Goal: Task Accomplishment & Management: Manage account settings

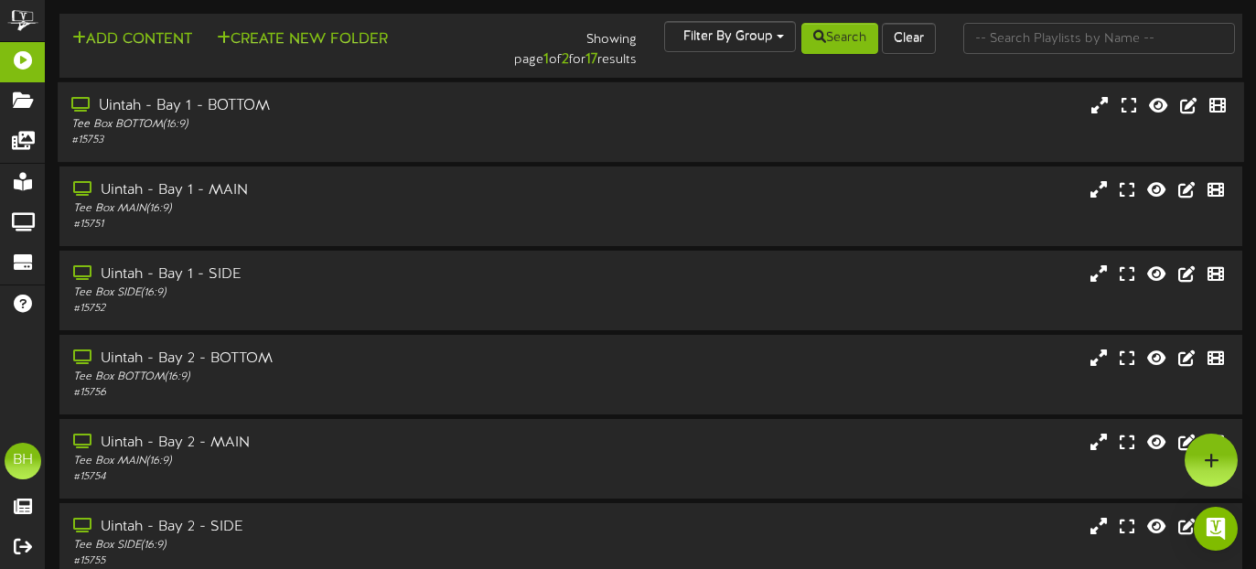
click at [256, 116] on div "Uintah - Bay 1 - BOTTOM" at bounding box center [304, 106] width 466 height 21
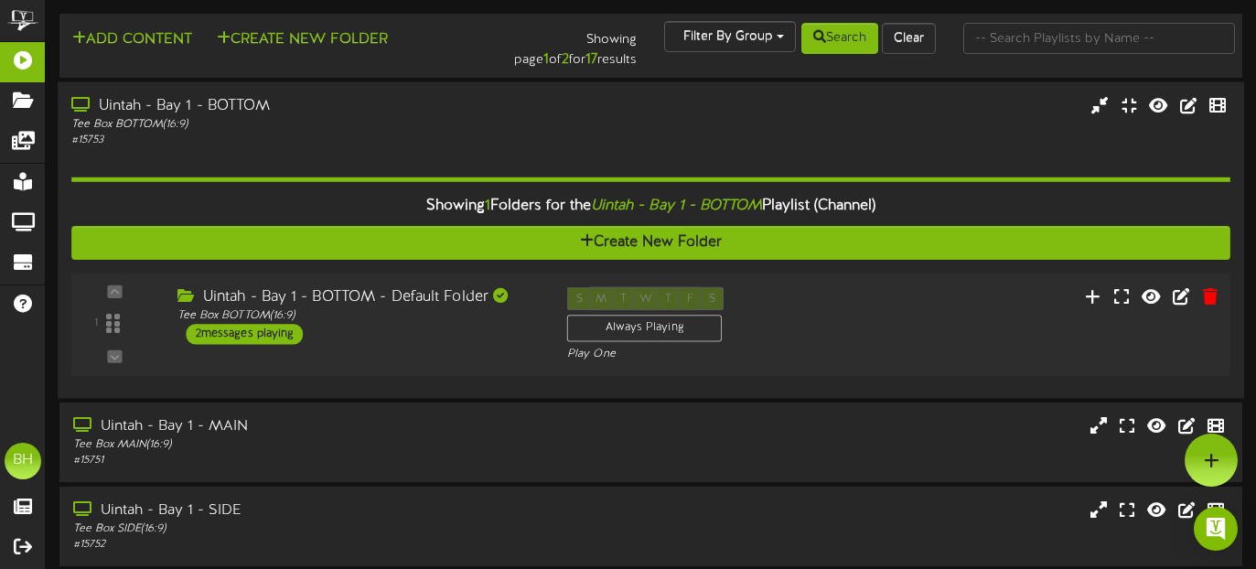
click at [273, 338] on div "2 messages playing" at bounding box center [245, 334] width 117 height 20
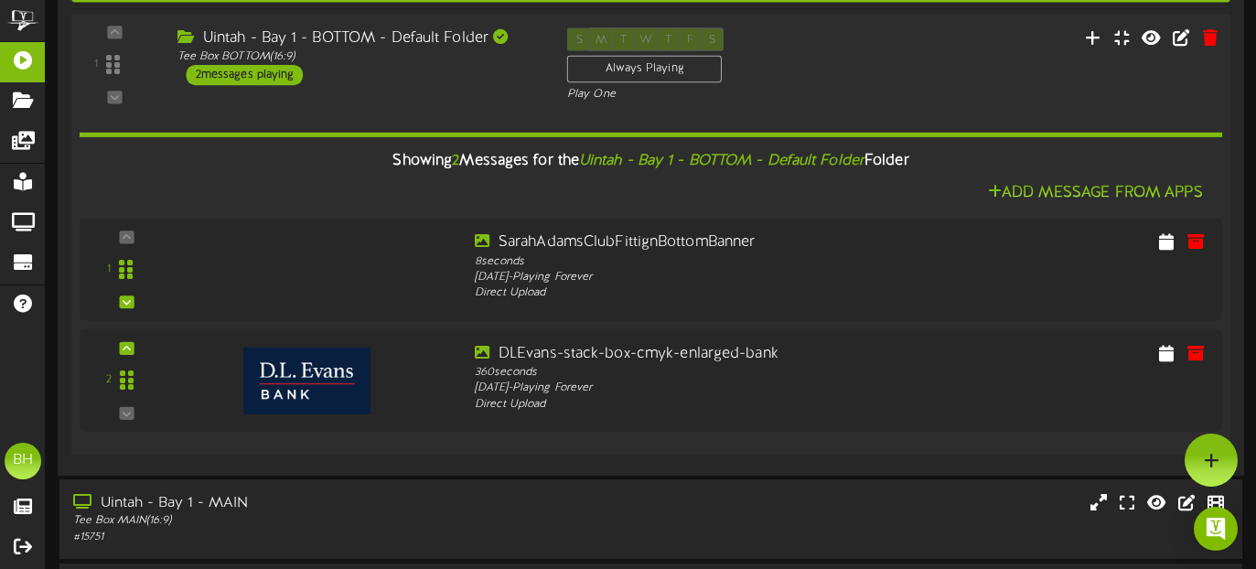
scroll to position [252, 0]
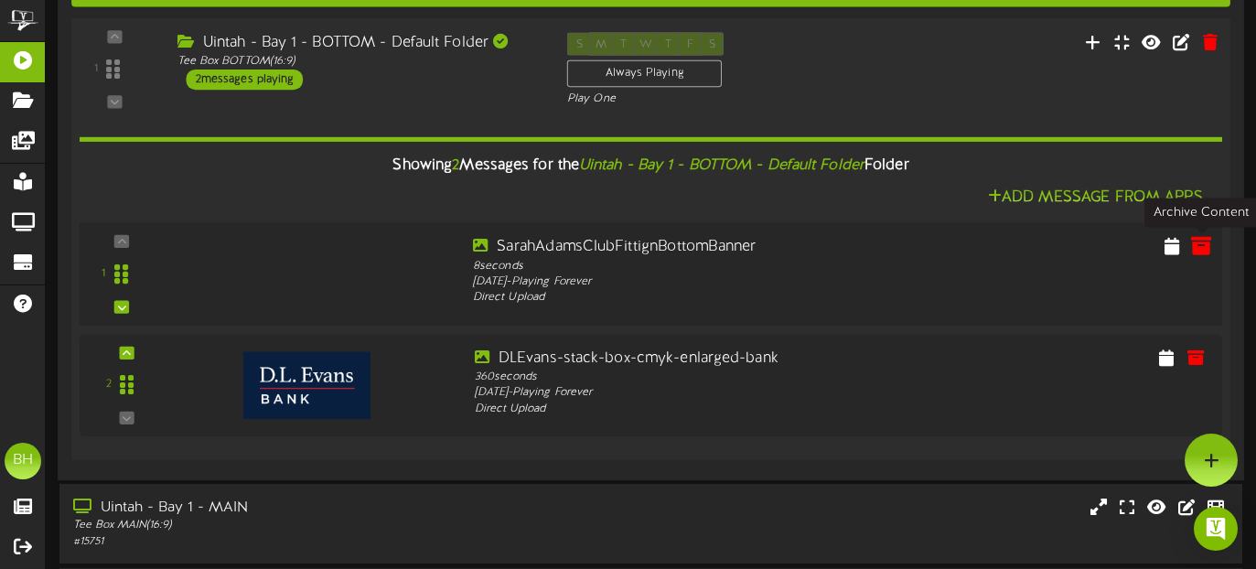
click at [1200, 253] on icon at bounding box center [1201, 245] width 20 height 20
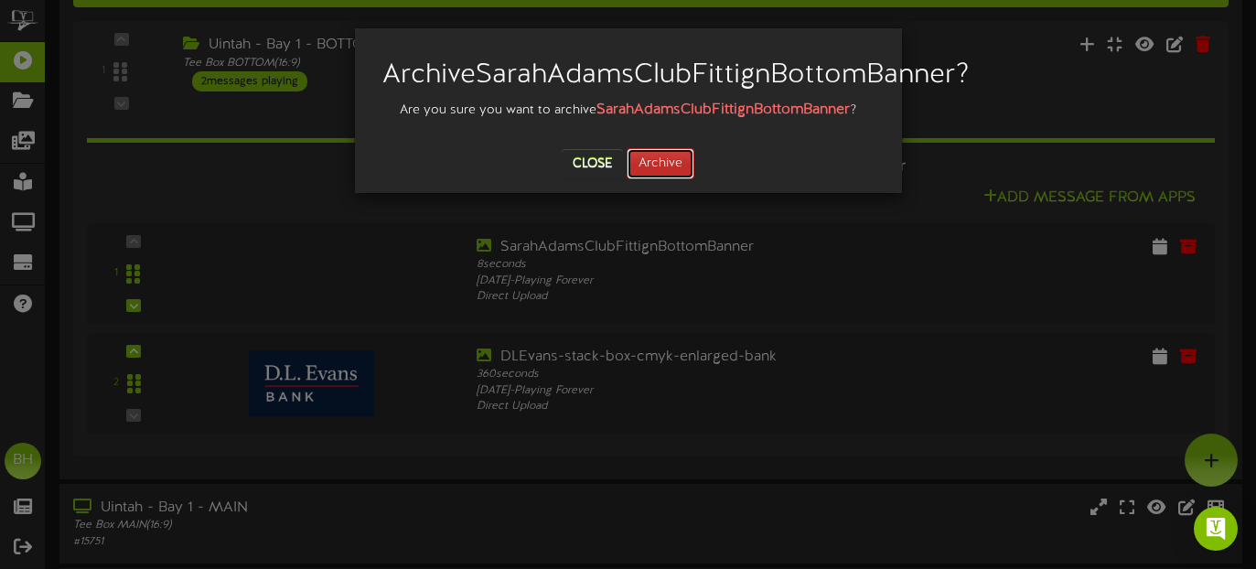
click at [673, 179] on button "Archive" at bounding box center [660, 163] width 68 height 31
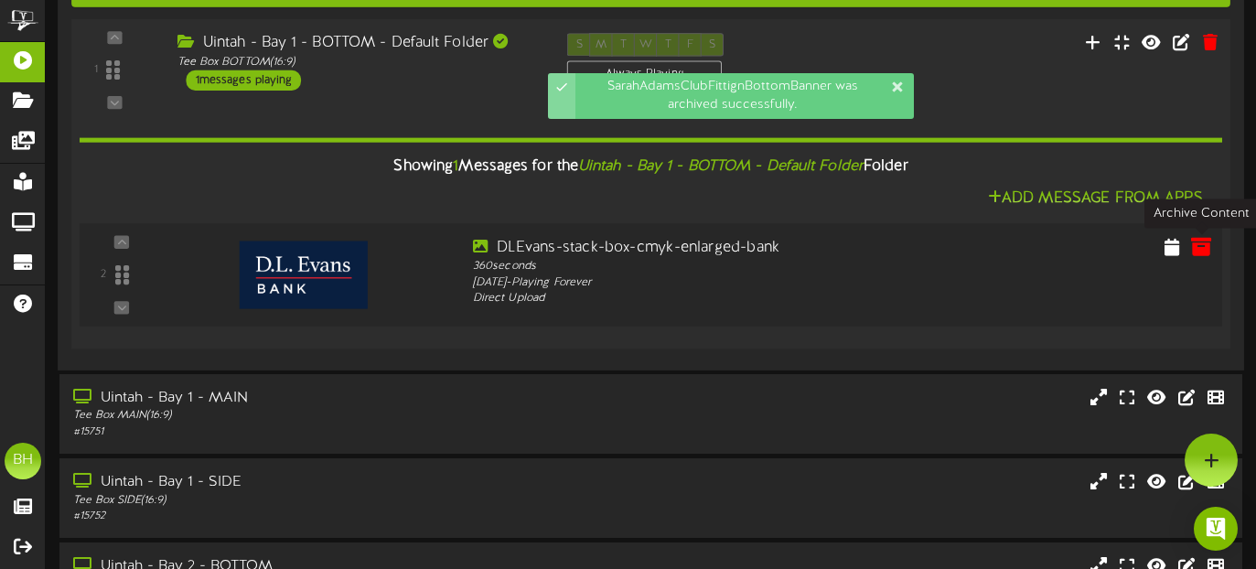
click at [1199, 250] on icon at bounding box center [1201, 246] width 20 height 20
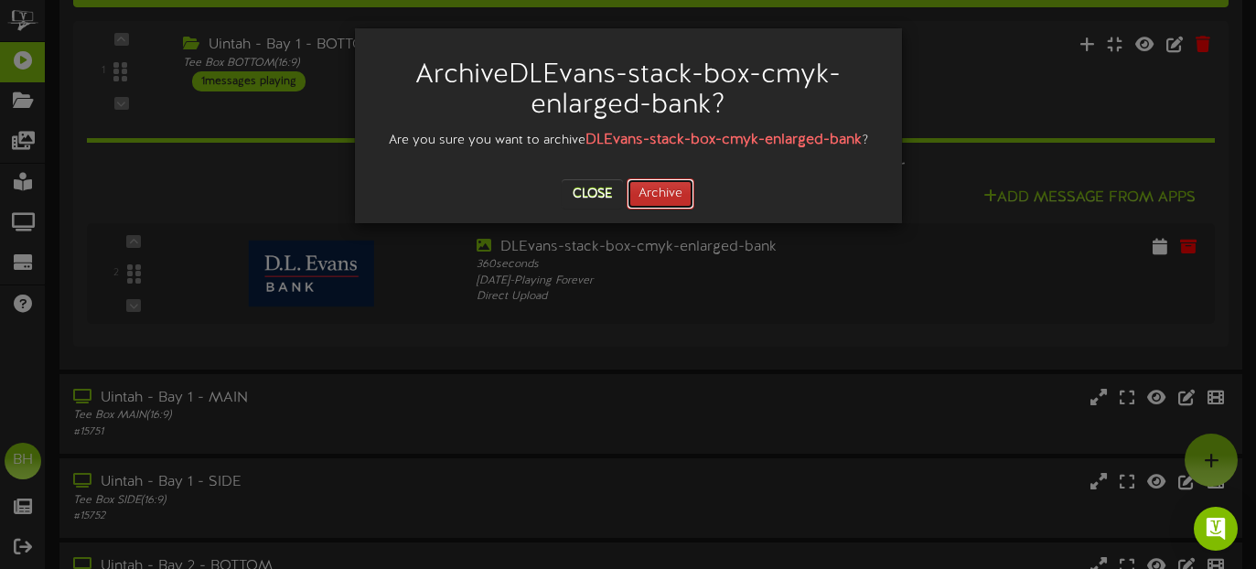
click at [652, 193] on button "Archive" at bounding box center [660, 193] width 68 height 31
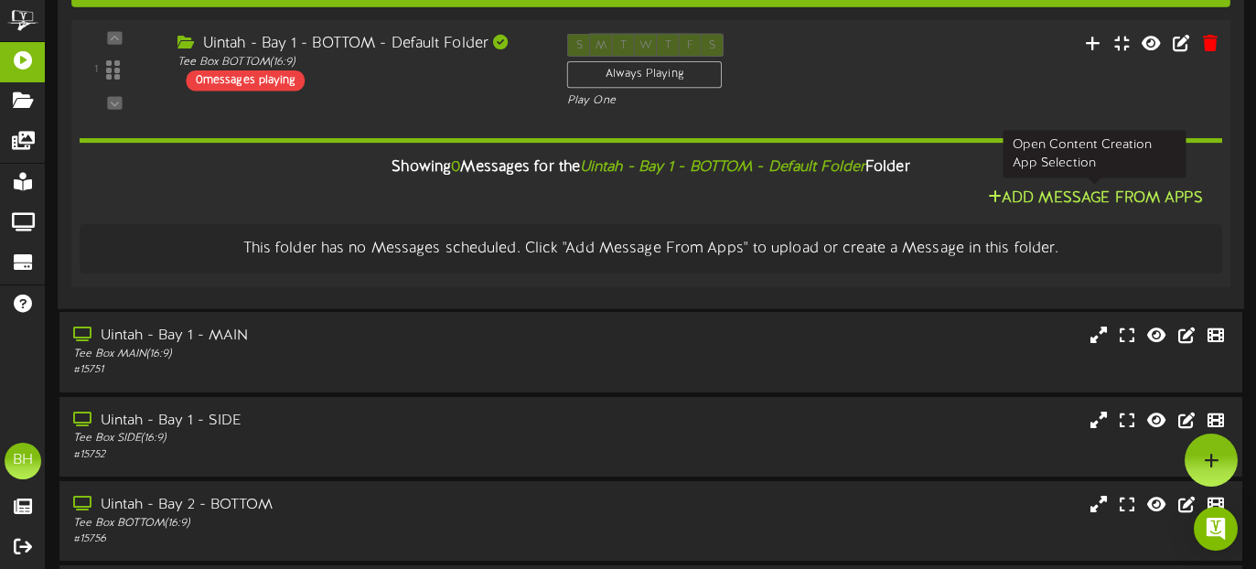
click at [994, 200] on icon at bounding box center [995, 196] width 14 height 15
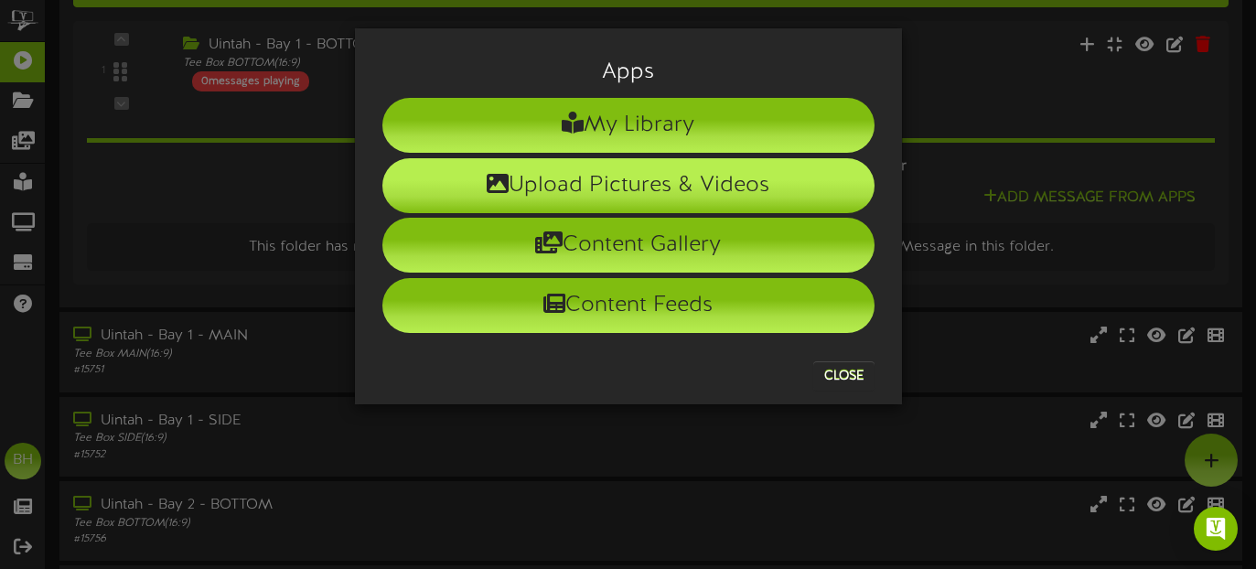
click at [632, 190] on li "Upload Pictures & Videos" at bounding box center [628, 185] width 492 height 55
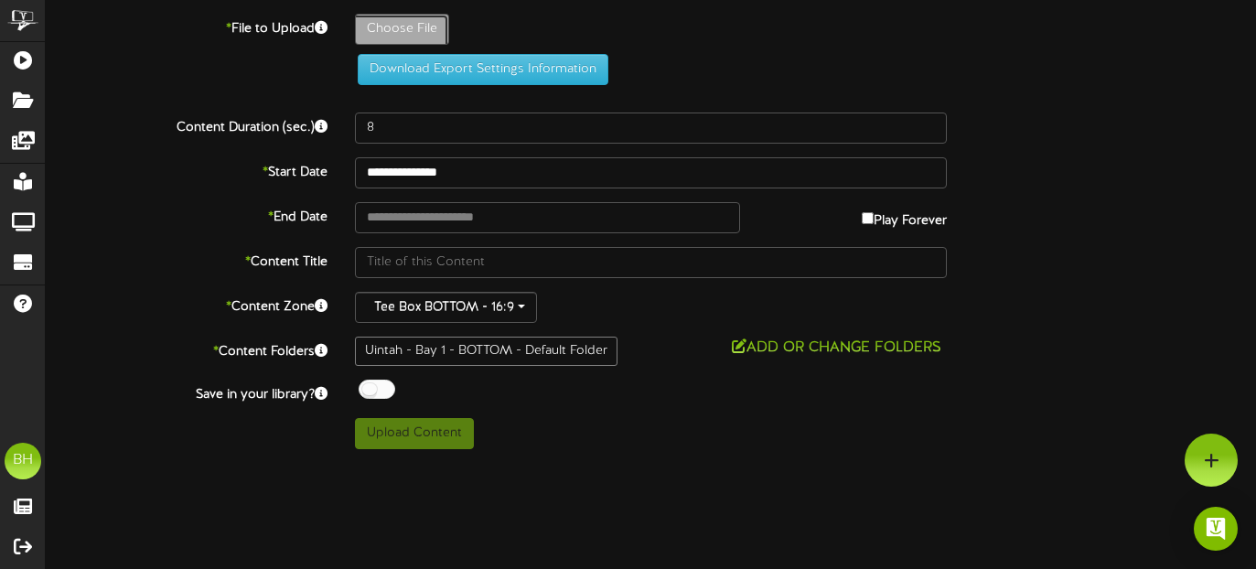
type input "**********"
type input "DLEVANS1"
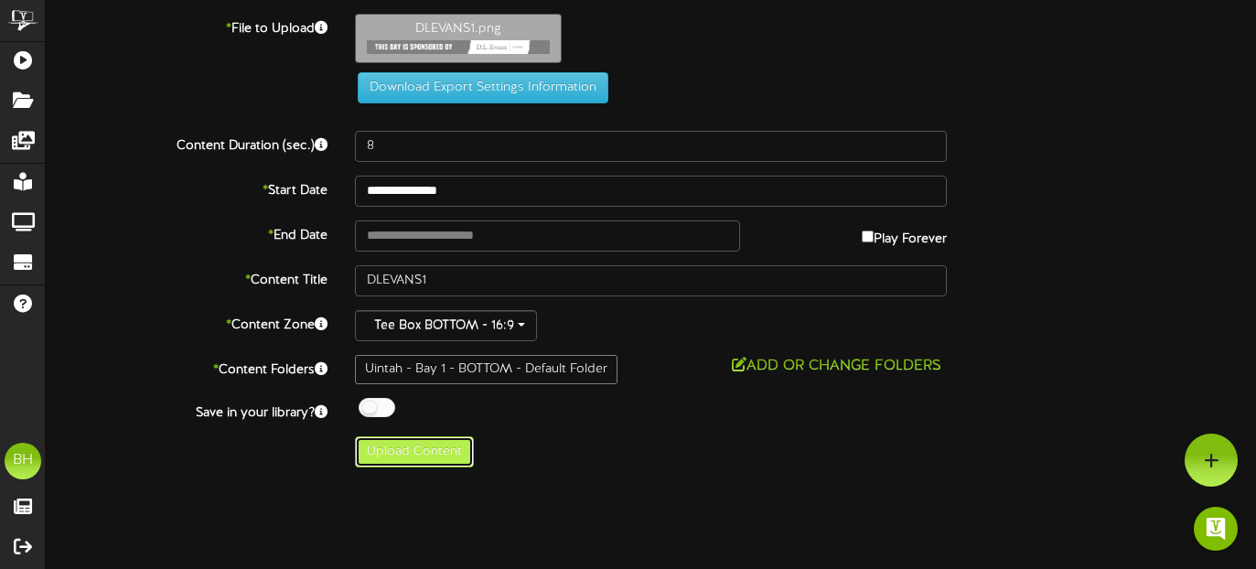
click at [409, 449] on button "Upload Content" at bounding box center [414, 451] width 119 height 31
type input "**********"
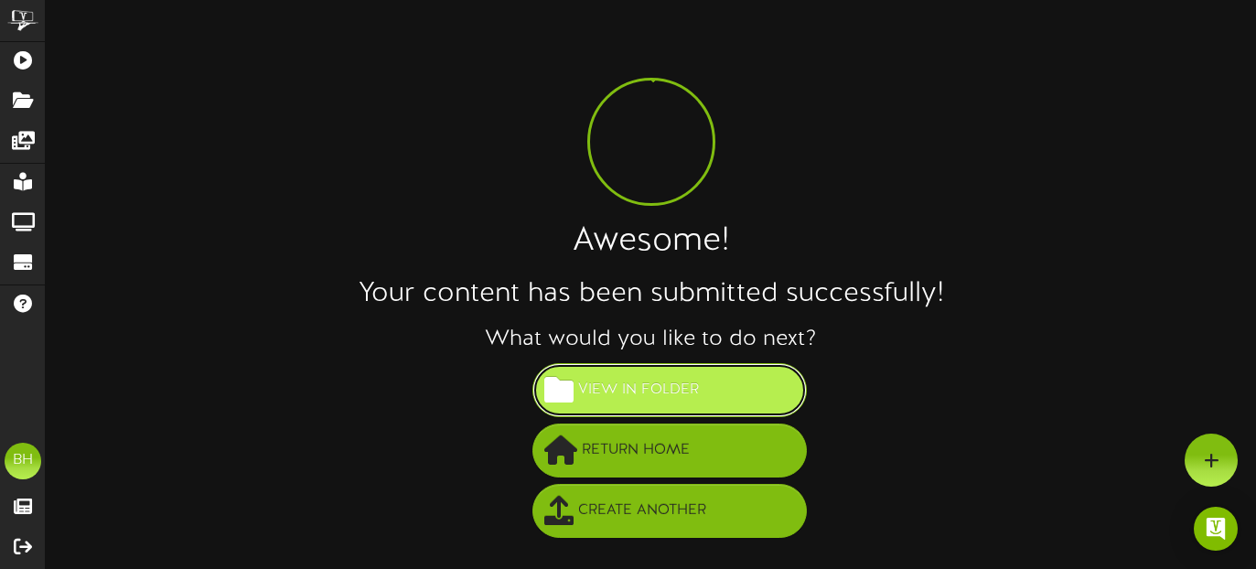
click at [596, 395] on span "View in Folder" at bounding box center [638, 390] width 130 height 30
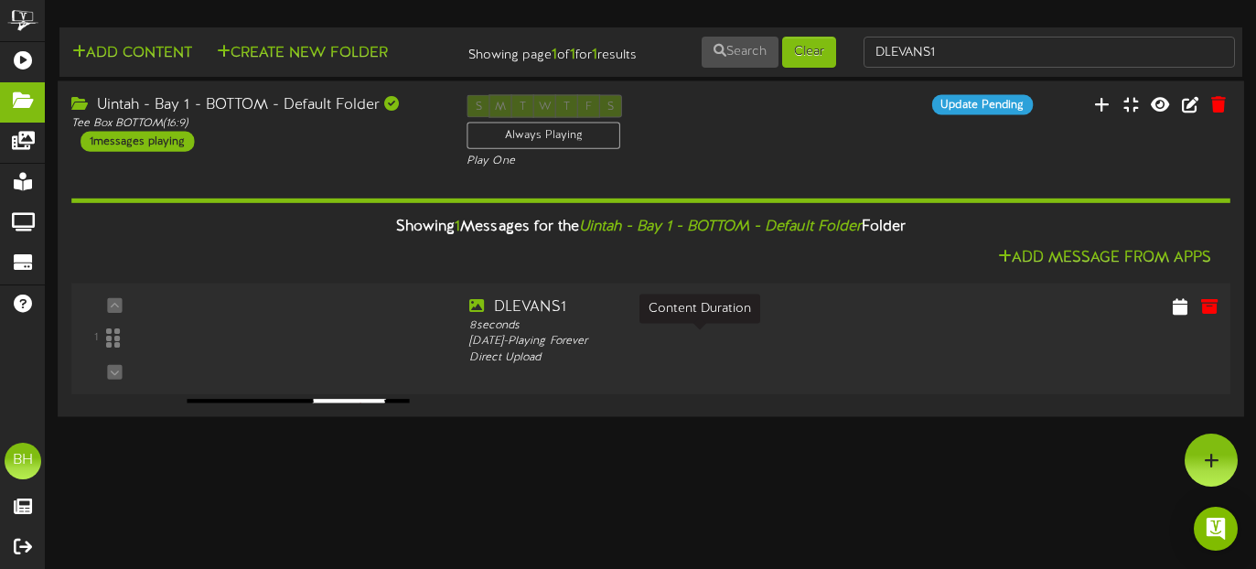
click at [503, 334] on div "8 seconds" at bounding box center [699, 326] width 460 height 16
click at [979, 114] on div "Update Pending" at bounding box center [981, 104] width 101 height 20
click at [1110, 113] on icon at bounding box center [1102, 103] width 18 height 20
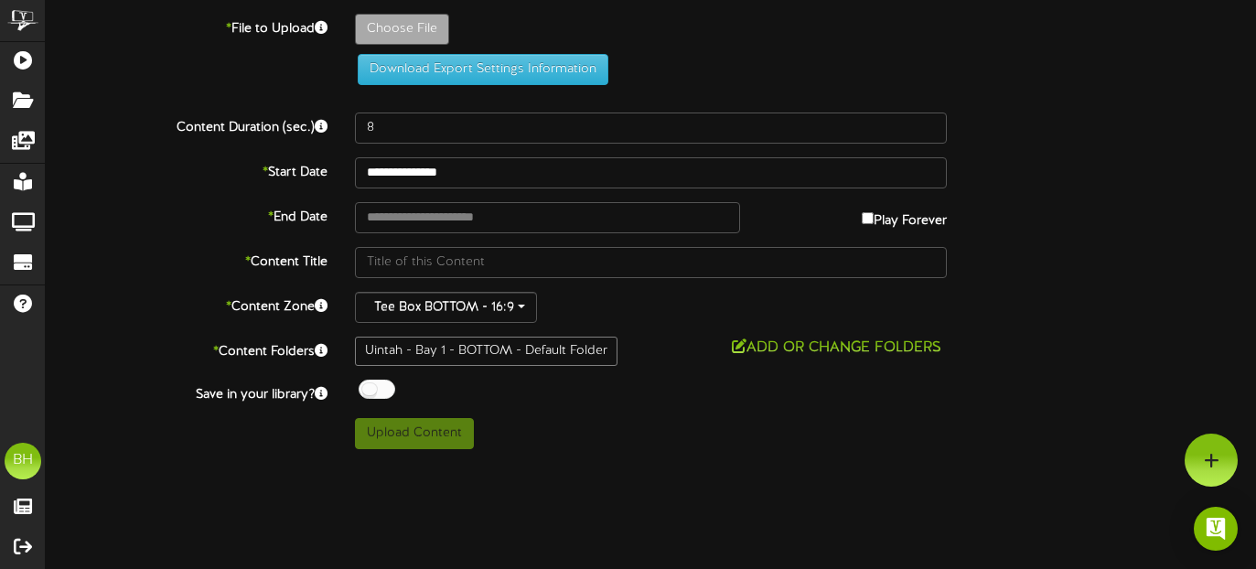
drag, startPoint x: 719, startPoint y: 10, endPoint x: 647, endPoint y: 4, distance: 71.6
click at [658, 2] on div "**********" at bounding box center [651, 224] width 1210 height 449
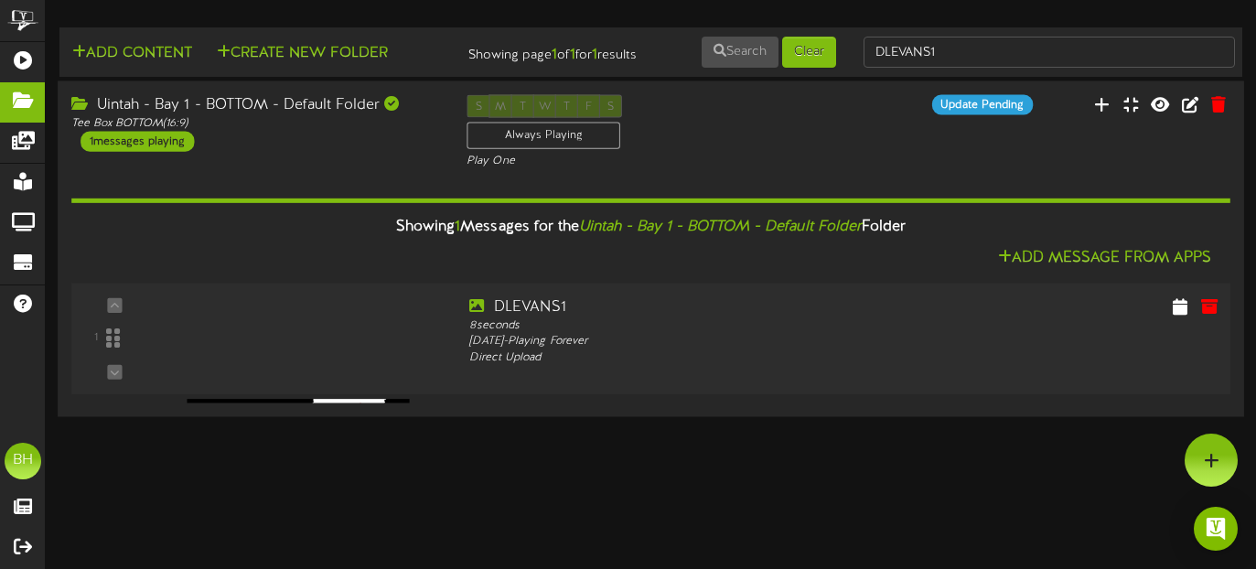
click at [377, 415] on img at bounding box center [298, 407] width 222 height 16
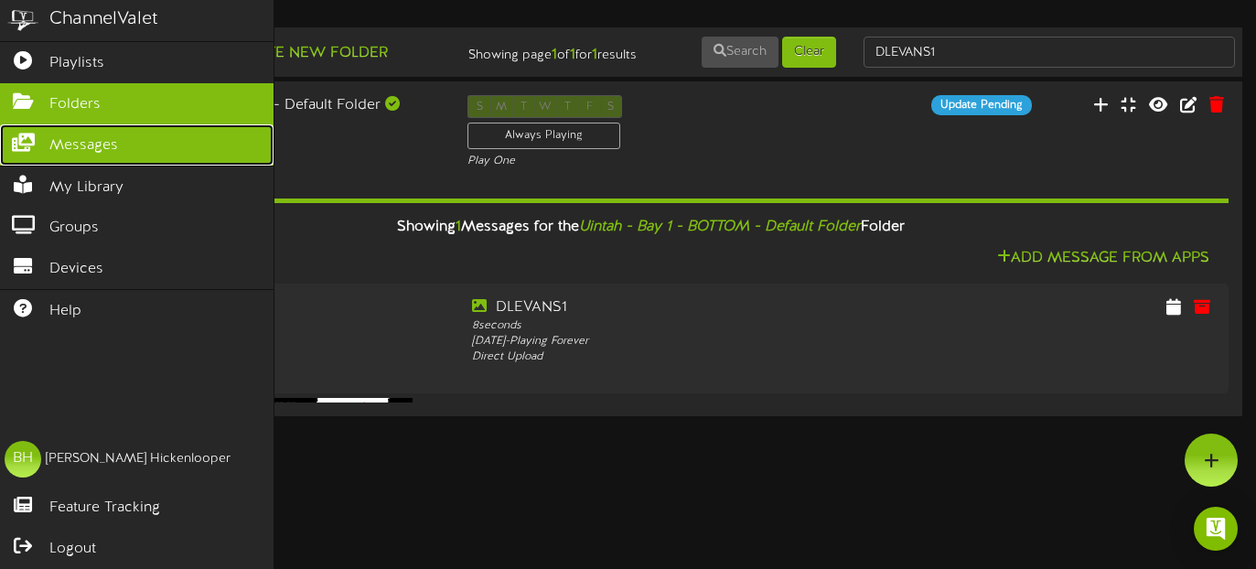
click at [27, 144] on icon at bounding box center [23, 141] width 46 height 14
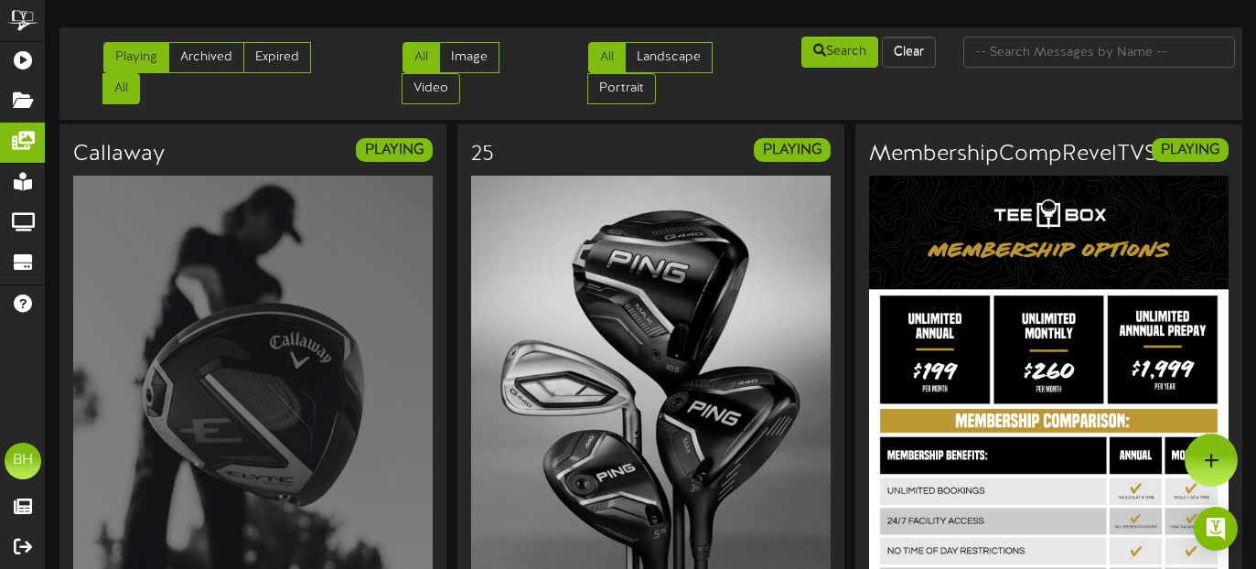
click at [121, 92] on link "All" at bounding box center [120, 88] width 37 height 31
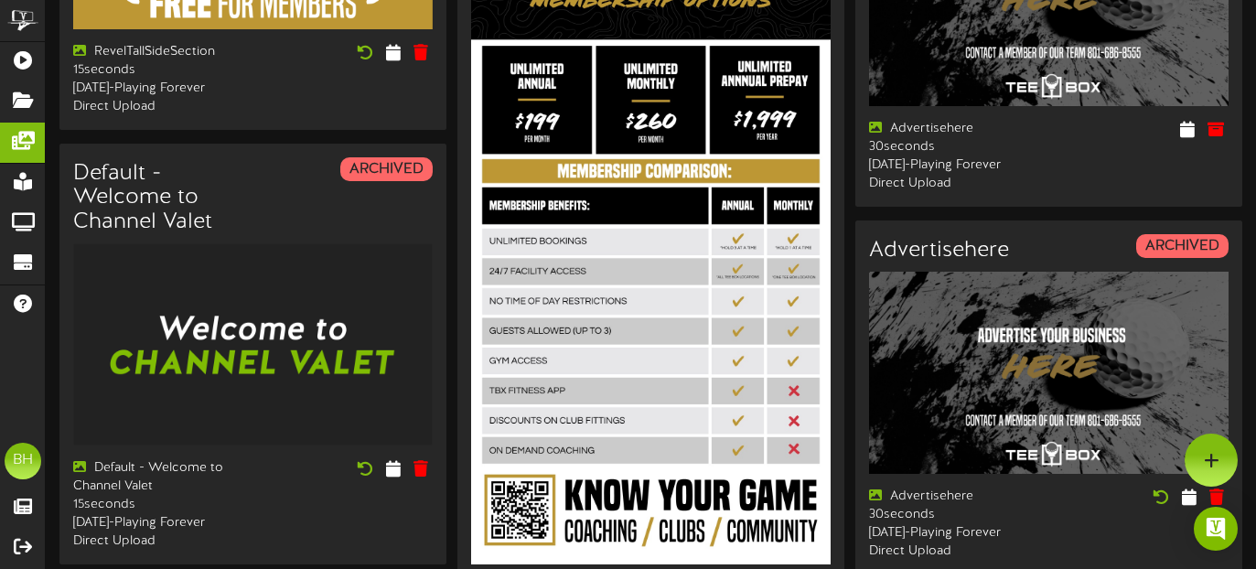
scroll to position [2199, 0]
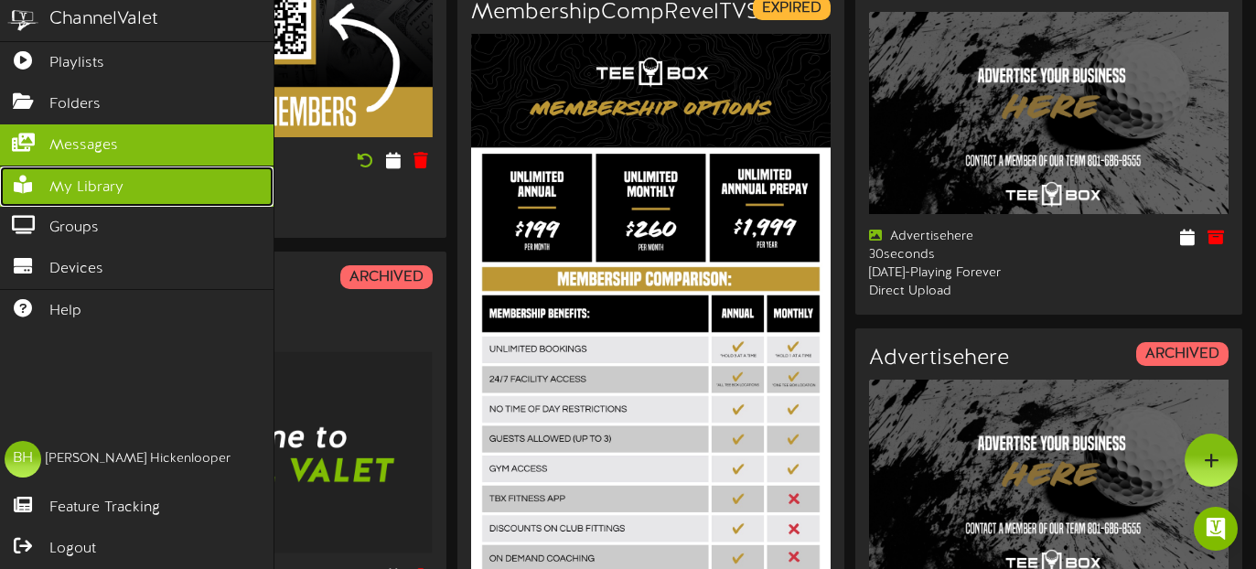
click at [74, 192] on span "My Library" at bounding box center [86, 187] width 74 height 21
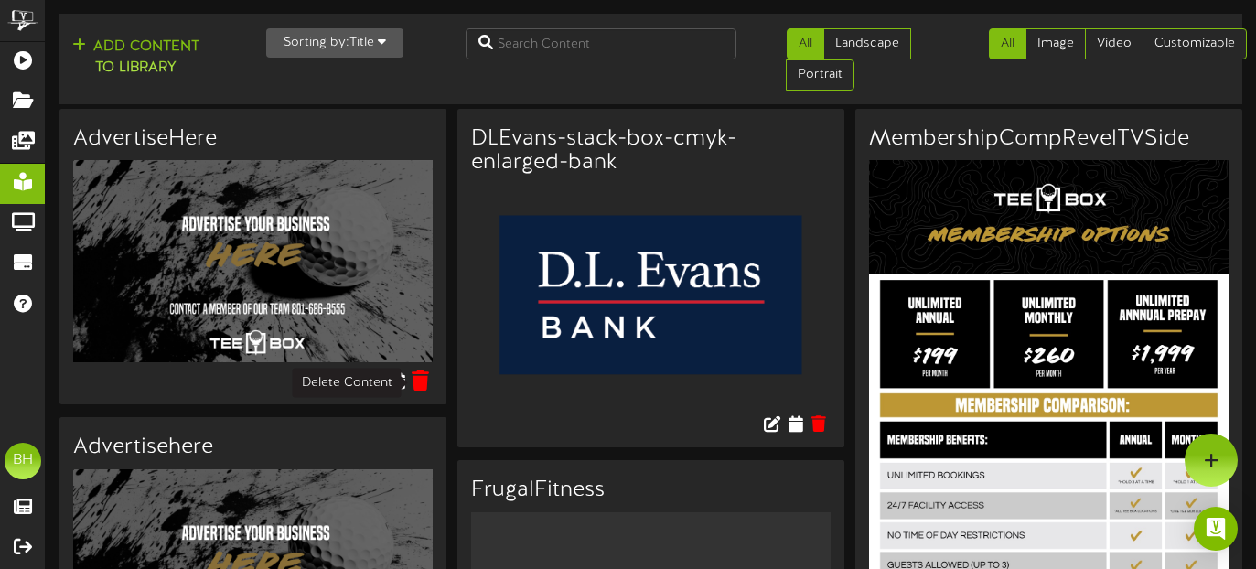
click at [422, 381] on icon at bounding box center [420, 380] width 17 height 20
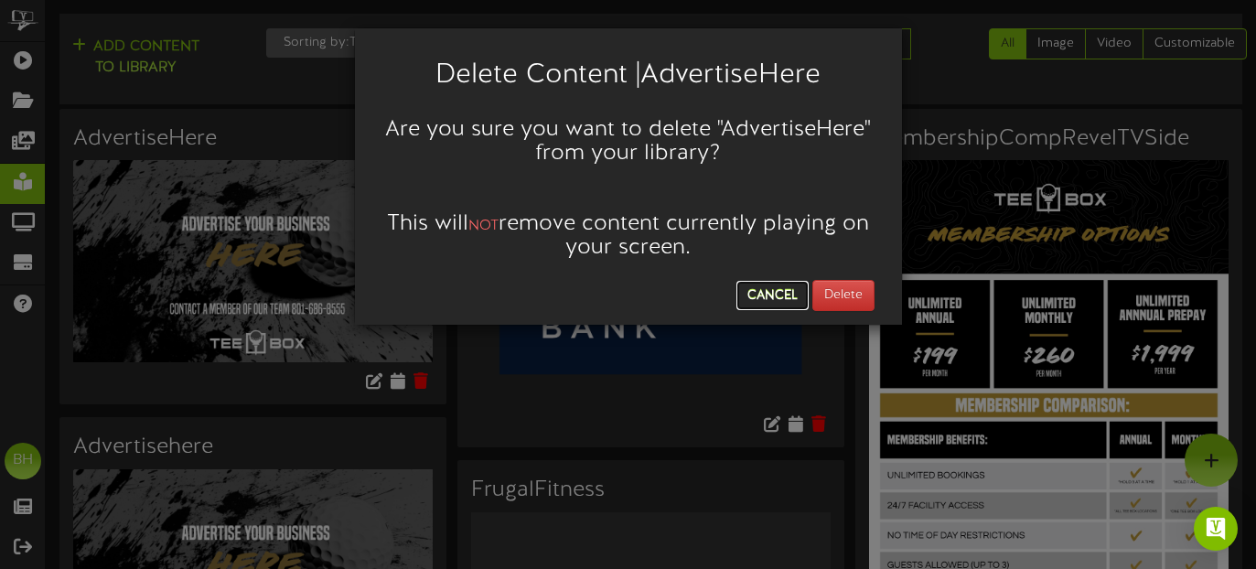
click at [776, 296] on button "Cancel" at bounding box center [772, 295] width 72 height 29
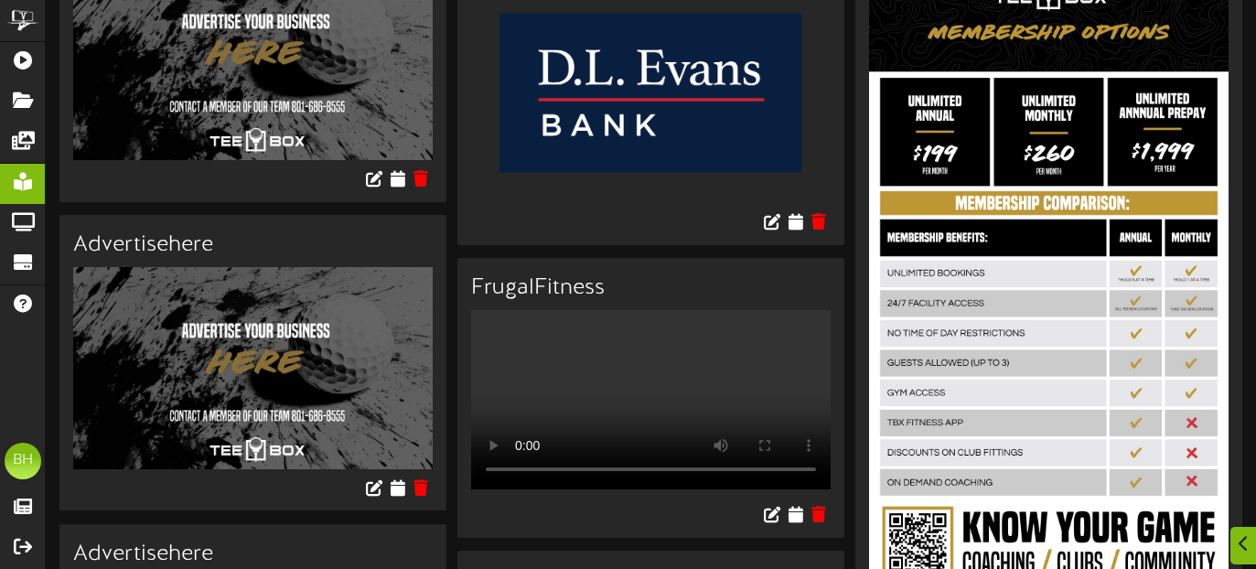
scroll to position [241, 0]
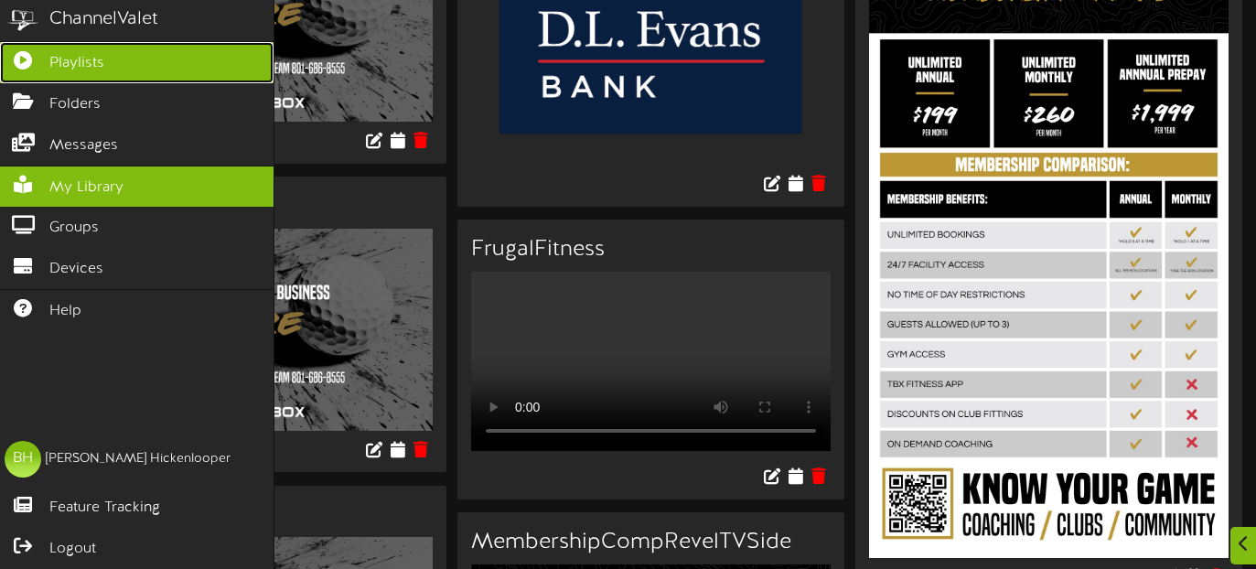
click at [27, 65] on icon at bounding box center [23, 58] width 46 height 14
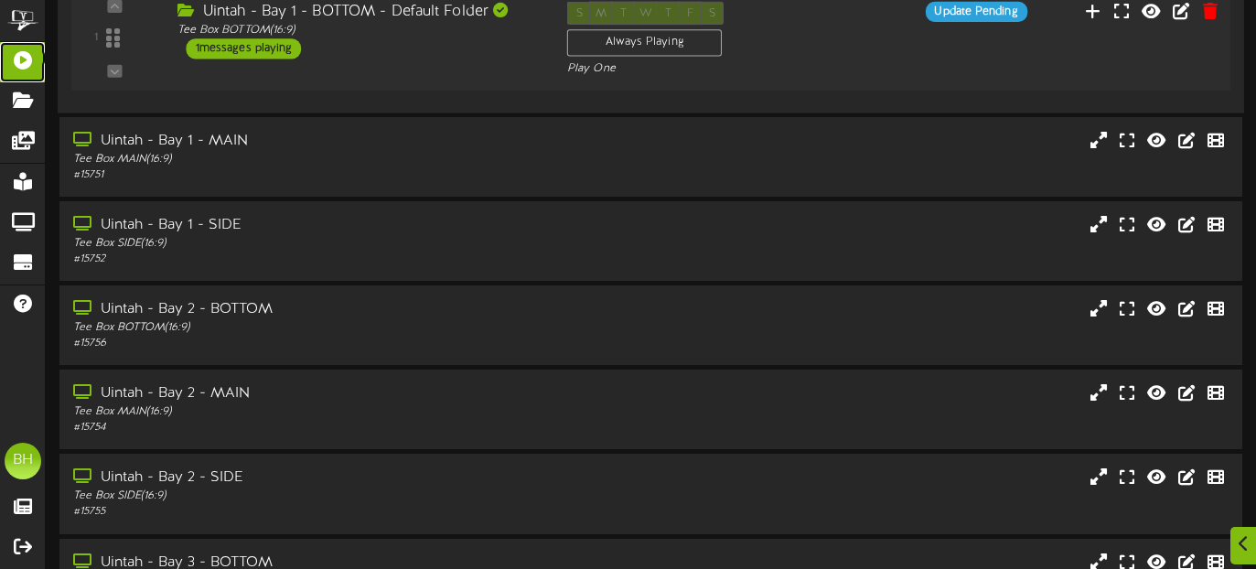
scroll to position [289, 0]
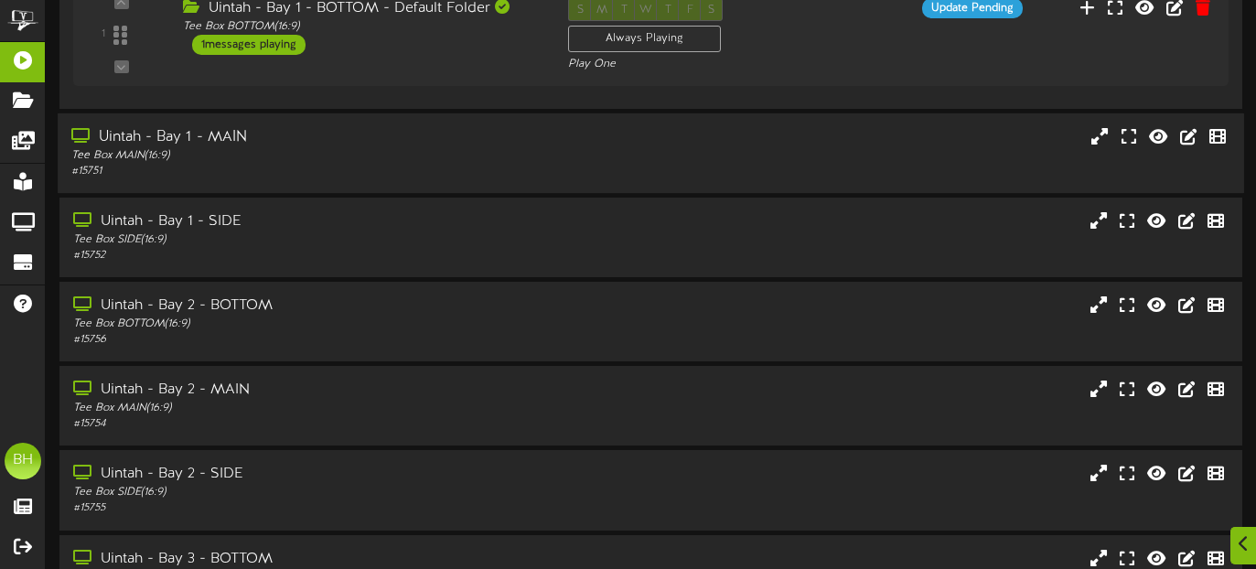
click at [468, 160] on div "Tee Box MAIN ( 16:9 )" at bounding box center [304, 156] width 466 height 16
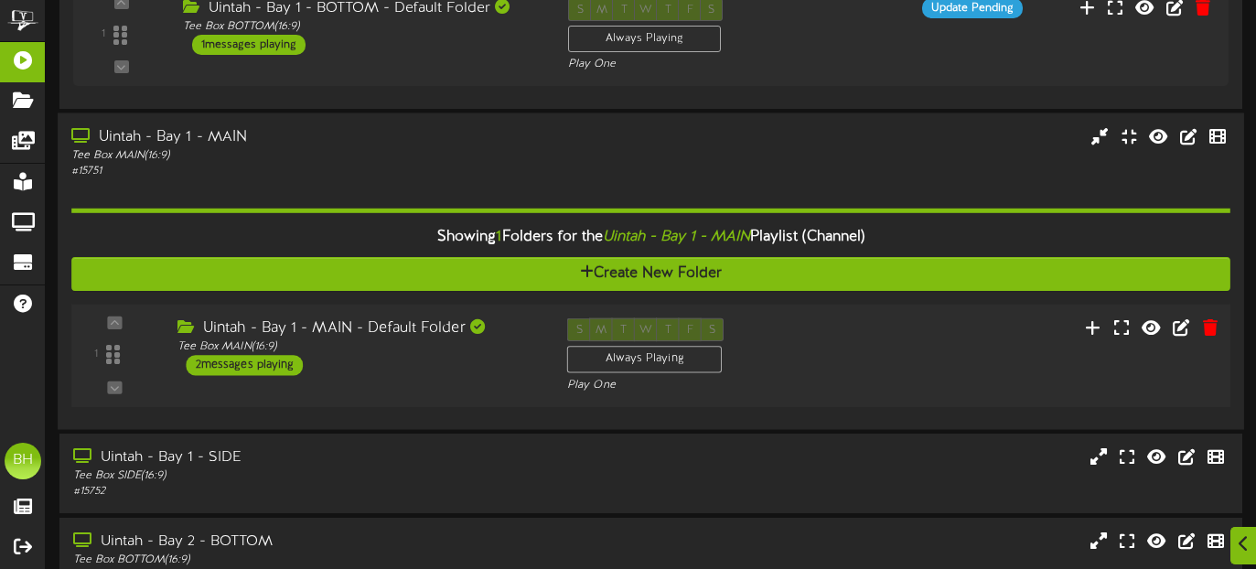
click at [278, 370] on div "2 messages playing" at bounding box center [245, 365] width 117 height 20
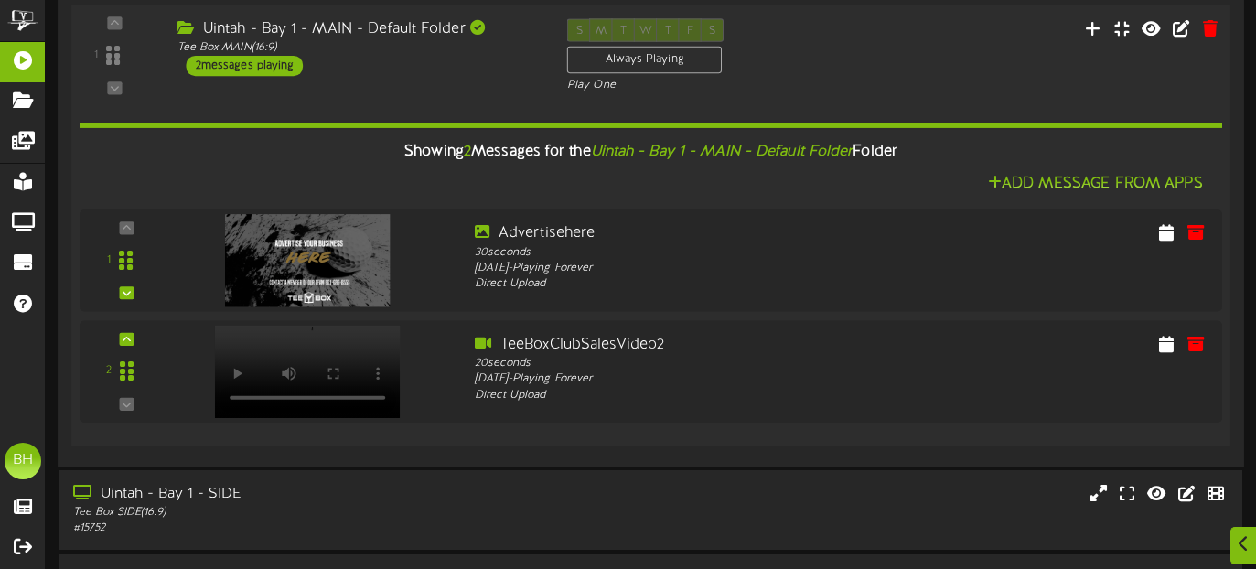
scroll to position [626, 0]
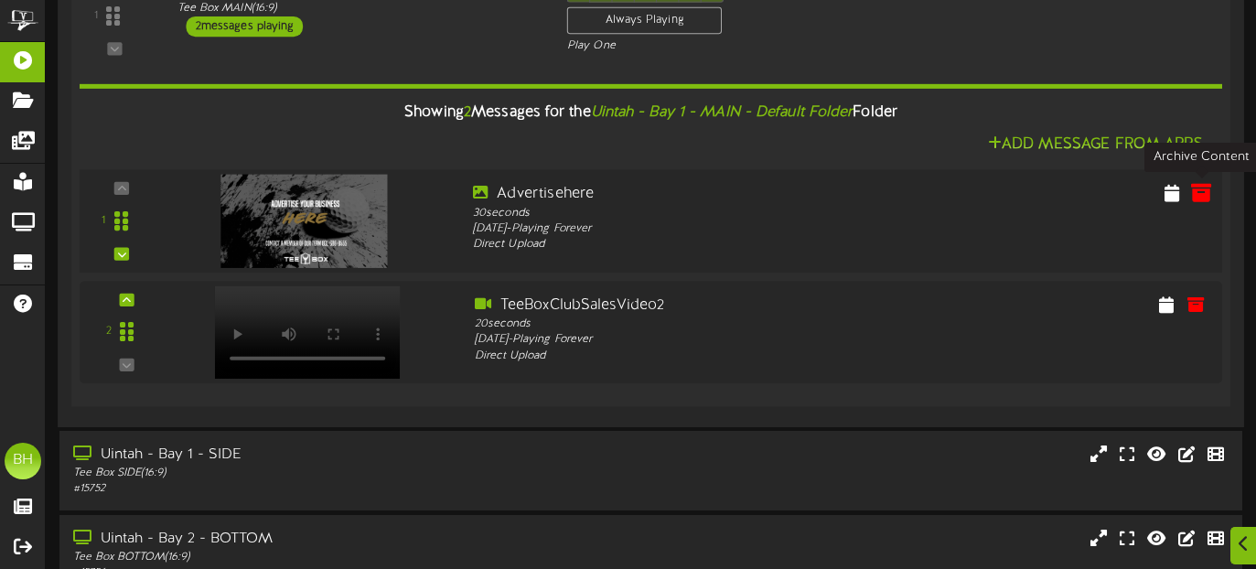
click at [1204, 195] on icon at bounding box center [1201, 192] width 20 height 20
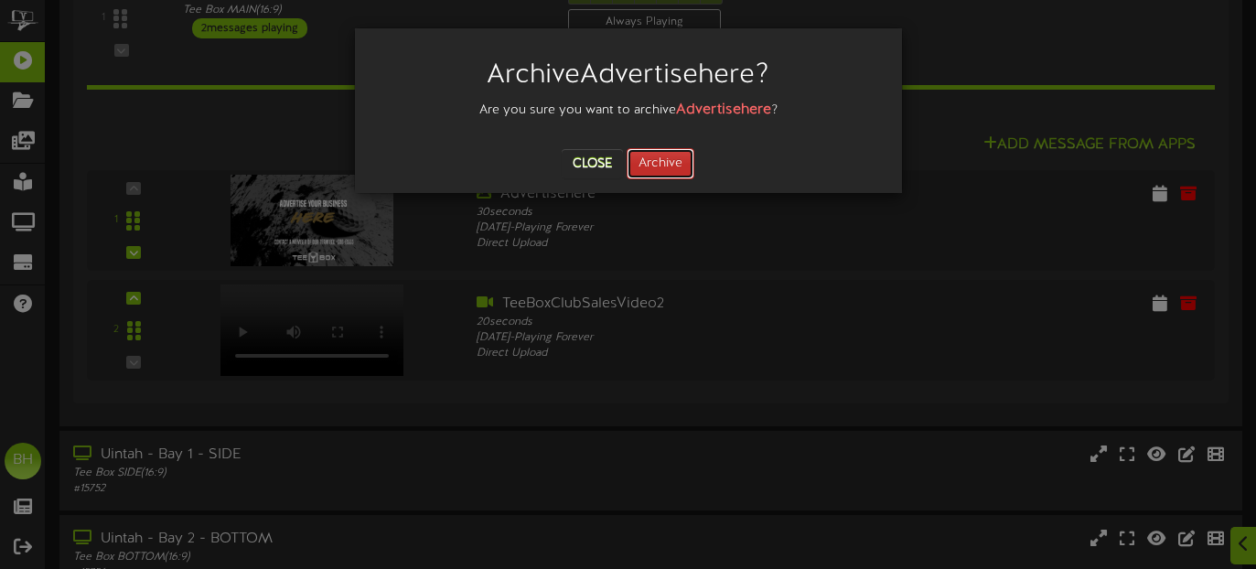
click at [670, 168] on button "Archive" at bounding box center [660, 163] width 68 height 31
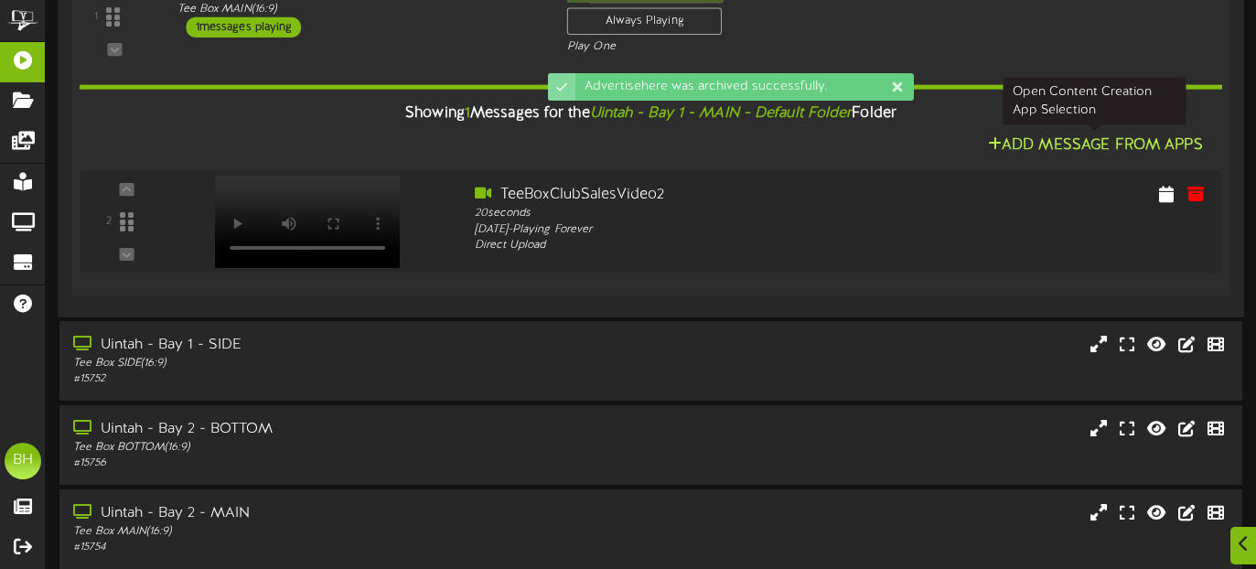
click at [996, 147] on icon at bounding box center [995, 142] width 14 height 15
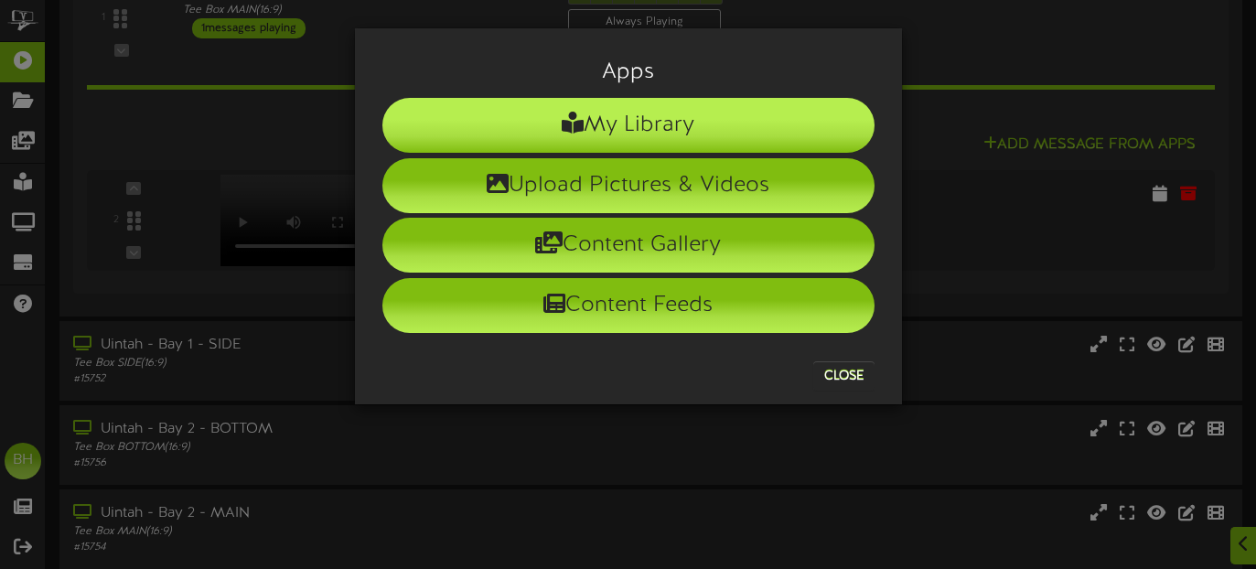
click at [665, 134] on li "My Library" at bounding box center [628, 125] width 492 height 55
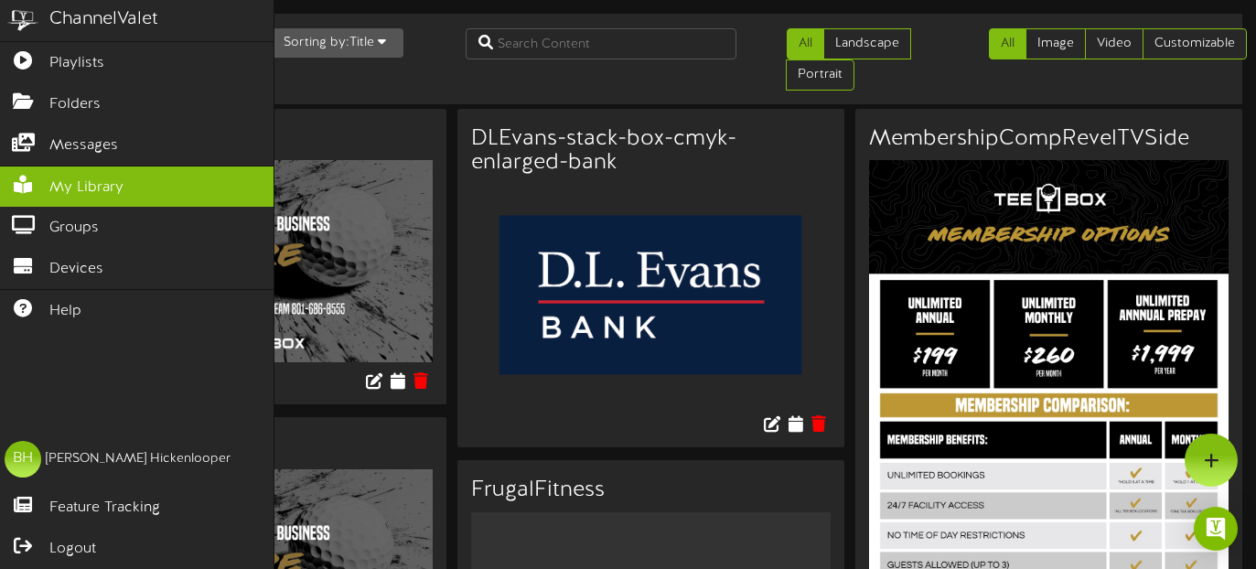
click at [23, 27] on img at bounding box center [23, 20] width 46 height 41
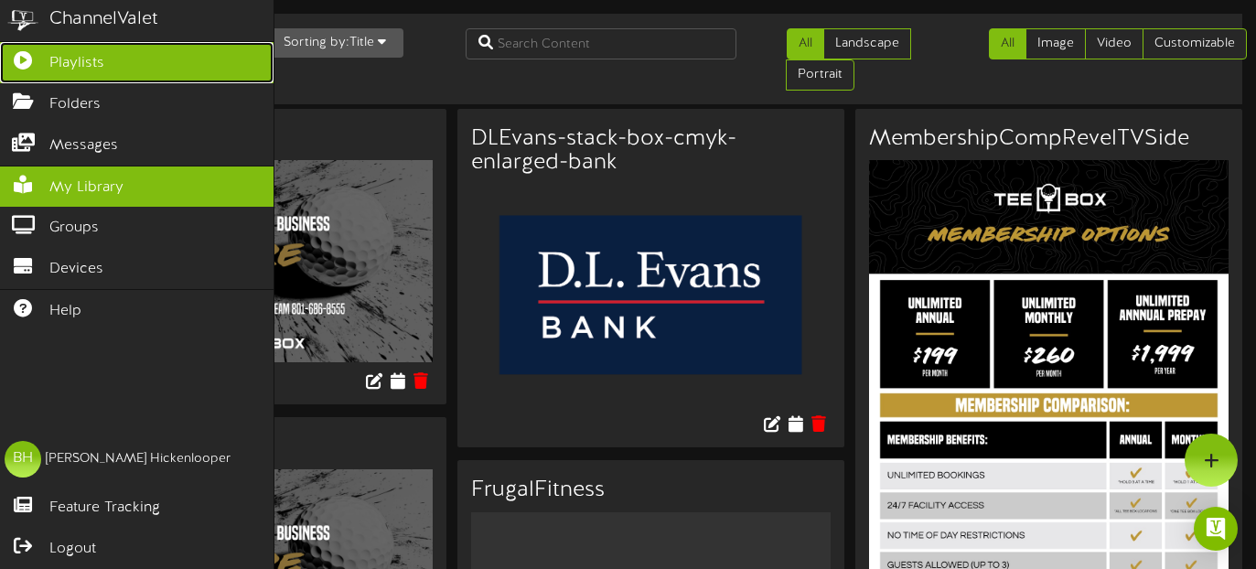
click at [27, 59] on icon at bounding box center [23, 58] width 46 height 14
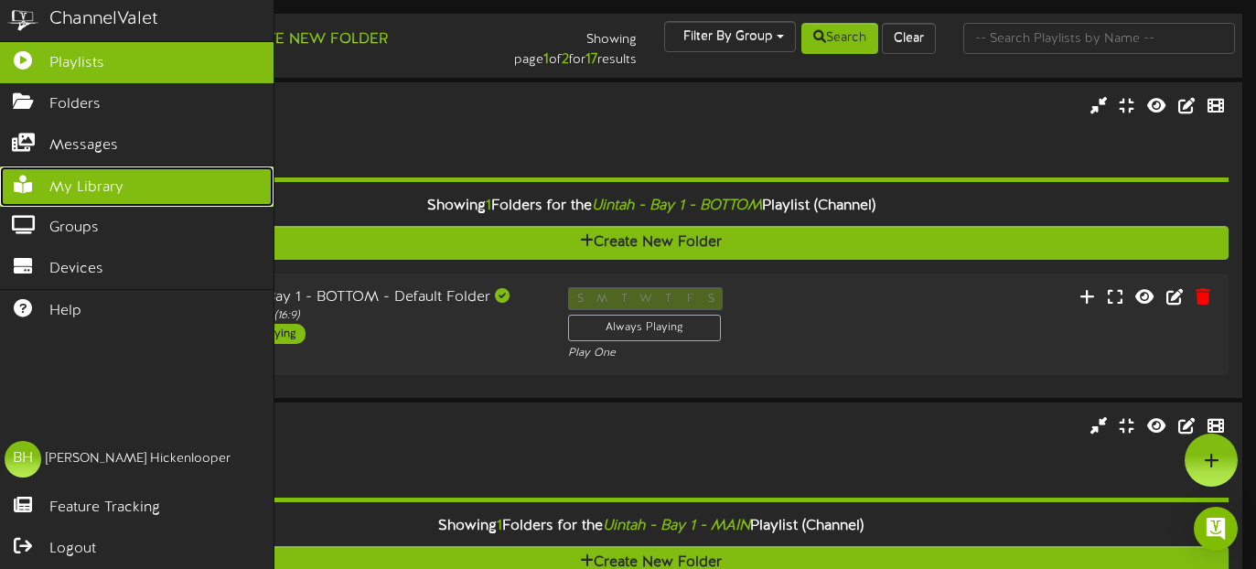
click at [45, 187] on icon at bounding box center [23, 183] width 46 height 14
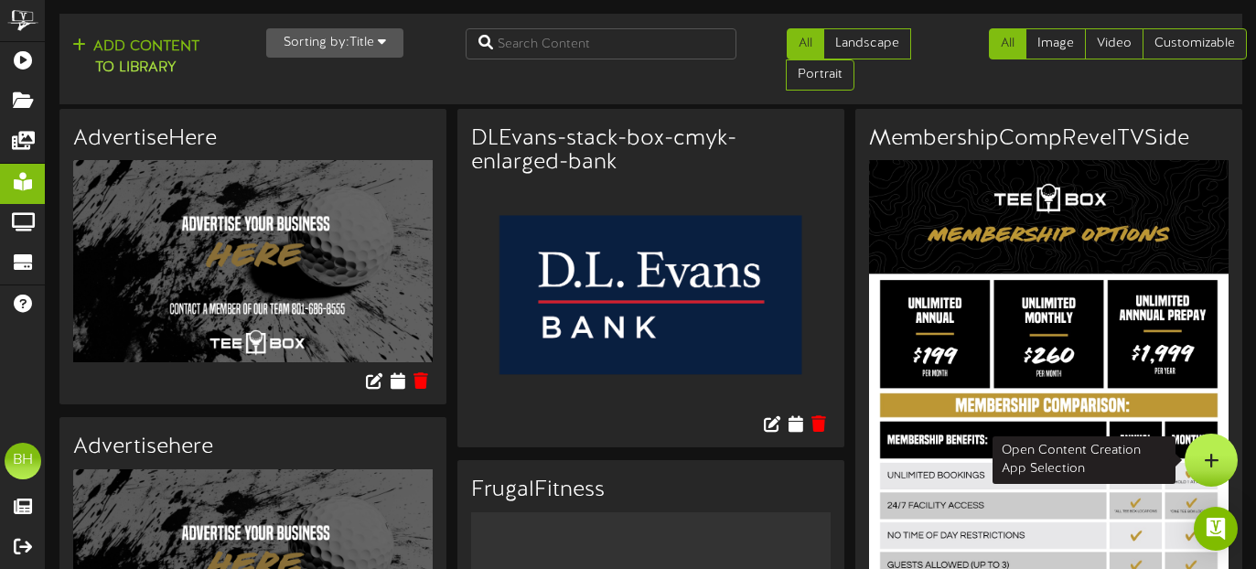
click at [1215, 460] on icon at bounding box center [1212, 460] width 16 height 16
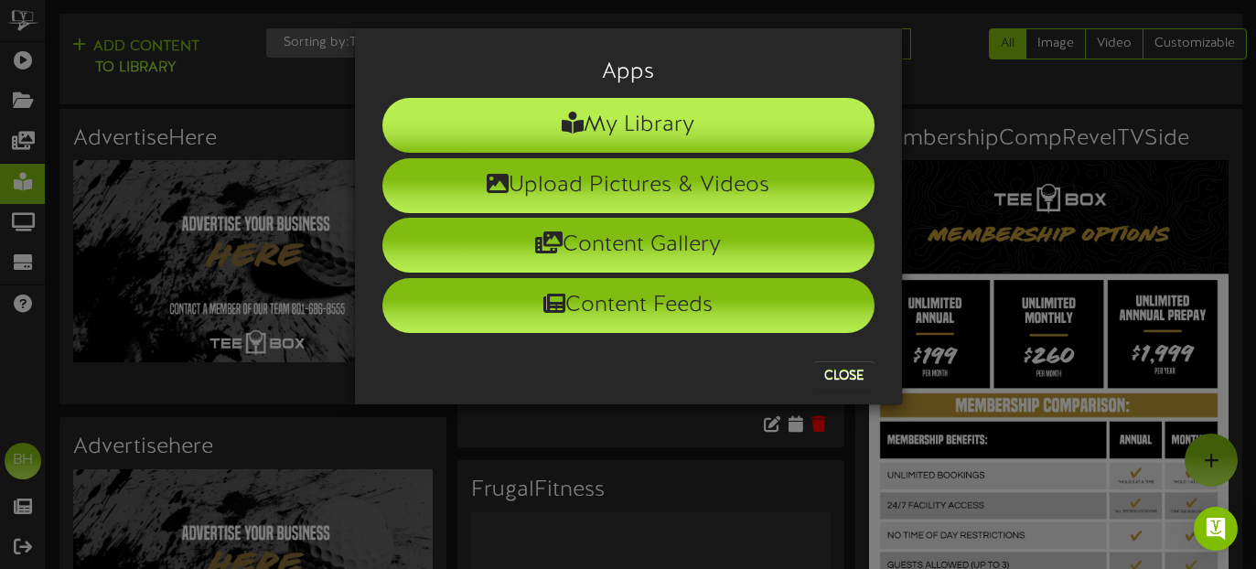
click at [688, 115] on li "My Library" at bounding box center [628, 125] width 492 height 55
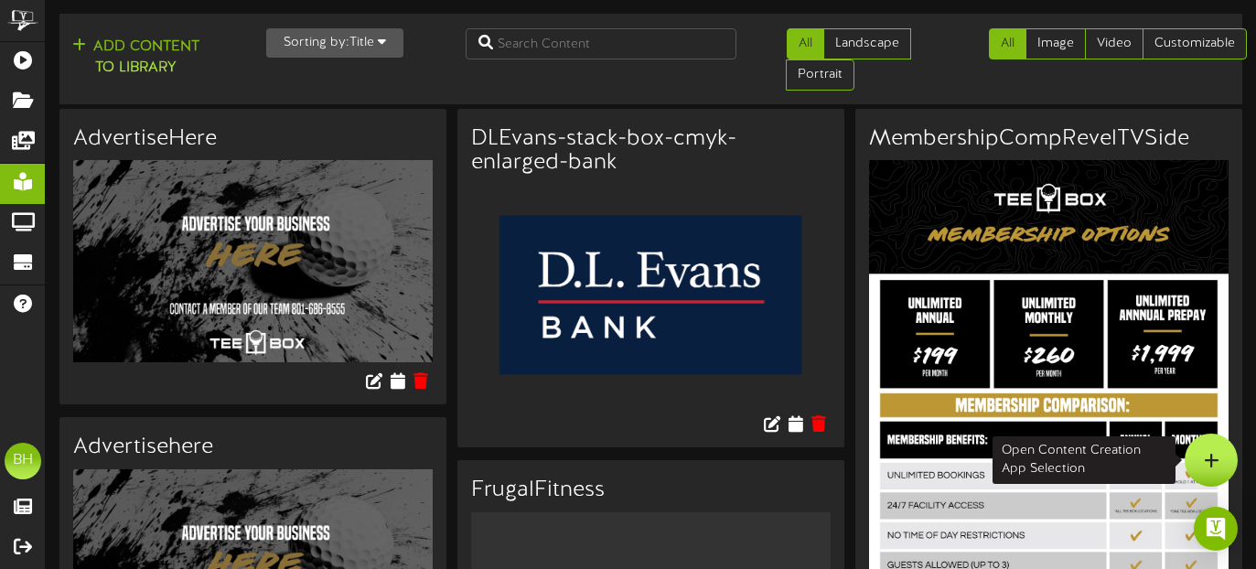
click at [1215, 459] on icon at bounding box center [1212, 460] width 16 height 16
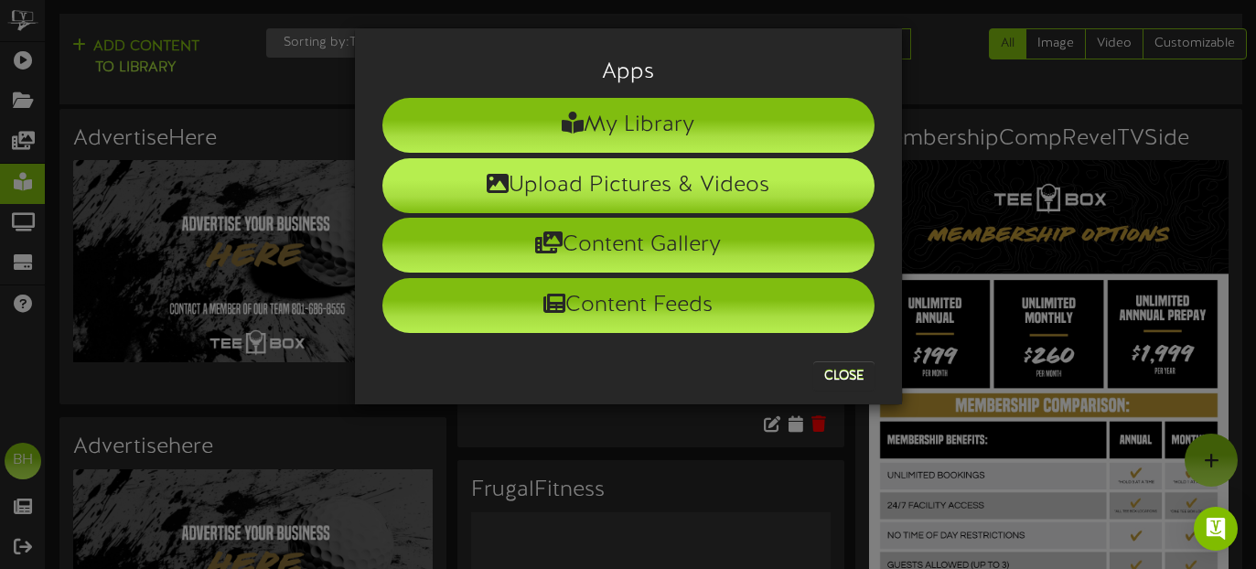
click at [680, 188] on li "Upload Pictures & Videos" at bounding box center [628, 185] width 492 height 55
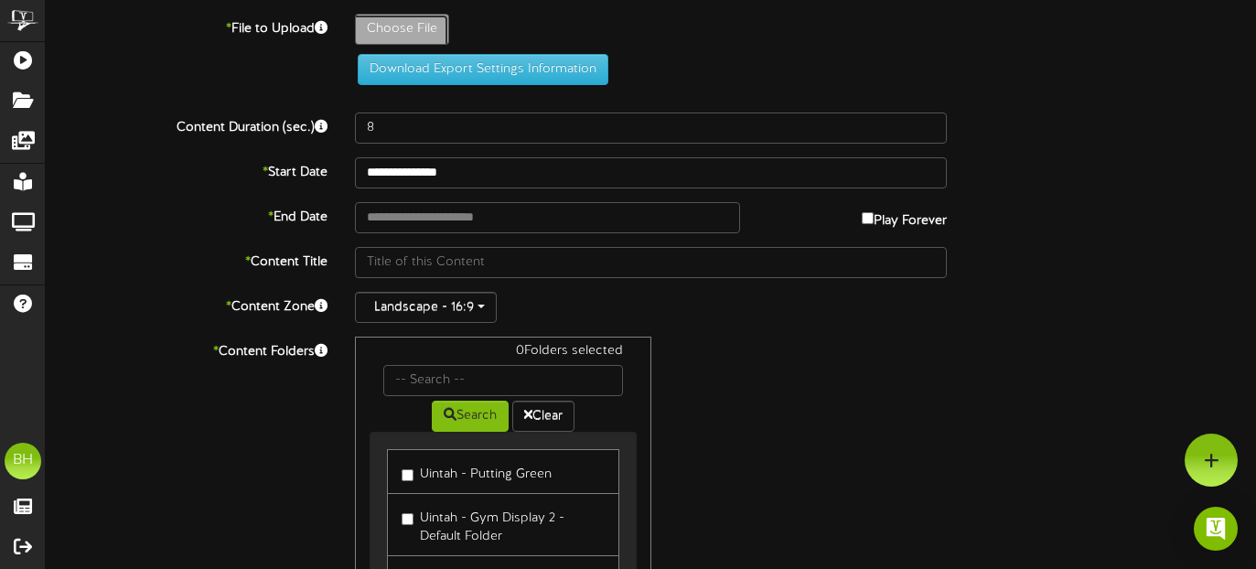
type input "**********"
type input "RevlTVADvertiseHereMainPanel"
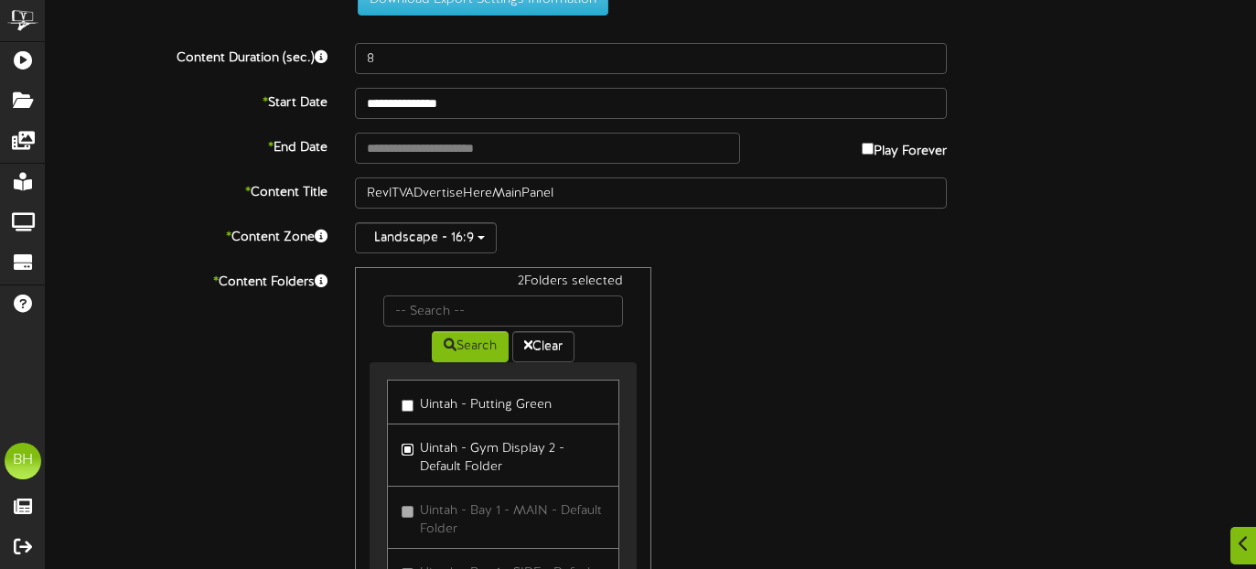
scroll to position [466, 0]
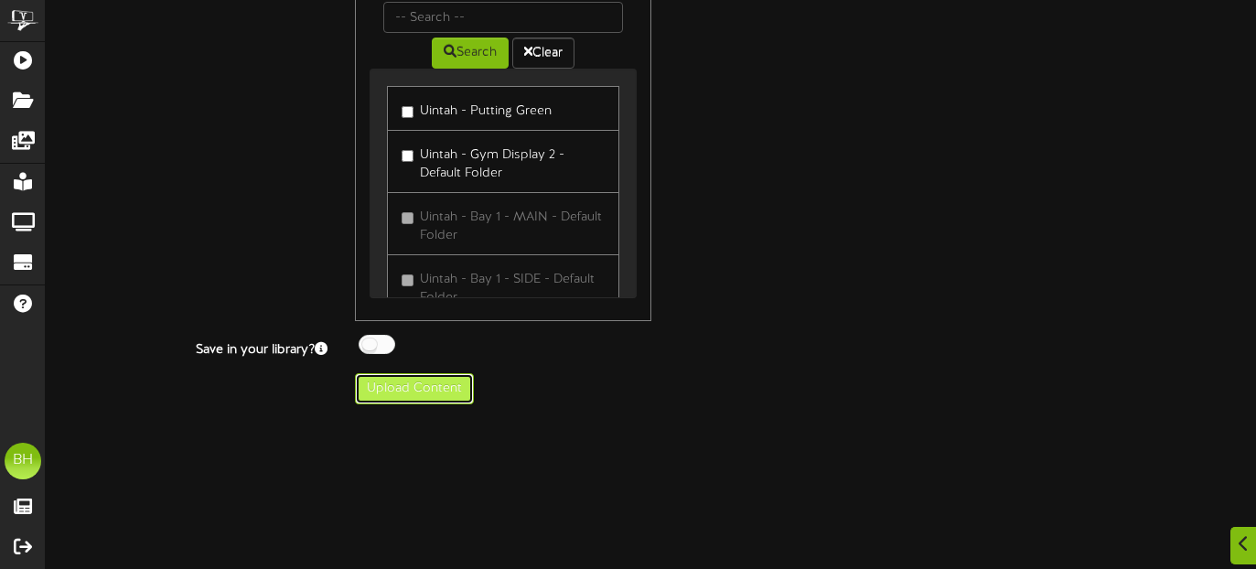
click at [417, 401] on button "Upload Content" at bounding box center [414, 388] width 119 height 31
type input "**********"
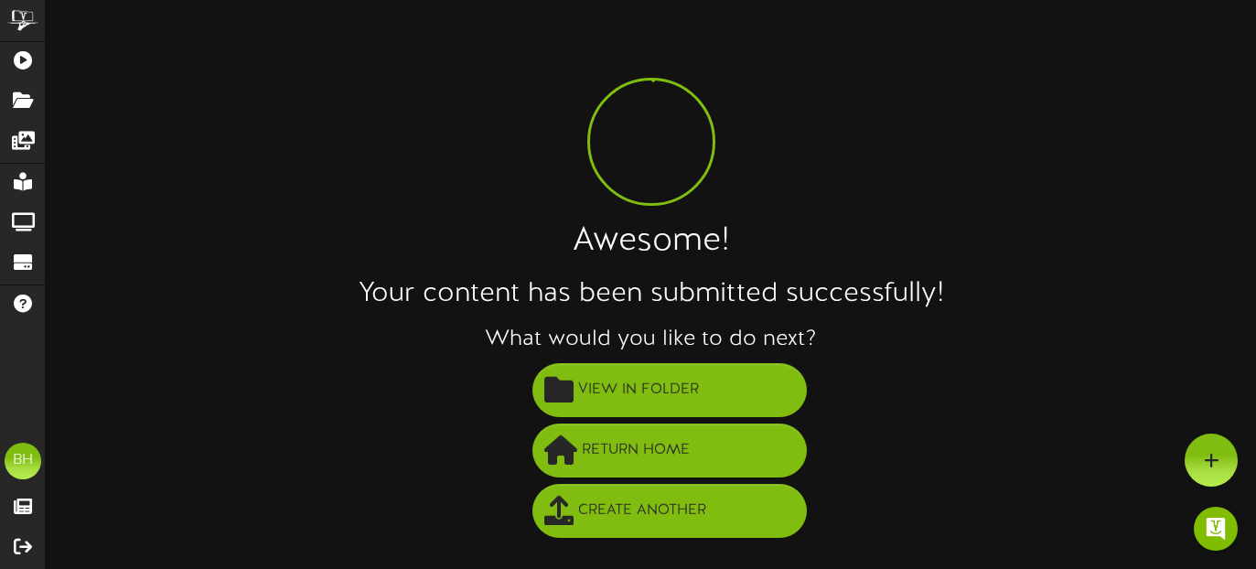
scroll to position [0, 0]
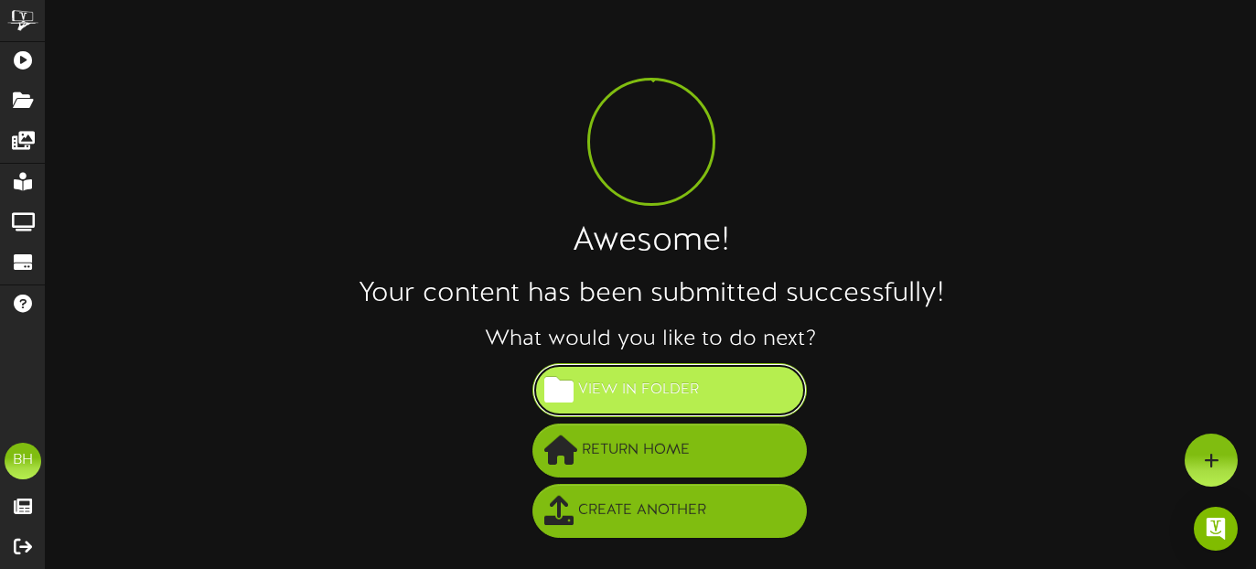
click at [659, 393] on span "View in Folder" at bounding box center [638, 390] width 130 height 30
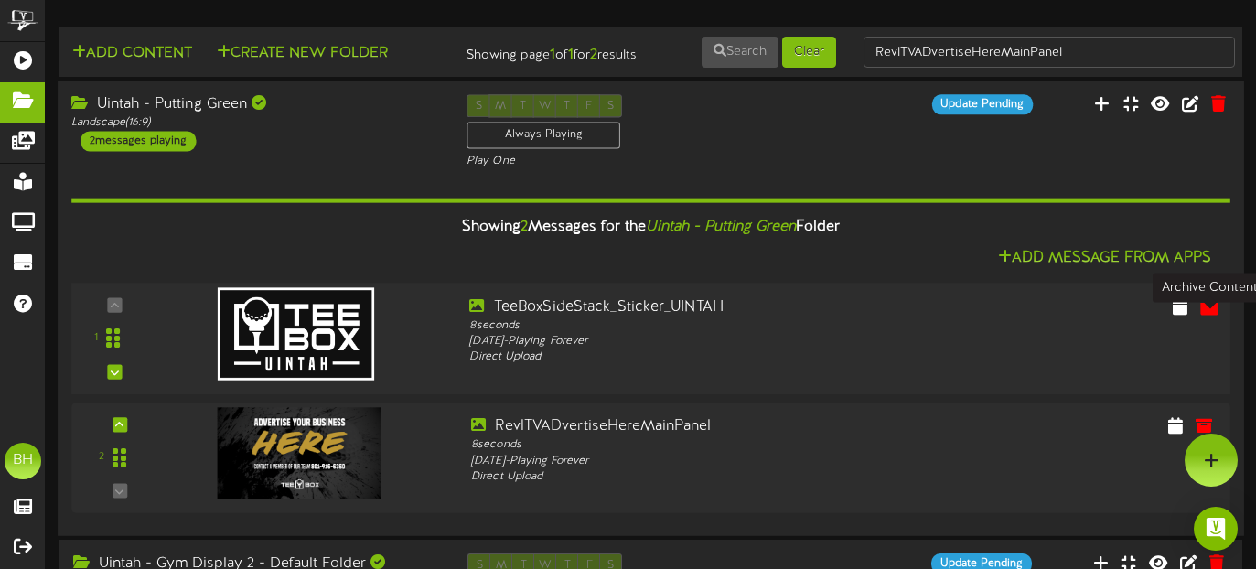
click at [1212, 316] on icon at bounding box center [1209, 305] width 20 height 20
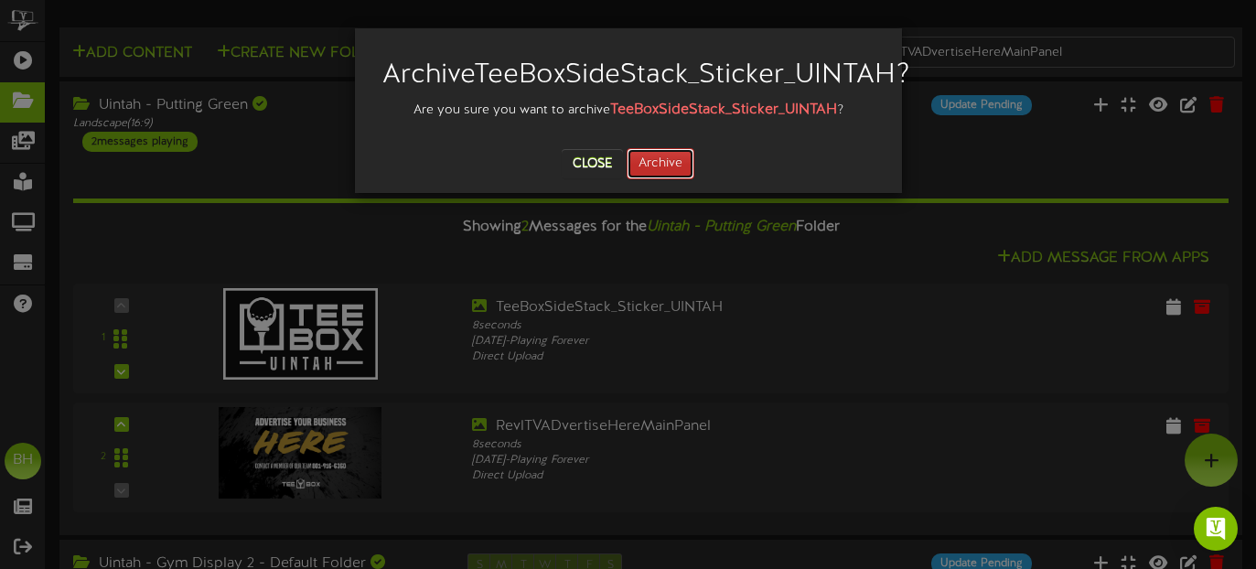
click at [686, 179] on button "Archive" at bounding box center [660, 163] width 68 height 31
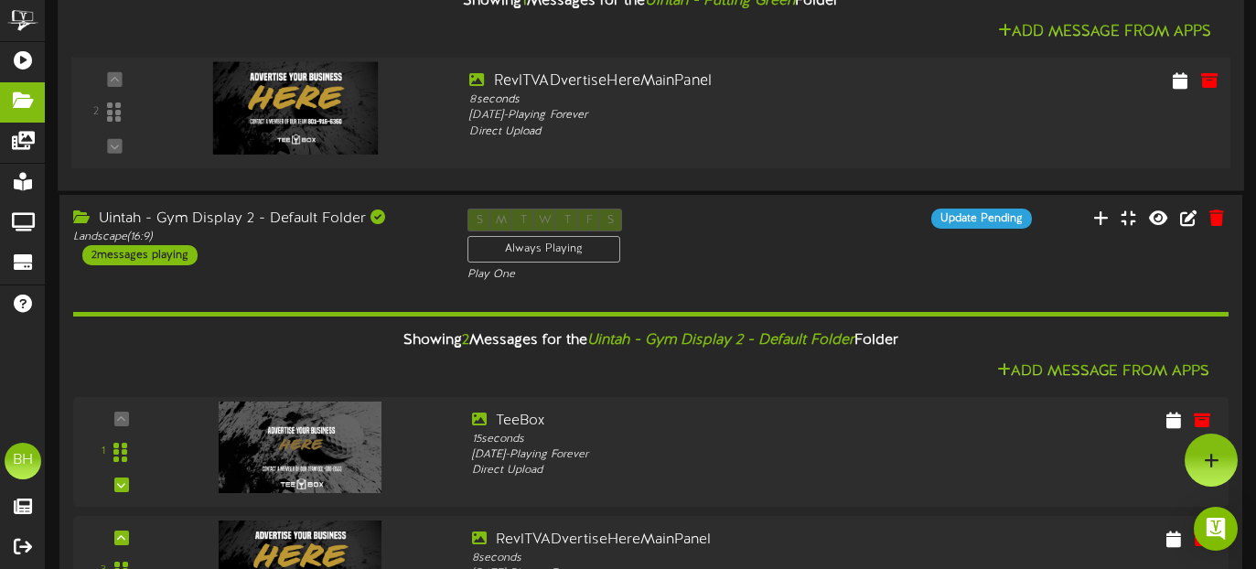
scroll to position [224, 0]
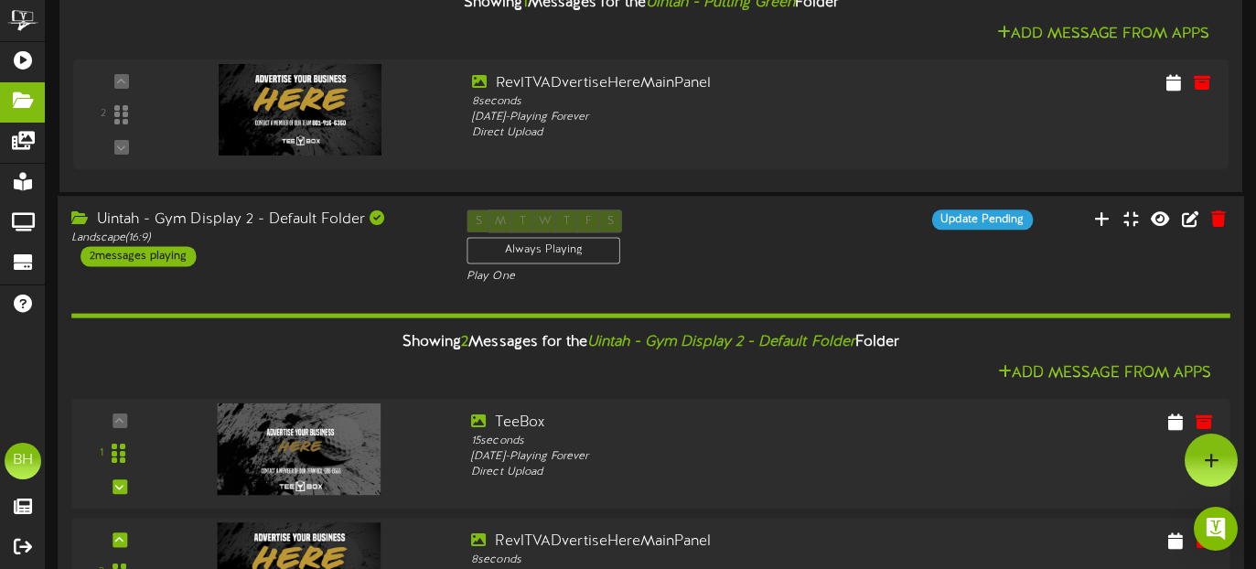
click at [167, 266] on div "2 messages playing" at bounding box center [137, 256] width 115 height 20
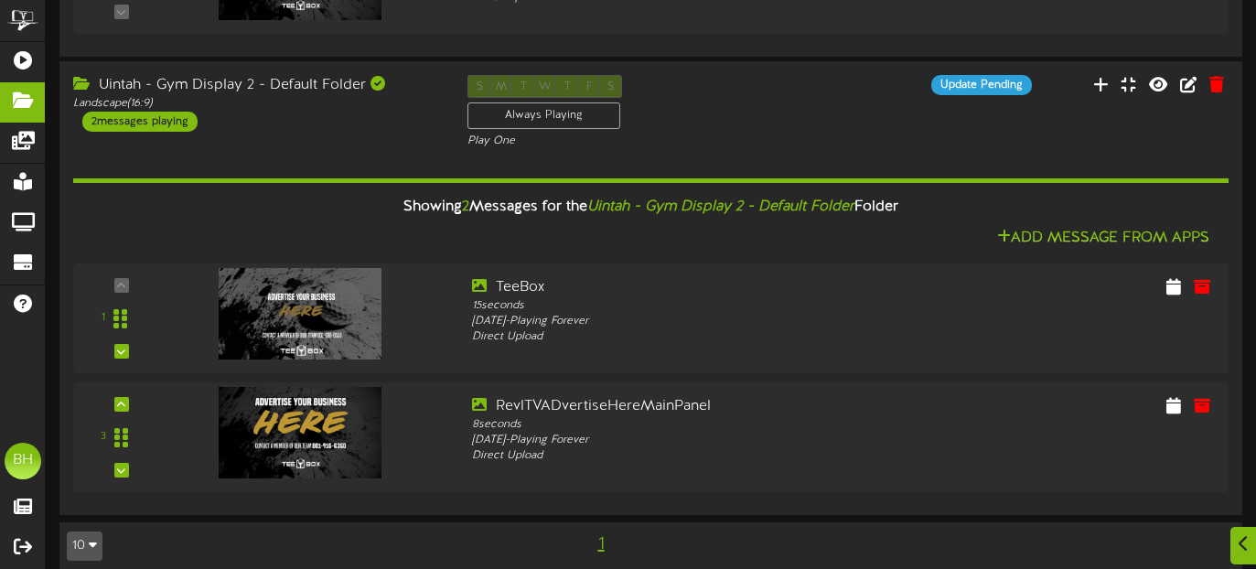
scroll to position [393, 0]
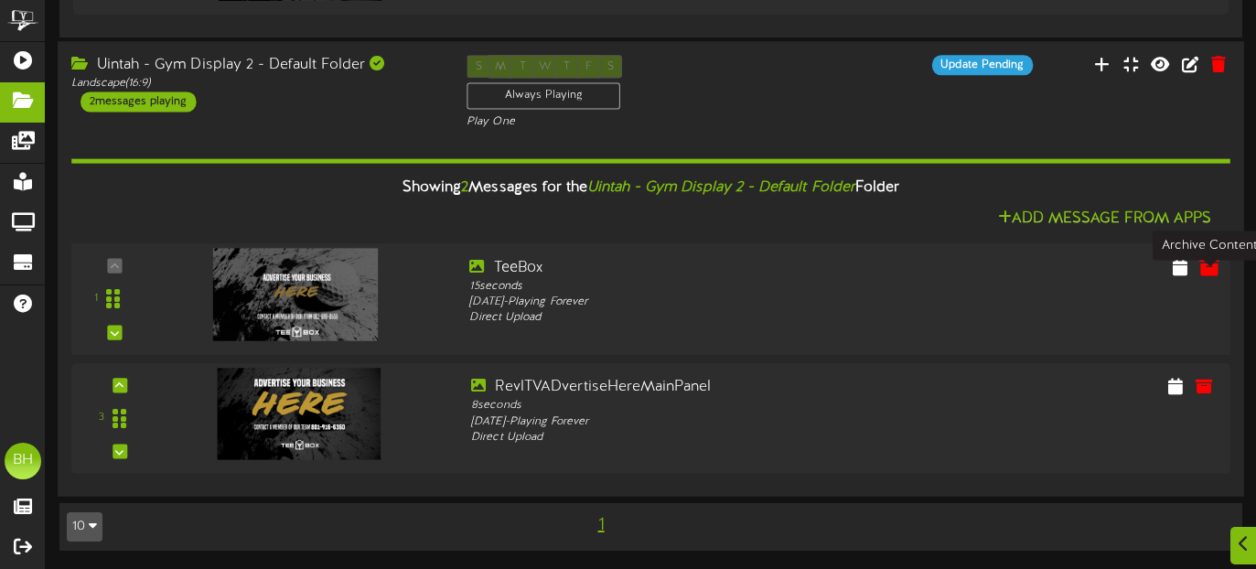
click at [1207, 270] on icon at bounding box center [1209, 266] width 20 height 20
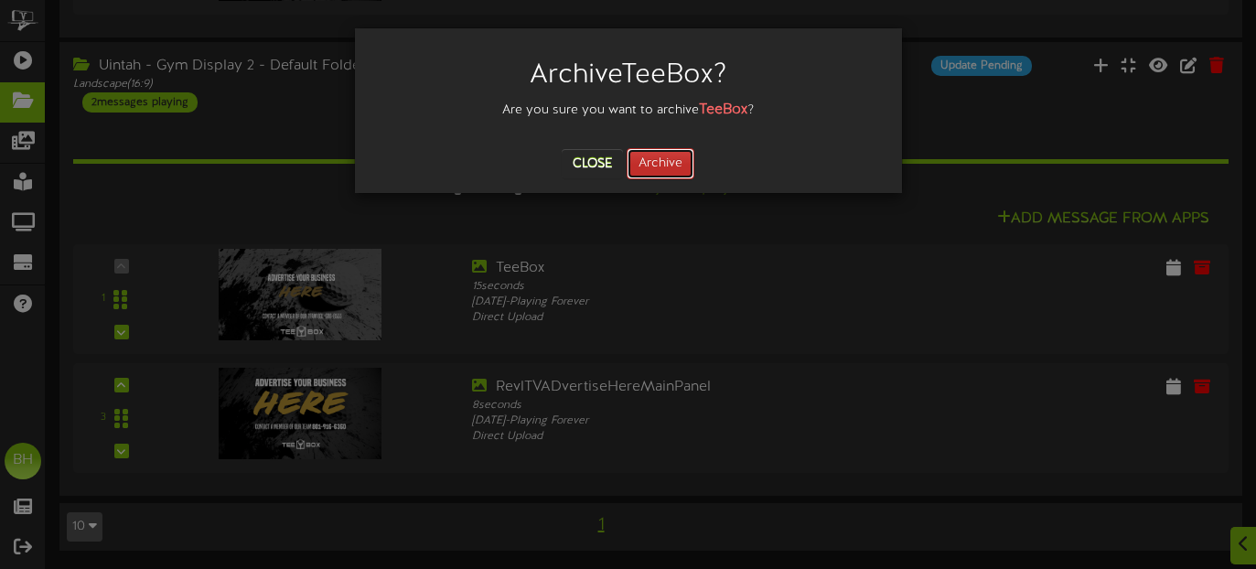
click at [673, 172] on button "Archive" at bounding box center [660, 163] width 68 height 31
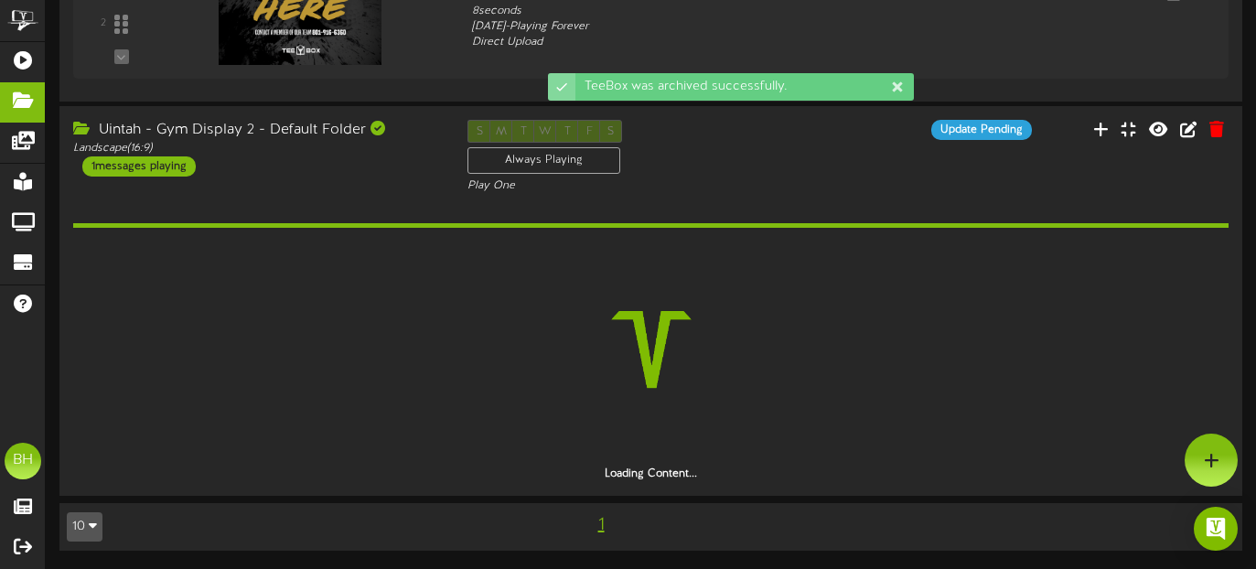
scroll to position [274, 0]
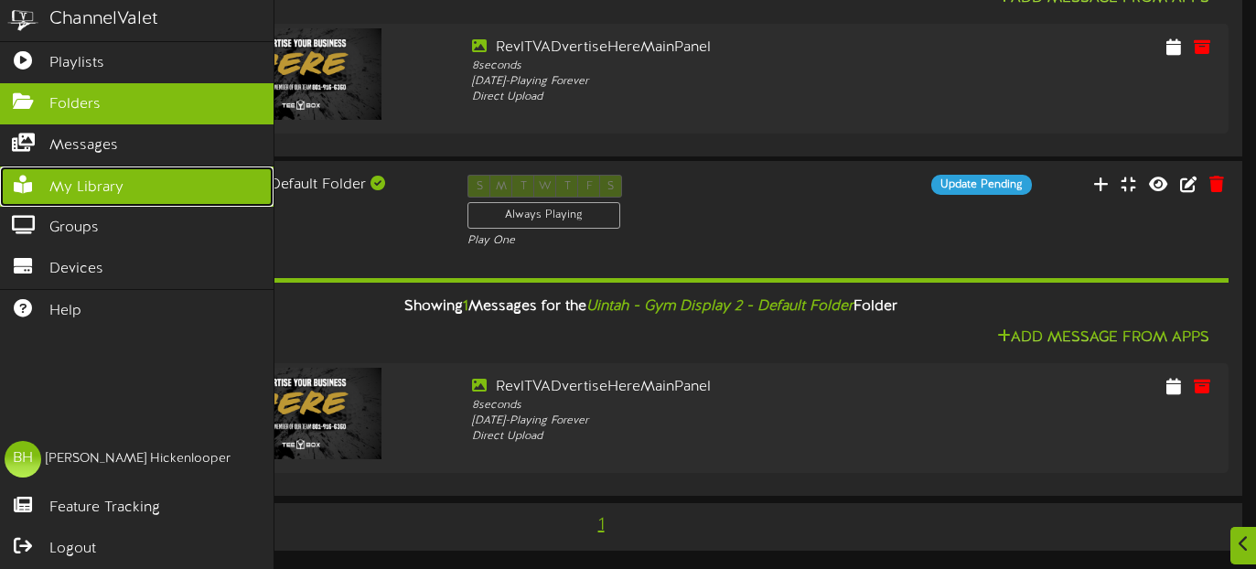
click at [45, 179] on icon at bounding box center [23, 183] width 46 height 14
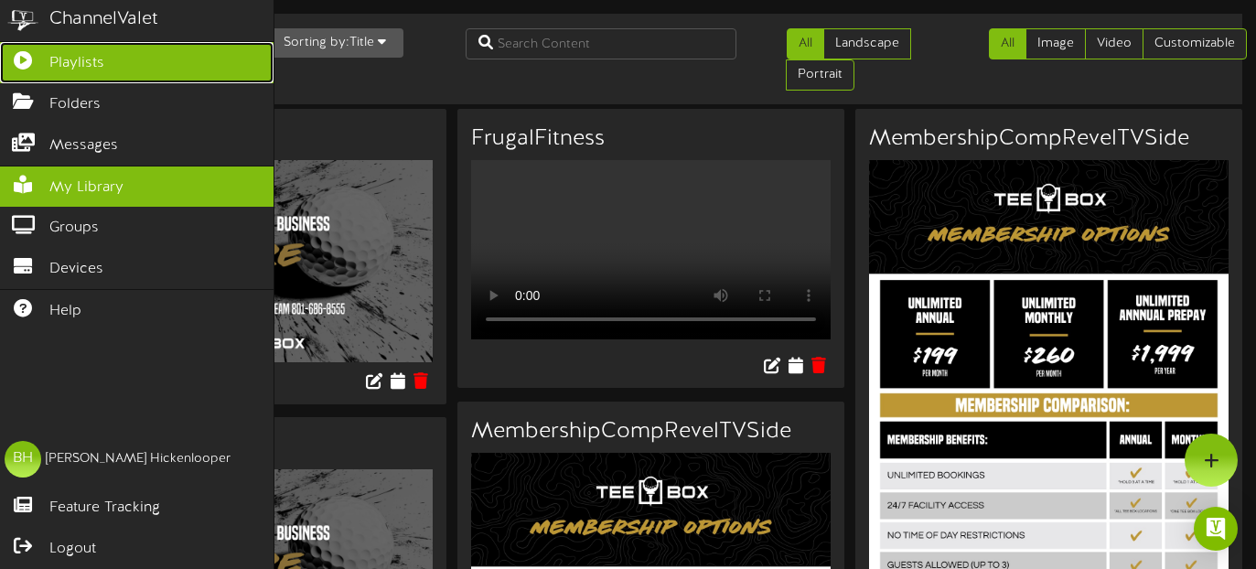
click at [63, 63] on span "Playlists" at bounding box center [76, 63] width 55 height 21
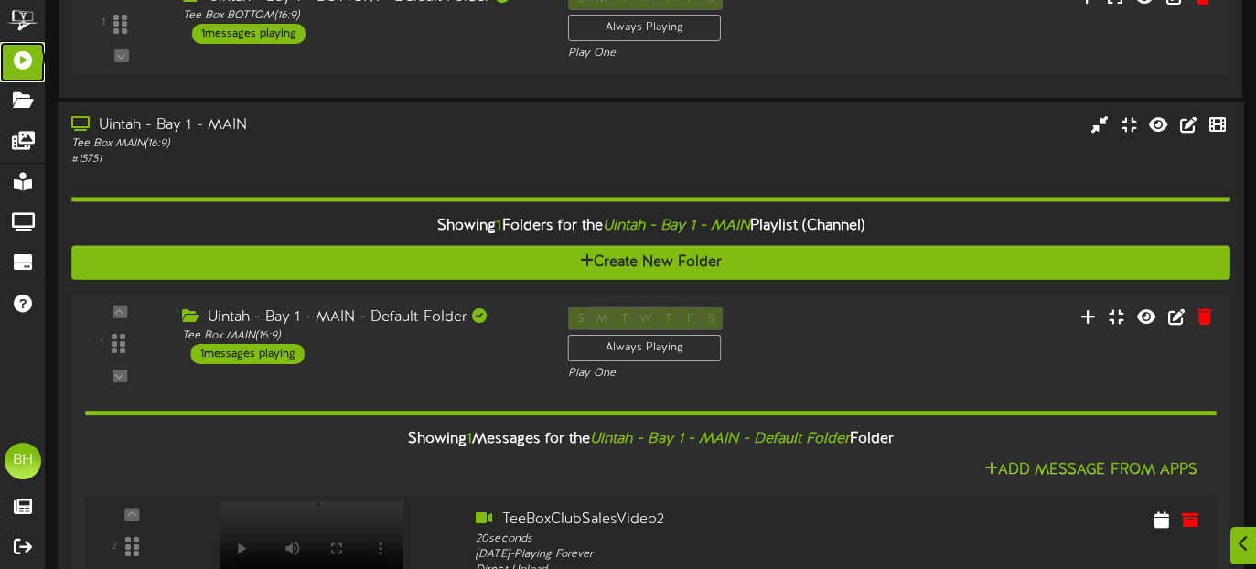
scroll to position [302, 0]
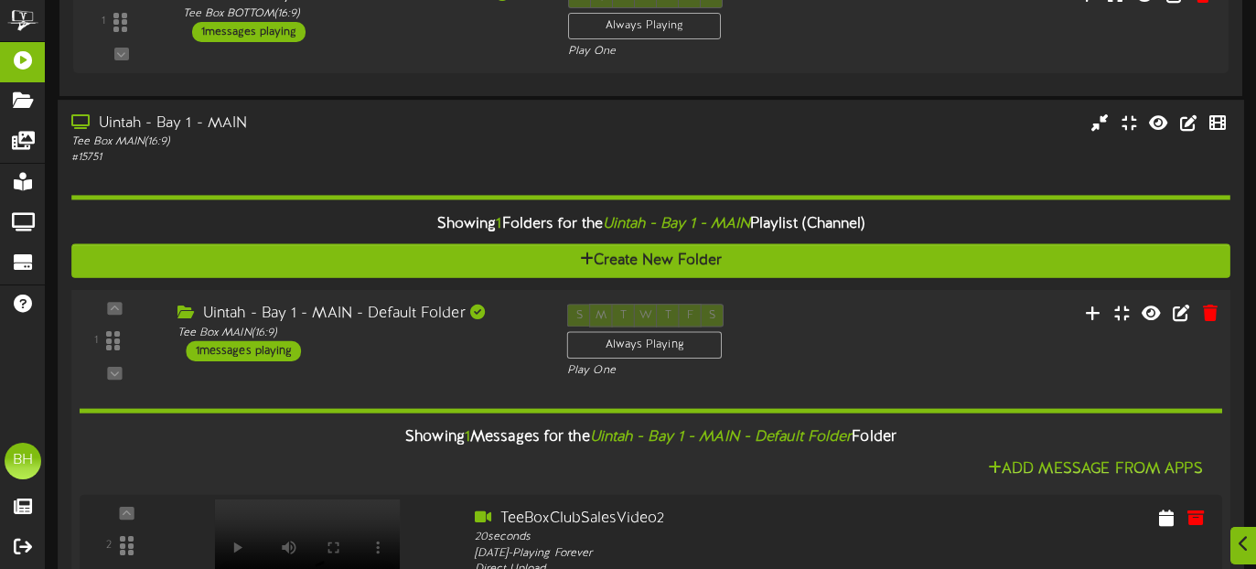
click at [287, 355] on div "1 messages playing" at bounding box center [244, 350] width 115 height 20
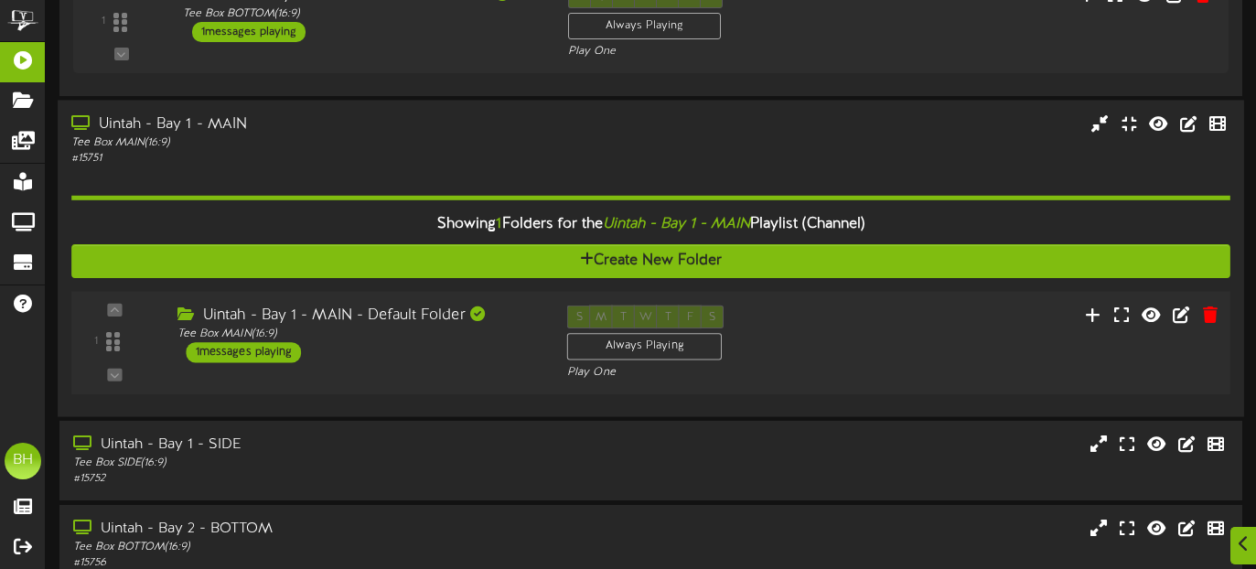
click at [287, 355] on div "1 messages playing" at bounding box center [244, 352] width 115 height 20
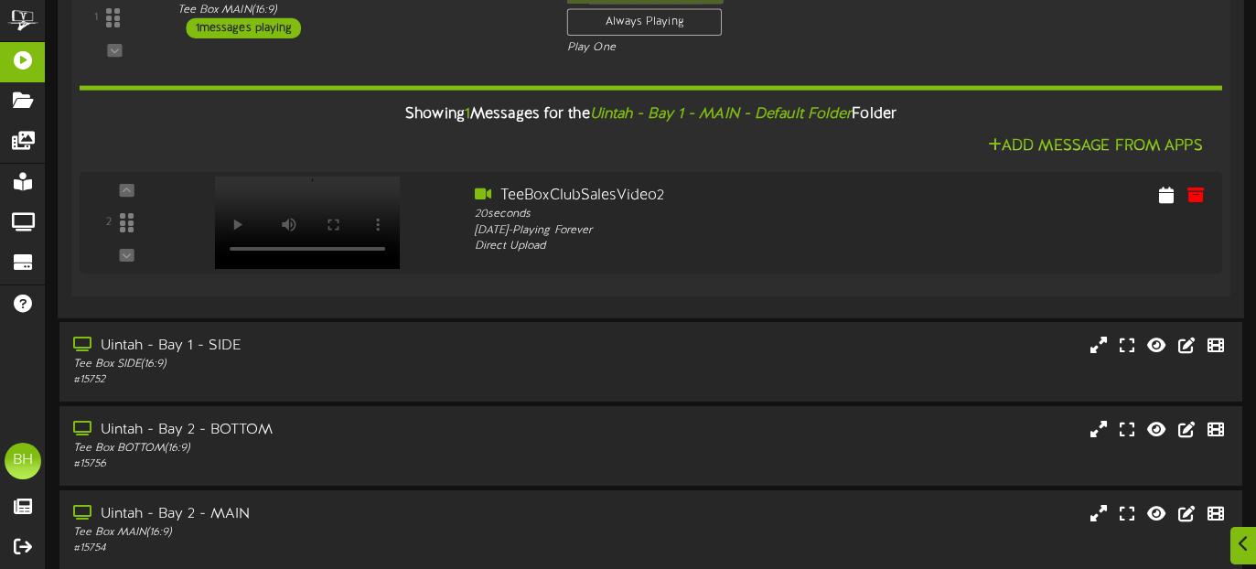
scroll to position [629, 0]
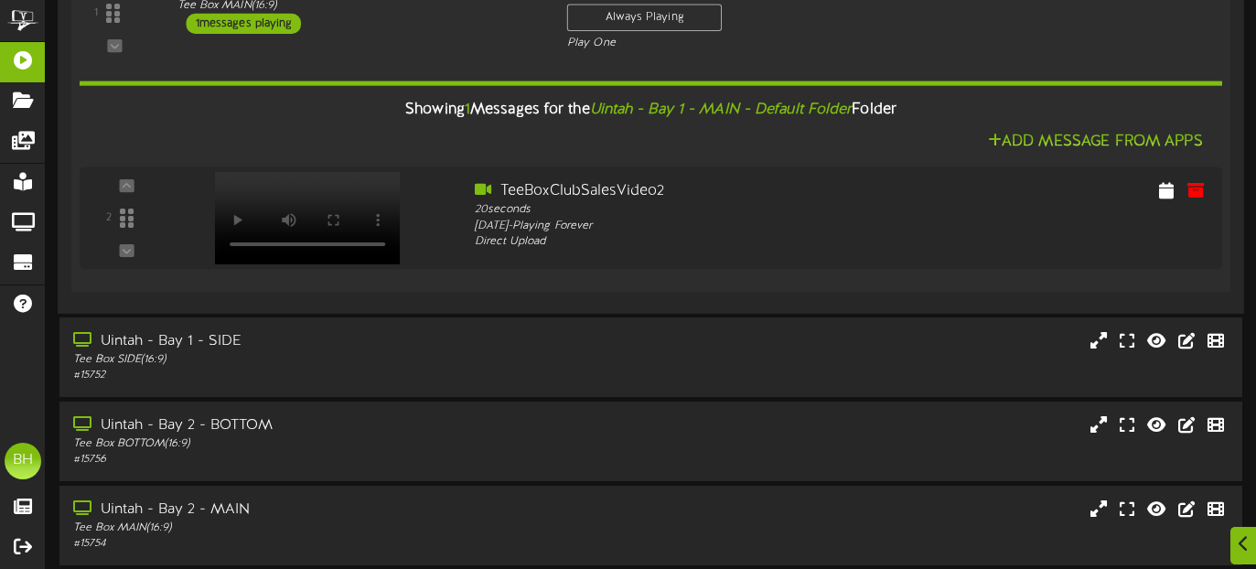
click at [427, 350] on div "Uintah - Bay 1 - SIDE" at bounding box center [306, 341] width 466 height 21
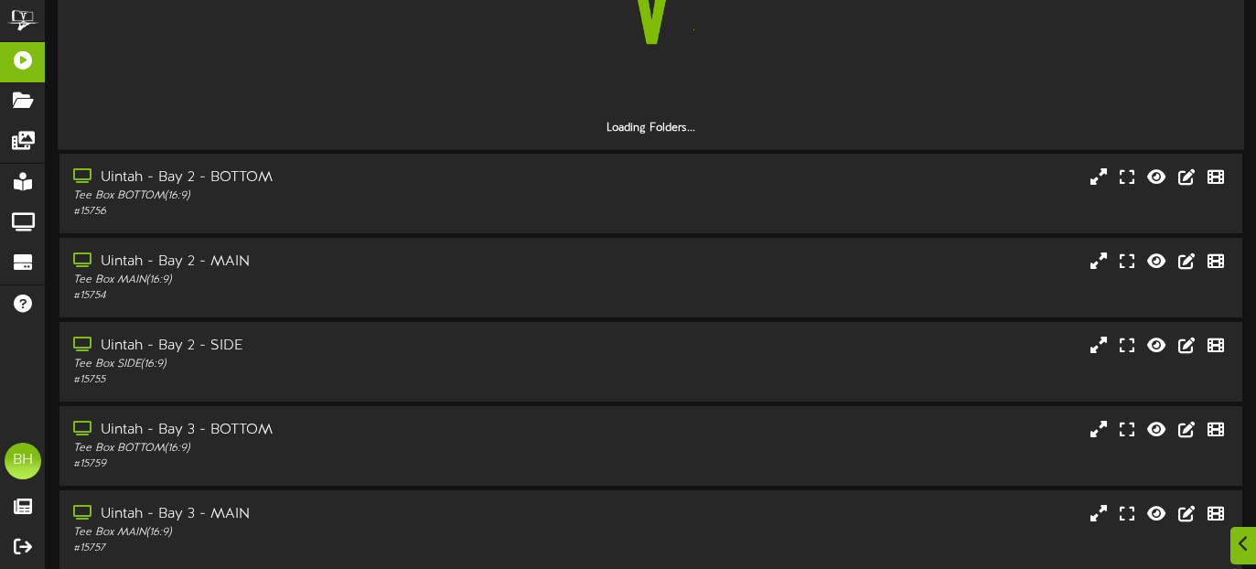
scroll to position [1169, 0]
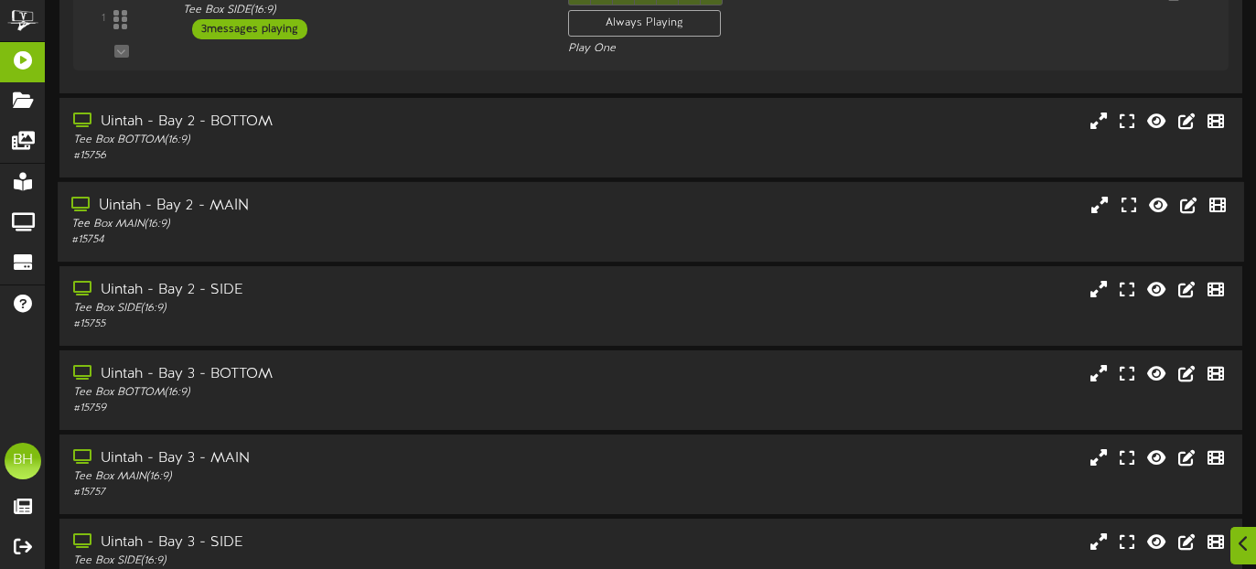
click at [287, 219] on div "Tee Box MAIN ( 16:9 )" at bounding box center [304, 225] width 466 height 16
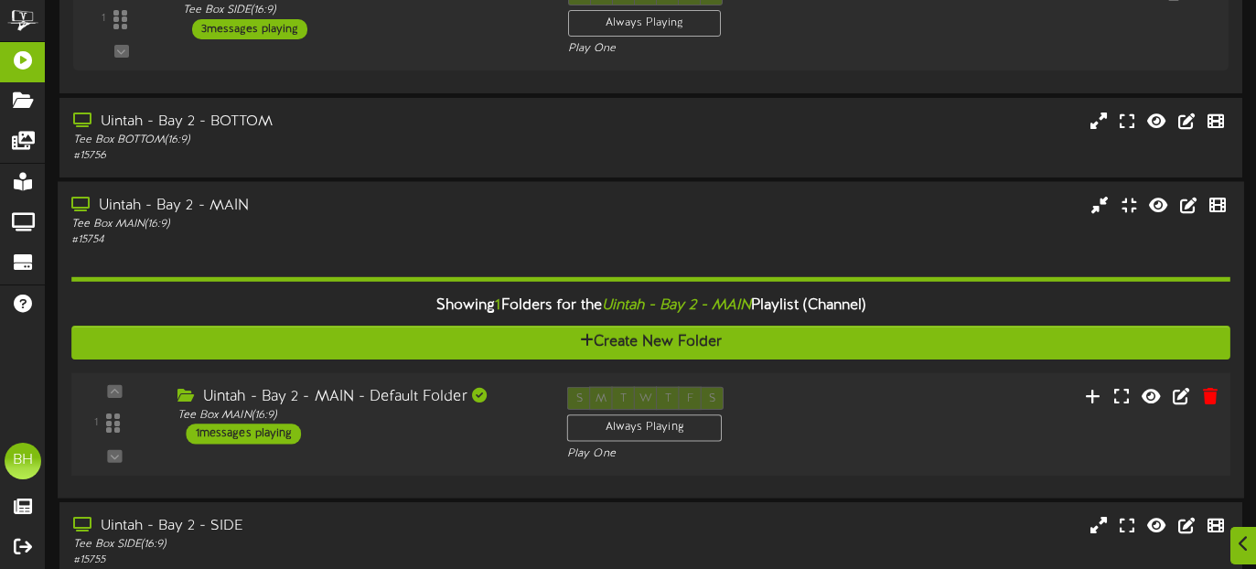
click at [284, 436] on div "1 messages playing" at bounding box center [244, 433] width 115 height 20
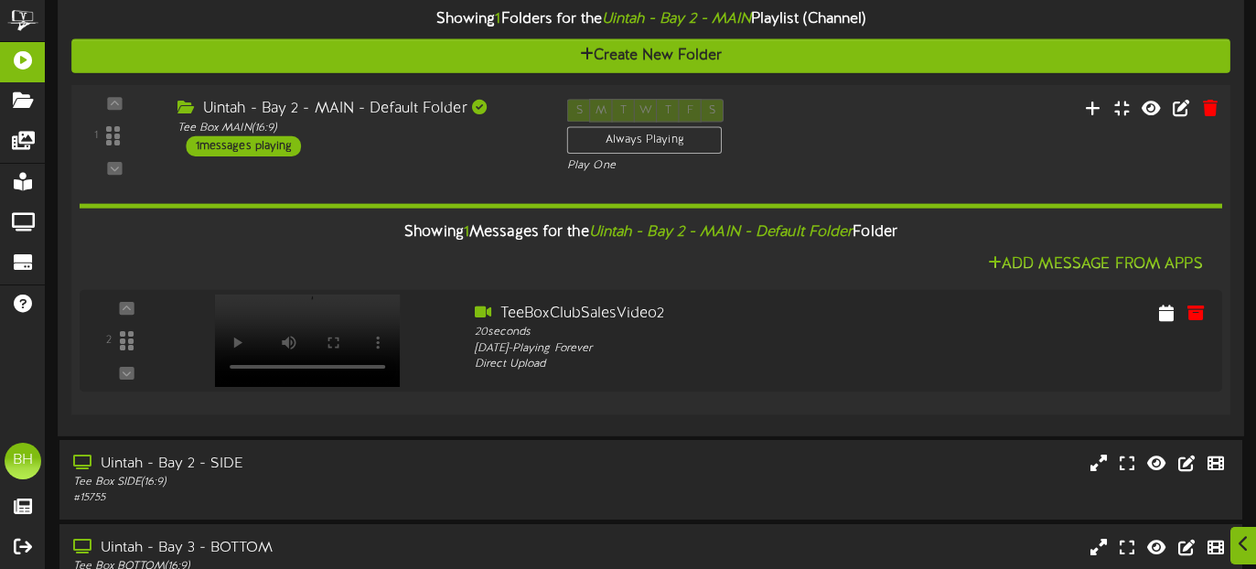
scroll to position [1460, 0]
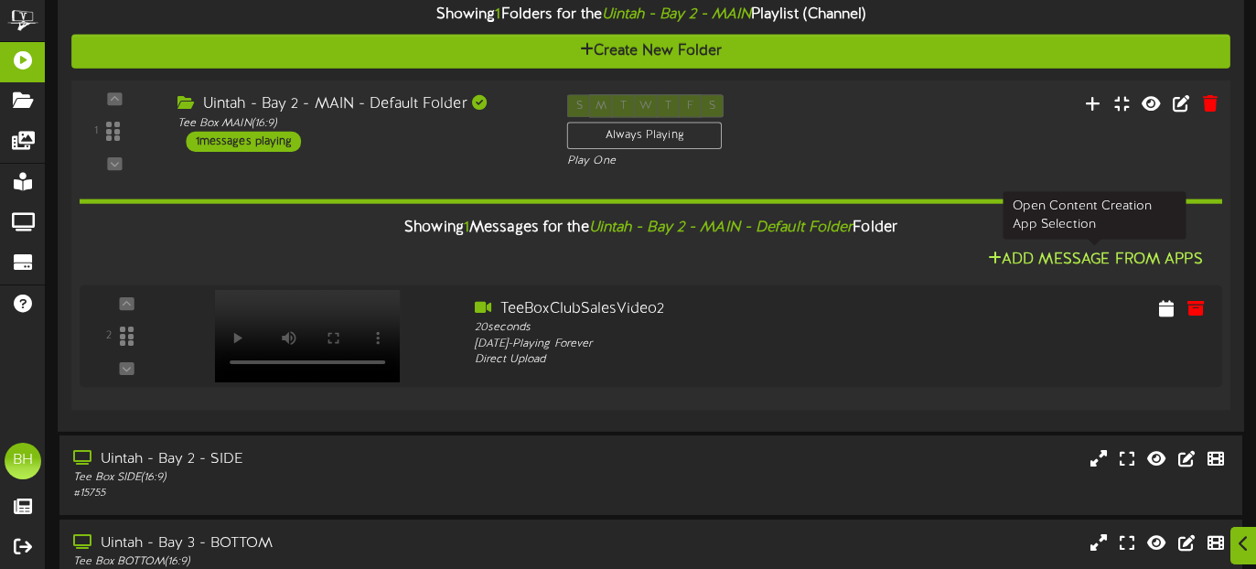
click at [1025, 262] on button "Add Message From Apps" at bounding box center [1095, 259] width 226 height 23
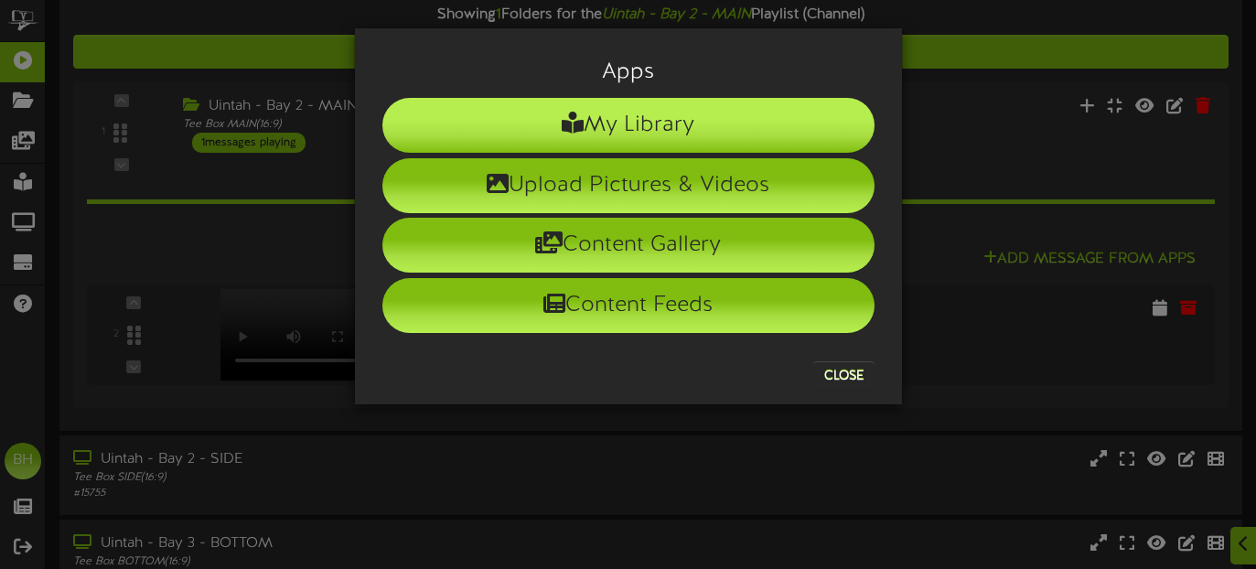
click at [680, 127] on li "My Library" at bounding box center [628, 125] width 492 height 55
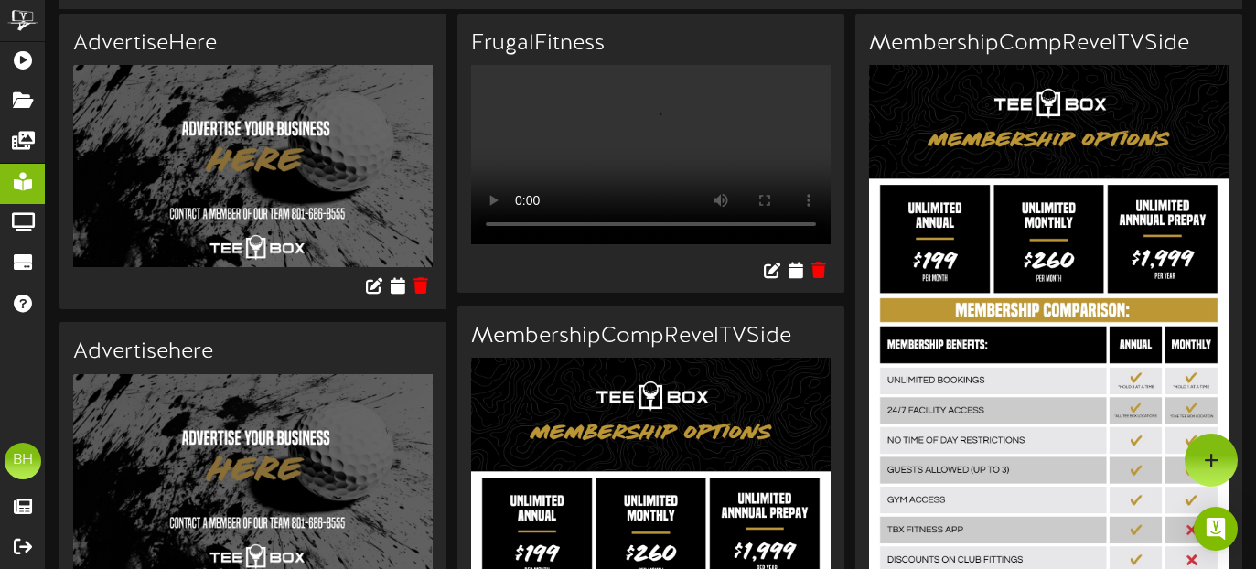
scroll to position [99, 0]
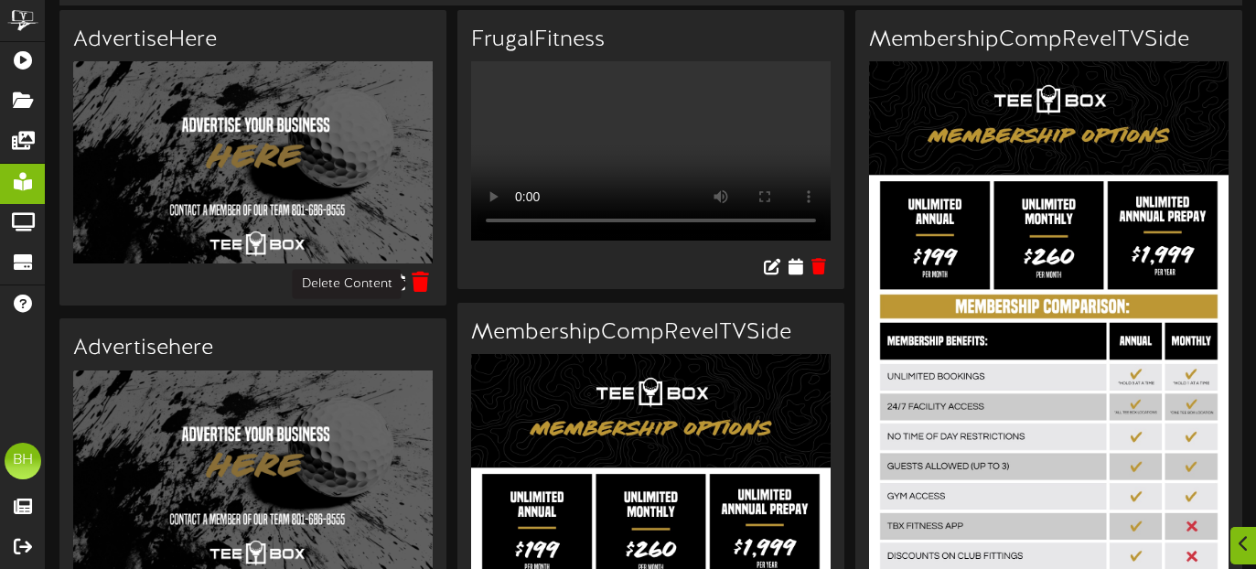
click at [414, 285] on icon at bounding box center [420, 282] width 17 height 20
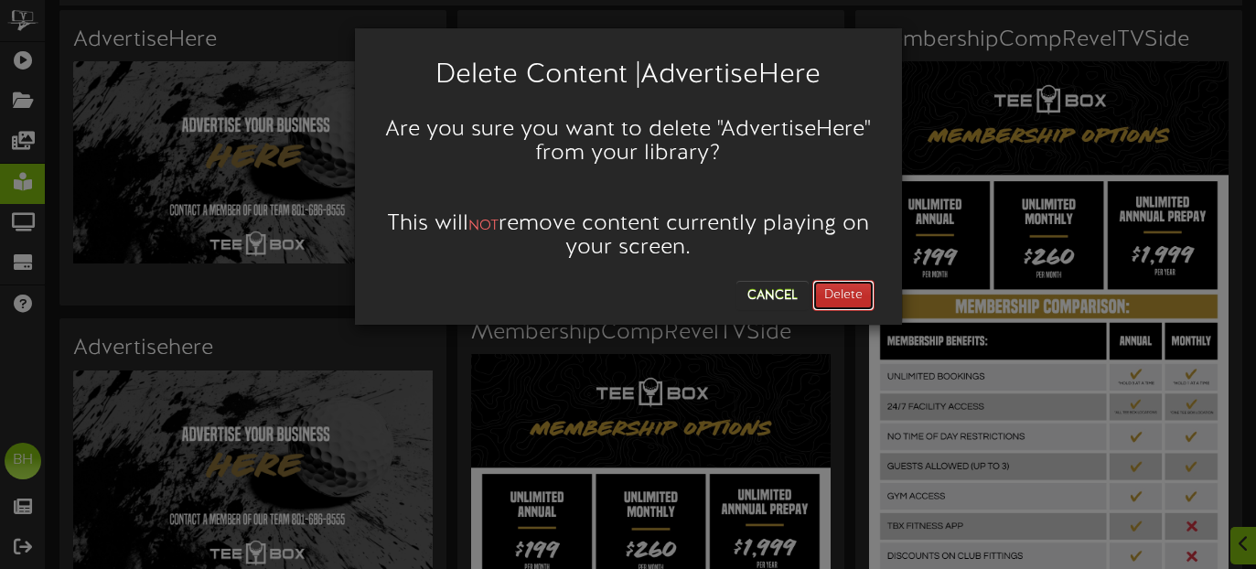
click at [840, 295] on button "Delete" at bounding box center [843, 295] width 62 height 31
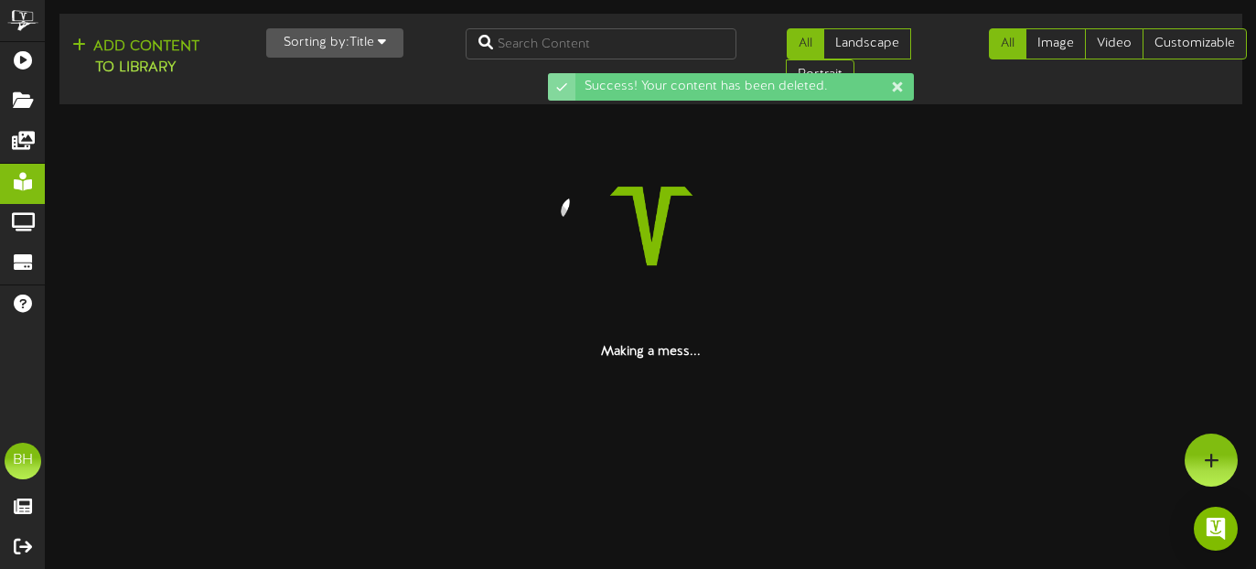
scroll to position [0, 0]
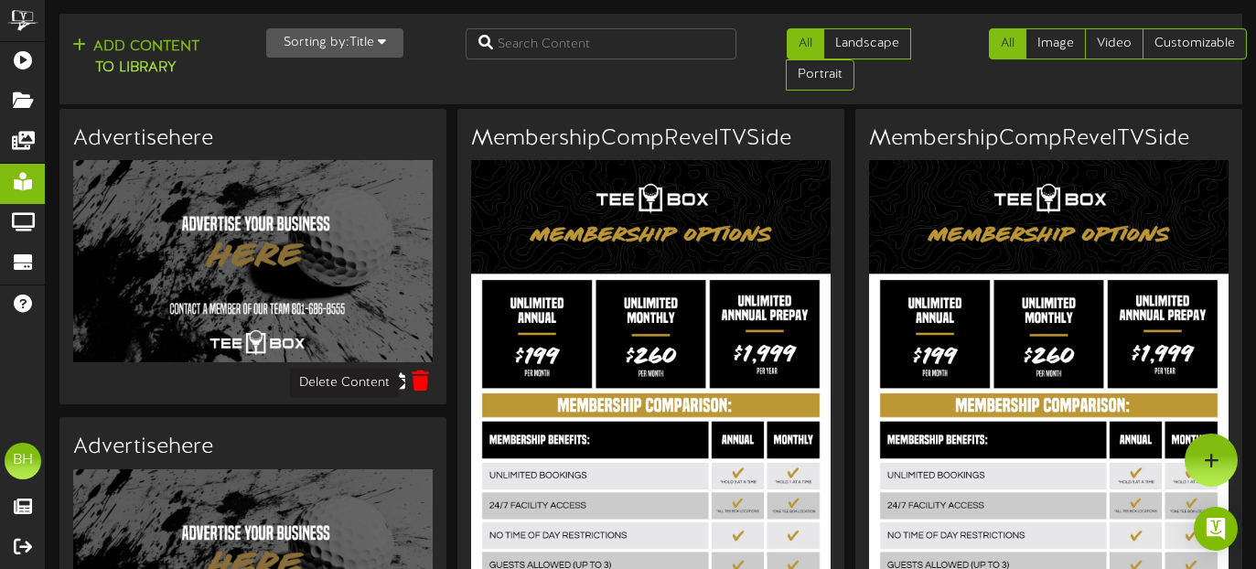
click at [417, 390] on icon at bounding box center [420, 380] width 17 height 20
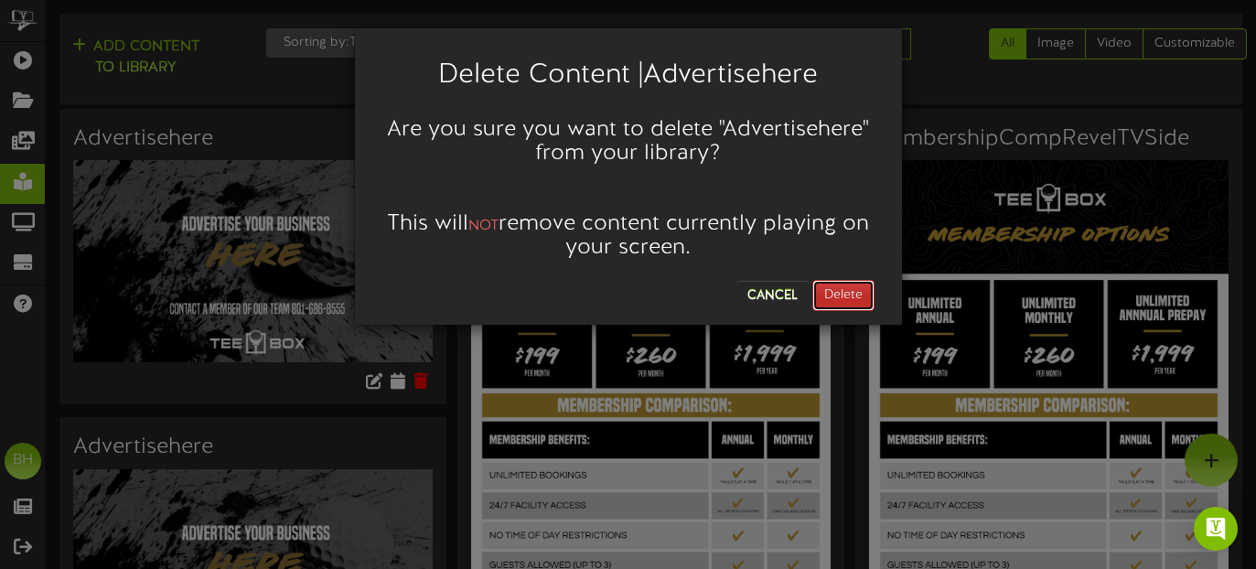
click at [847, 292] on button "Delete" at bounding box center [843, 295] width 62 height 31
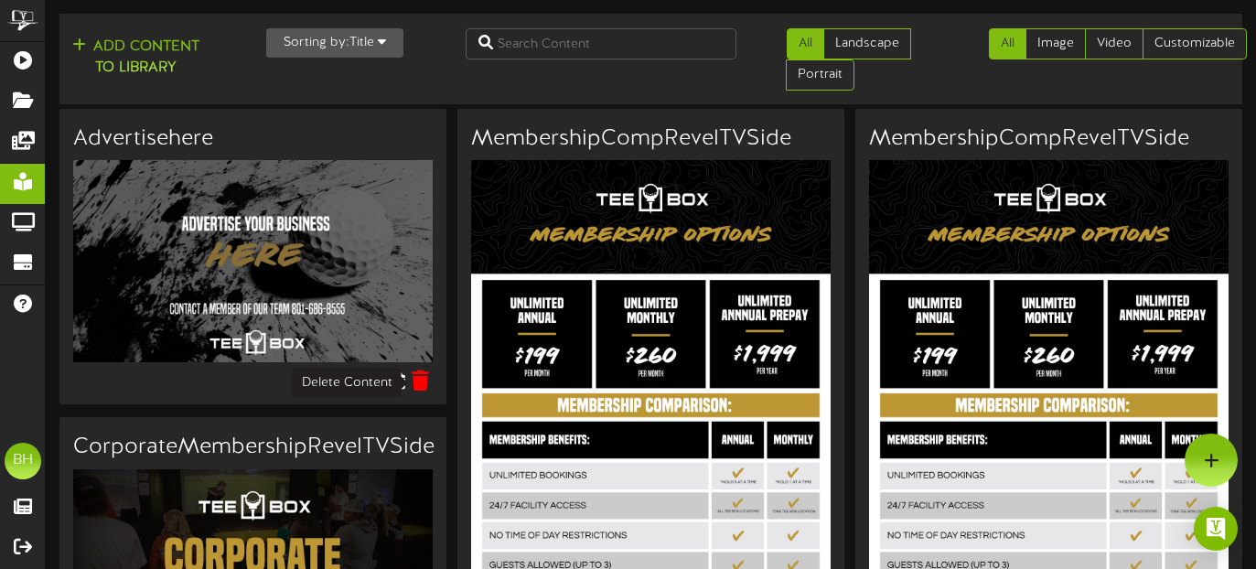
click at [419, 384] on icon at bounding box center [420, 380] width 17 height 20
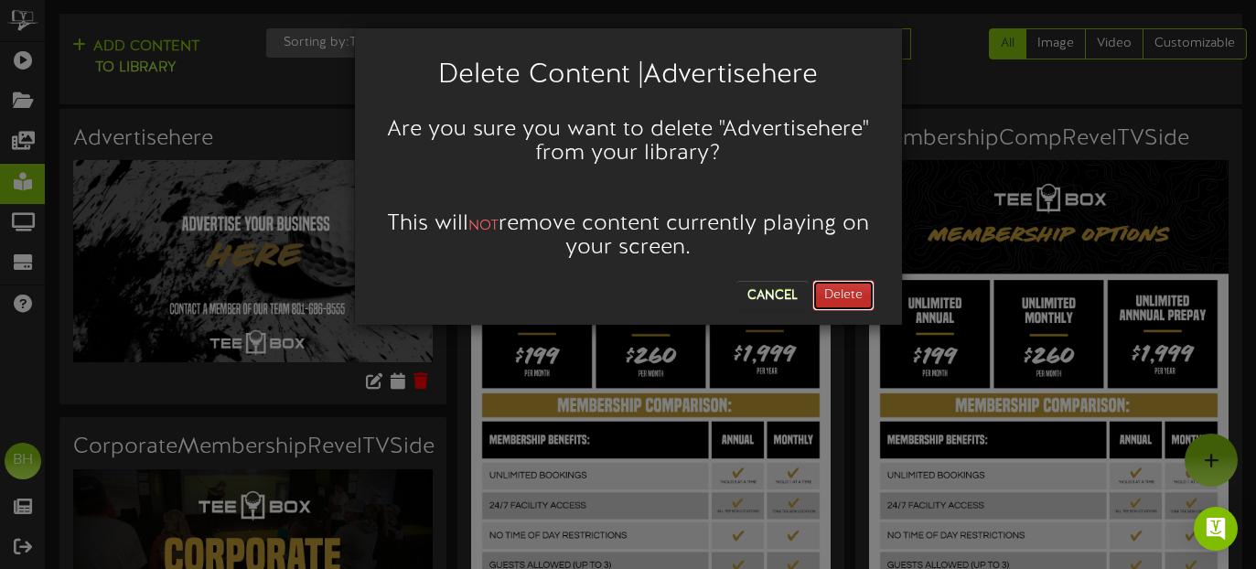
click at [838, 304] on button "Delete" at bounding box center [843, 295] width 62 height 31
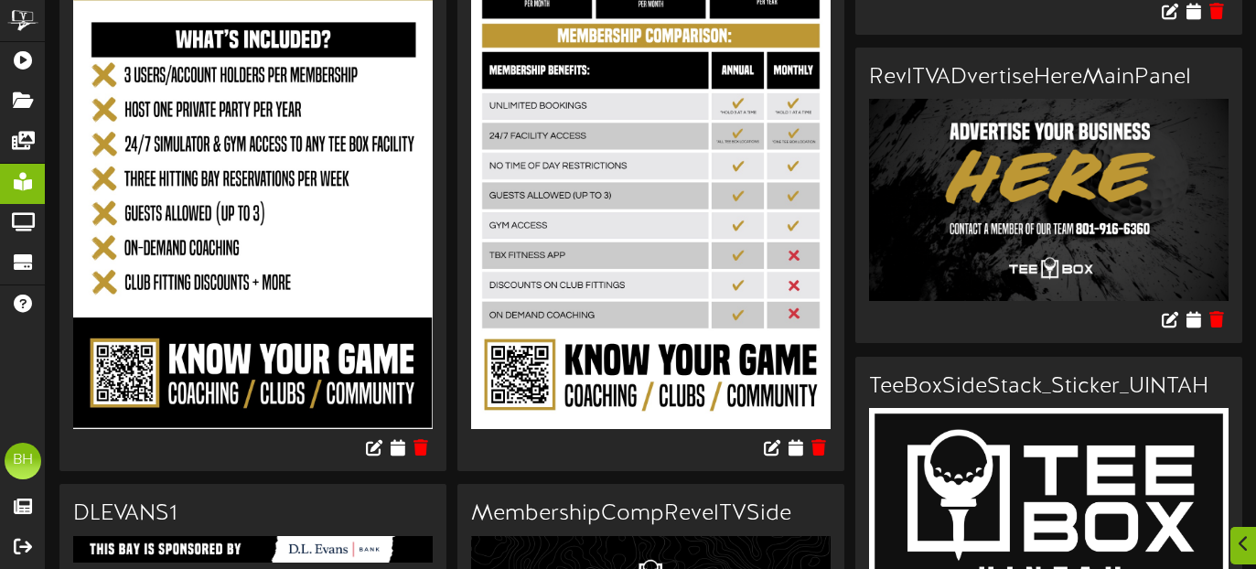
scroll to position [1118, 0]
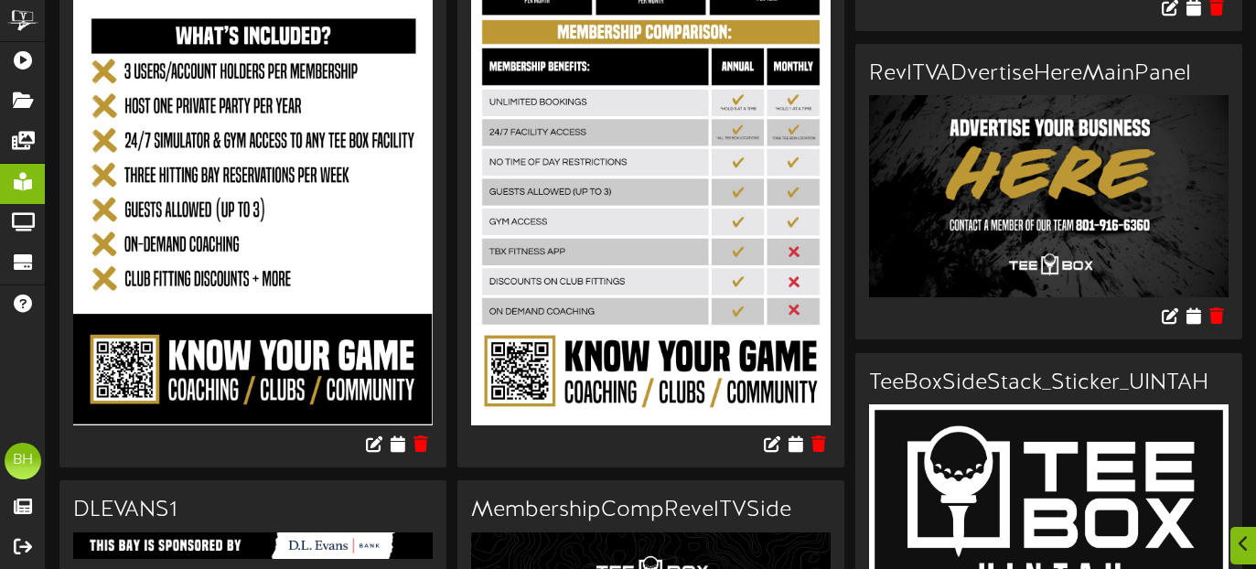
click at [1109, 204] on img at bounding box center [1048, 196] width 359 height 202
click at [1191, 319] on icon at bounding box center [1192, 315] width 17 height 20
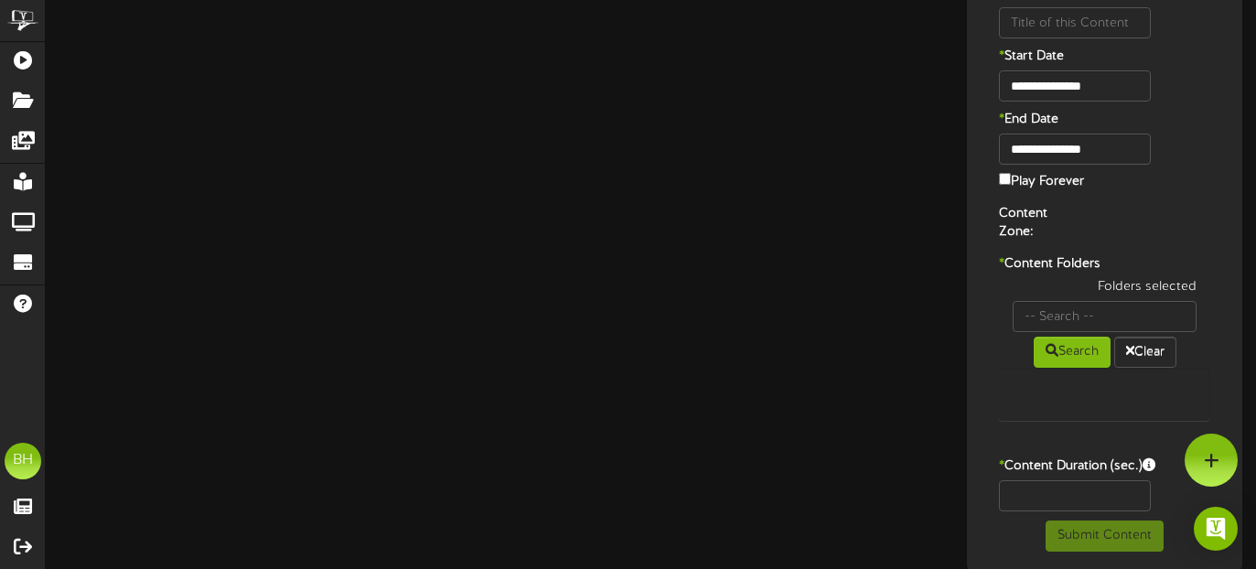
type input "RevlTVADvertiseHereMainPanel"
type input "8"
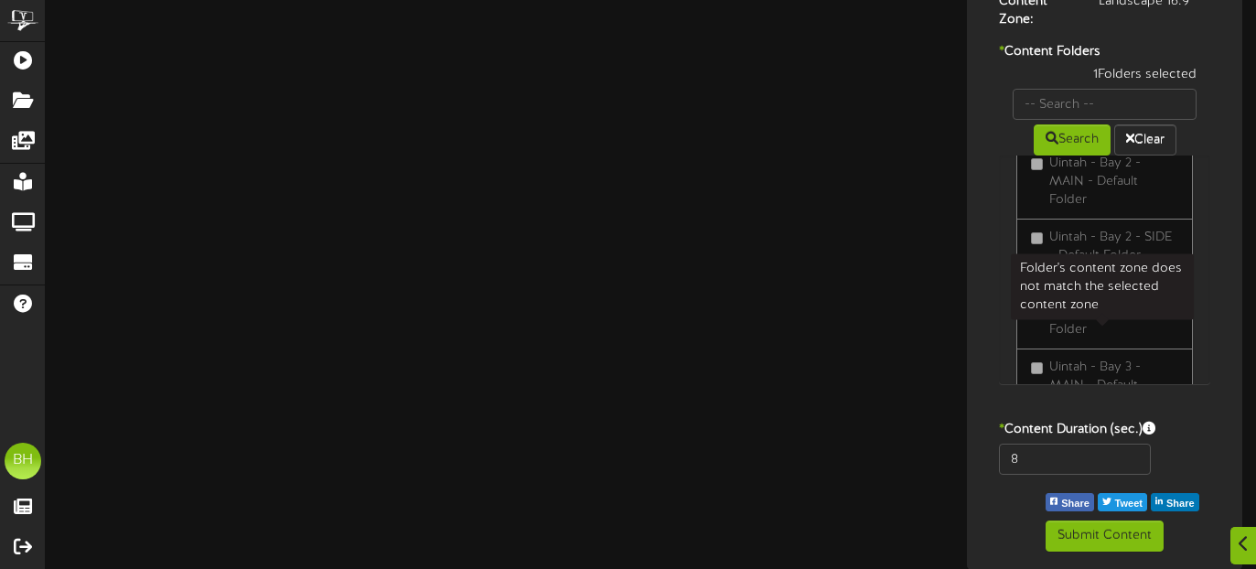
scroll to position [327, 0]
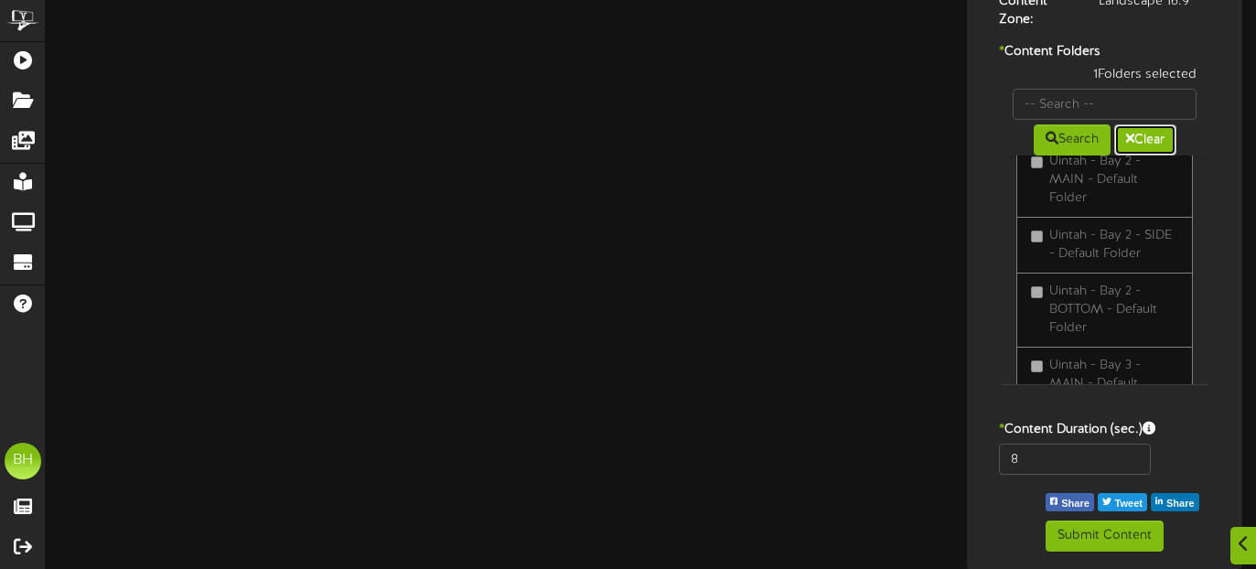
click at [1146, 136] on button "Clear" at bounding box center [1145, 139] width 62 height 31
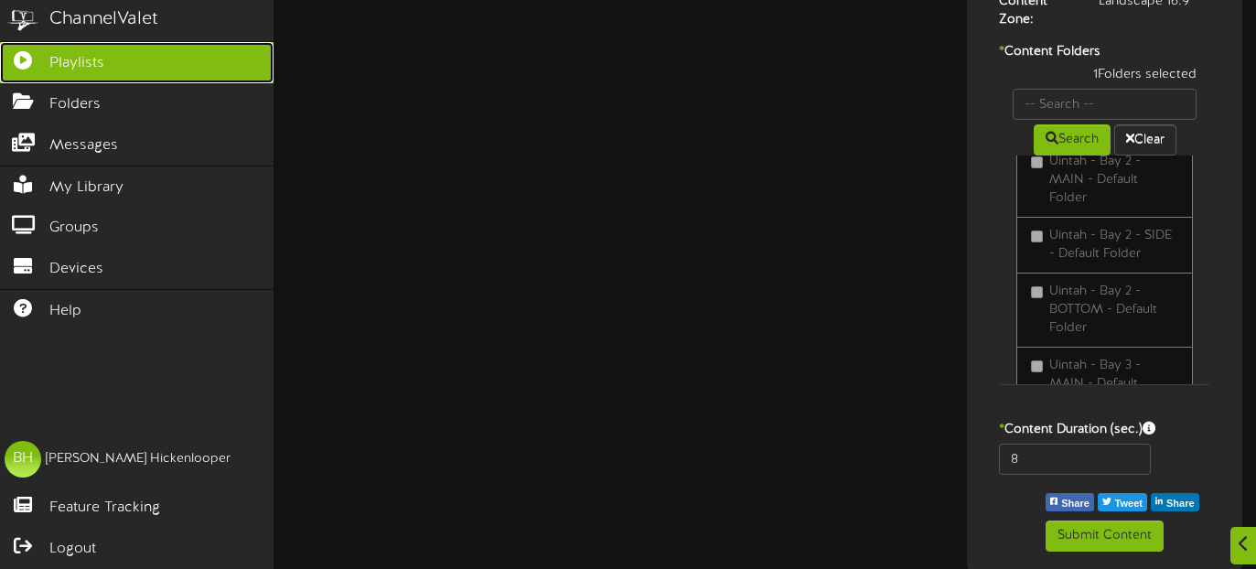
click at [18, 63] on icon at bounding box center [23, 58] width 46 height 14
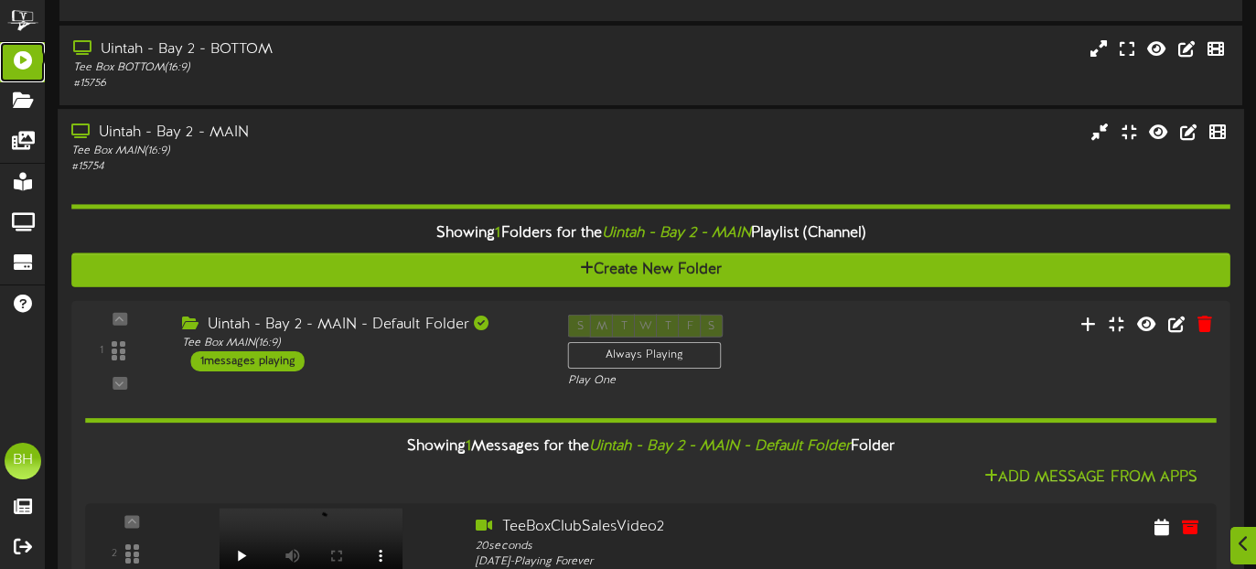
scroll to position [1245, 0]
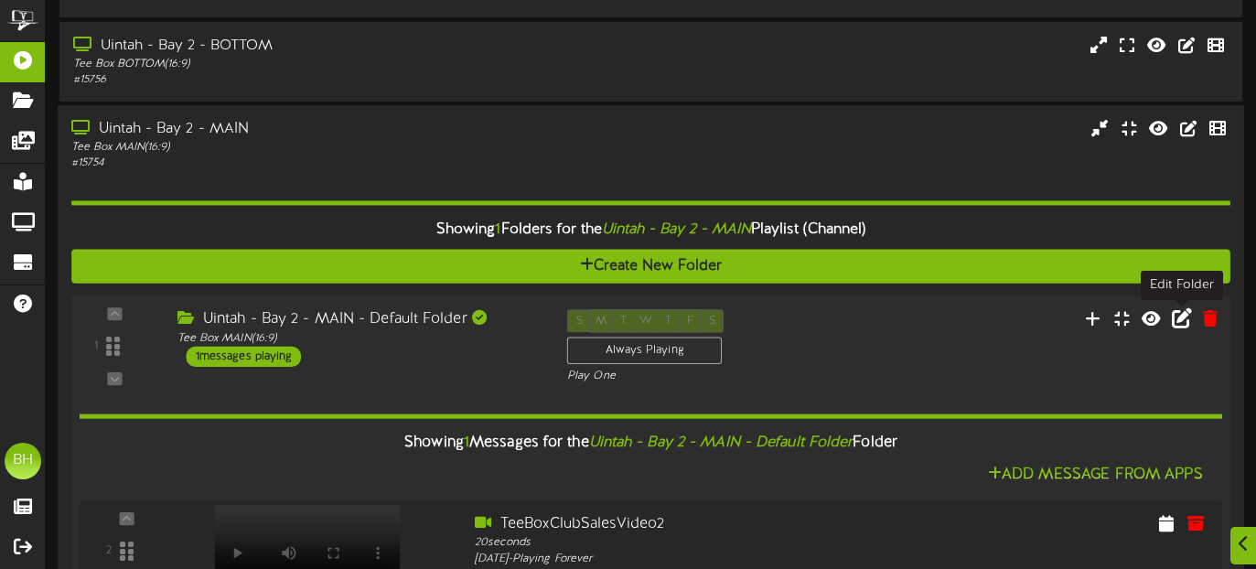
click at [1185, 326] on icon at bounding box center [1182, 318] width 20 height 20
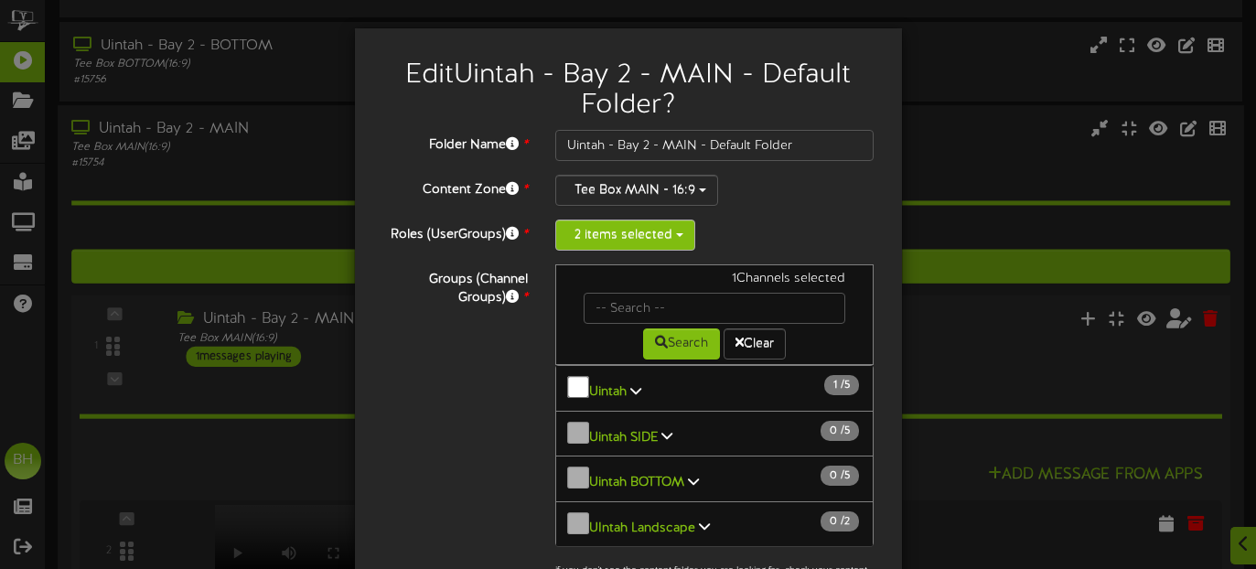
click at [683, 238] on button "2 items selected" at bounding box center [625, 234] width 140 height 31
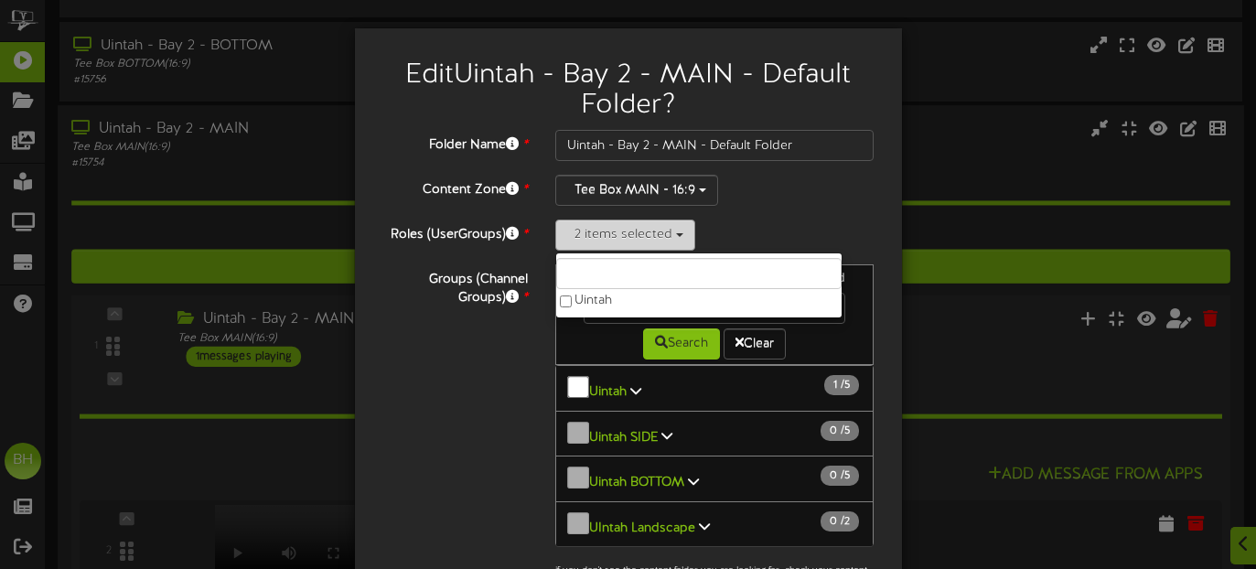
click at [682, 238] on button "2 items selected" at bounding box center [625, 234] width 140 height 31
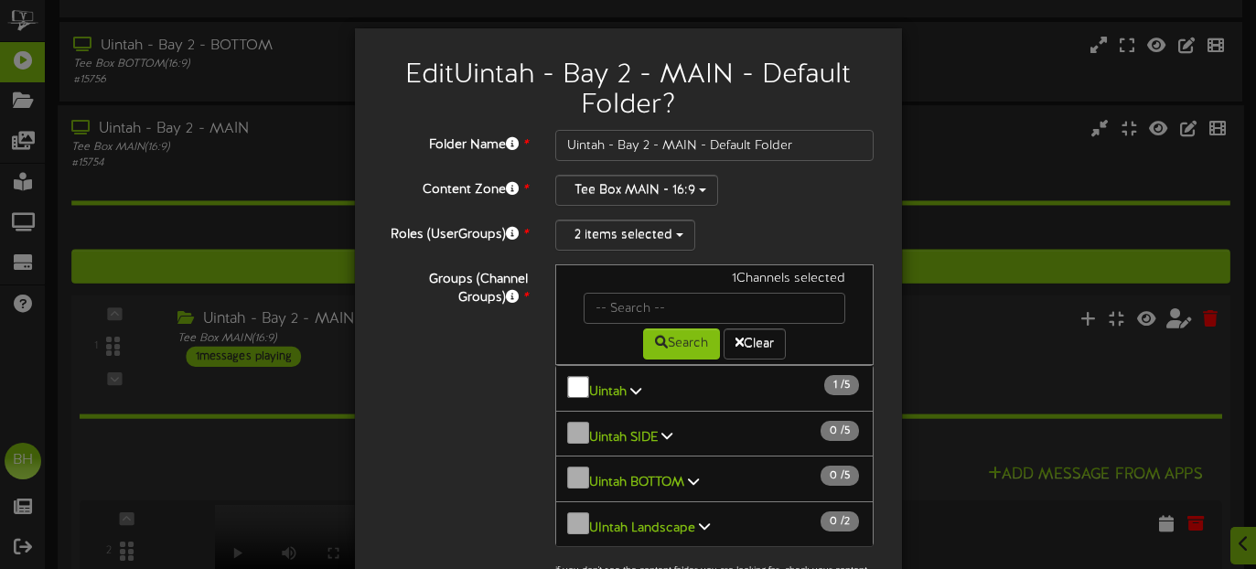
click at [969, 230] on div "Edit Uintah - Bay 2 - MAIN - Default Folder ? Folder Name * Uintah - Bay 2 - MA…" at bounding box center [628, 284] width 1256 height 569
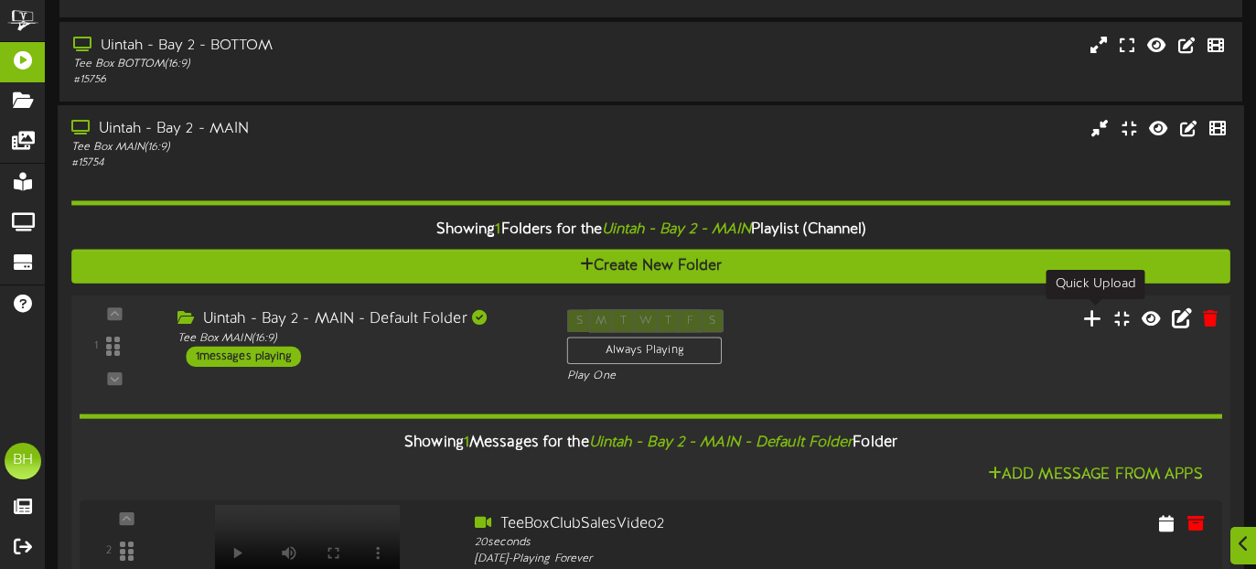
click at [1094, 317] on icon at bounding box center [1092, 318] width 19 height 20
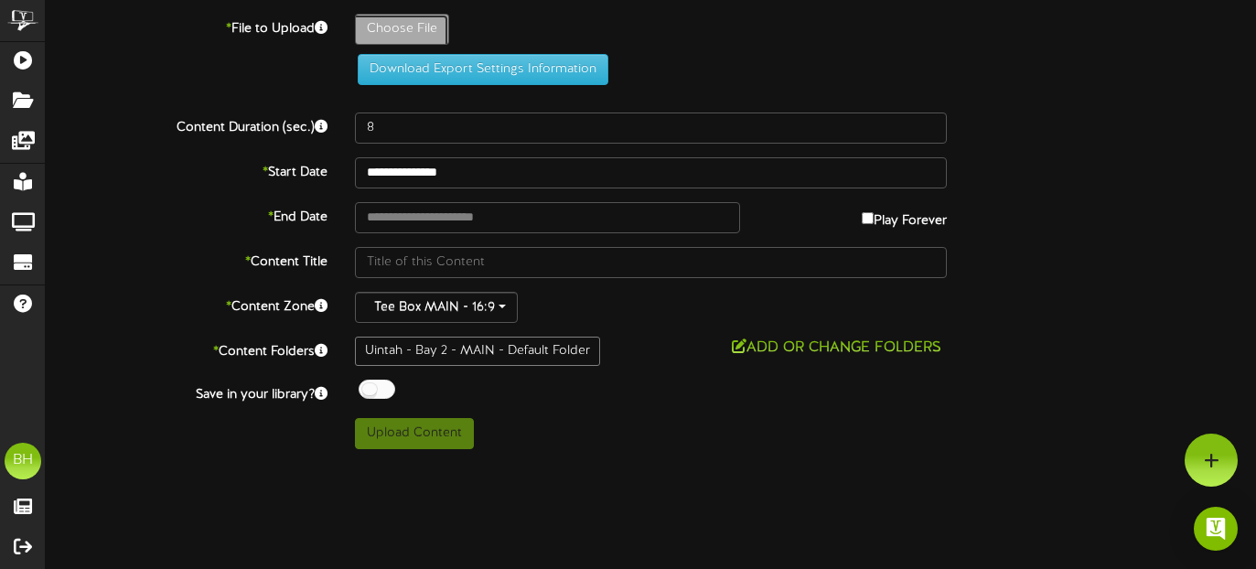
type input "**********"
type input "RevlTVADvertiseHereMainPanel"
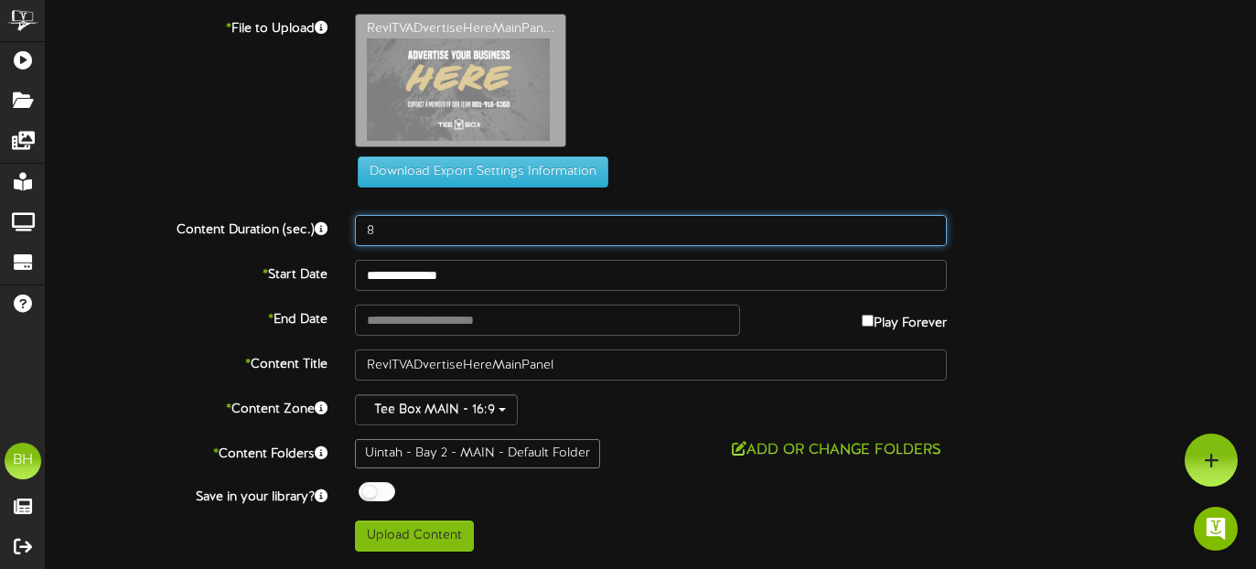
drag, startPoint x: 398, startPoint y: 232, endPoint x: 355, endPoint y: 231, distance: 43.0
click at [355, 231] on input "8" at bounding box center [651, 230] width 592 height 31
type input "16"
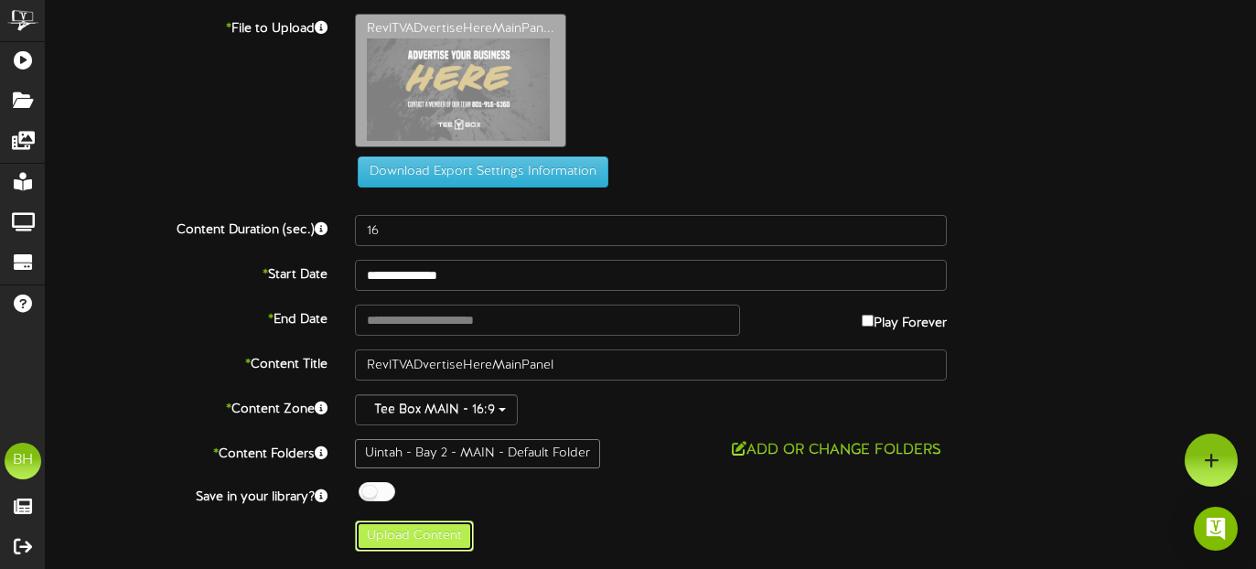
click at [407, 540] on button "Upload Content" at bounding box center [414, 535] width 119 height 31
type input "**********"
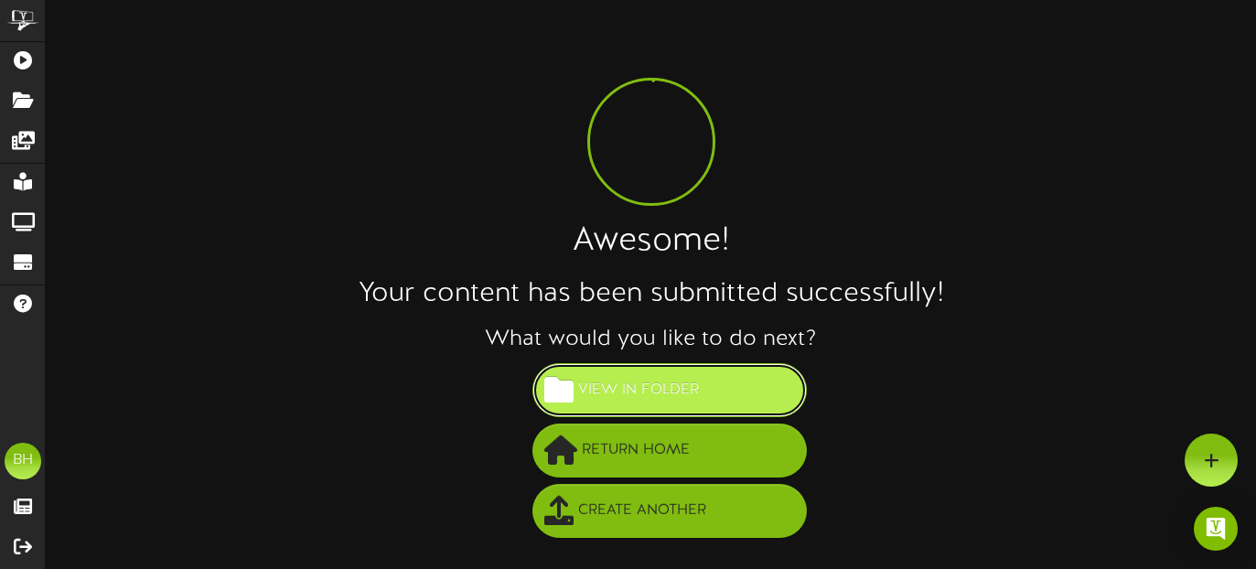
click at [642, 386] on span "View in Folder" at bounding box center [638, 390] width 130 height 30
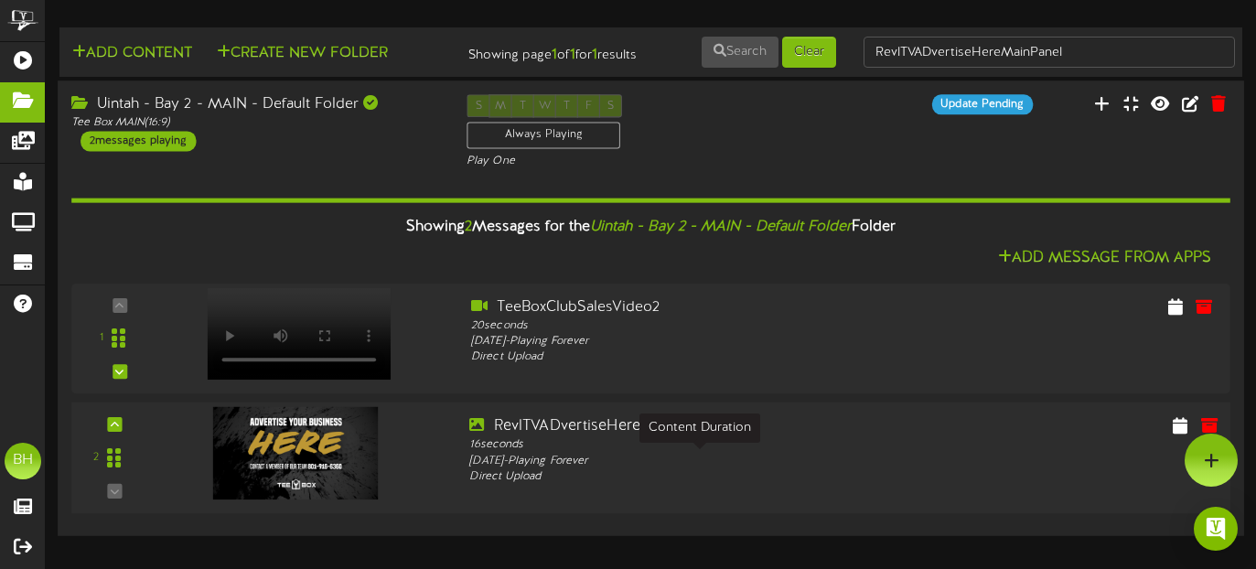
click at [516, 453] on div "16 seconds" at bounding box center [699, 445] width 460 height 16
click at [1178, 434] on icon at bounding box center [1180, 424] width 17 height 20
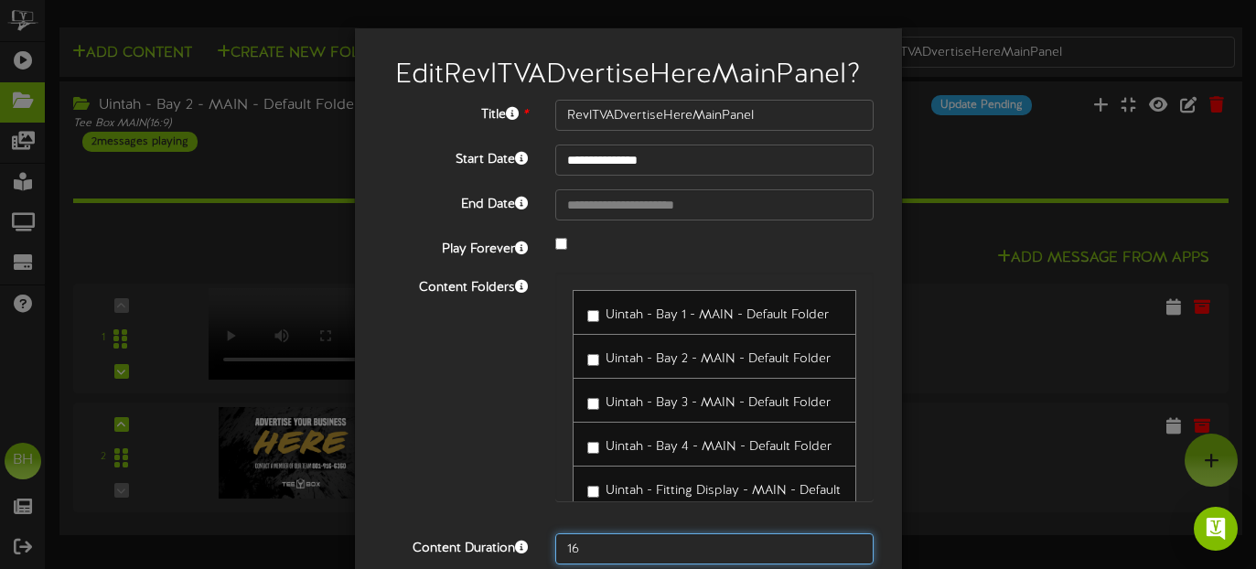
drag, startPoint x: 585, startPoint y: 550, endPoint x: 552, endPoint y: 550, distance: 32.9
click at [552, 549] on div "16" at bounding box center [714, 548] width 347 height 31
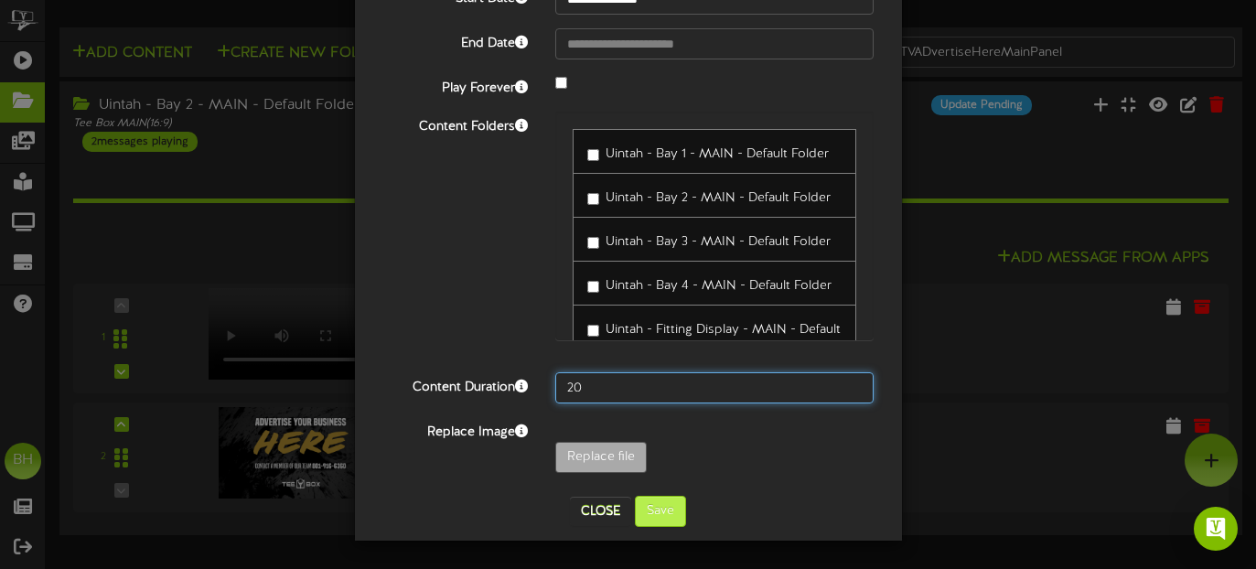
type input "20"
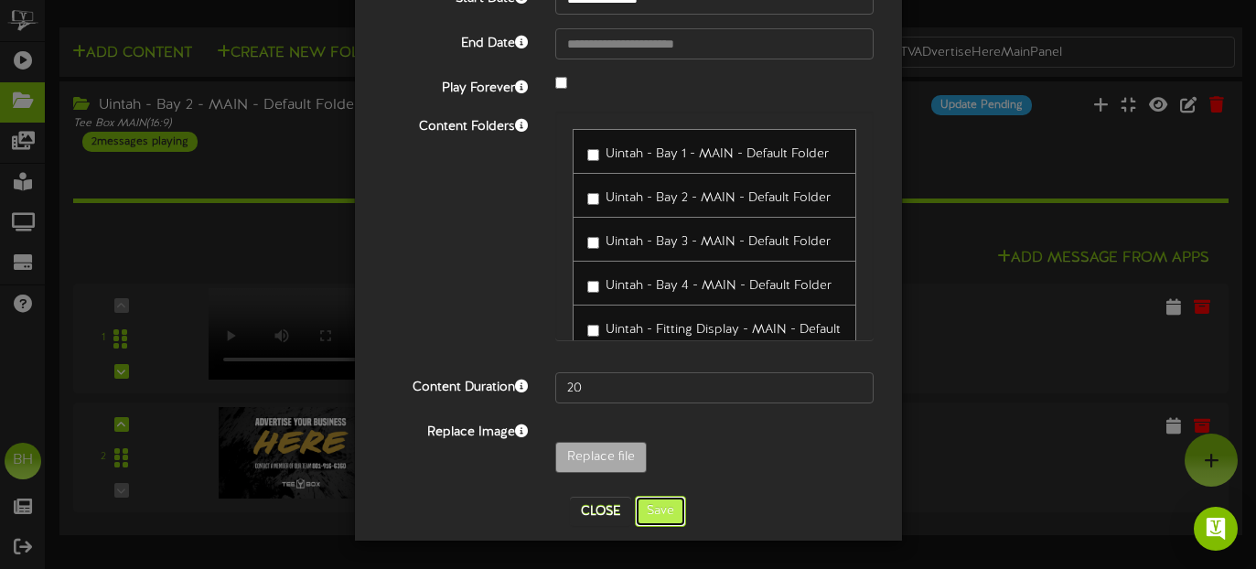
click at [664, 518] on button "Save" at bounding box center [660, 511] width 51 height 31
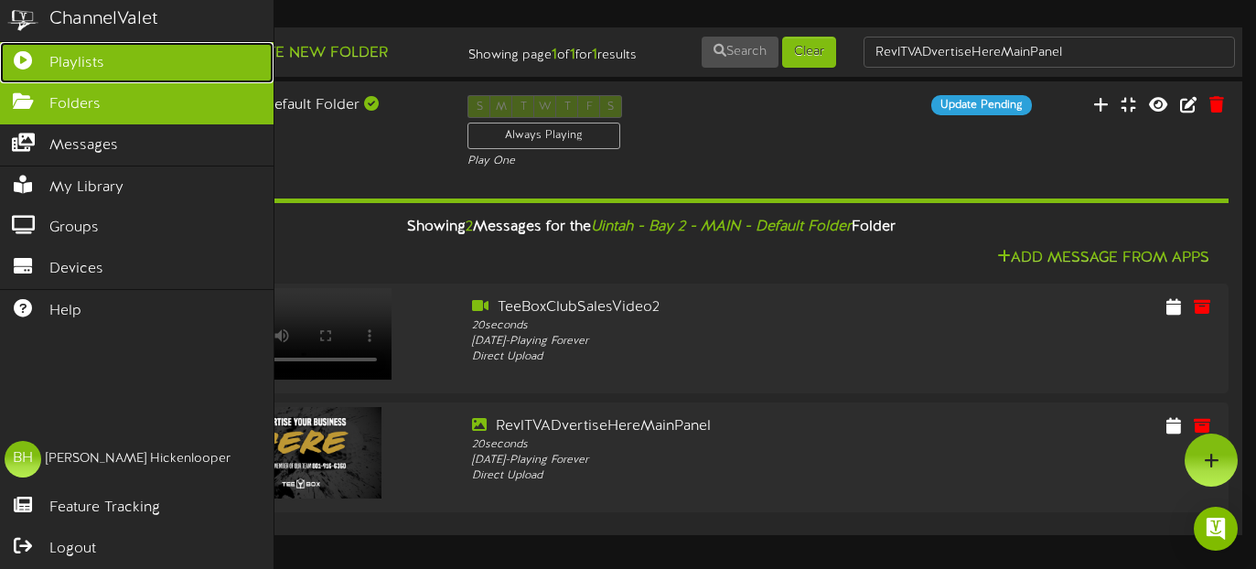
click at [32, 67] on link "Playlists" at bounding box center [136, 62] width 273 height 41
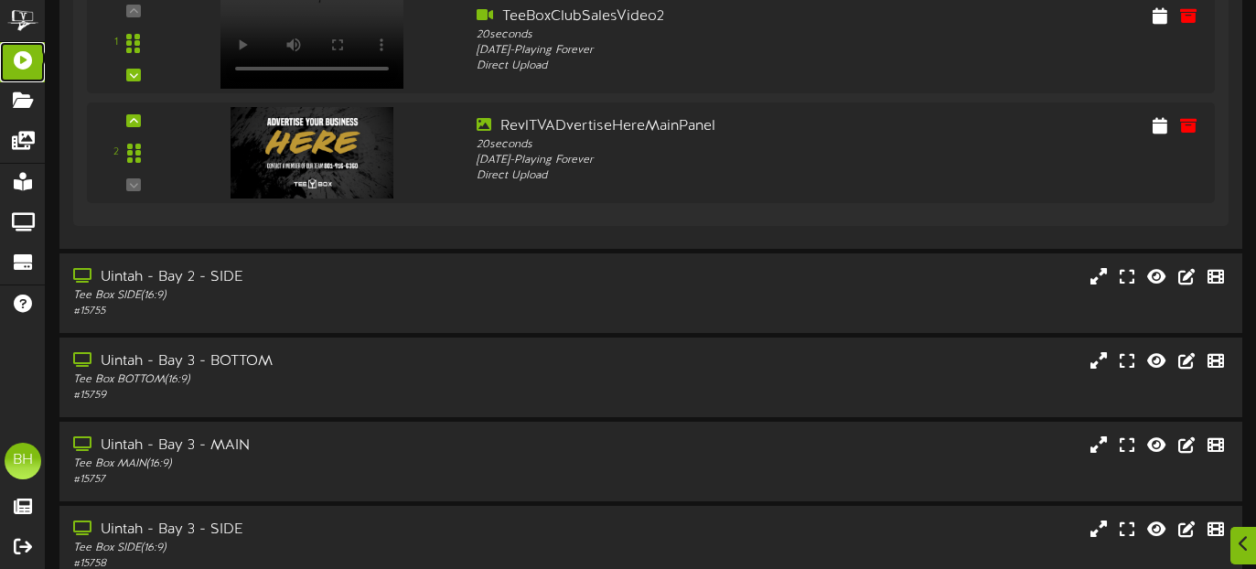
scroll to position [1835, 0]
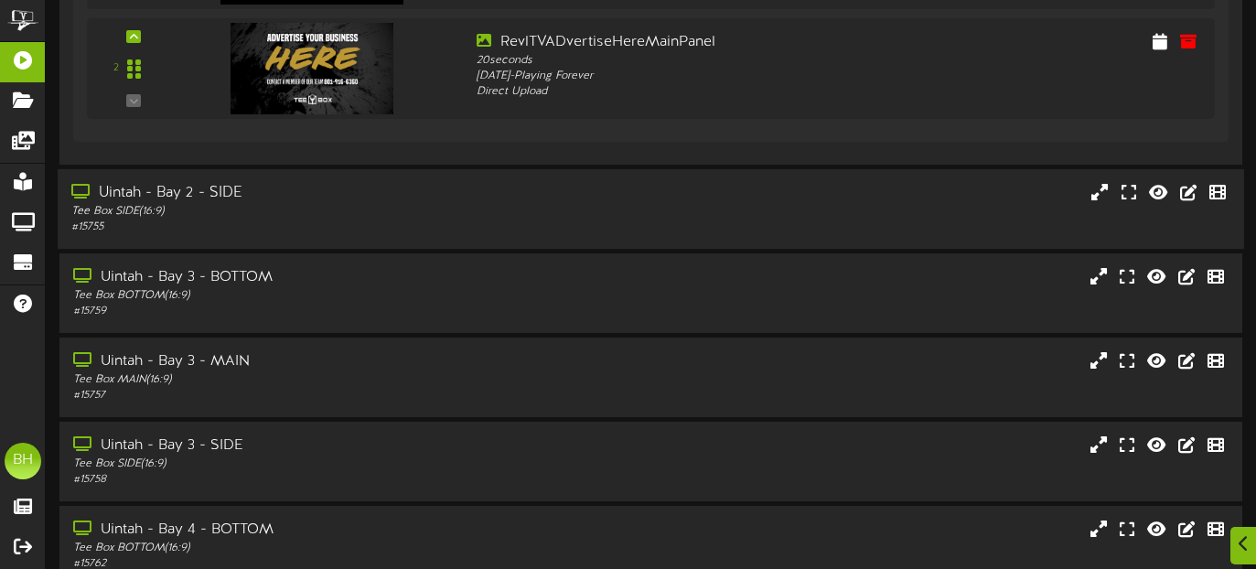
click at [467, 220] on div "# 15755" at bounding box center [304, 227] width 466 height 16
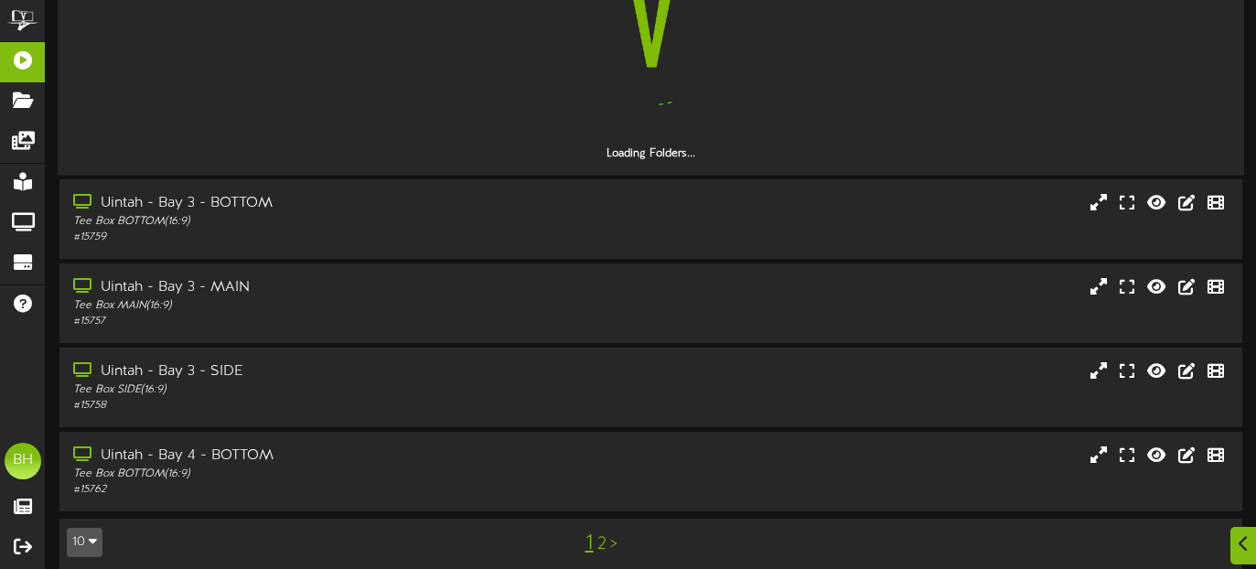
scroll to position [2164, 0]
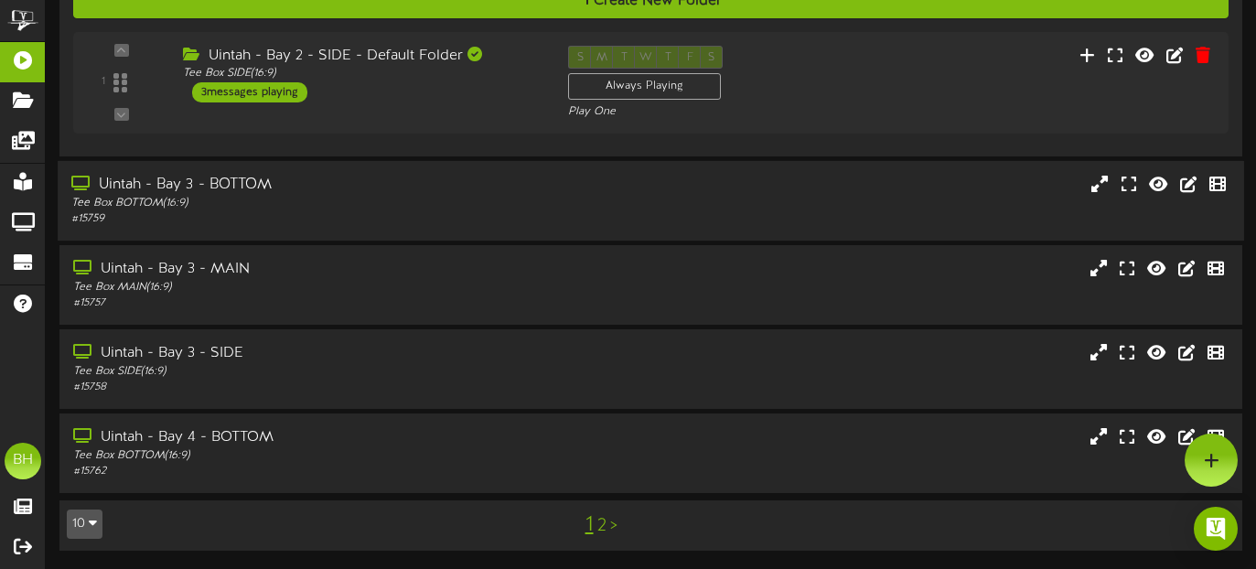
click at [507, 187] on div "Uintah - Bay 3 - BOTTOM" at bounding box center [304, 185] width 466 height 21
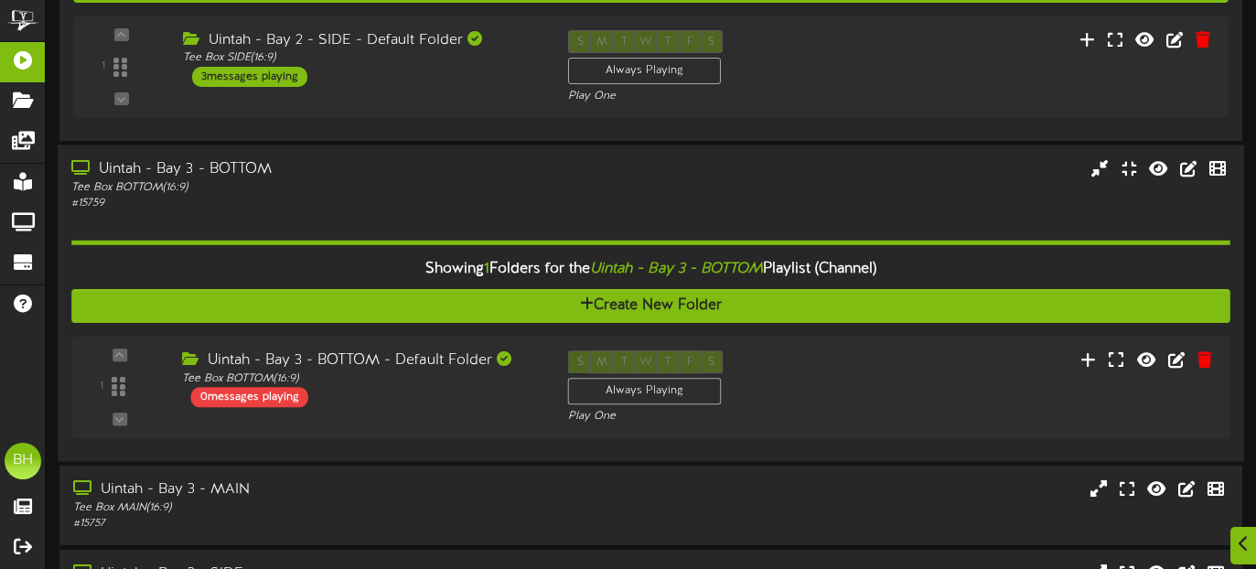
scroll to position [2182, 0]
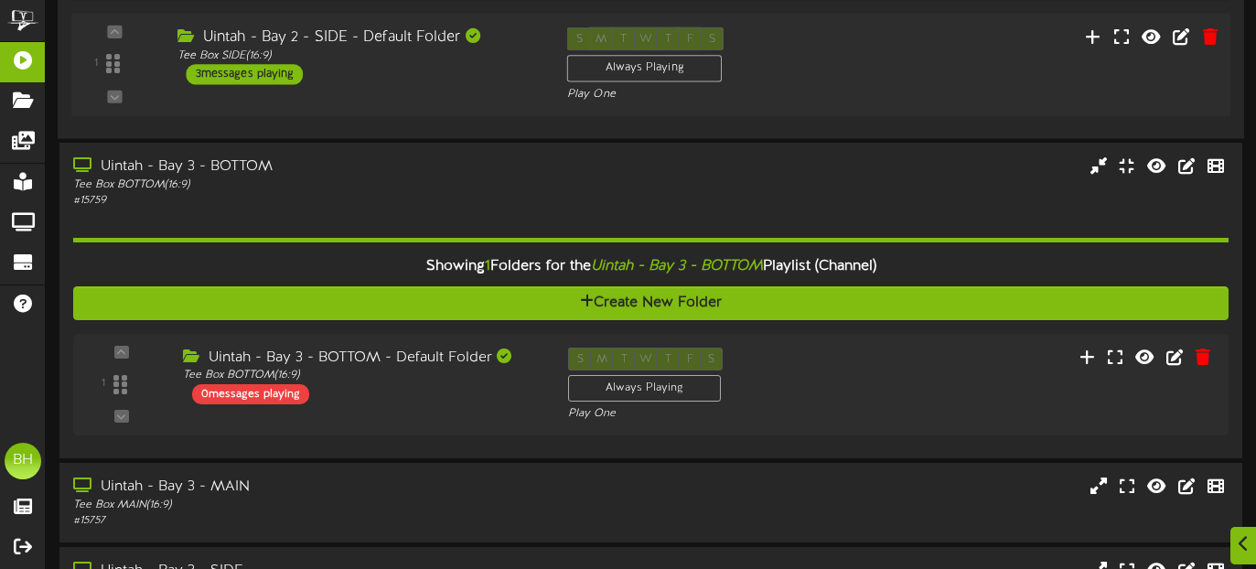
click at [297, 75] on div "3 messages playing" at bounding box center [245, 74] width 117 height 20
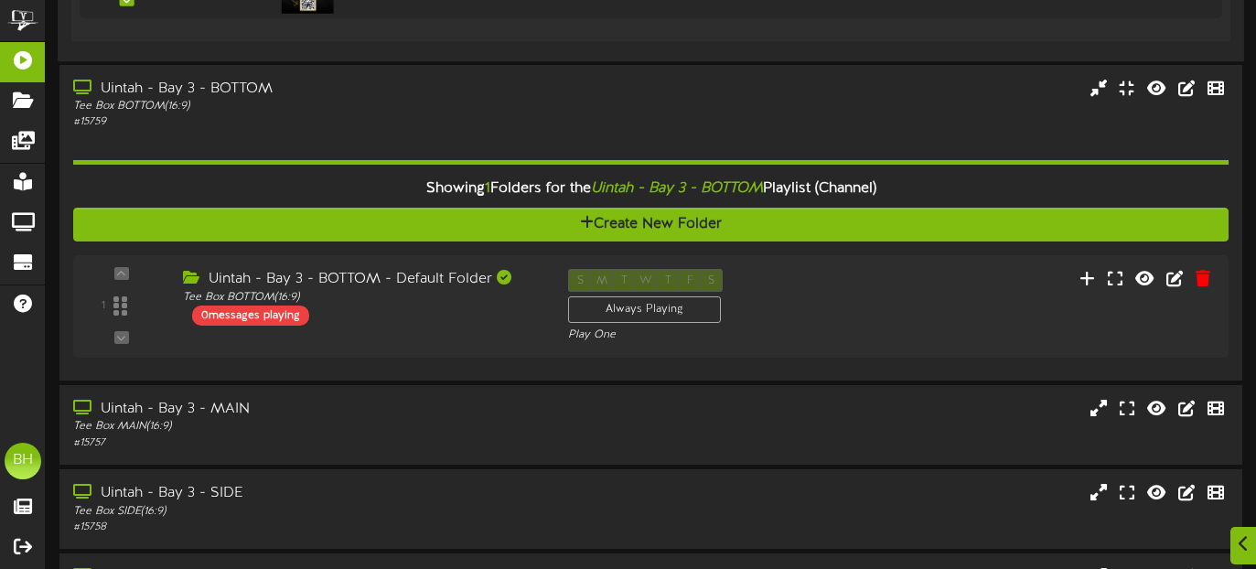
scroll to position [2842, 0]
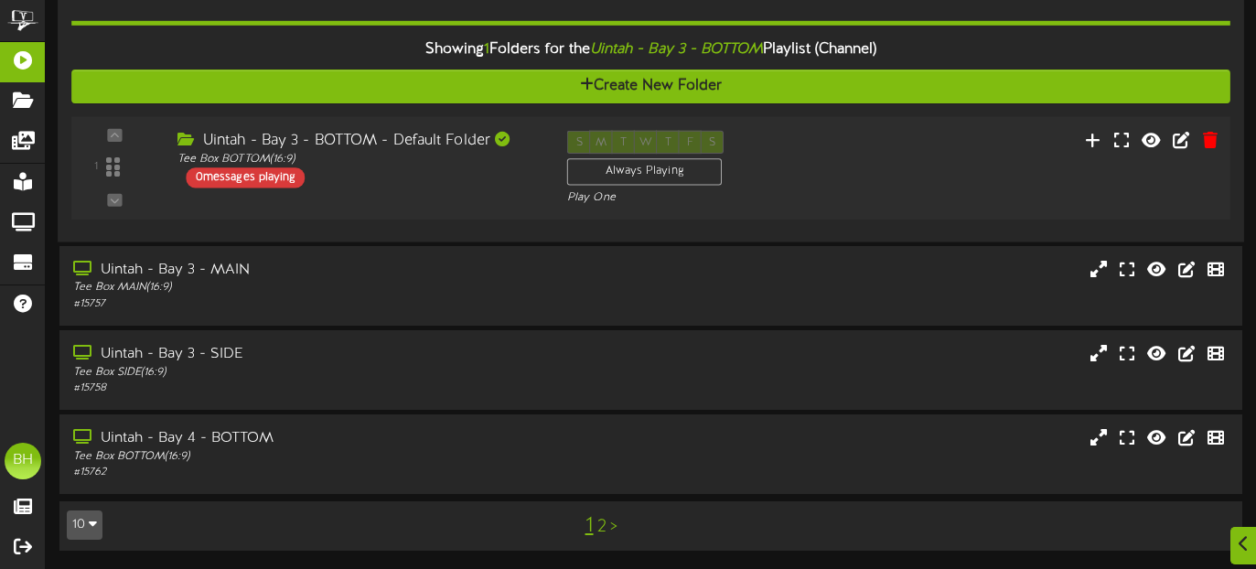
click at [279, 181] on div "0 messages playing" at bounding box center [246, 177] width 119 height 20
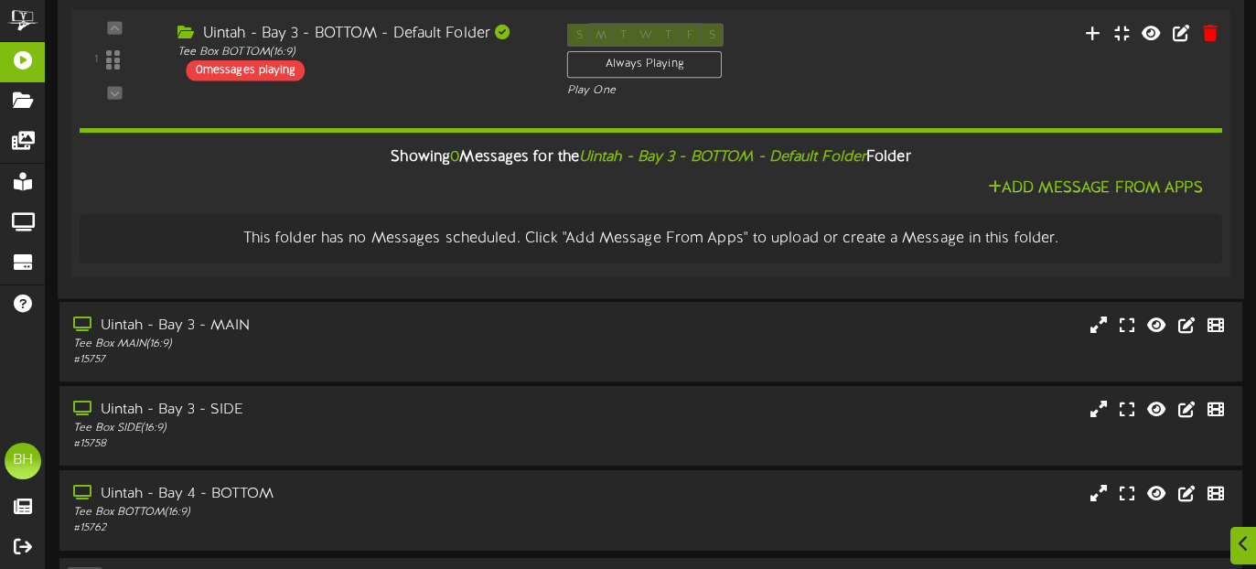
scroll to position [3005, 0]
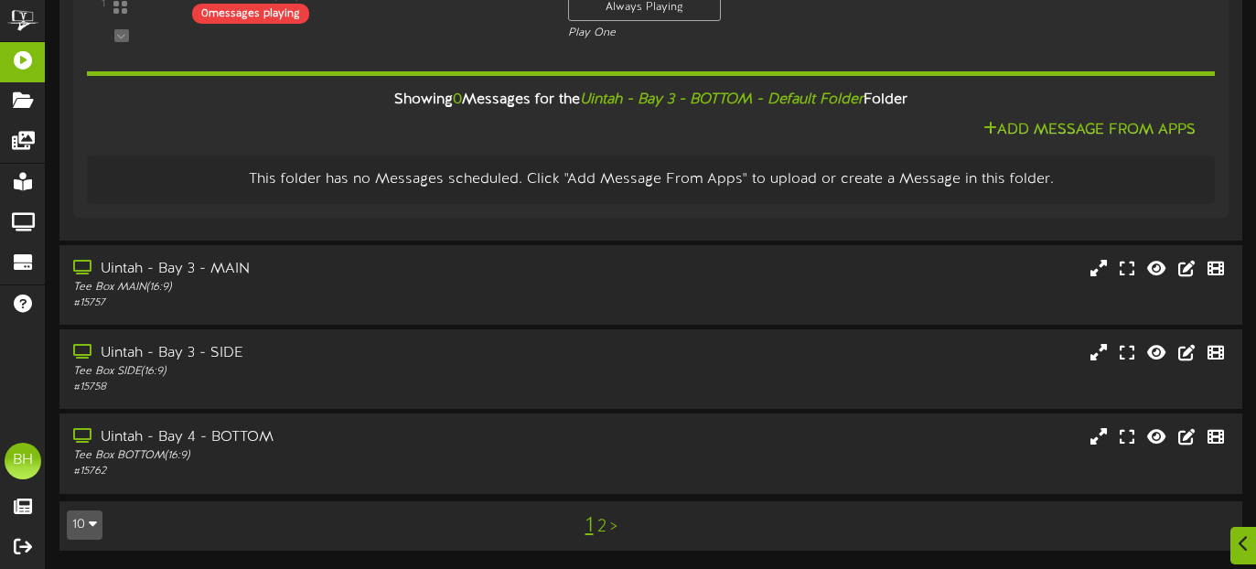
click at [603, 529] on link "2" at bounding box center [601, 527] width 9 height 20
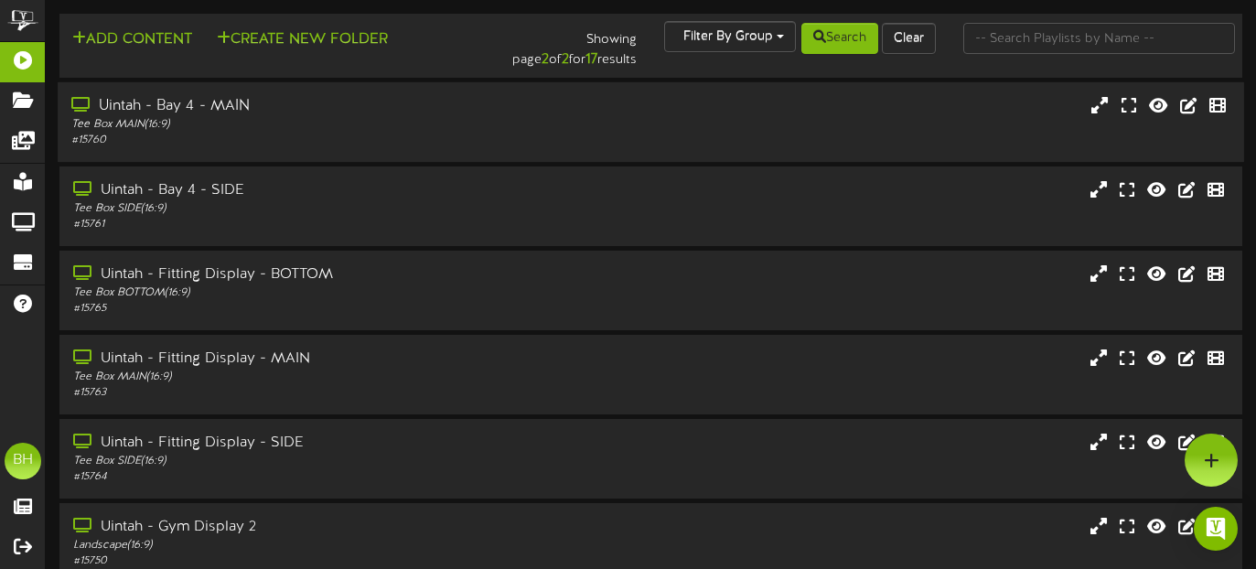
click at [304, 126] on div "Tee Box MAIN ( 16:9 )" at bounding box center [304, 125] width 466 height 16
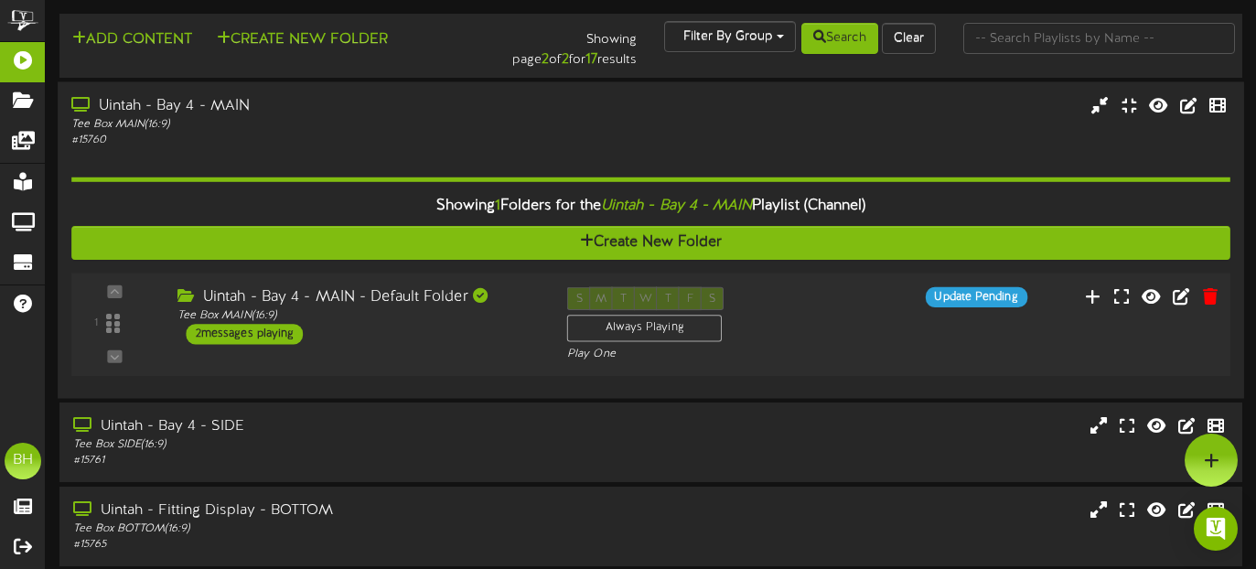
click at [277, 334] on div "2 messages playing" at bounding box center [245, 334] width 117 height 20
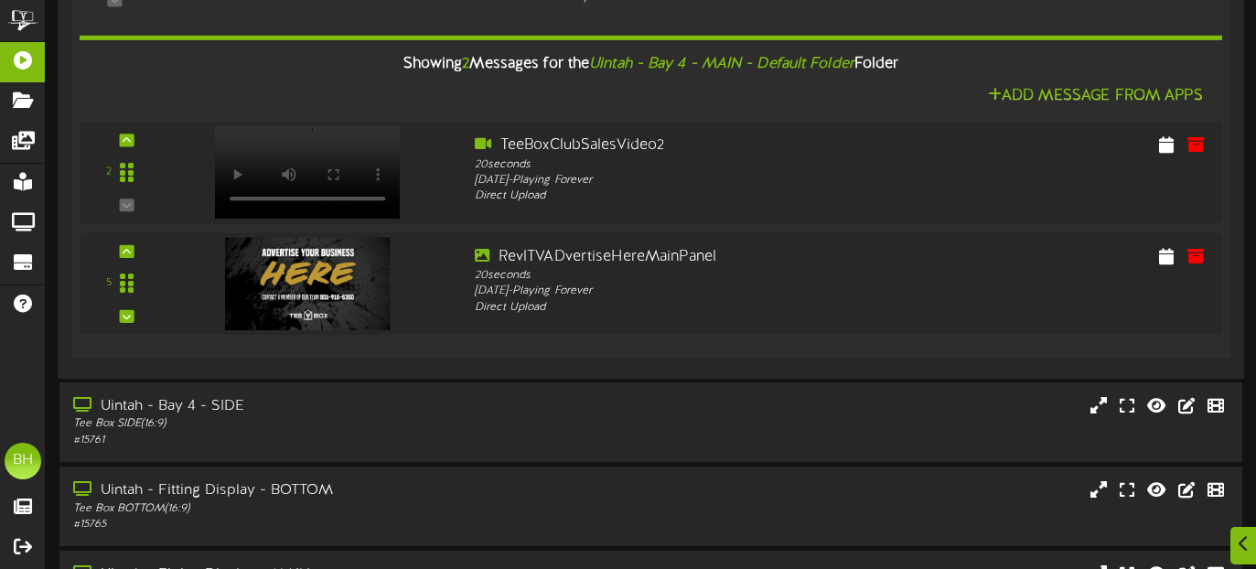
scroll to position [357, 0]
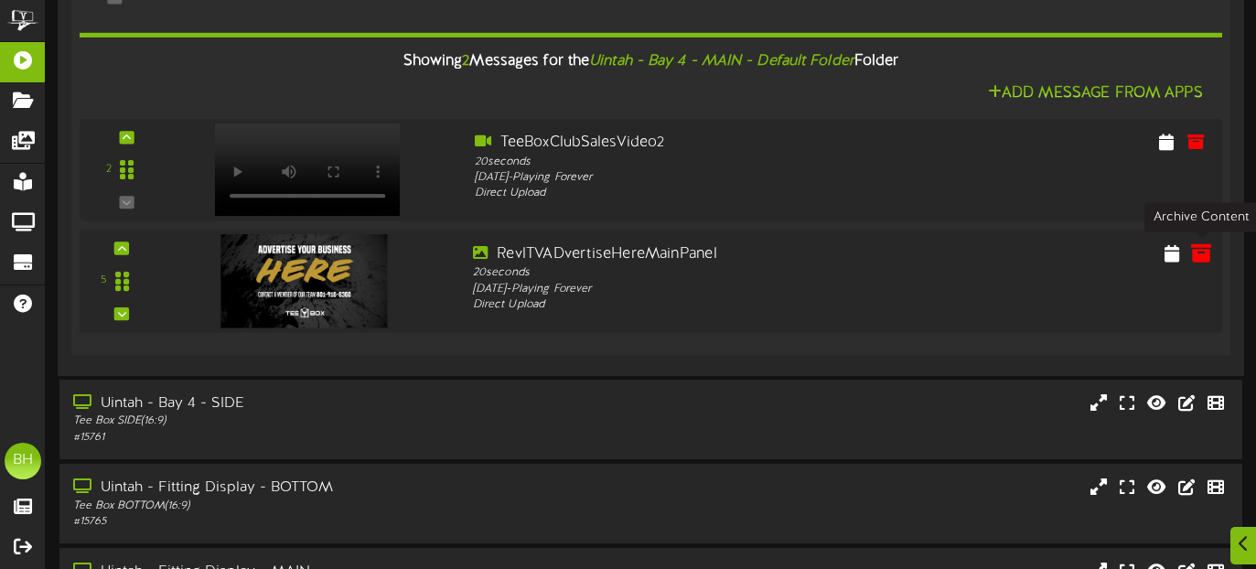
click at [1202, 262] on icon at bounding box center [1201, 252] width 20 height 20
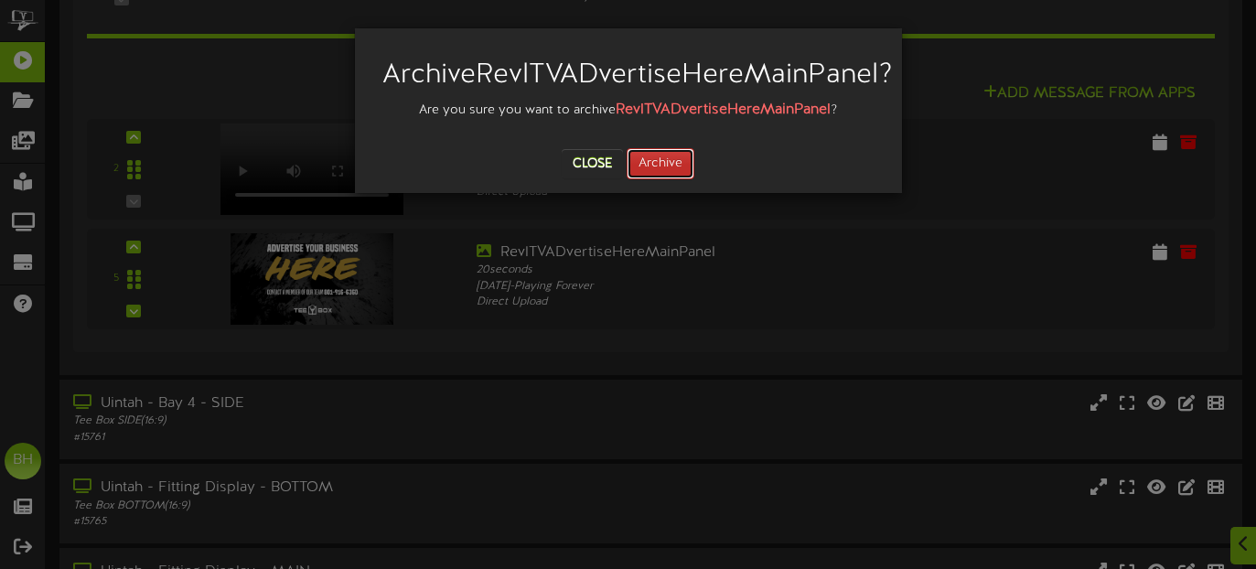
click at [680, 179] on button "Archive" at bounding box center [660, 163] width 68 height 31
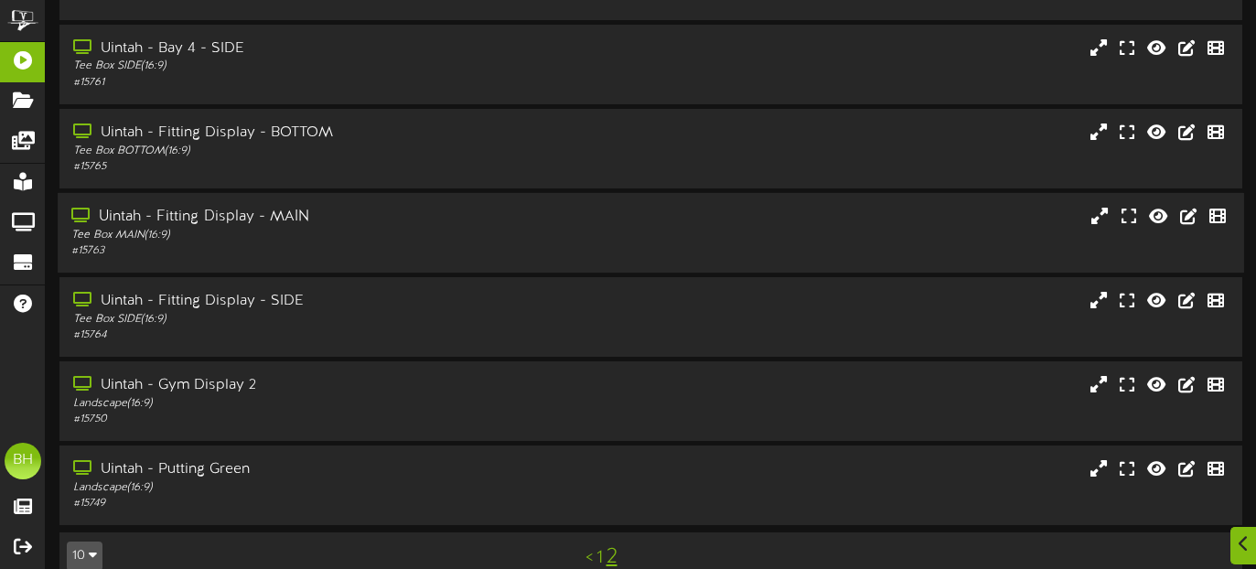
scroll to position [605, 0]
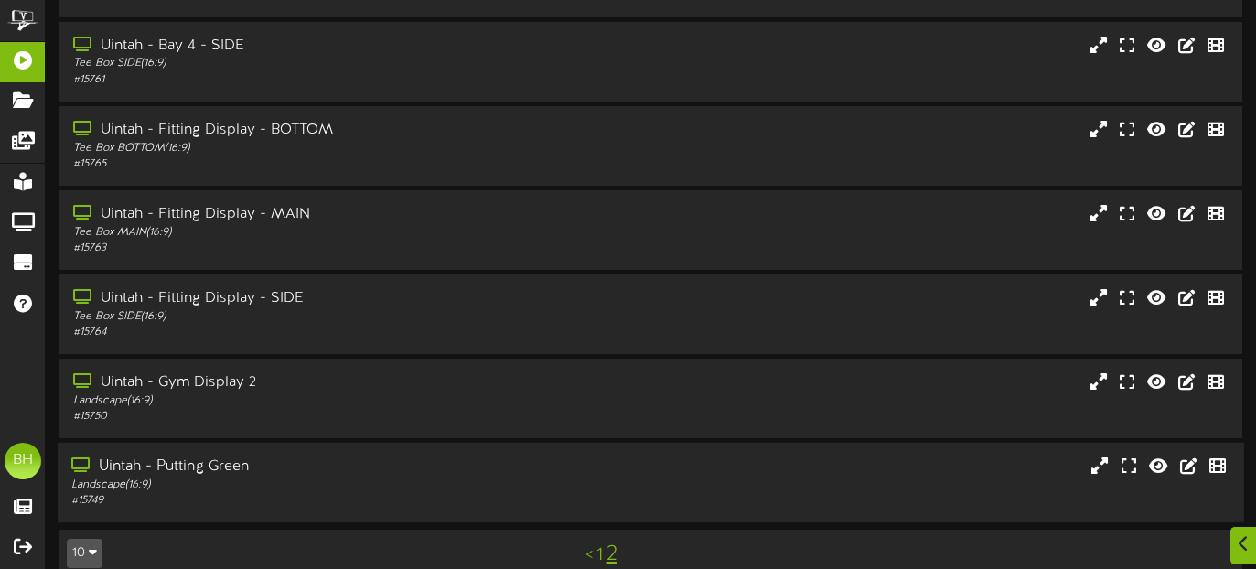
click at [391, 480] on div "Landscape ( 16:9 )" at bounding box center [304, 485] width 466 height 16
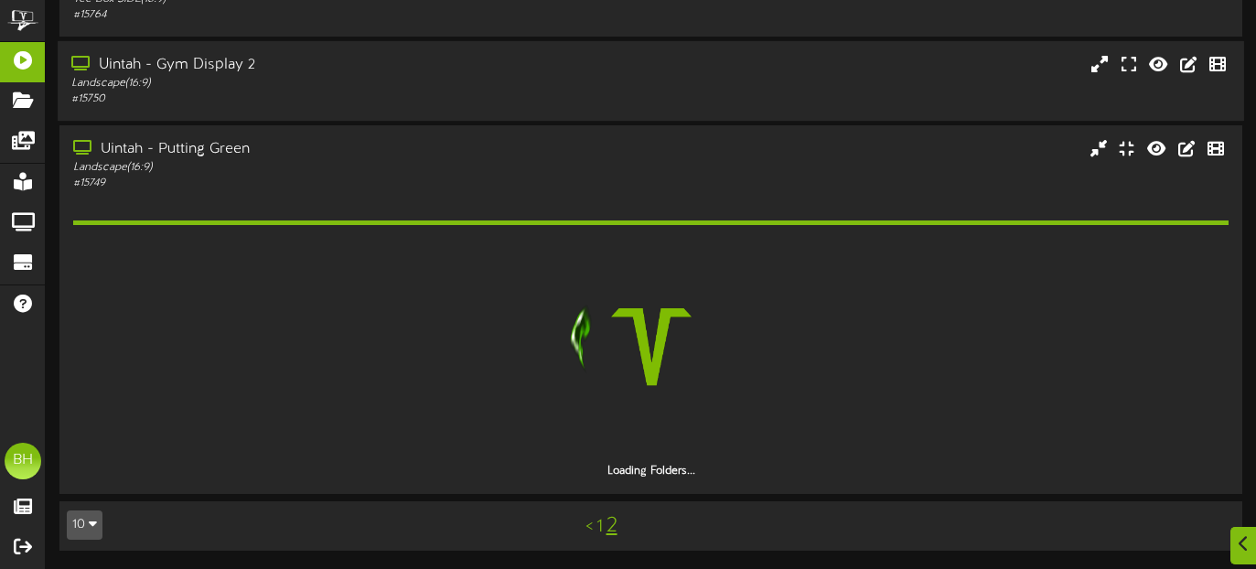
scroll to position [869, 0]
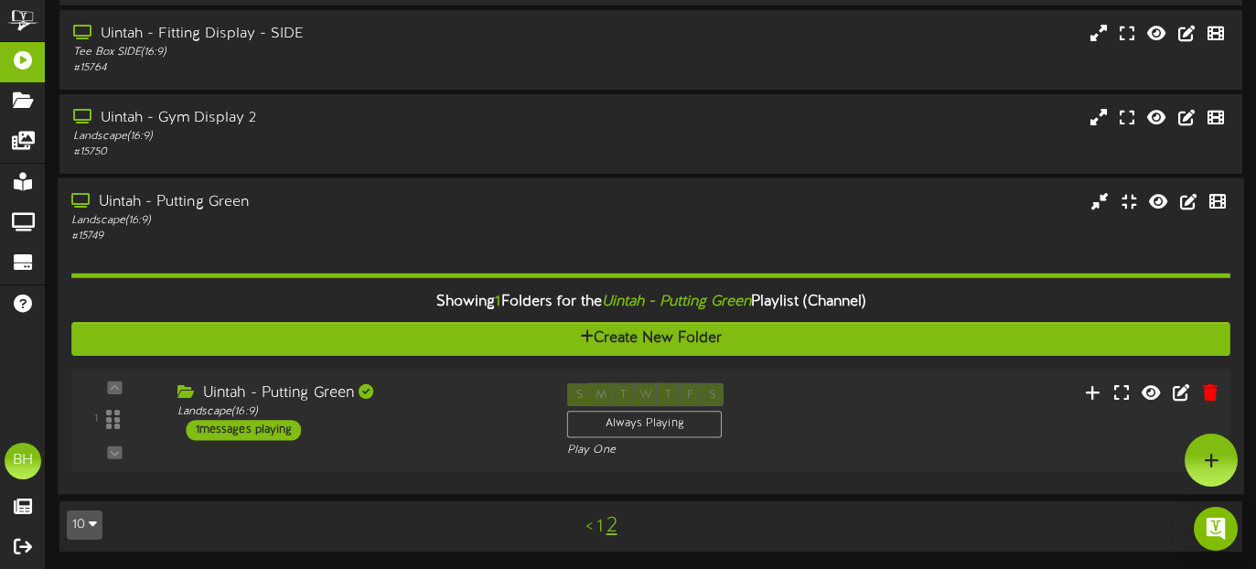
click at [230, 430] on div "1 messages playing" at bounding box center [244, 430] width 115 height 20
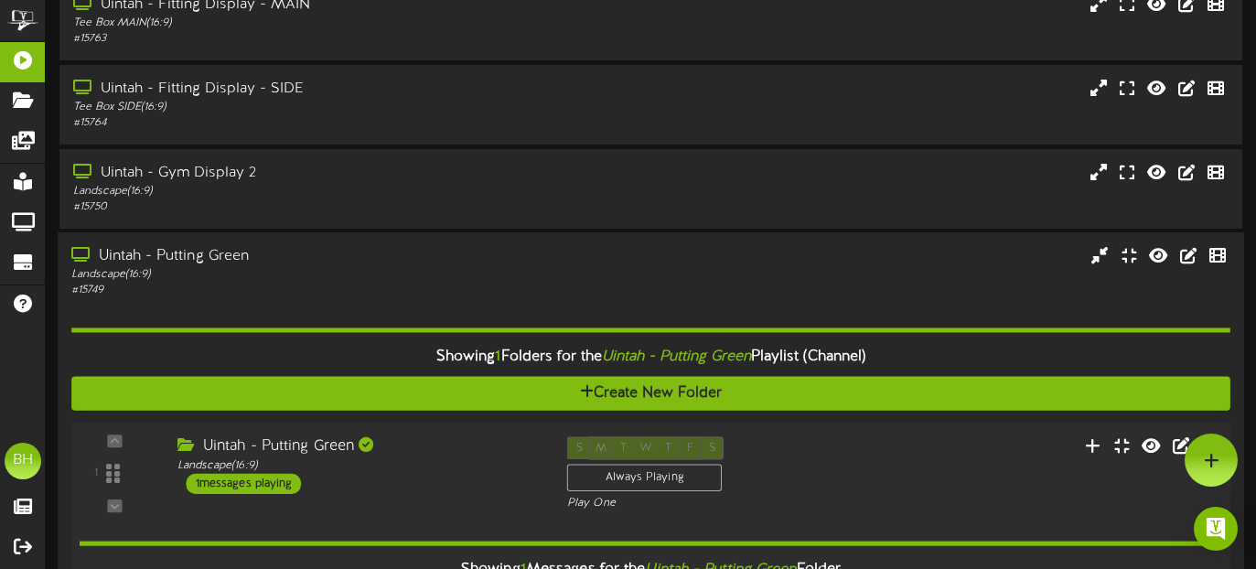
scroll to position [791, 0]
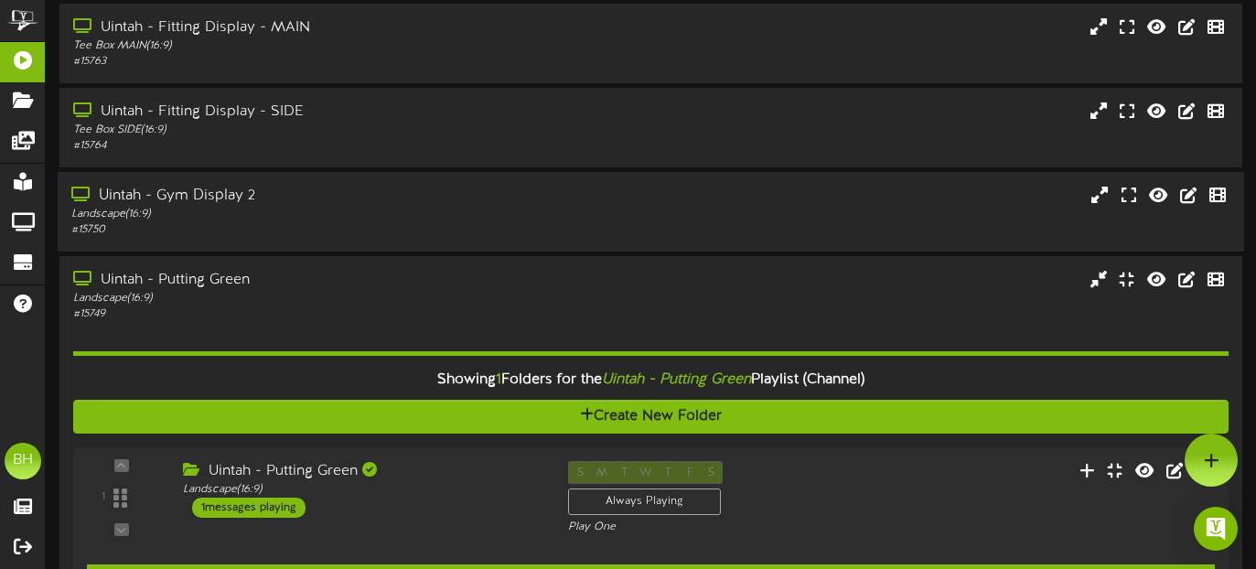
click at [355, 198] on div "Uintah - Gym Display 2" at bounding box center [304, 196] width 466 height 21
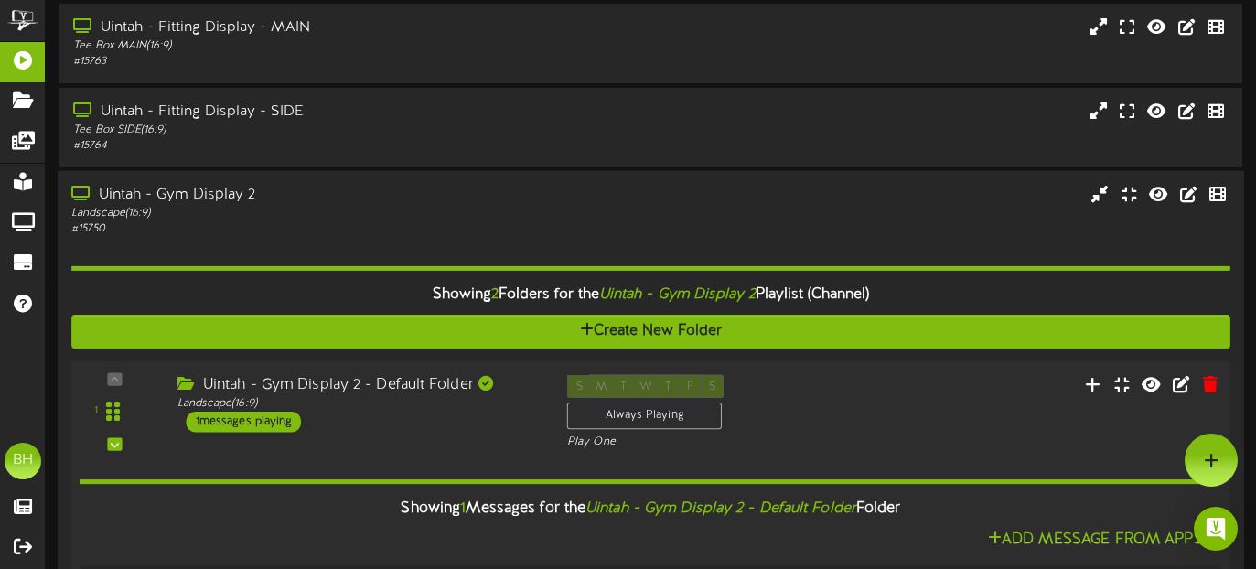
click at [282, 418] on div "1 messages playing" at bounding box center [244, 422] width 115 height 20
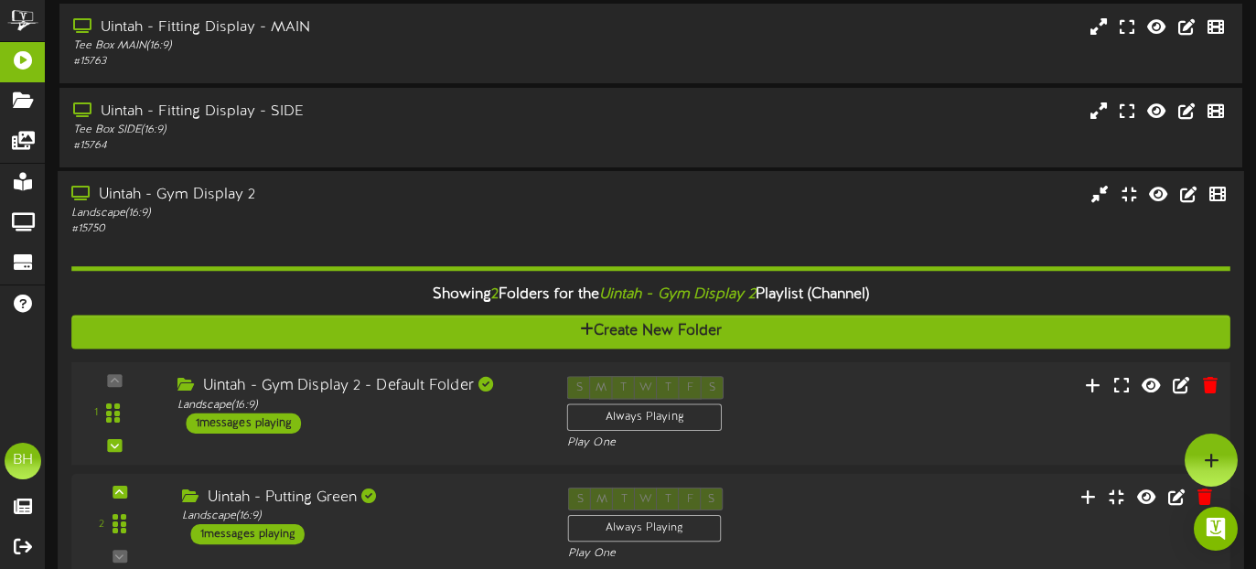
click at [280, 424] on div "1 messages playing" at bounding box center [244, 423] width 115 height 20
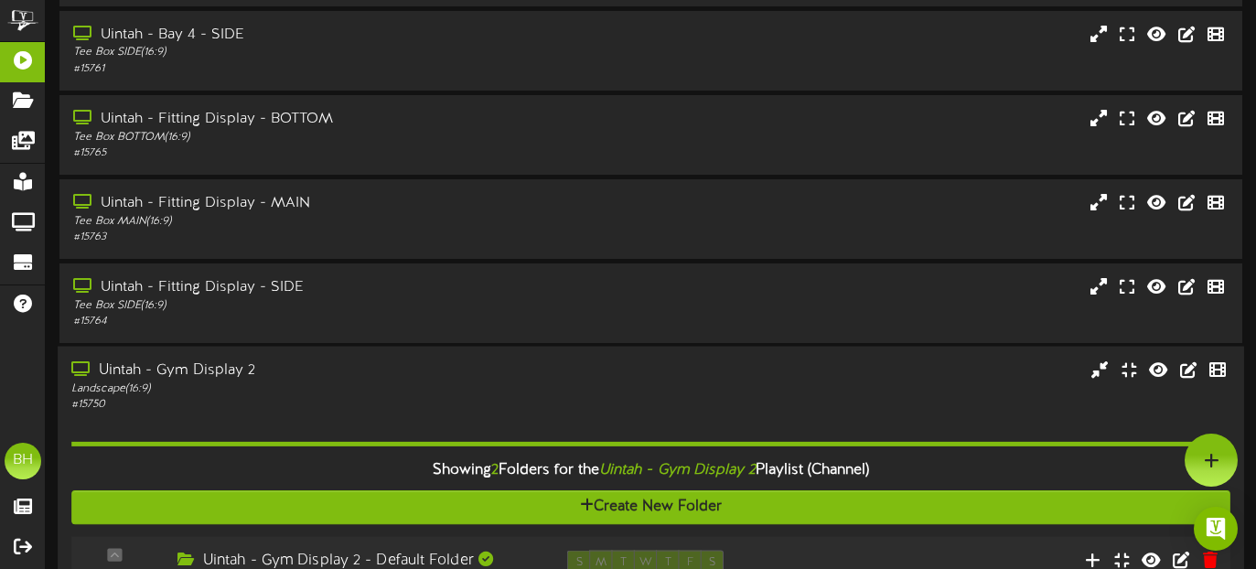
scroll to position [611, 0]
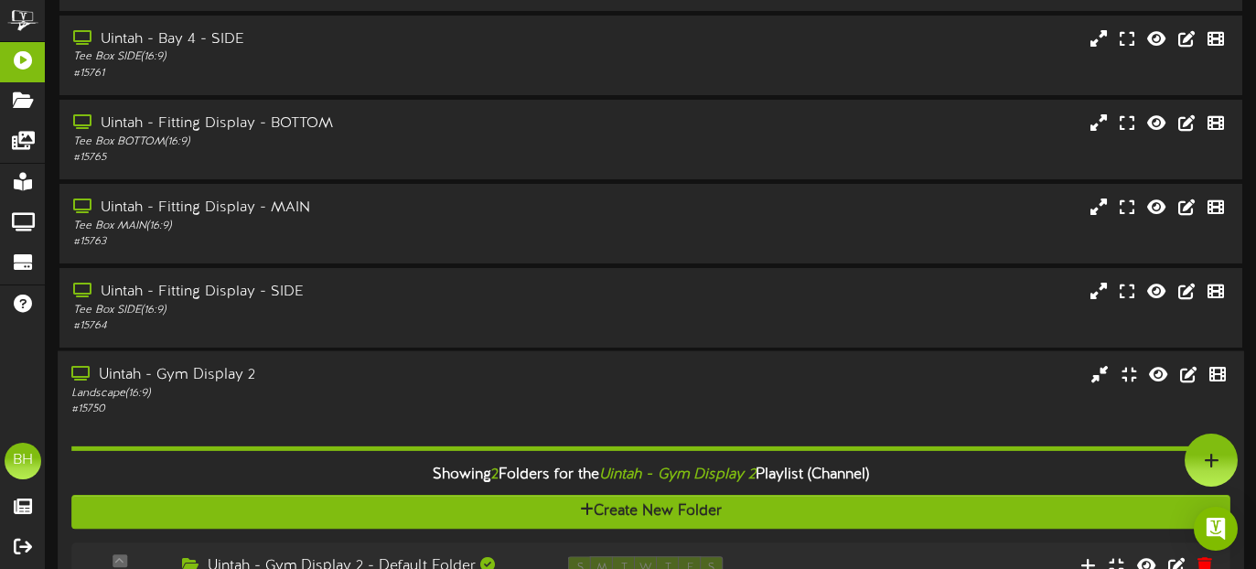
click at [688, 379] on div "Uintah - Gym Display 2 Landscape ( 16:9 ) # 15750" at bounding box center [651, 391] width 1186 height 52
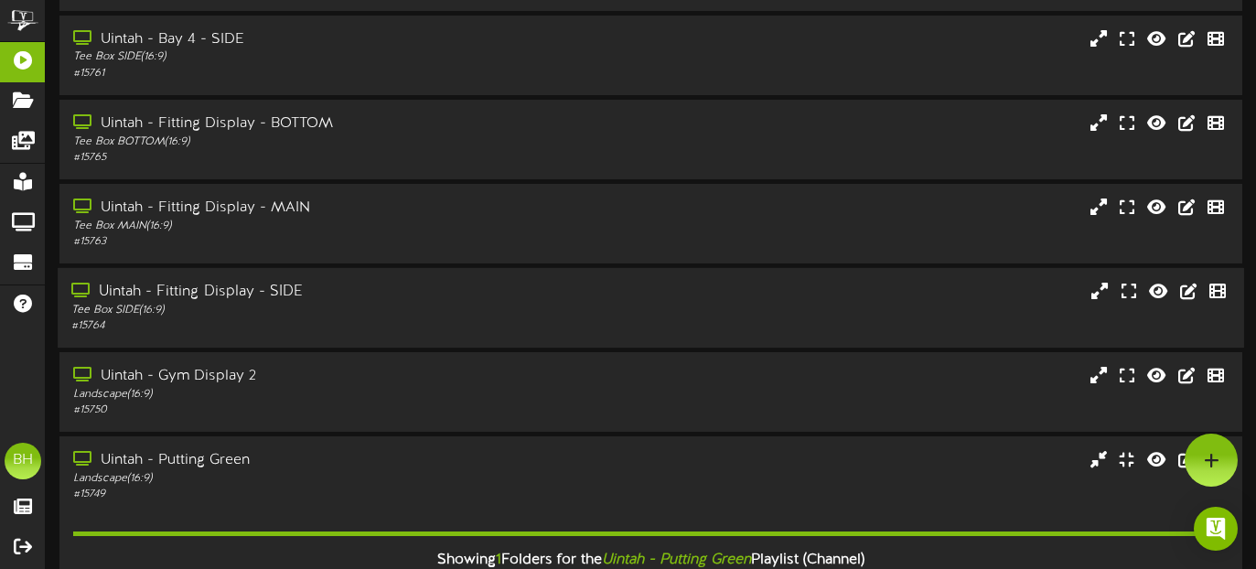
click at [440, 294] on div "Uintah - Fitting Display - SIDE" at bounding box center [304, 292] width 466 height 21
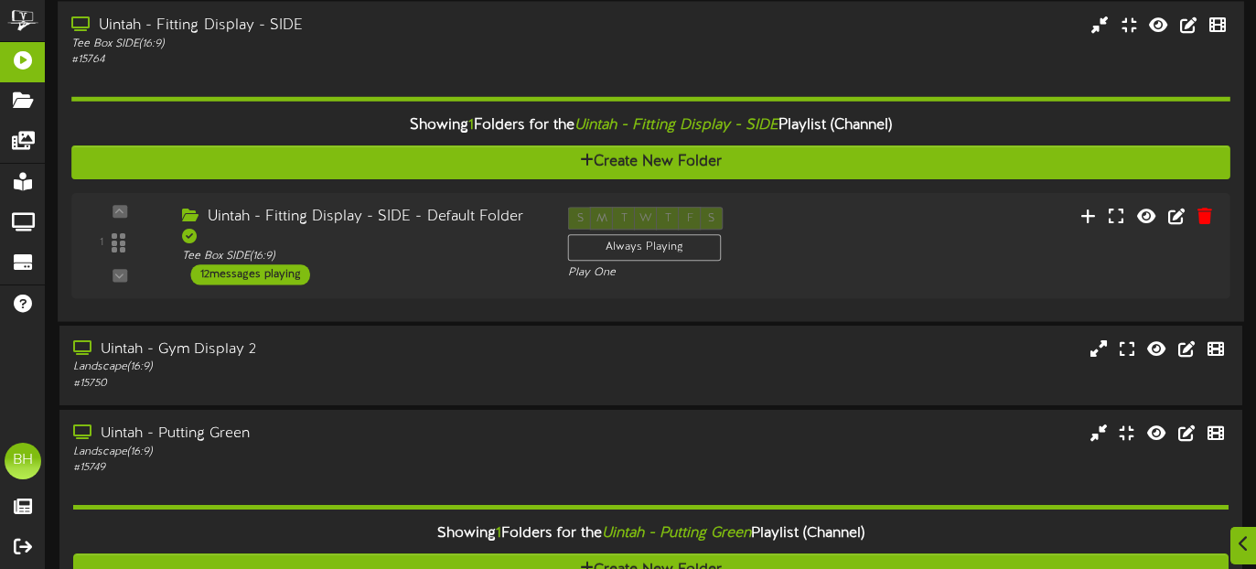
scroll to position [882, 0]
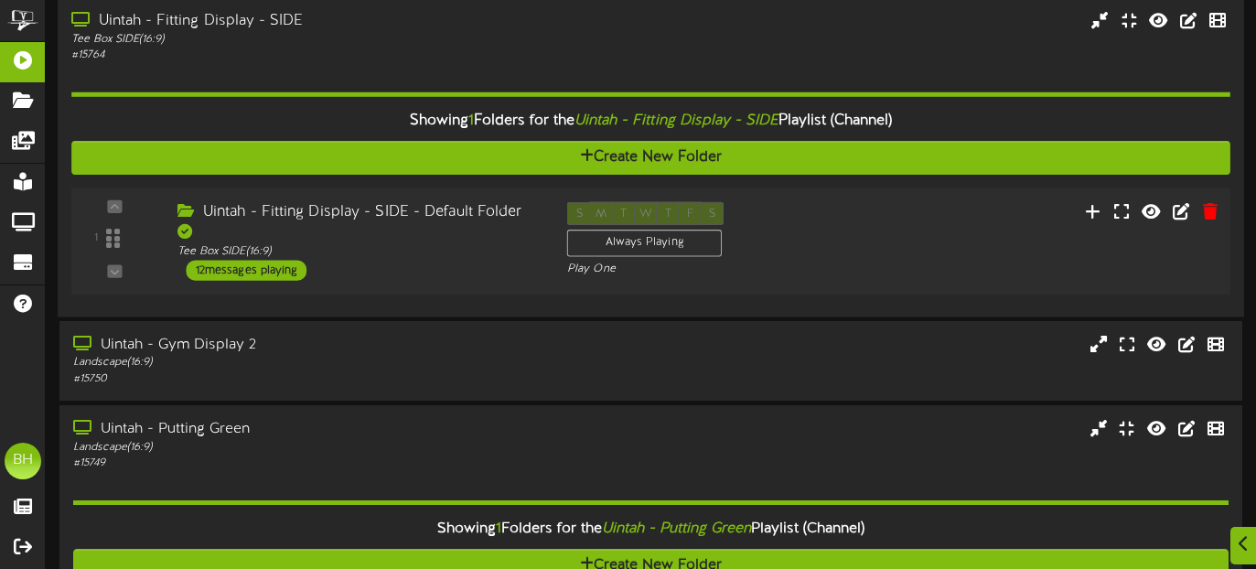
click at [294, 260] on div "12 messages playing" at bounding box center [247, 270] width 121 height 20
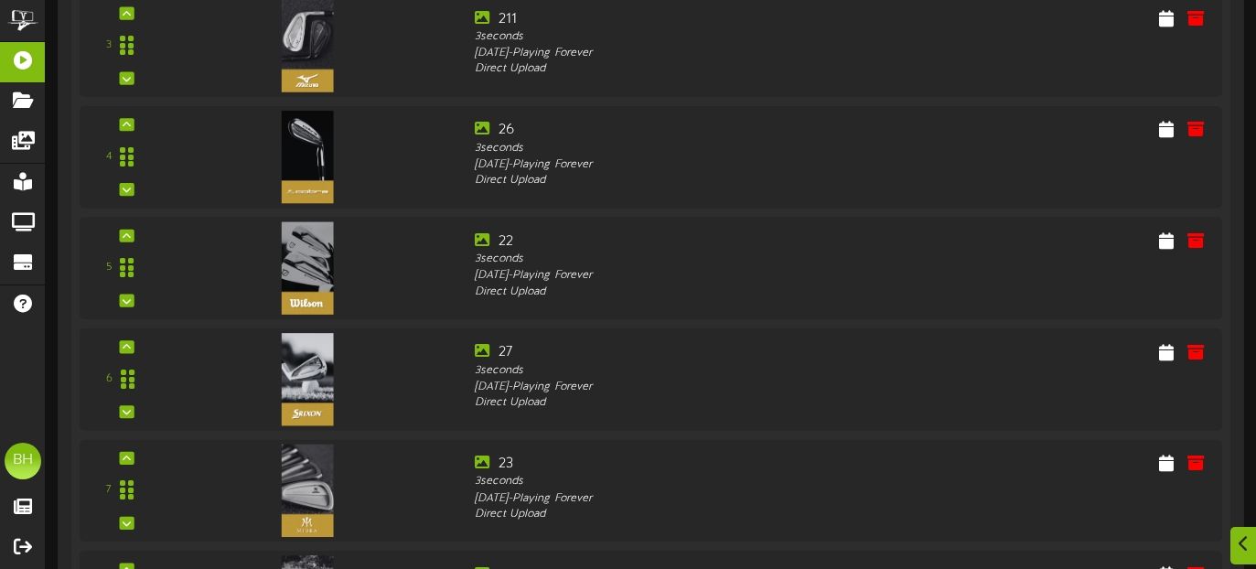
scroll to position [1498, 0]
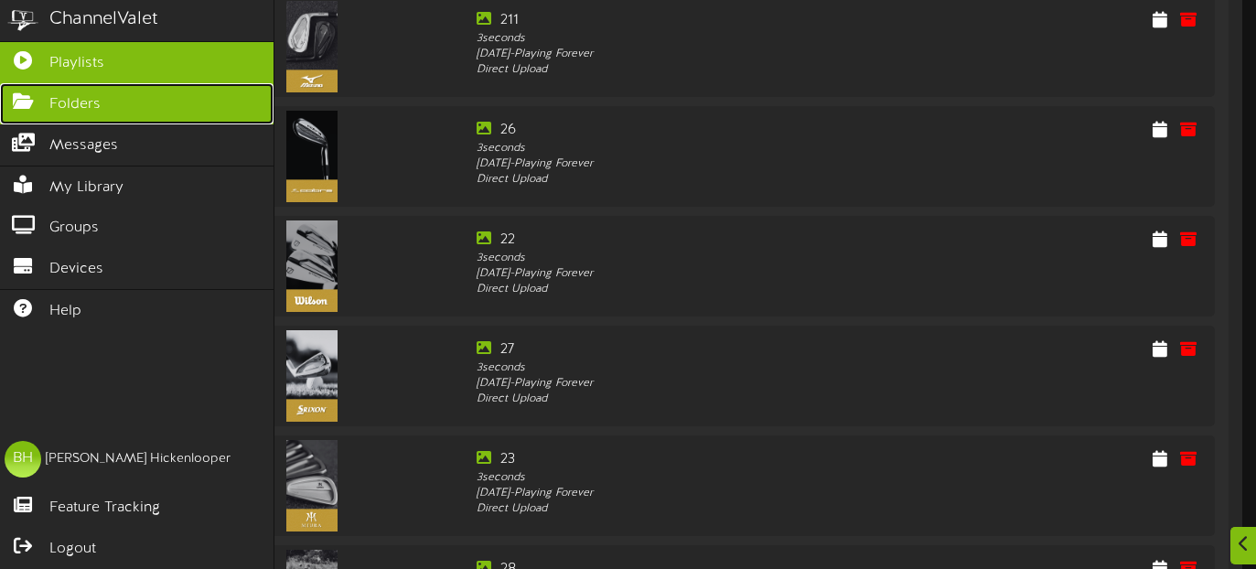
click at [27, 101] on icon at bounding box center [23, 99] width 46 height 14
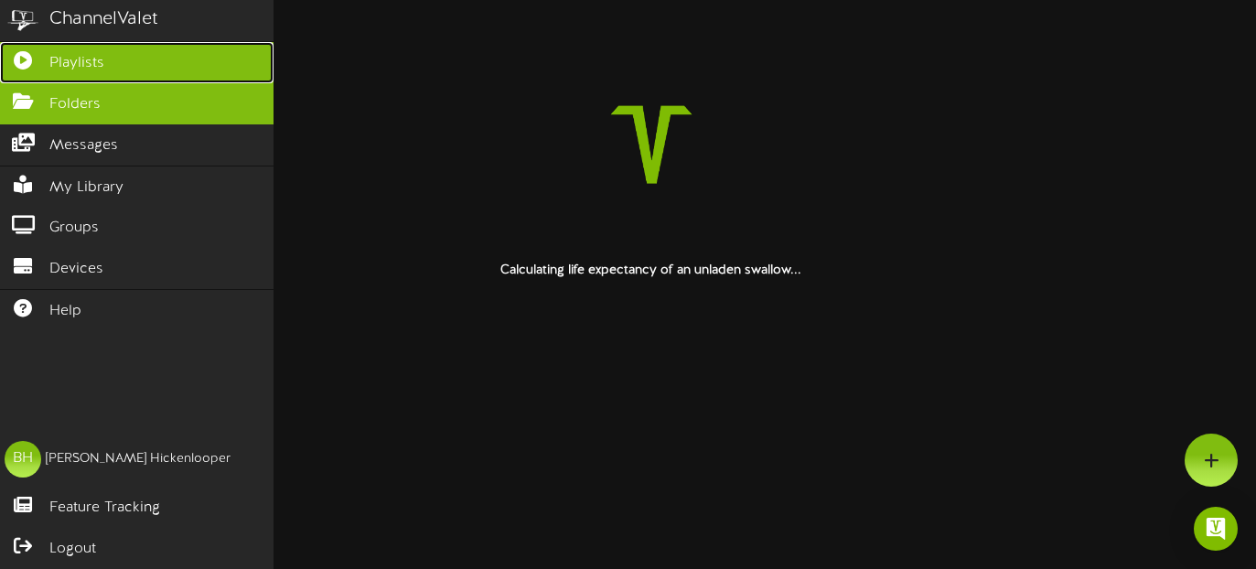
click at [49, 53] on span "Playlists" at bounding box center [76, 63] width 55 height 21
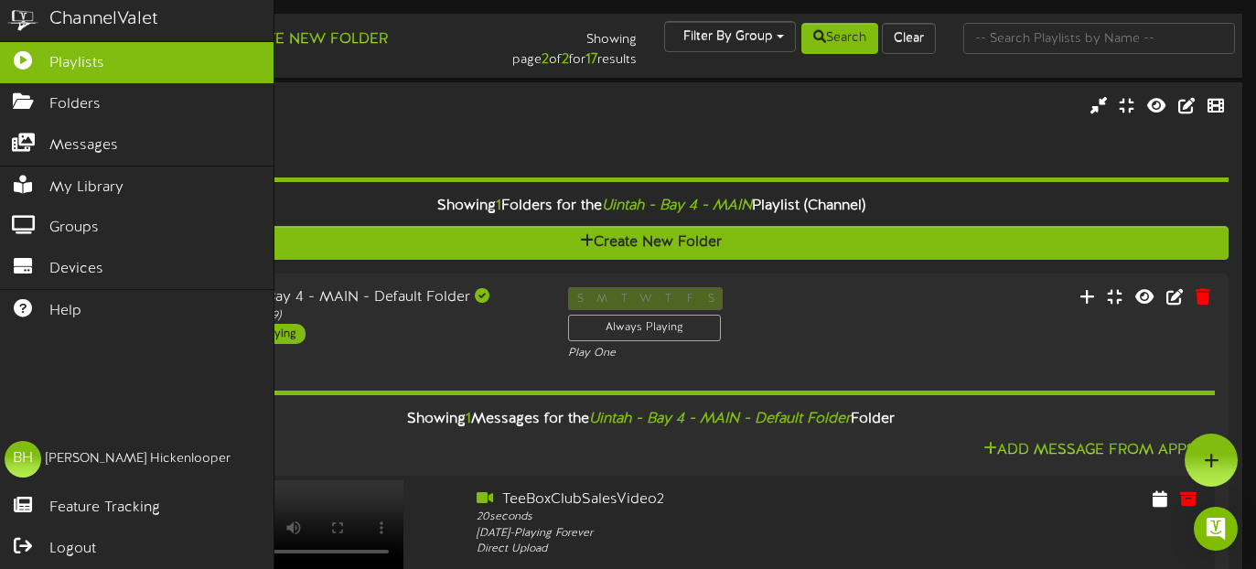
click at [22, 17] on img at bounding box center [23, 20] width 46 height 41
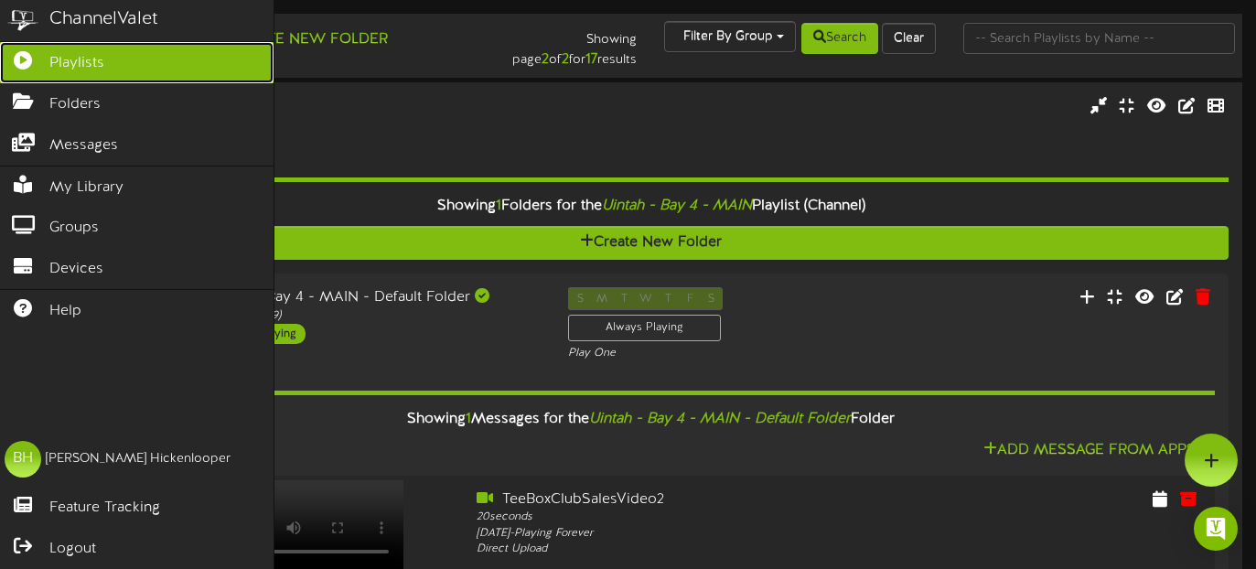
click at [27, 61] on icon at bounding box center [23, 58] width 46 height 14
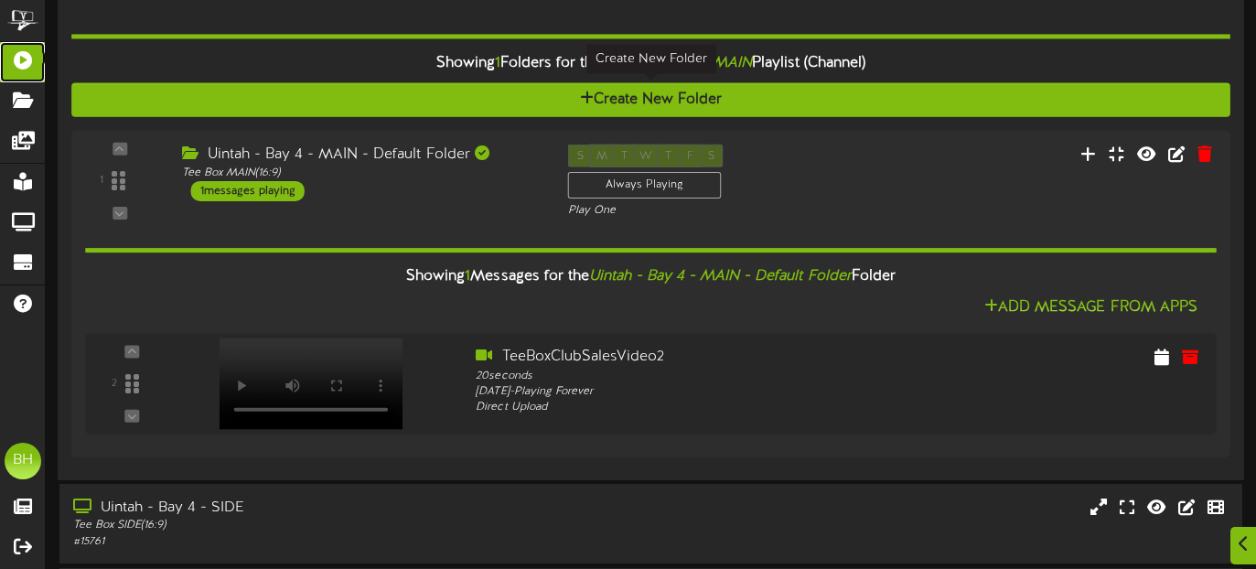
scroll to position [148, 0]
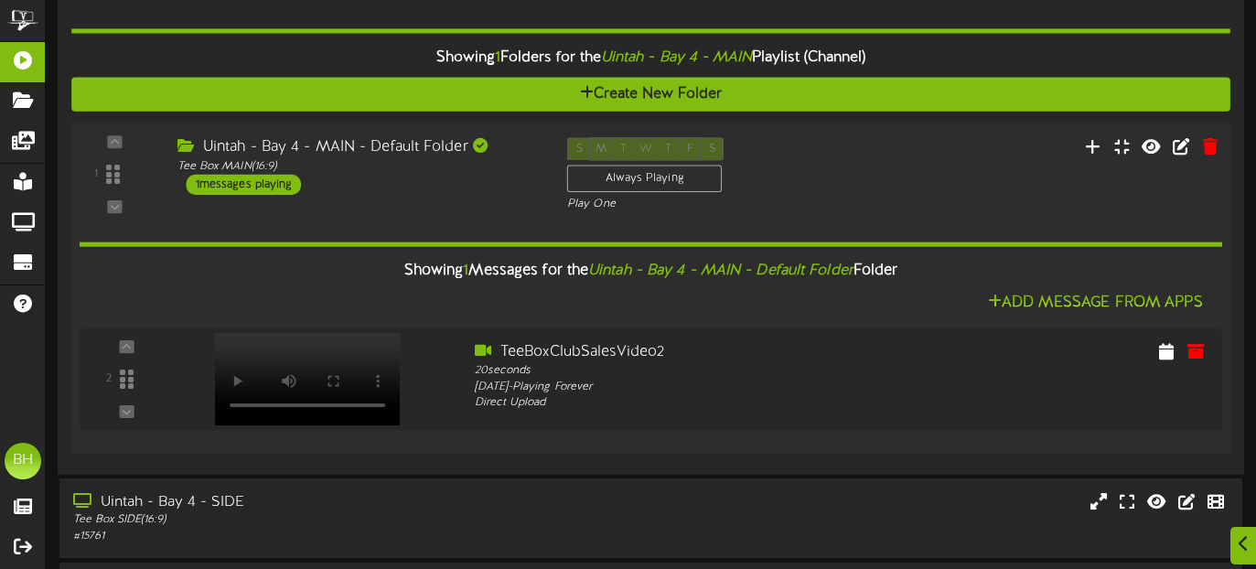
click at [282, 188] on div "1 messages playing" at bounding box center [244, 184] width 115 height 20
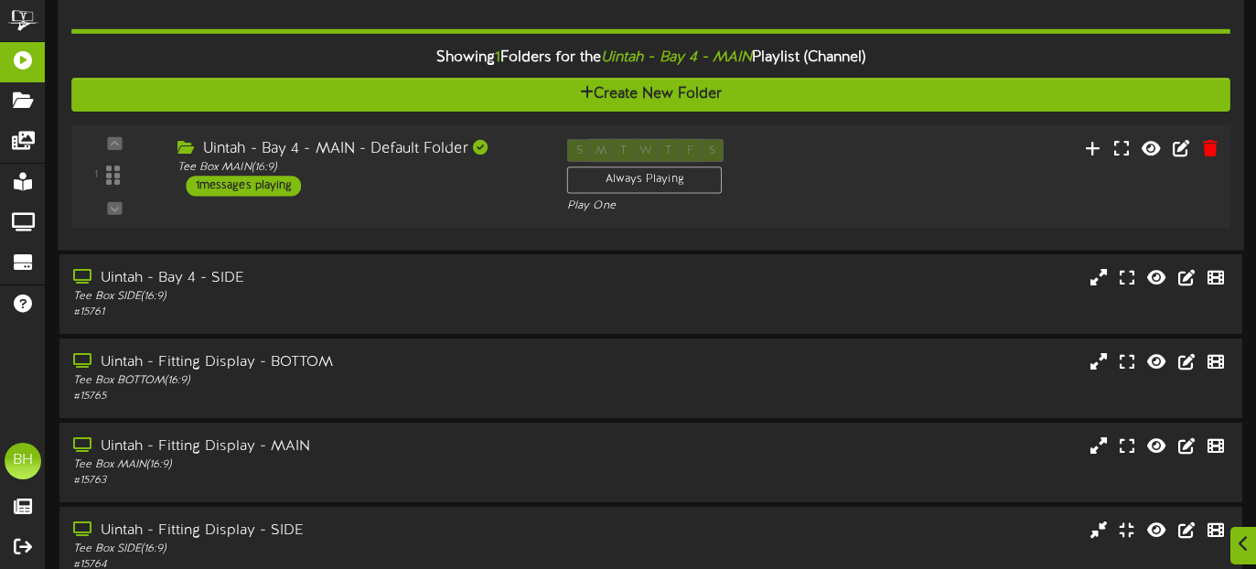
click at [282, 187] on div "1 messages playing" at bounding box center [244, 186] width 115 height 20
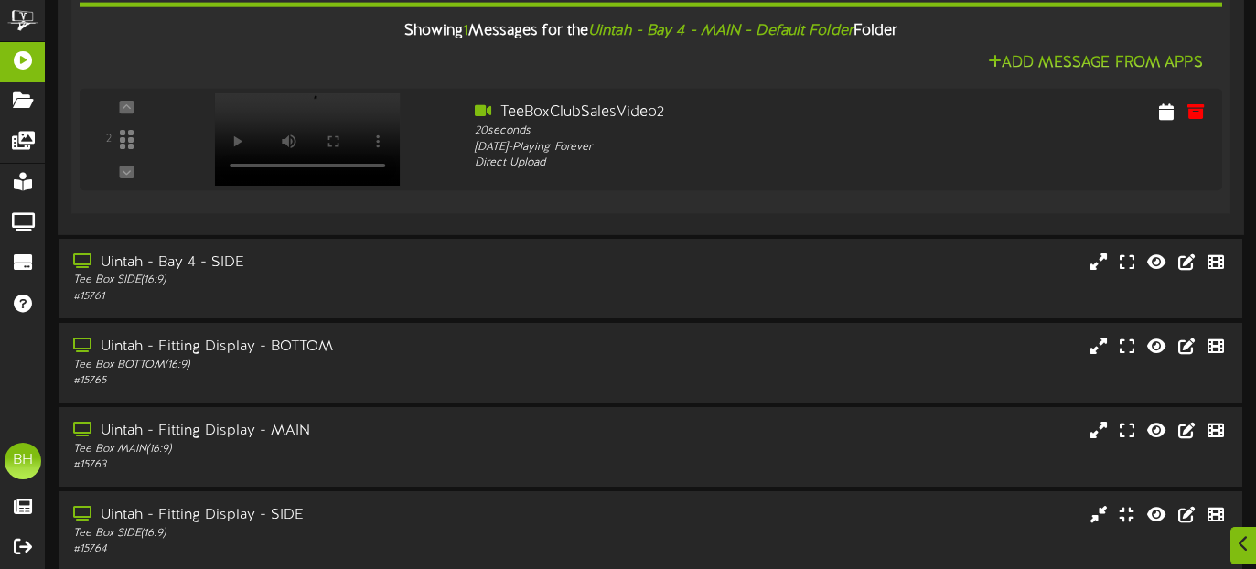
scroll to position [420, 0]
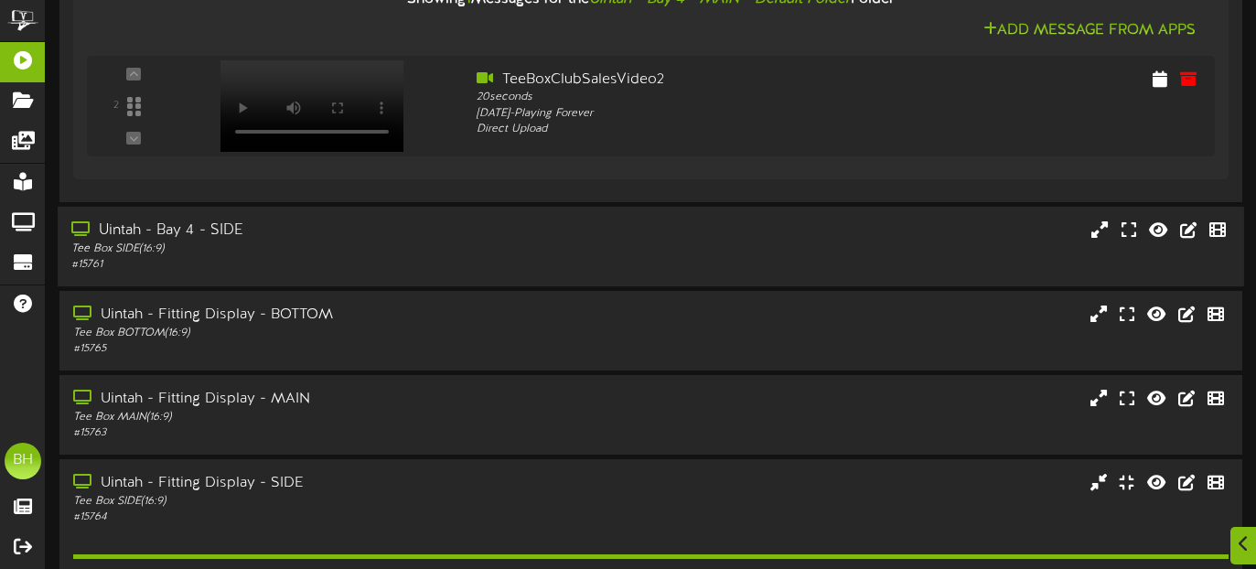
click at [227, 241] on div "Uintah - Bay 4 - SIDE" at bounding box center [304, 230] width 466 height 21
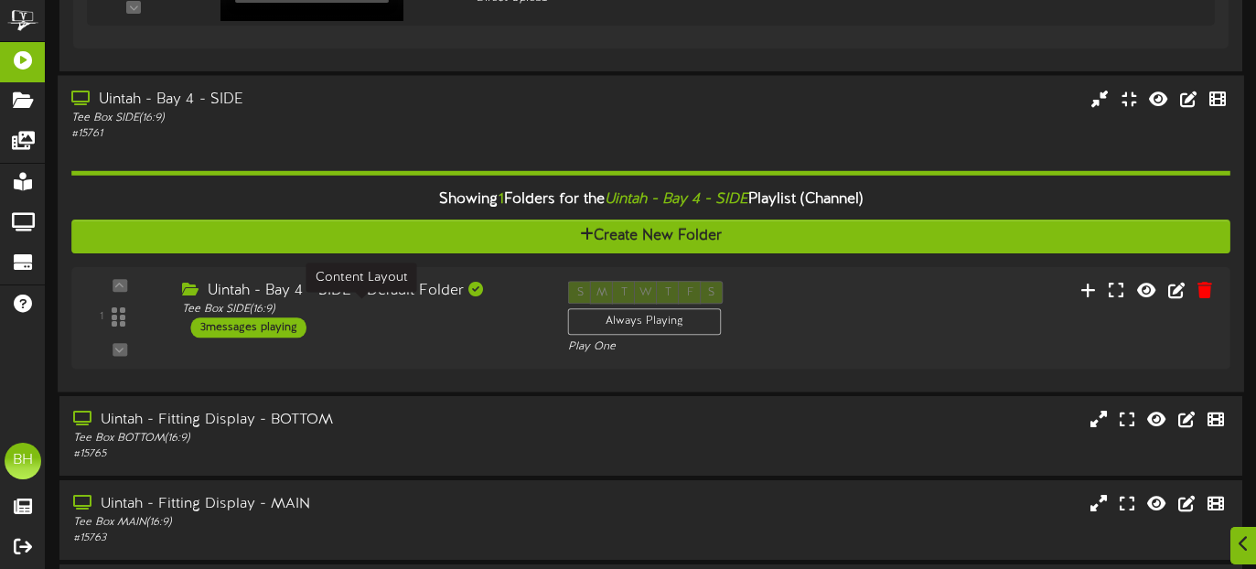
scroll to position [563, 0]
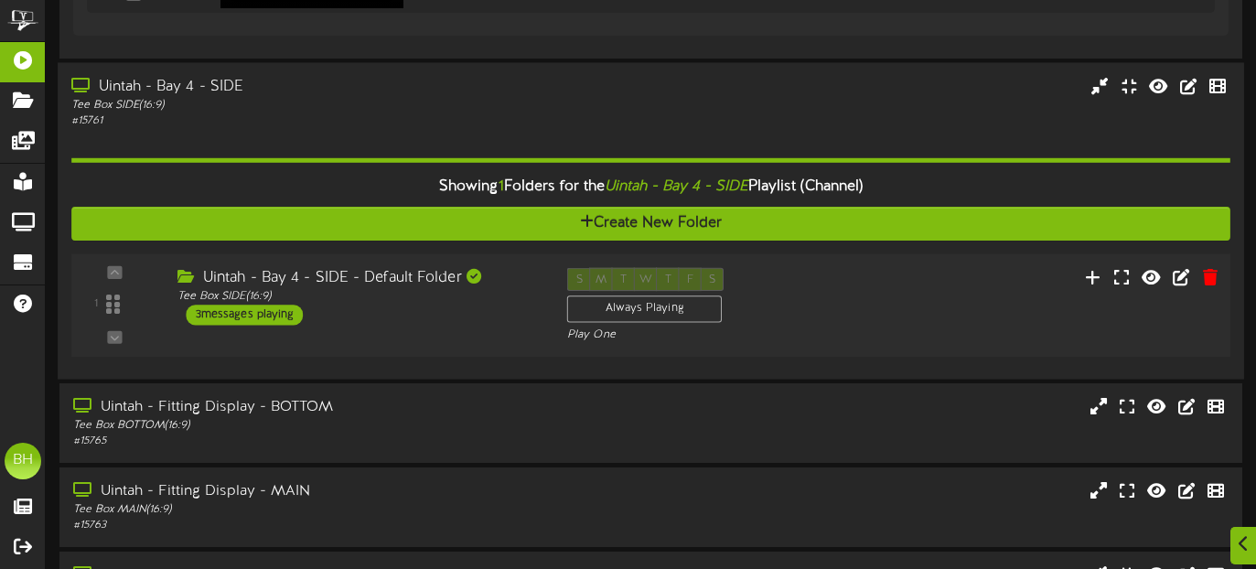
click at [278, 313] on div "3 messages playing" at bounding box center [245, 315] width 117 height 20
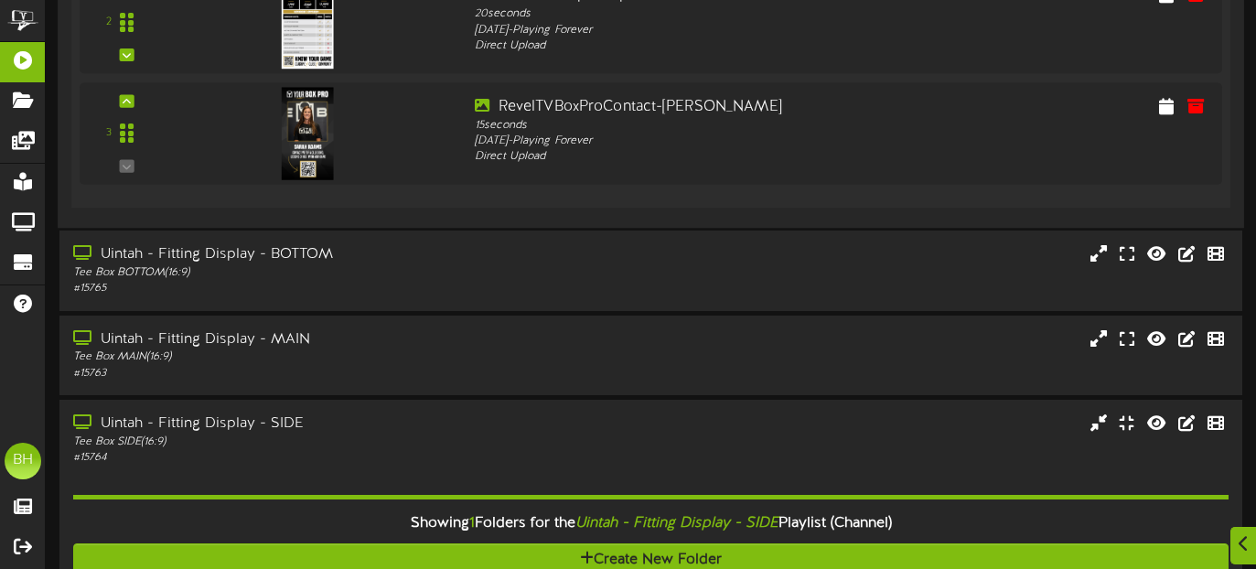
scroll to position [1188, 0]
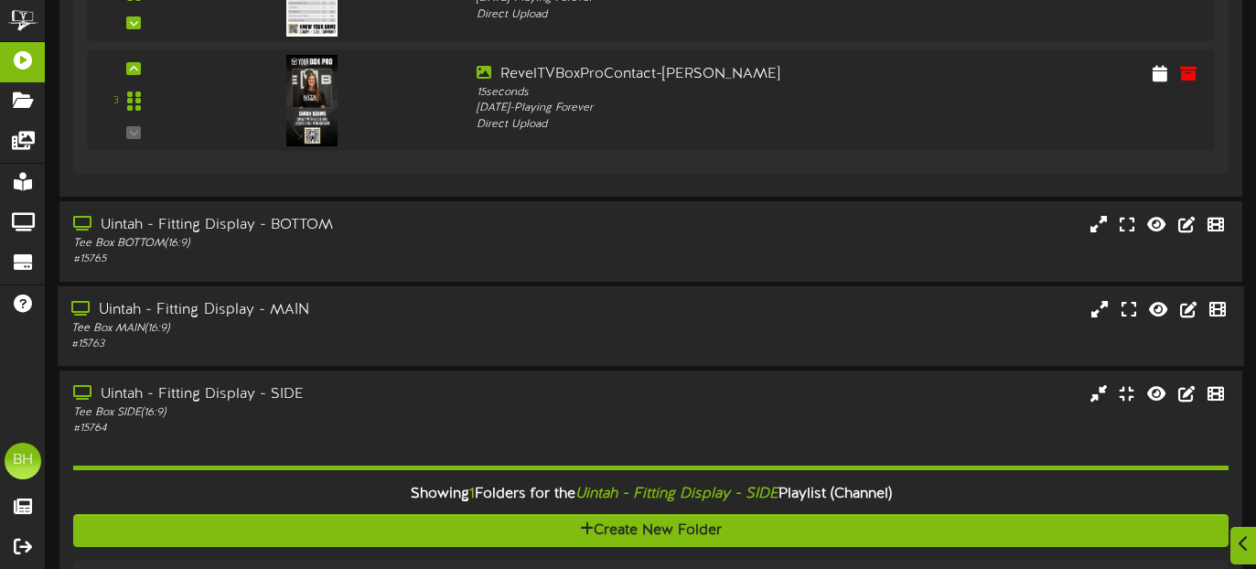
click at [300, 321] on div "Tee Box MAIN ( 16:9 )" at bounding box center [304, 328] width 466 height 16
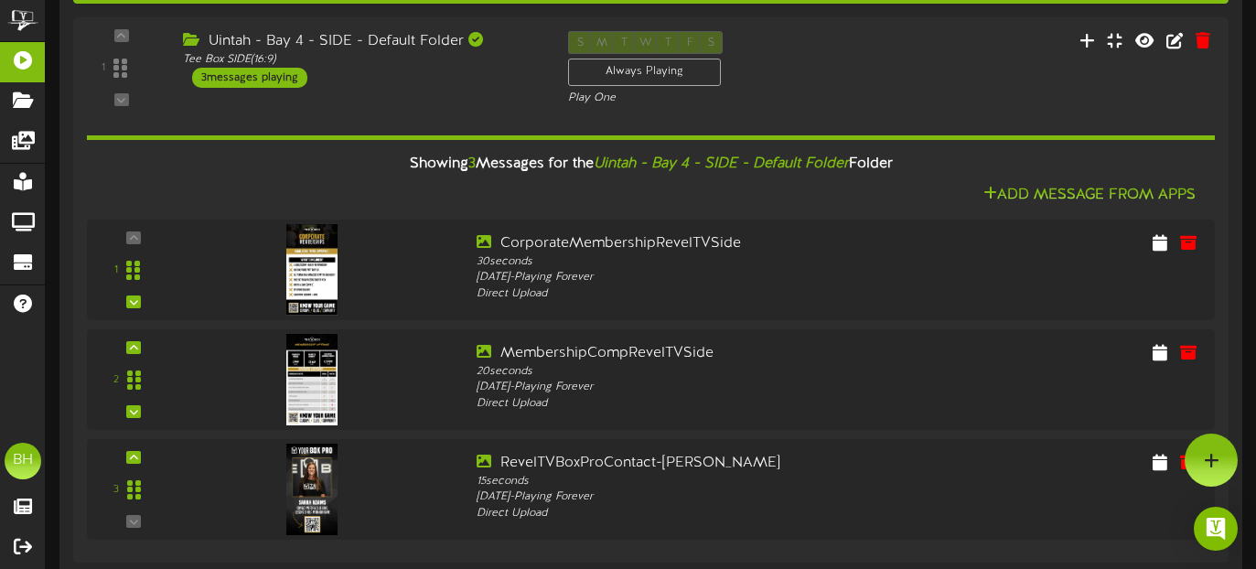
scroll to position [0, 0]
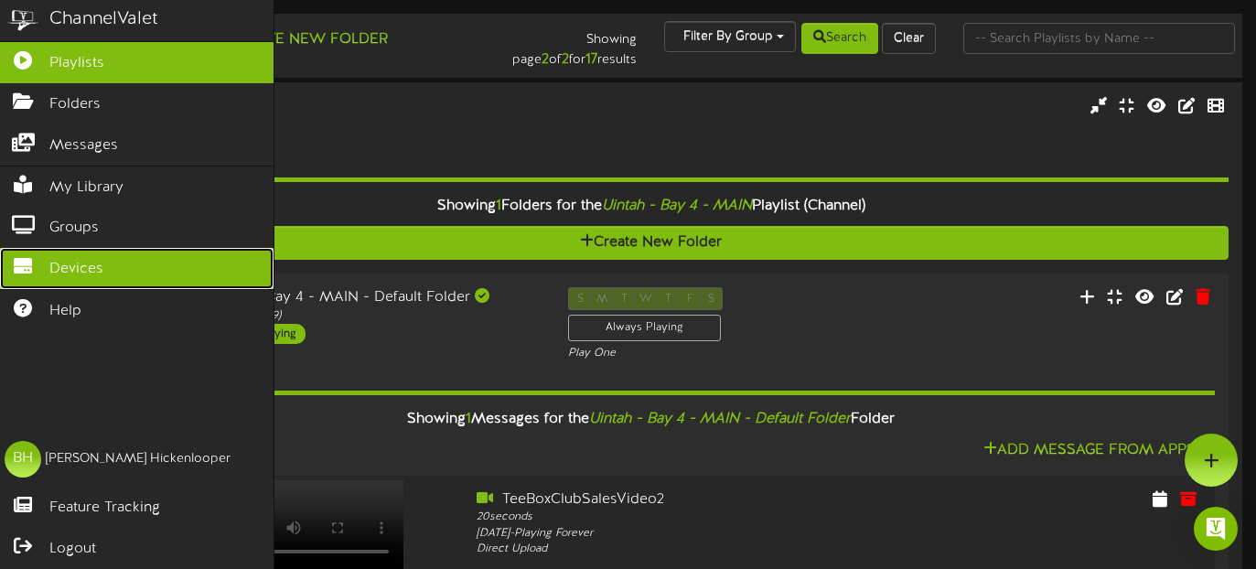
click at [47, 262] on link "Devices" at bounding box center [136, 268] width 273 height 41
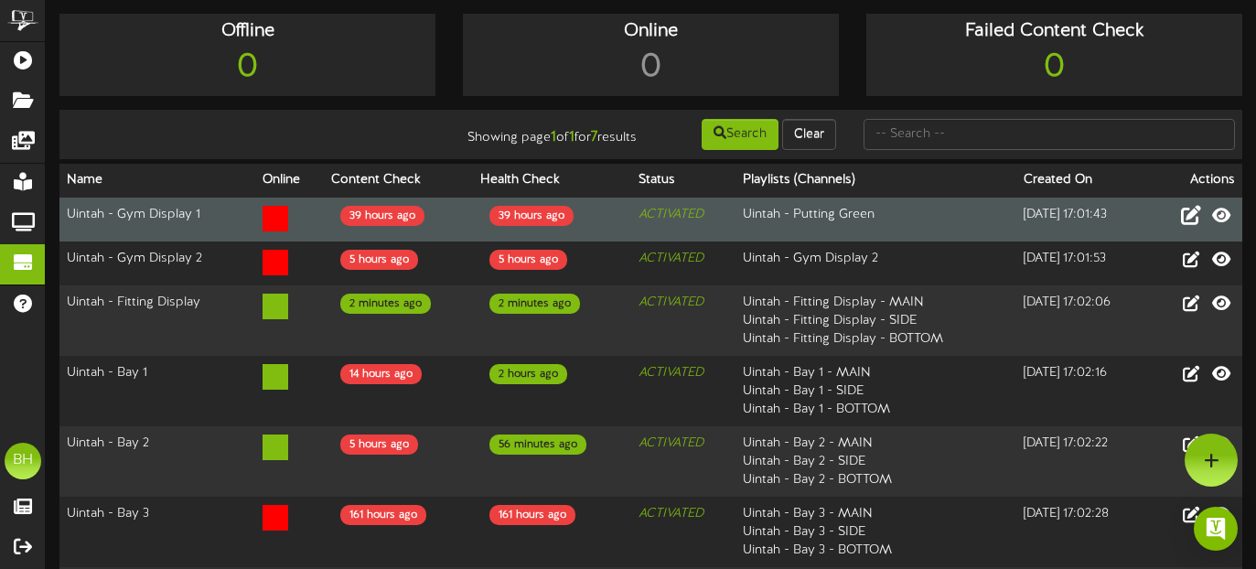
click at [1187, 225] on icon at bounding box center [1191, 215] width 20 height 20
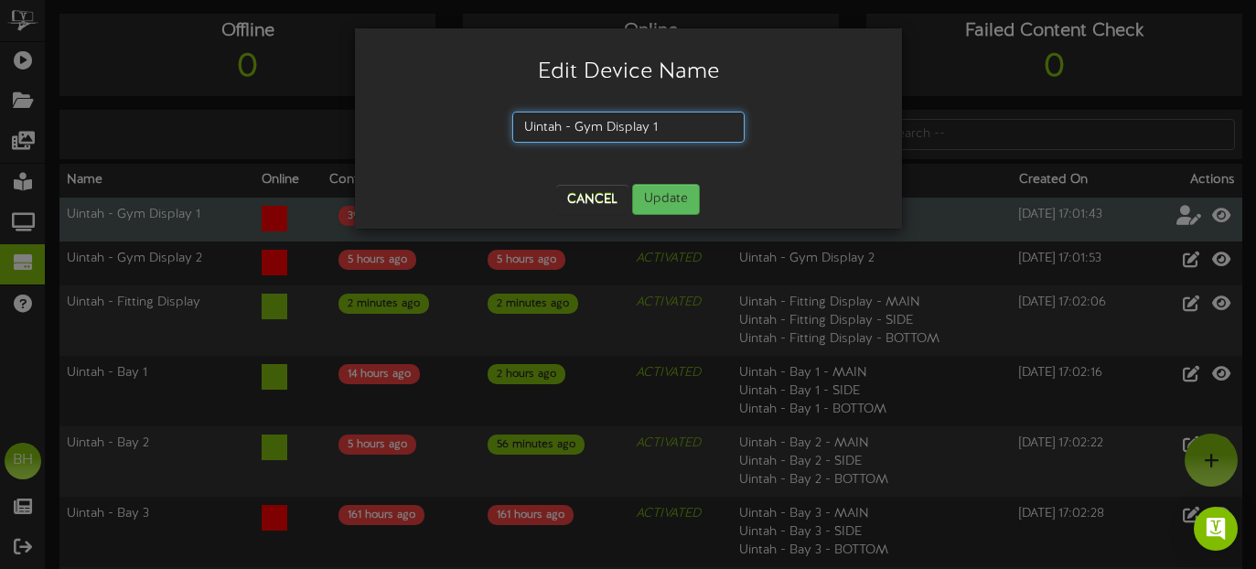
drag, startPoint x: 668, startPoint y: 123, endPoint x: 577, endPoint y: 127, distance: 90.6
click at [574, 122] on input "Uintah - Gym Display 1" at bounding box center [628, 127] width 232 height 31
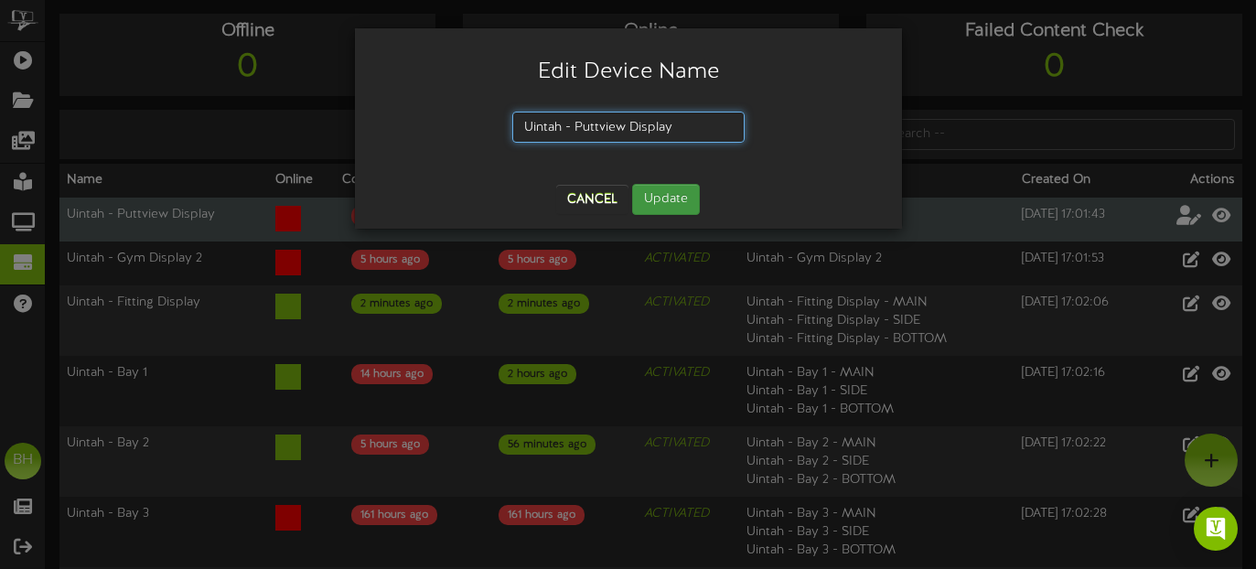
type input "Uintah - Puttview Display"
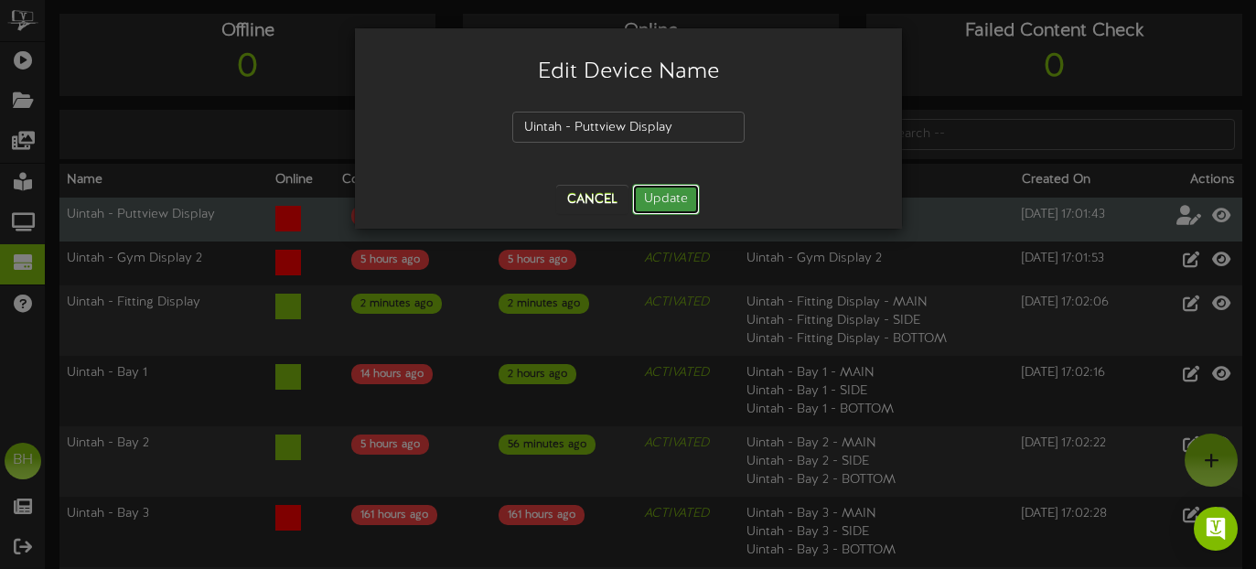
click at [662, 200] on button "Update" at bounding box center [666, 199] width 68 height 31
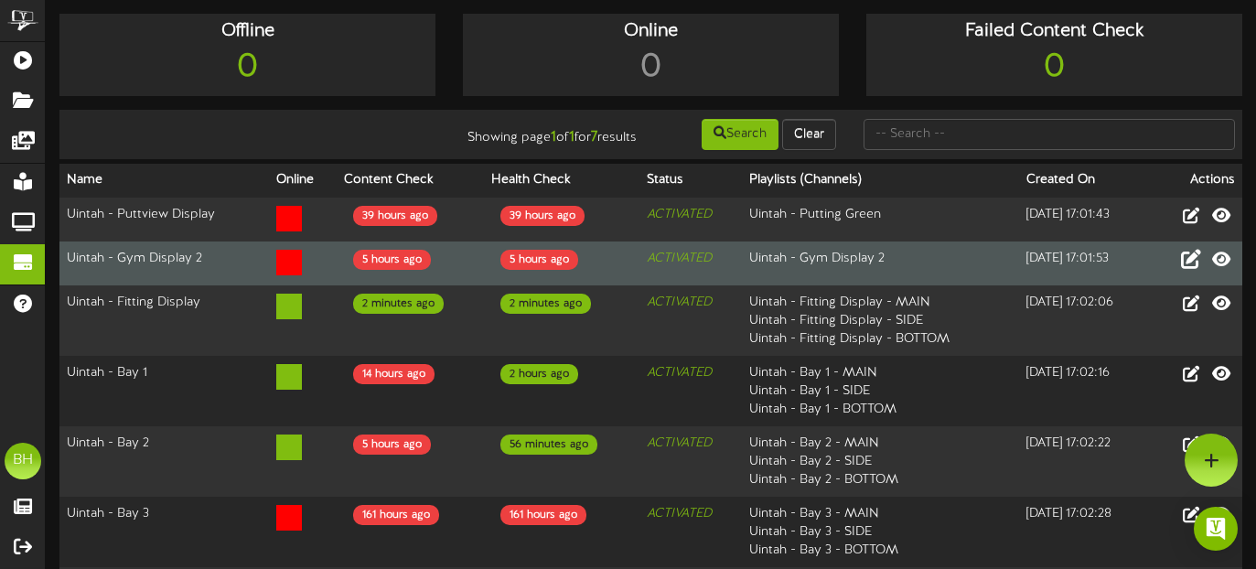
click at [1193, 269] on icon at bounding box center [1191, 259] width 20 height 20
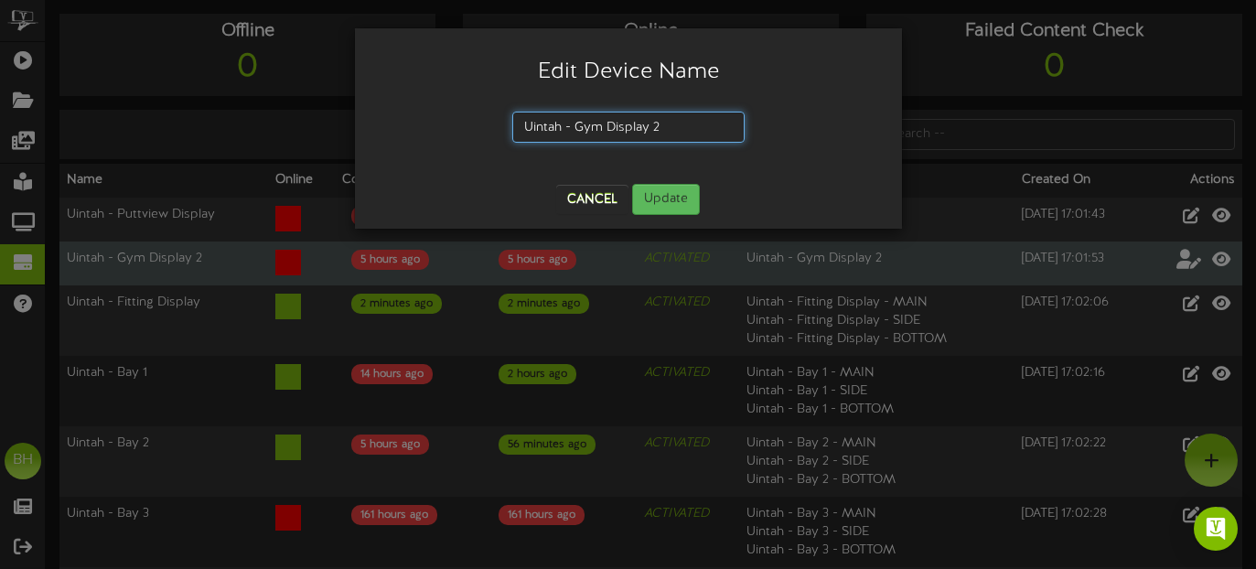
drag, startPoint x: 668, startPoint y: 124, endPoint x: 651, endPoint y: 126, distance: 16.6
click at [651, 126] on input "Uintah - Gym Display 2" at bounding box center [628, 127] width 232 height 31
type input "Uintah - Gym Display"
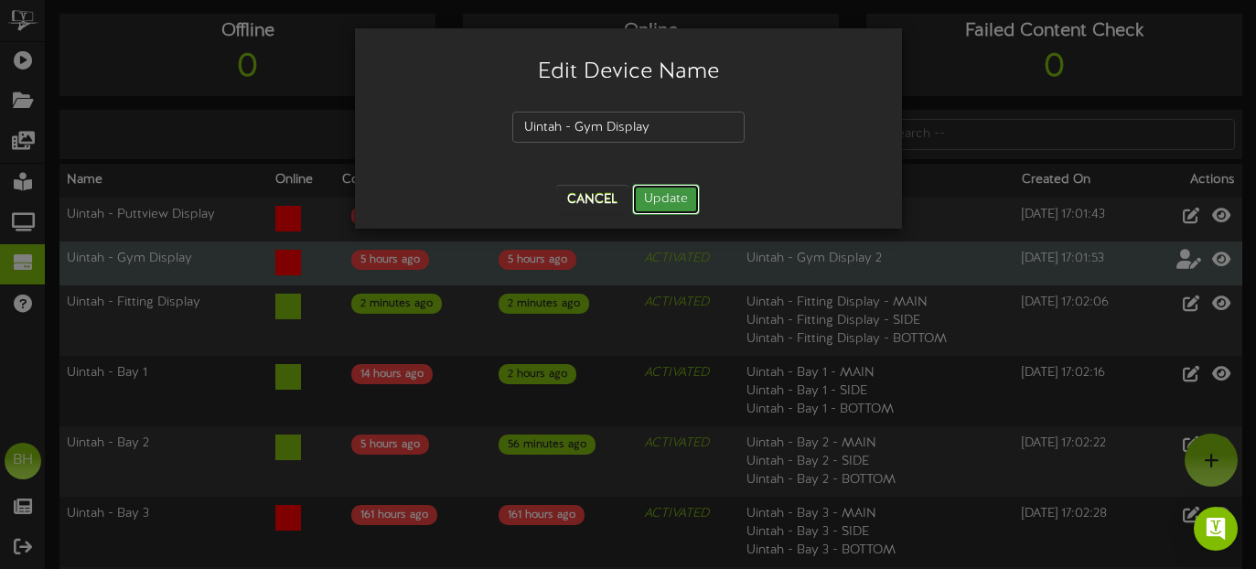
click at [677, 197] on button "Update" at bounding box center [666, 199] width 68 height 31
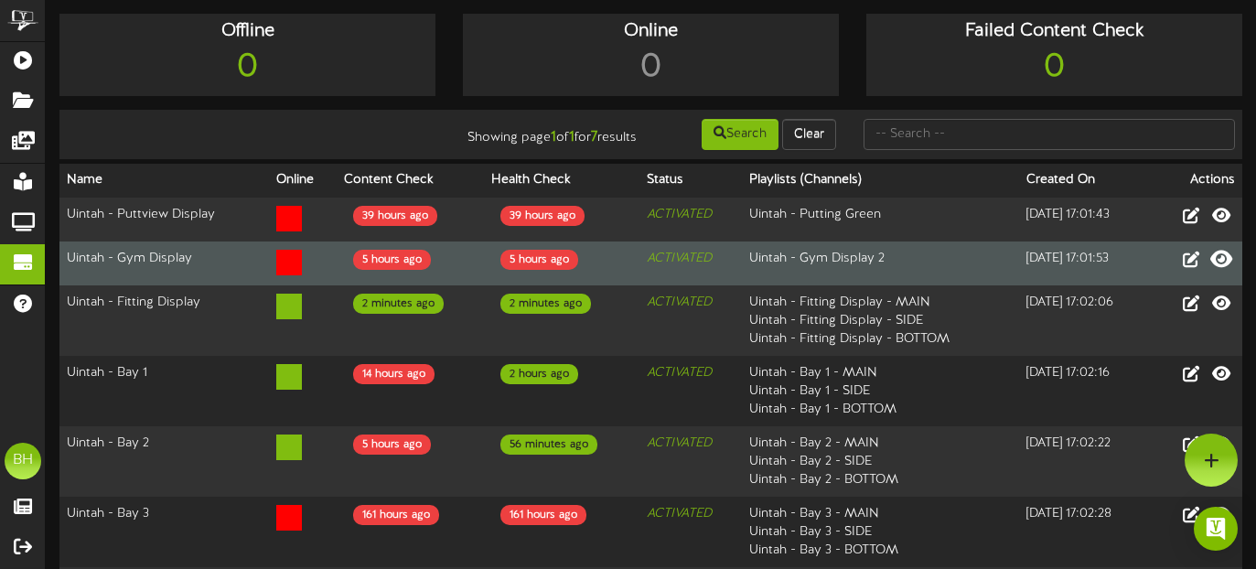
click at [1225, 269] on icon at bounding box center [1221, 259] width 22 height 20
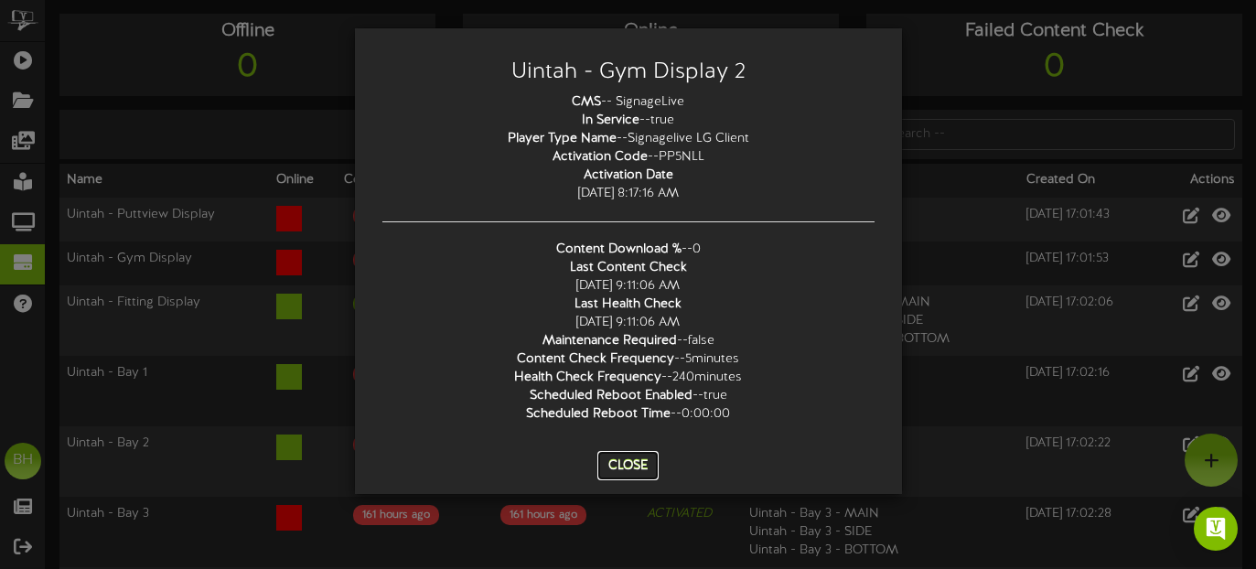
click at [634, 466] on button "Close" at bounding box center [627, 465] width 61 height 29
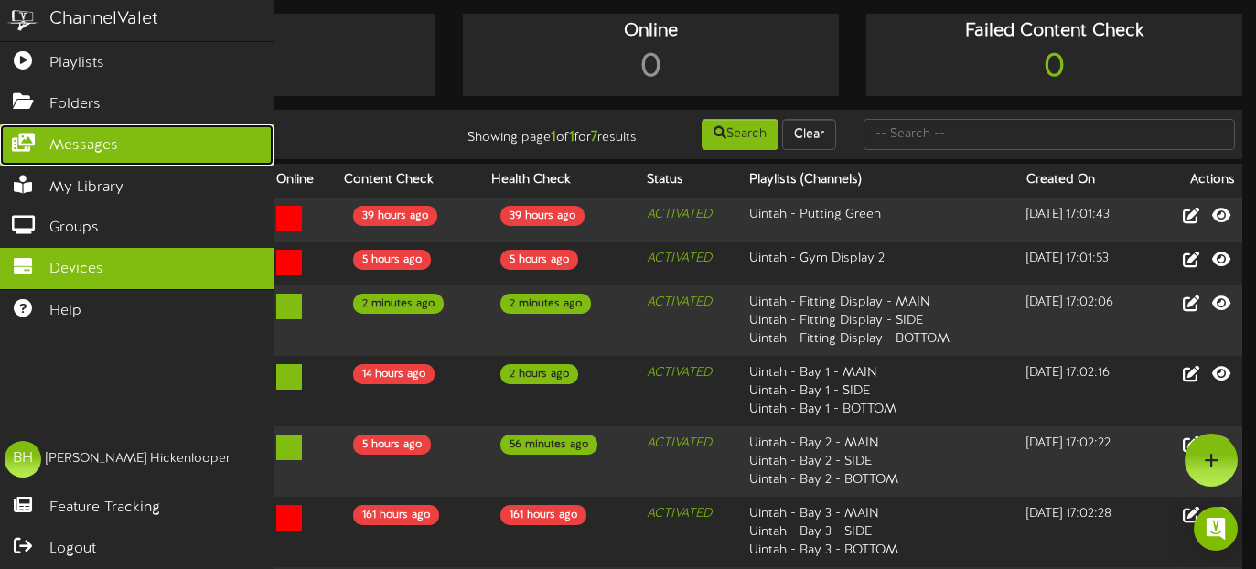
click at [23, 142] on icon at bounding box center [23, 141] width 46 height 14
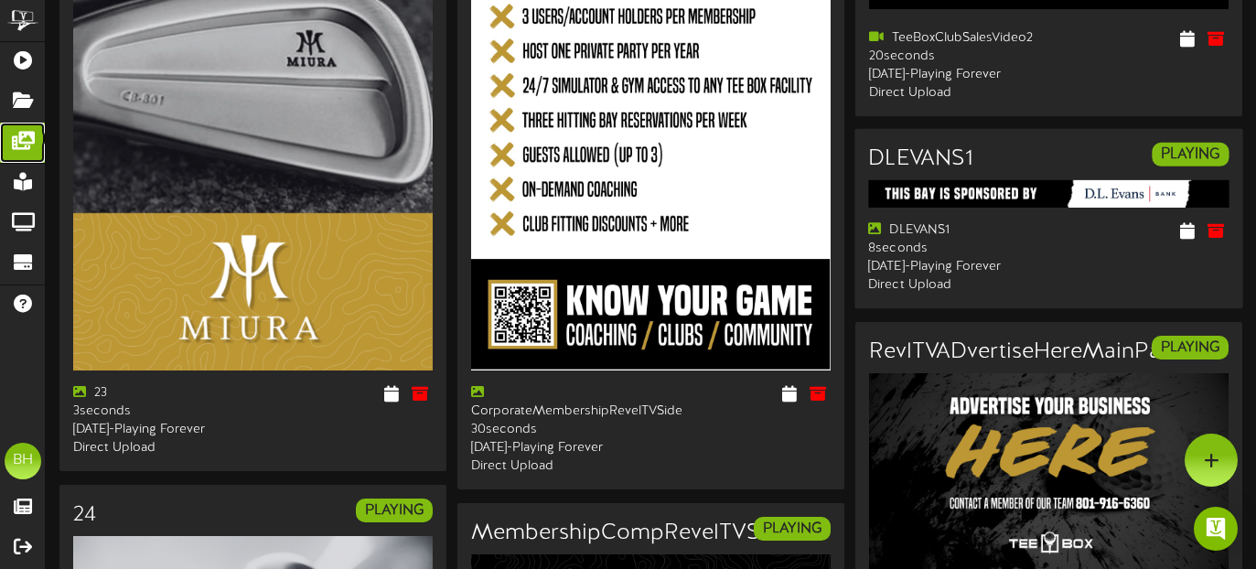
scroll to position [3660, 0]
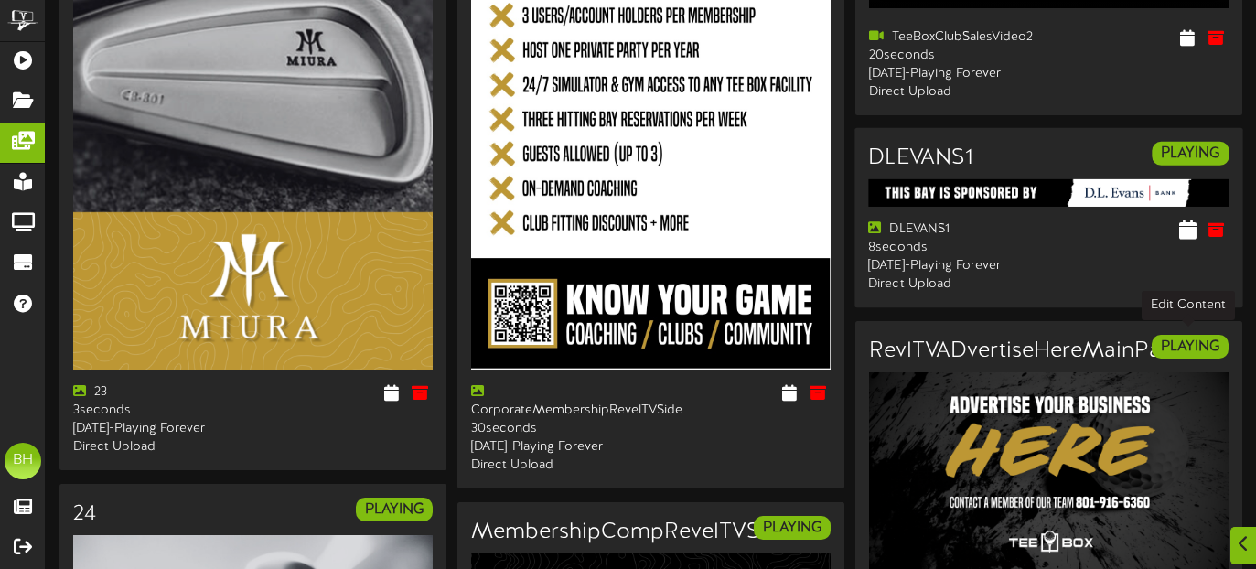
click at [1184, 240] on icon at bounding box center [1187, 229] width 17 height 20
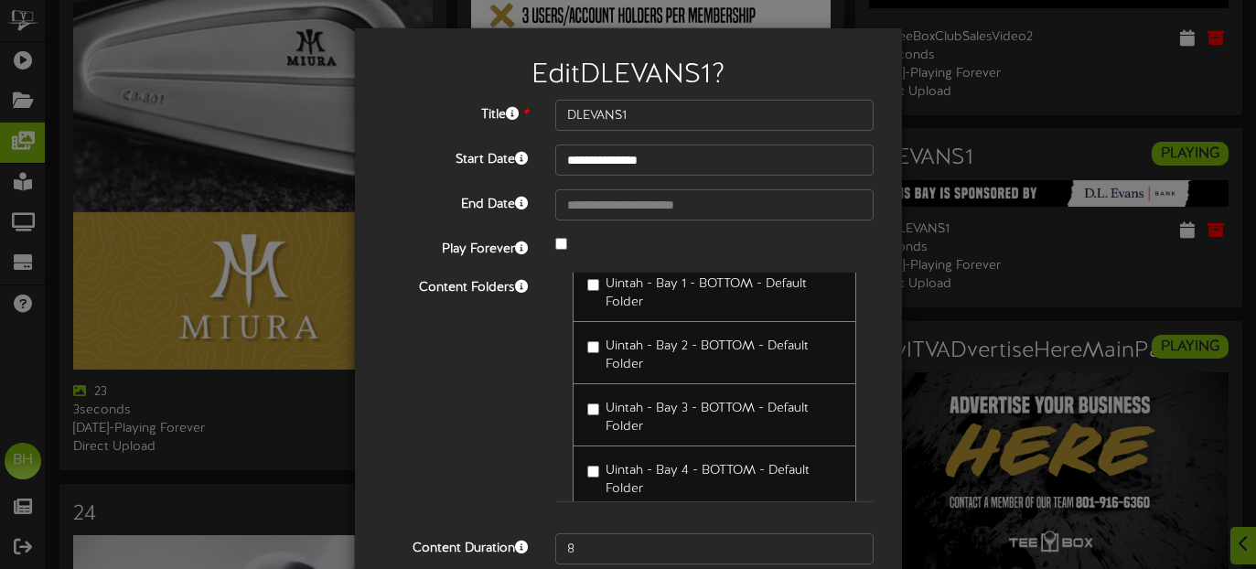
scroll to position [0, 0]
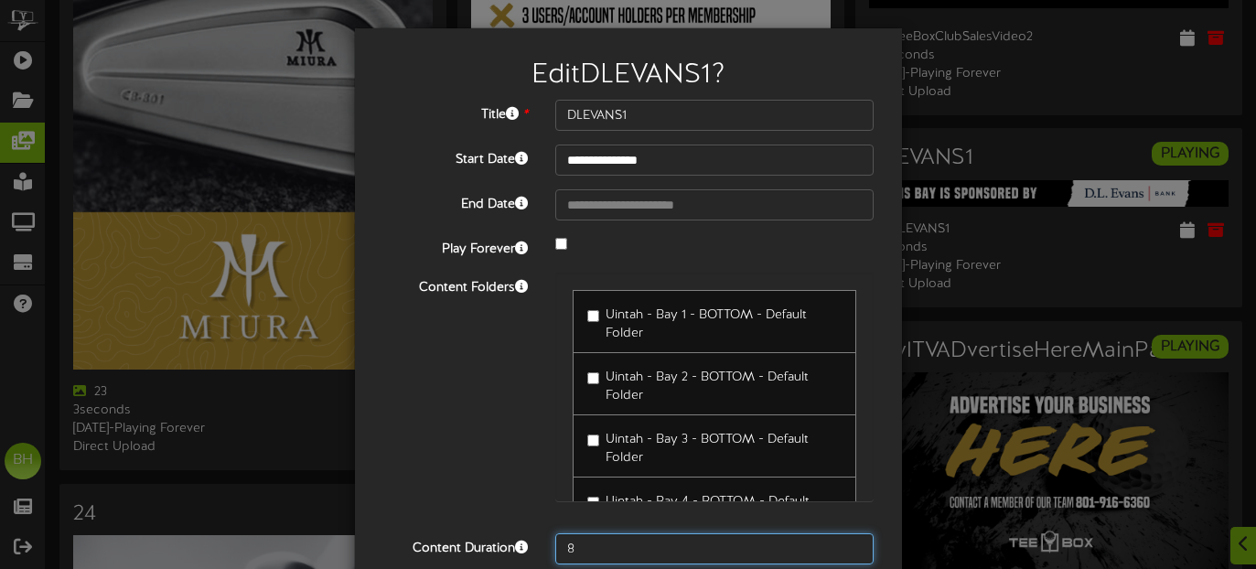
drag, startPoint x: 593, startPoint y: 550, endPoint x: 557, endPoint y: 543, distance: 36.2
click at [556, 542] on input "8" at bounding box center [714, 548] width 319 height 31
type input "360"
click at [455, 451] on div "Content Folders Uintah - Bay 1 - BOTTOM - Default Folder Uintah - Bay 2 - BOTTO…" at bounding box center [628, 396] width 519 height 247
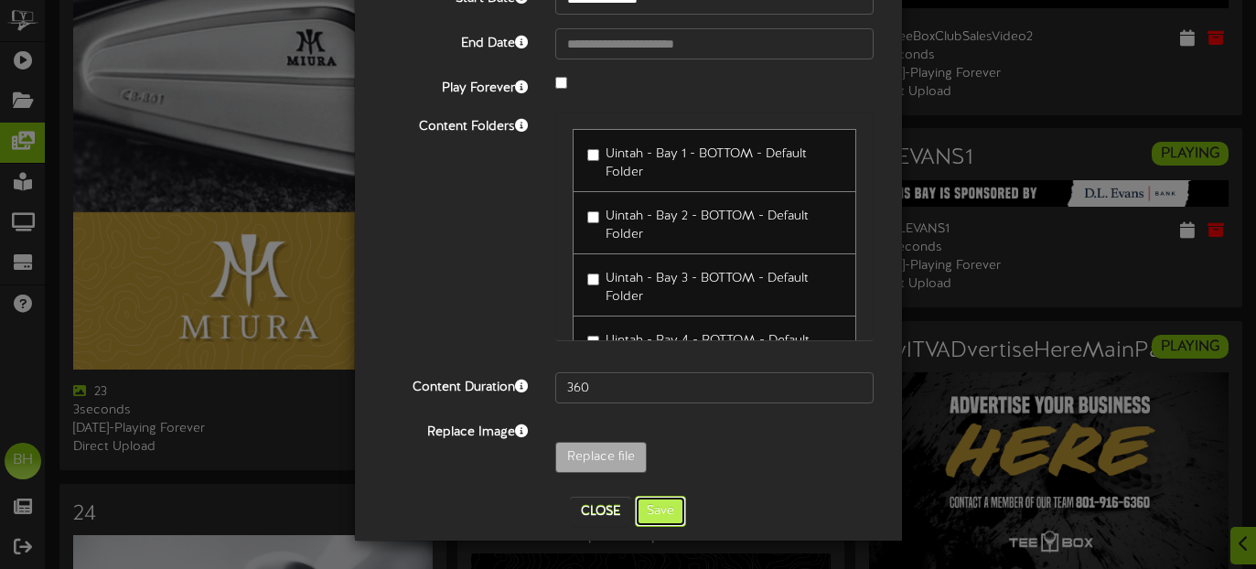
click at [665, 514] on button "Save" at bounding box center [660, 511] width 51 height 31
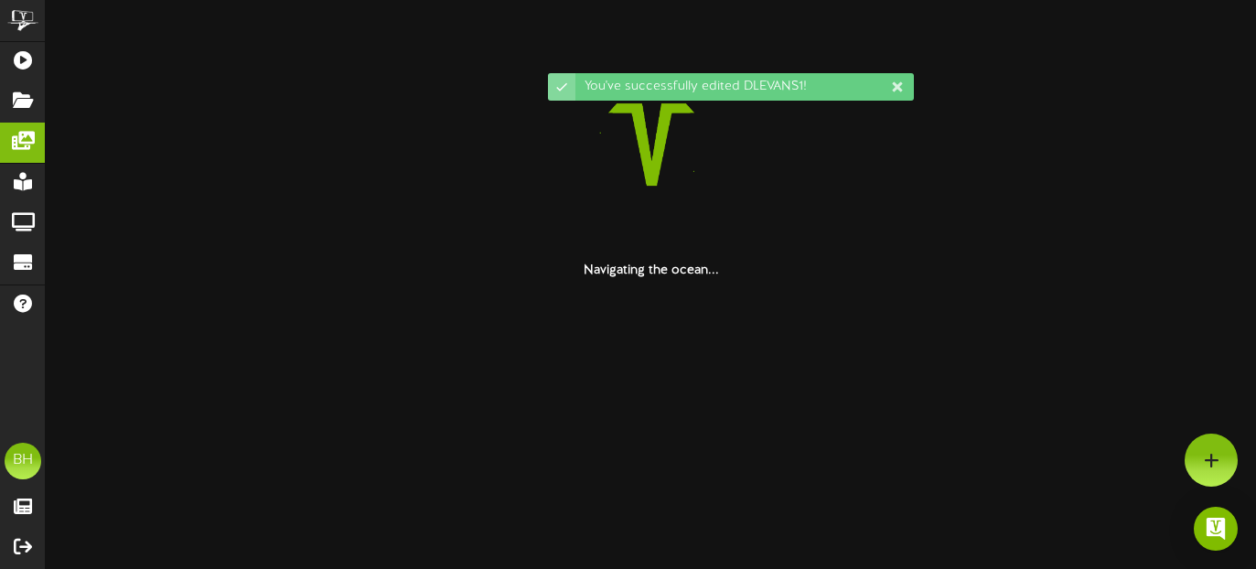
scroll to position [0, 0]
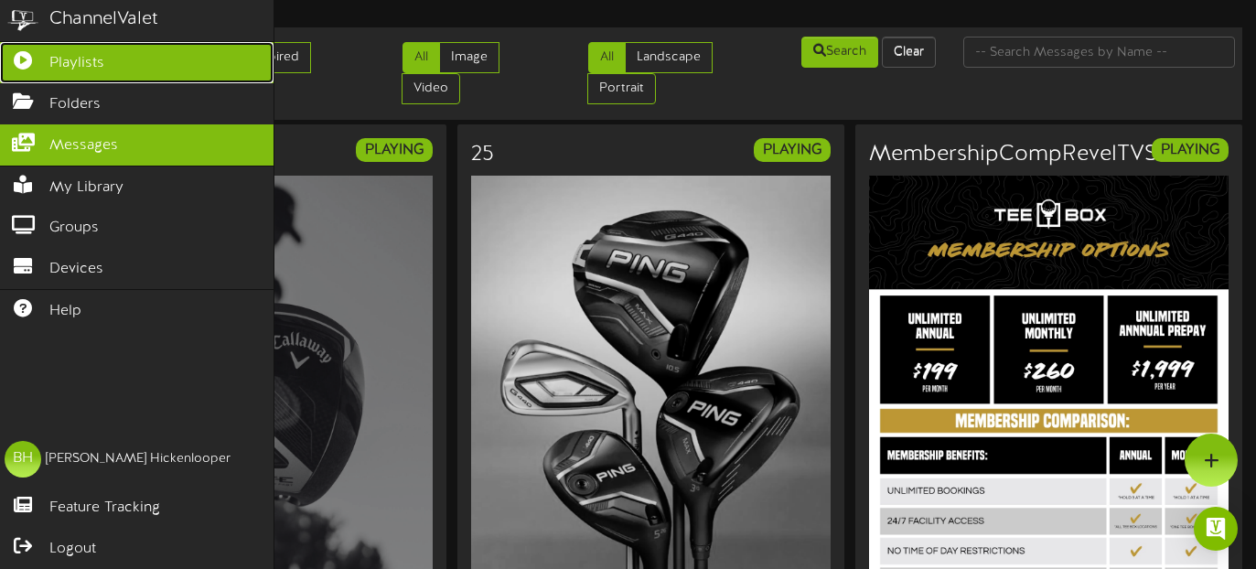
click at [68, 66] on span "Playlists" at bounding box center [76, 63] width 55 height 21
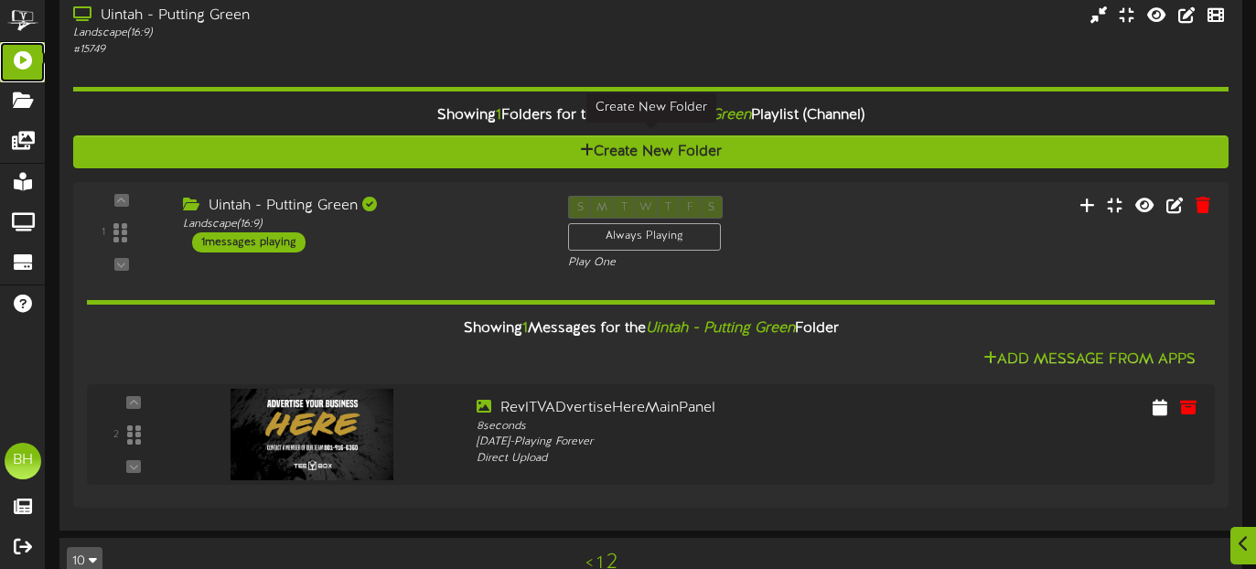
scroll to position [3678, 0]
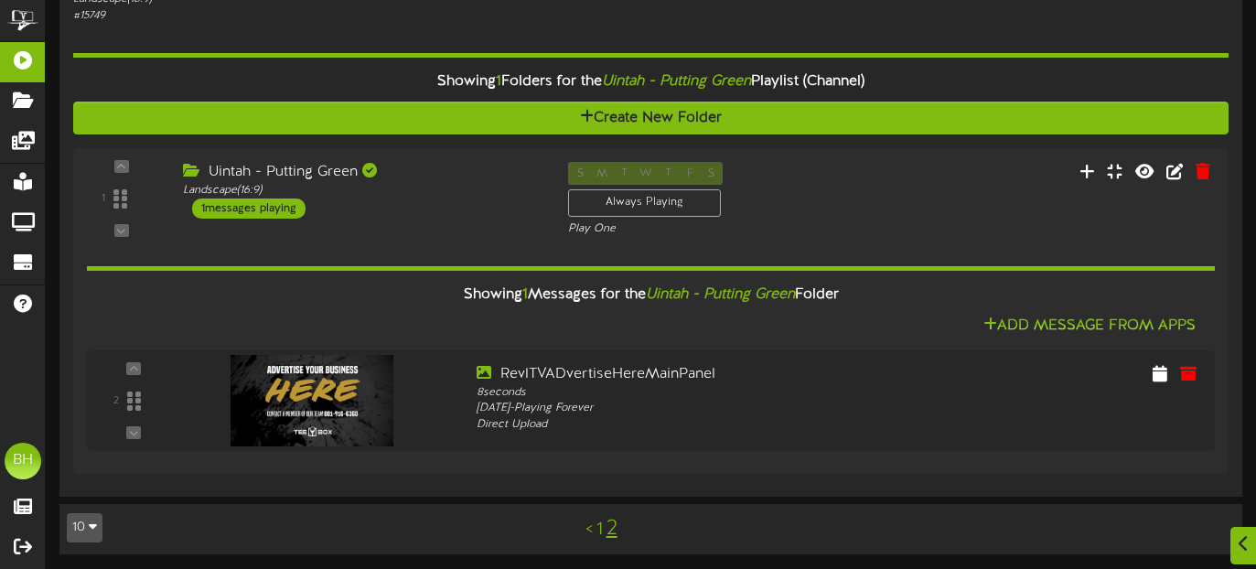
click at [597, 523] on link "1" at bounding box center [599, 529] width 6 height 20
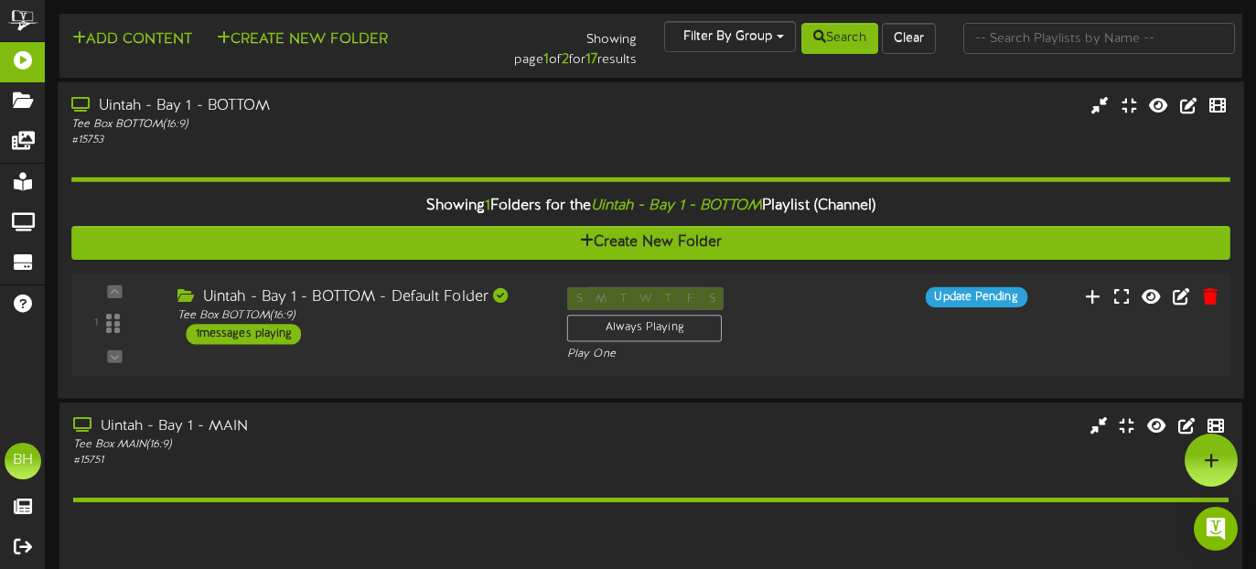
click at [277, 337] on div "1 messages playing" at bounding box center [244, 334] width 115 height 20
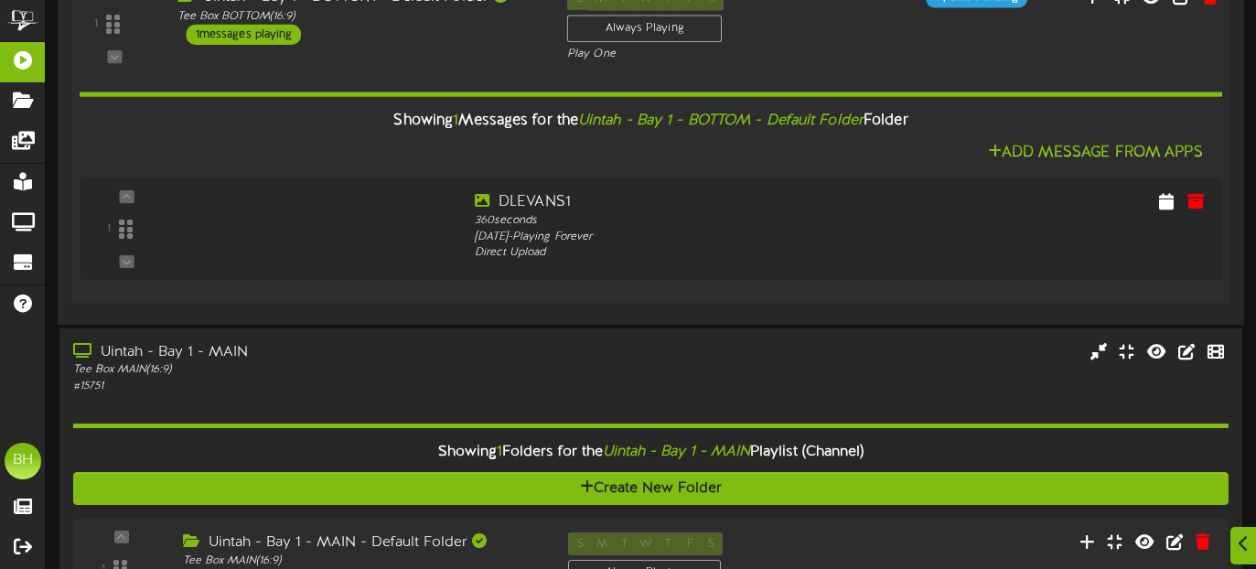
scroll to position [352, 0]
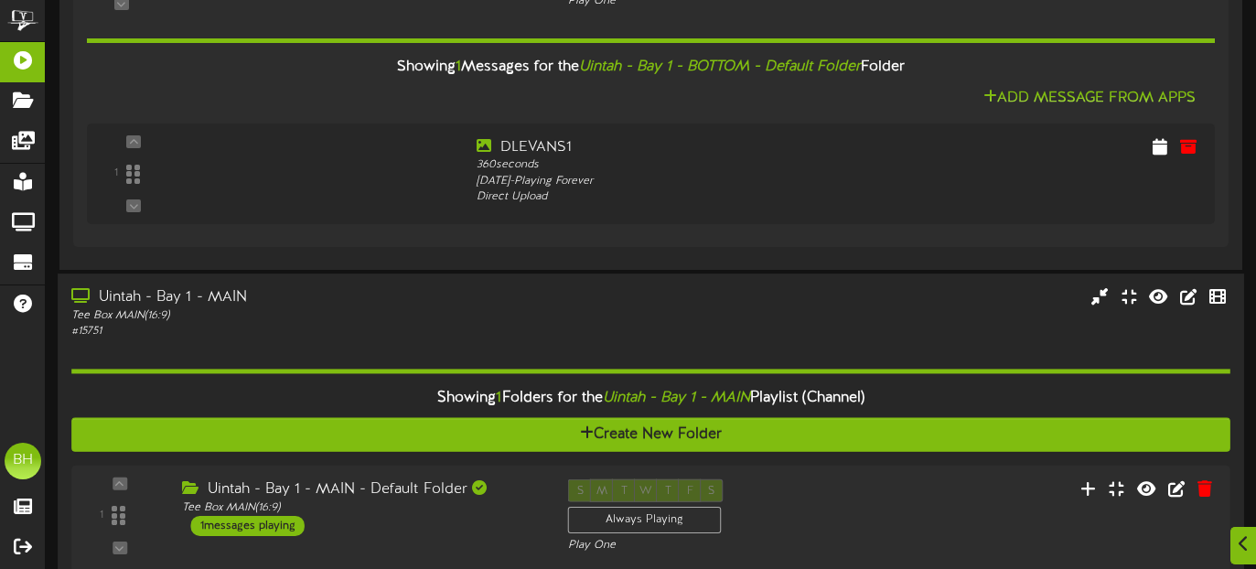
click at [386, 331] on div "# 15751" at bounding box center [304, 332] width 466 height 16
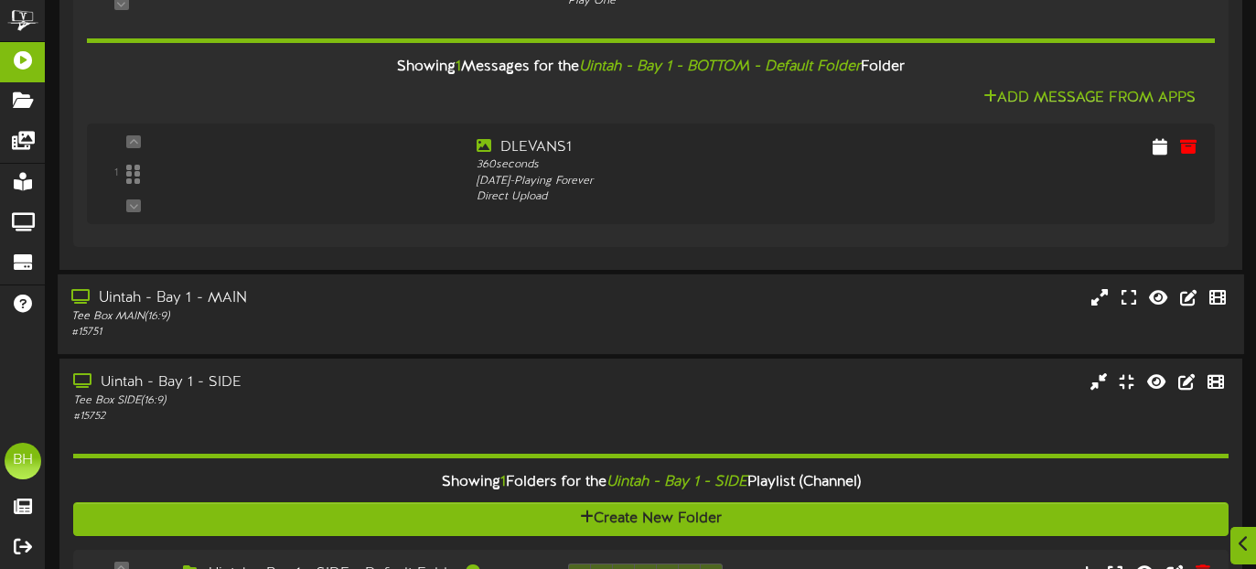
click at [386, 331] on div "# 15751" at bounding box center [304, 333] width 466 height 16
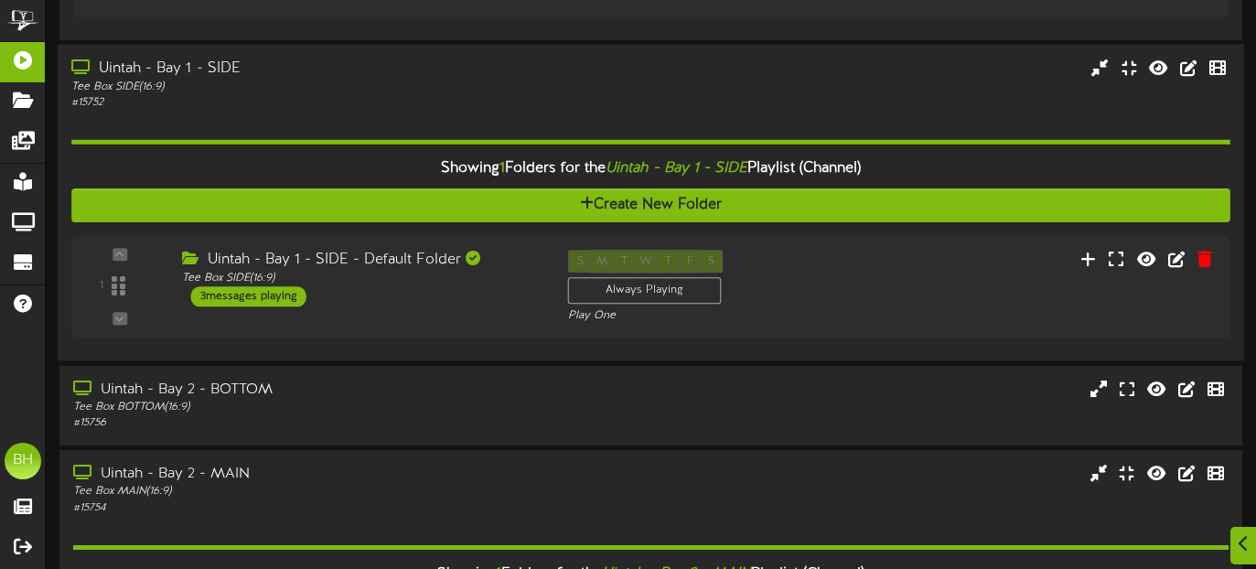
scroll to position [1131, 0]
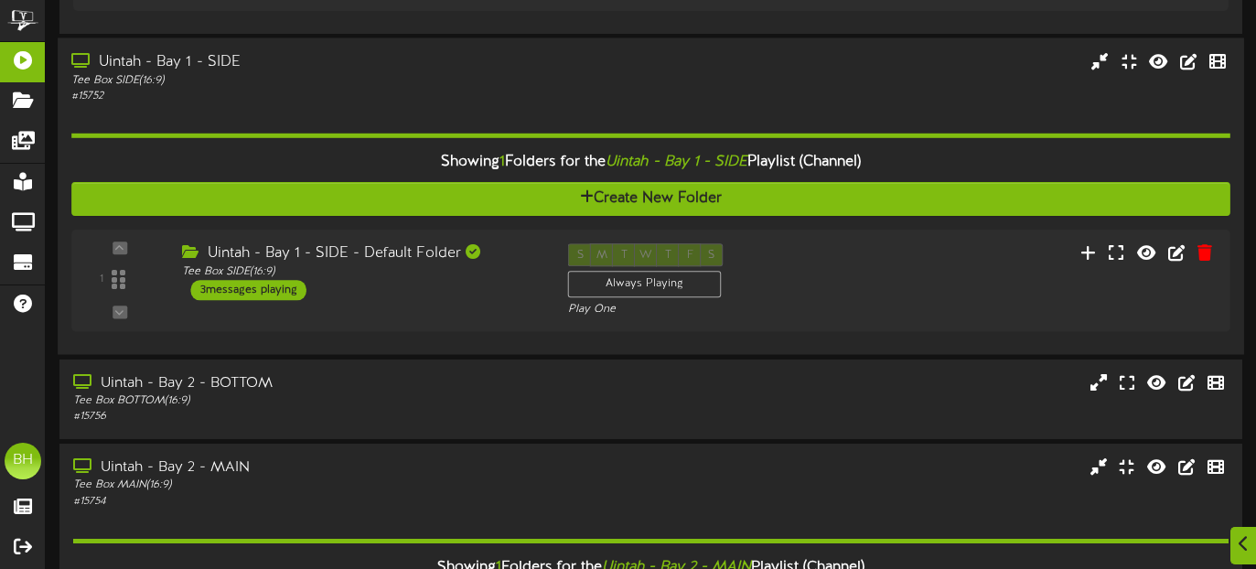
click at [515, 400] on div "Tee Box BOTTOM ( 16:9 )" at bounding box center [306, 401] width 466 height 16
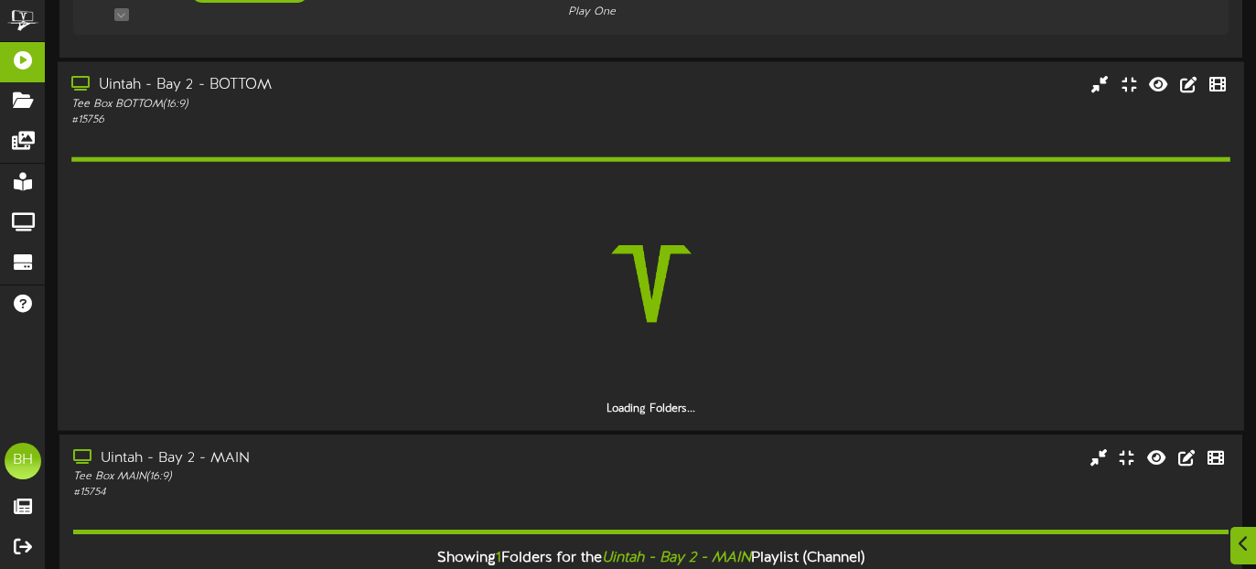
scroll to position [1429, 0]
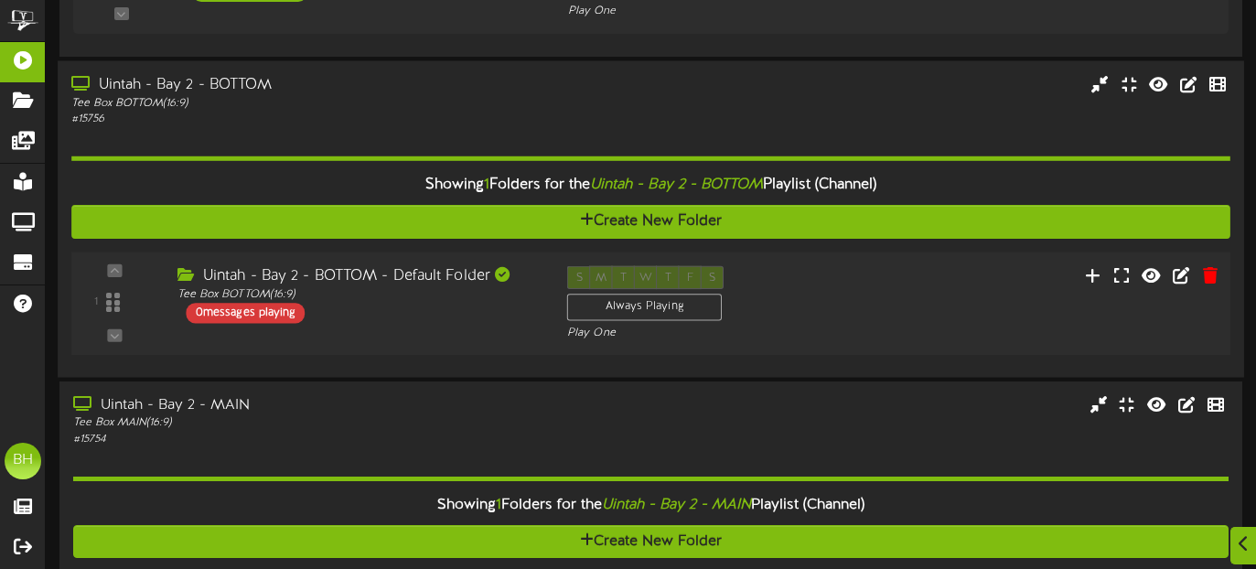
click at [285, 312] on div "0 messages playing" at bounding box center [246, 313] width 119 height 20
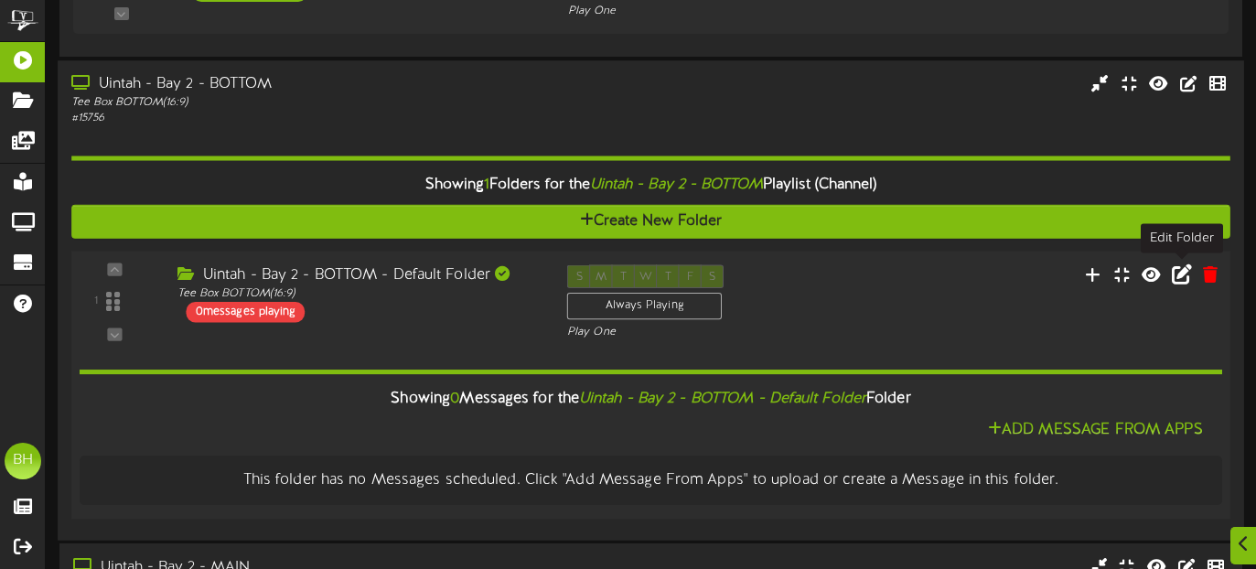
click at [1182, 277] on icon at bounding box center [1182, 273] width 20 height 20
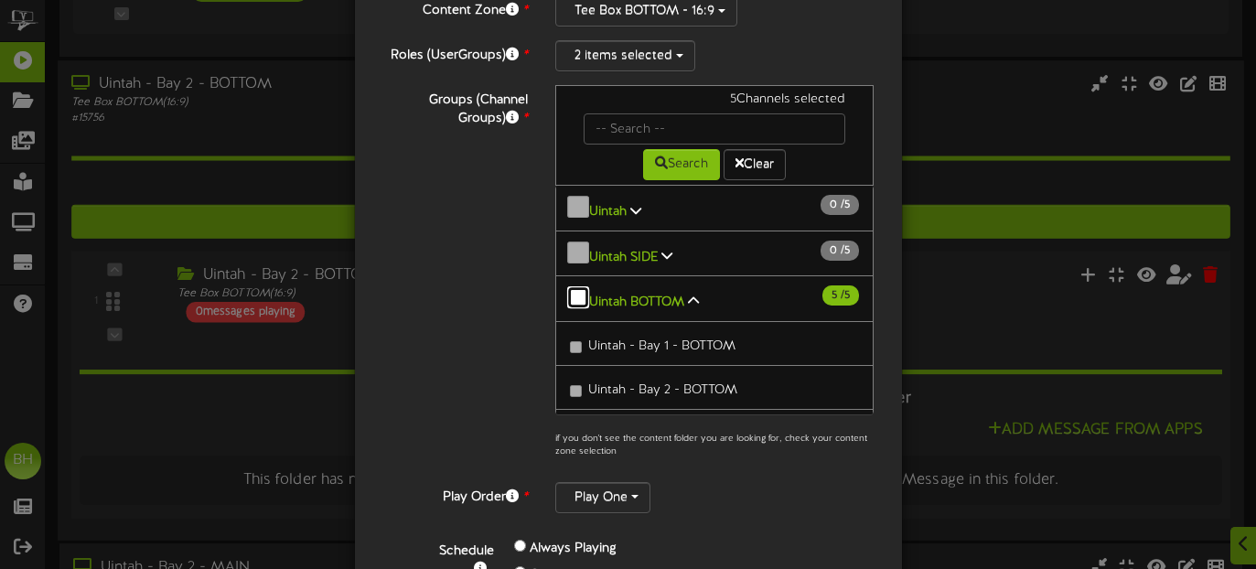
scroll to position [218, 0]
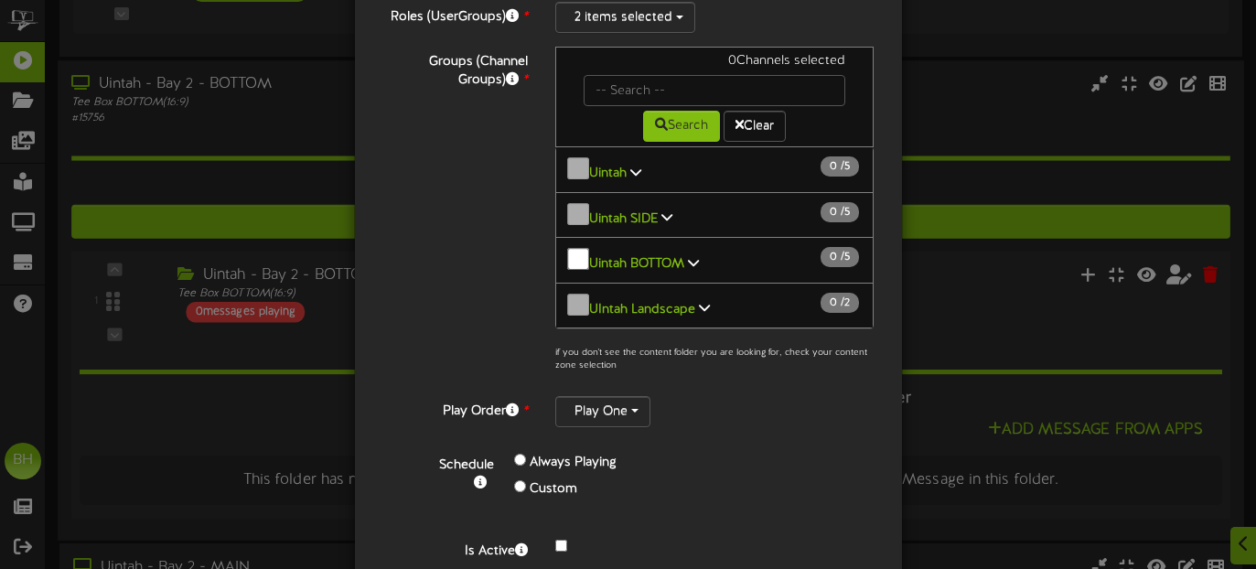
click at [690, 256] on icon at bounding box center [693, 262] width 11 height 13
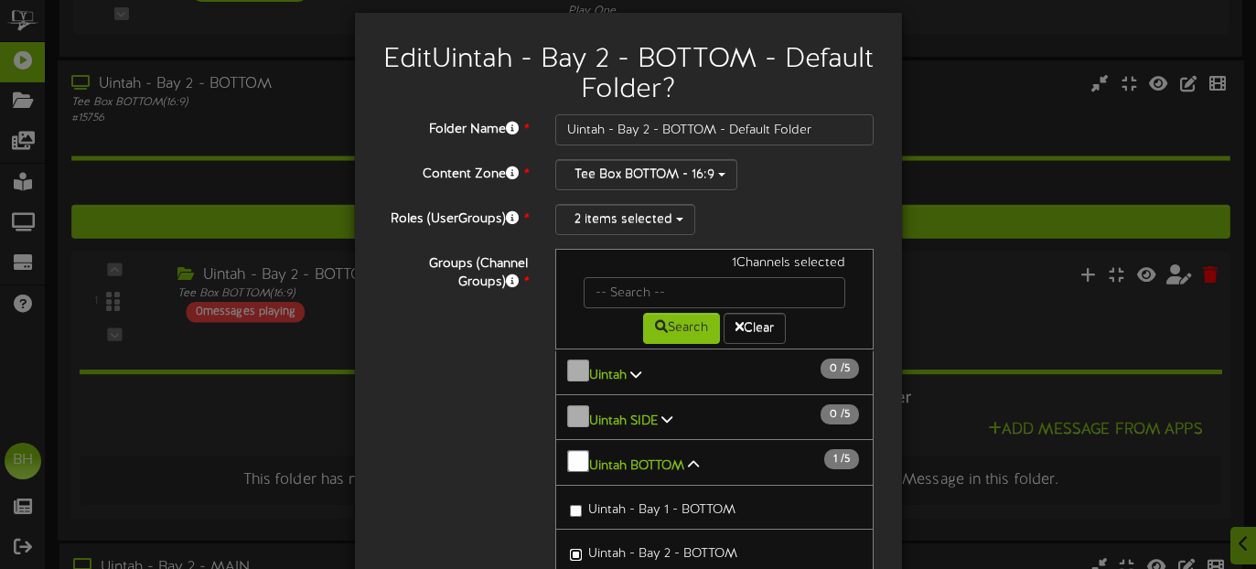
scroll to position [0, 0]
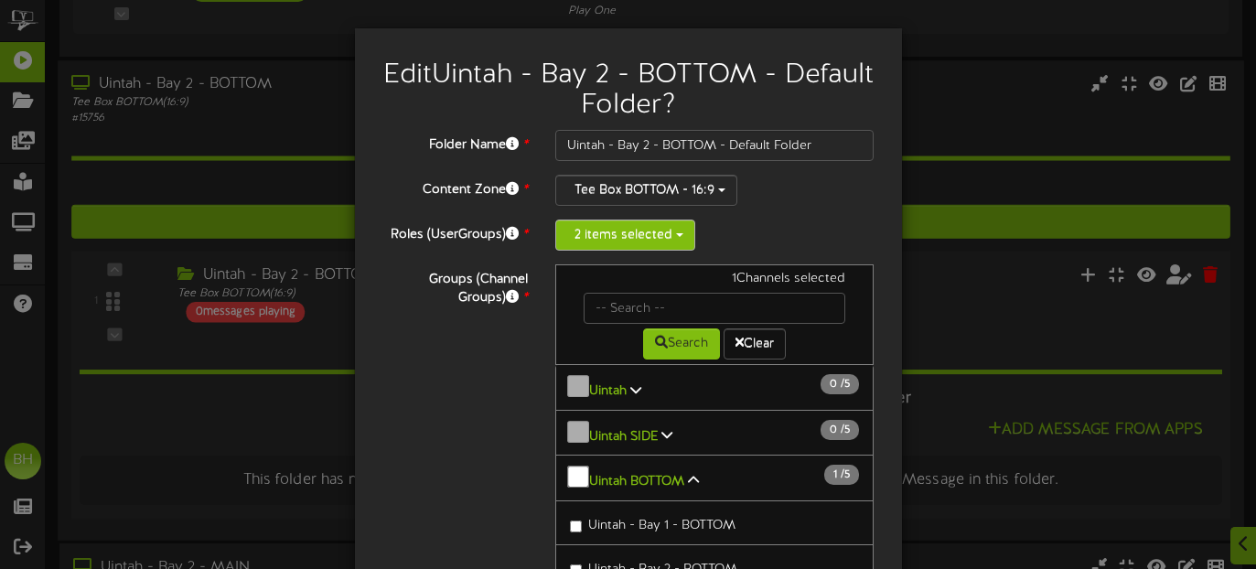
click at [680, 238] on button "2 items selected" at bounding box center [625, 234] width 140 height 31
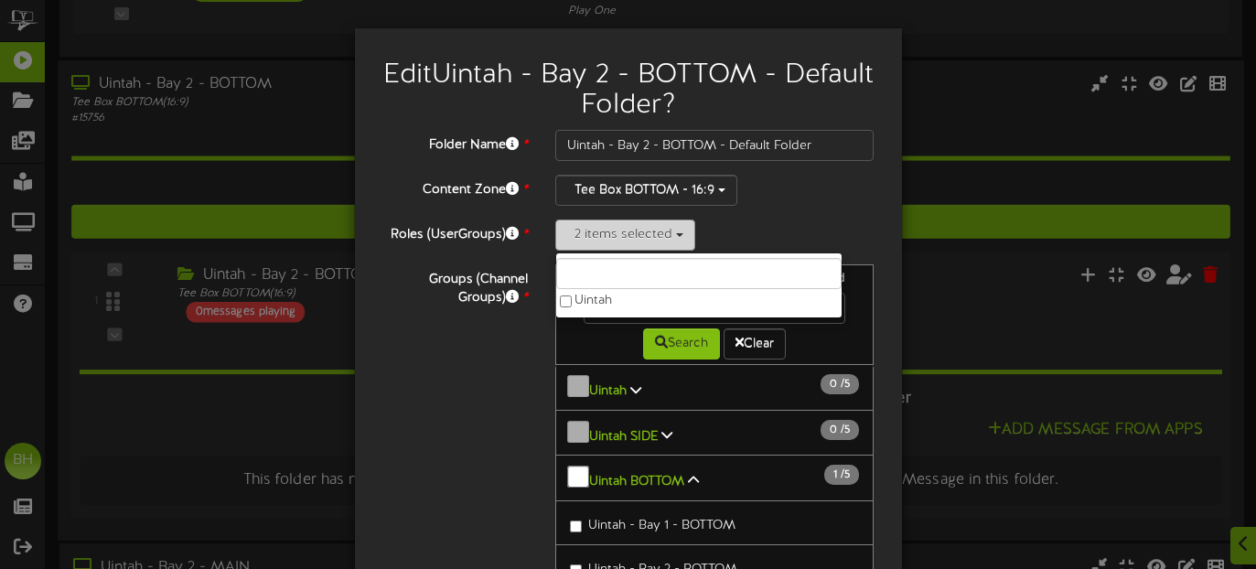
click at [680, 238] on button "2 items selected" at bounding box center [625, 234] width 140 height 31
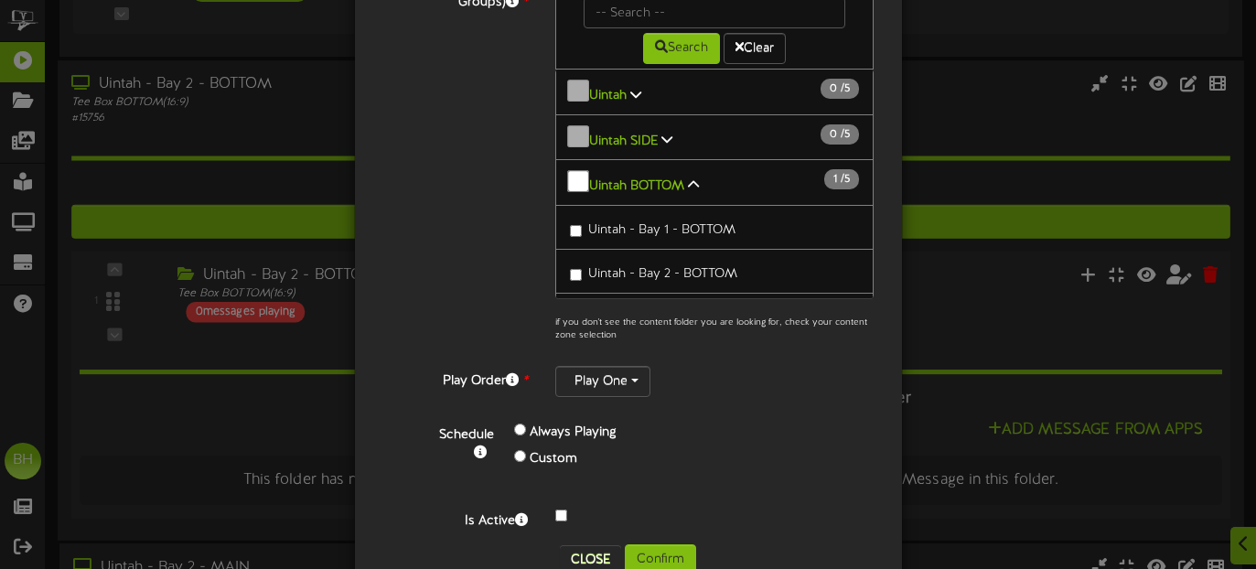
scroll to position [342, 0]
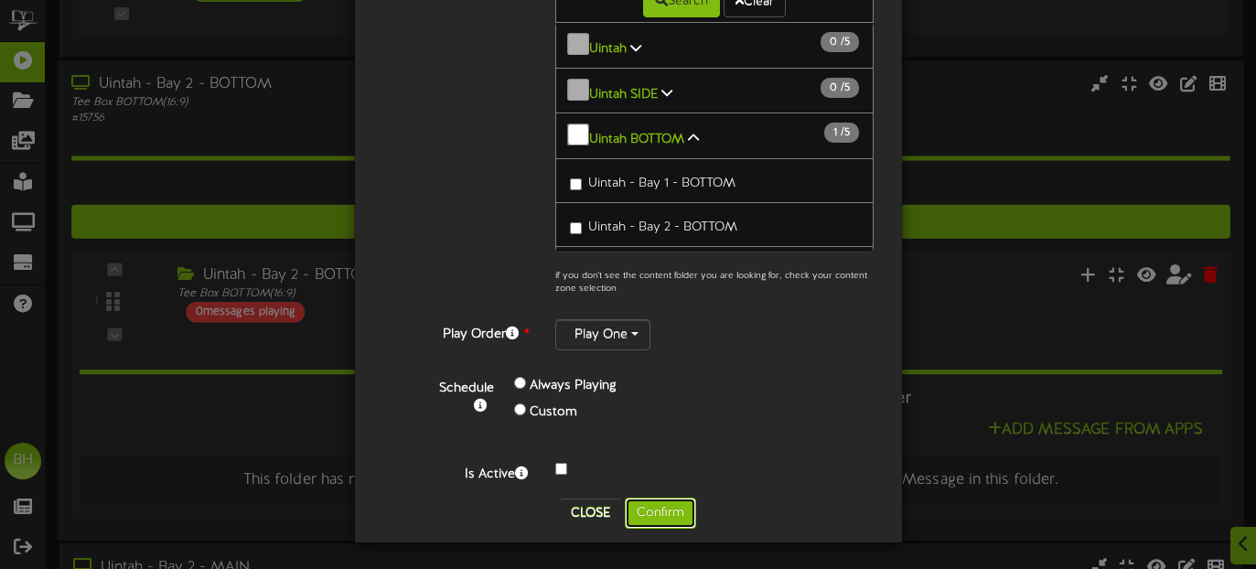
click at [652, 511] on button "Confirm" at bounding box center [660, 513] width 71 height 31
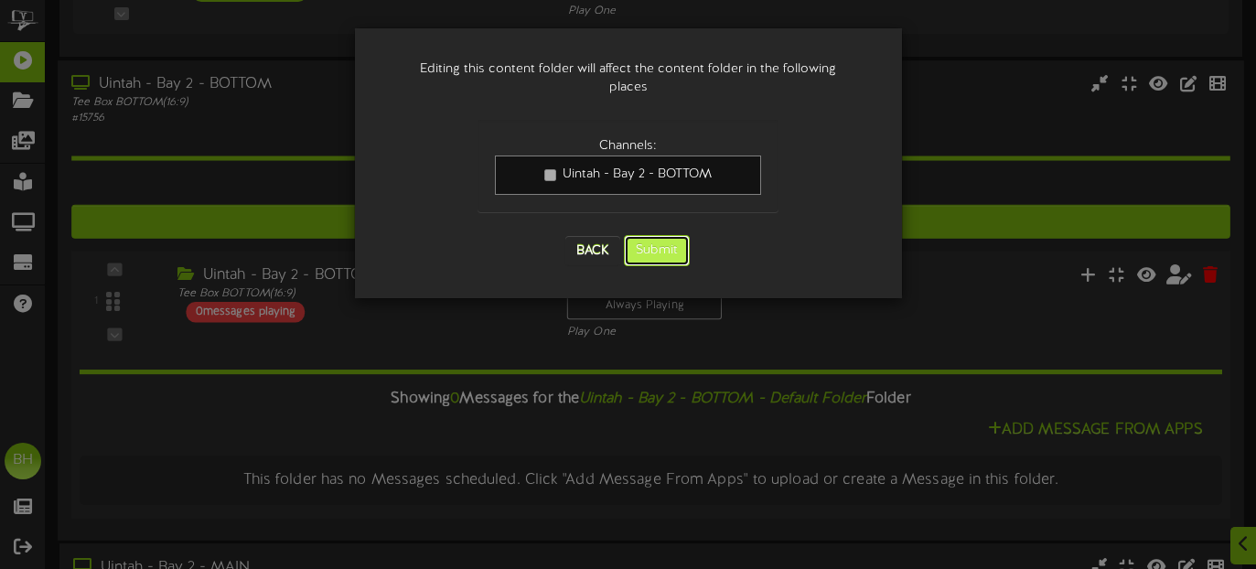
click at [664, 235] on button "Submit" at bounding box center [657, 250] width 66 height 31
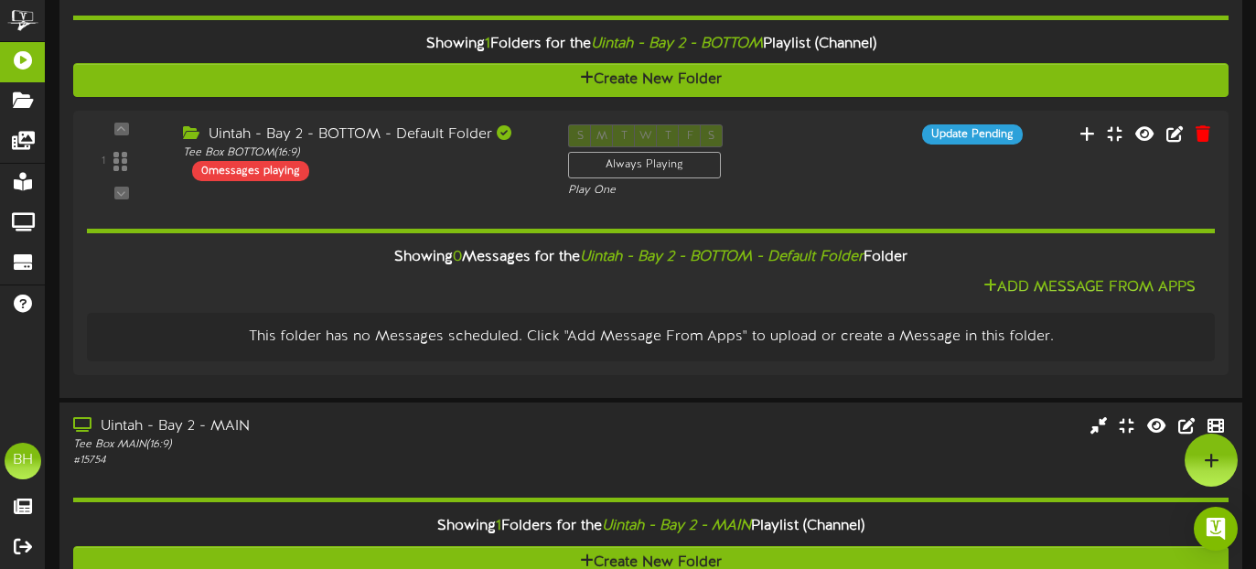
scroll to position [1572, 0]
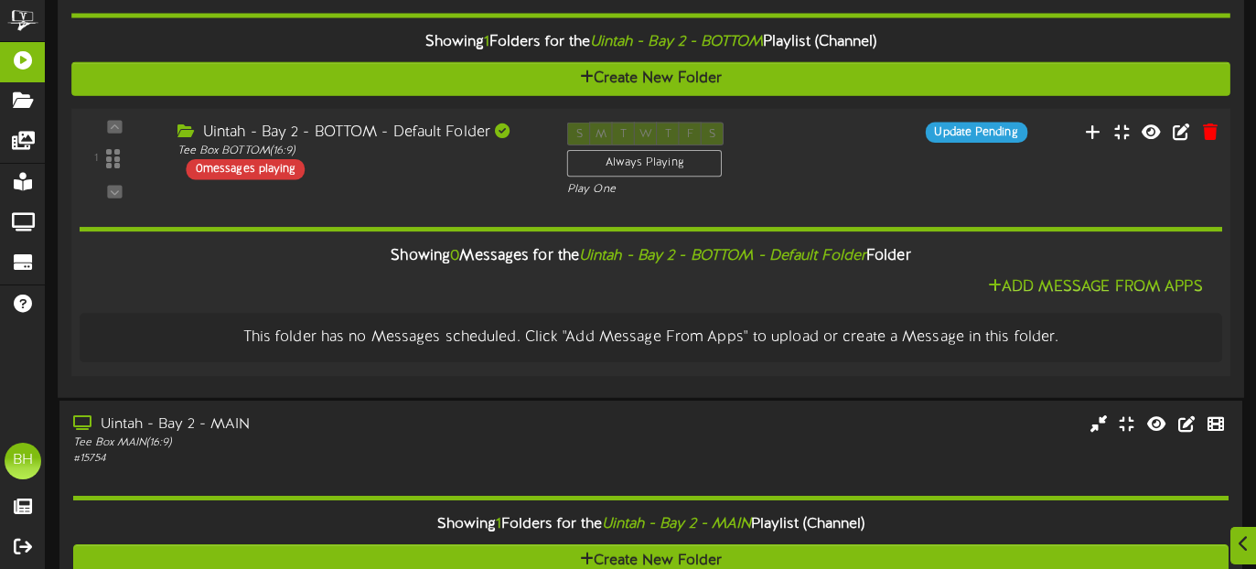
click at [251, 175] on div "0 messages playing" at bounding box center [246, 168] width 119 height 20
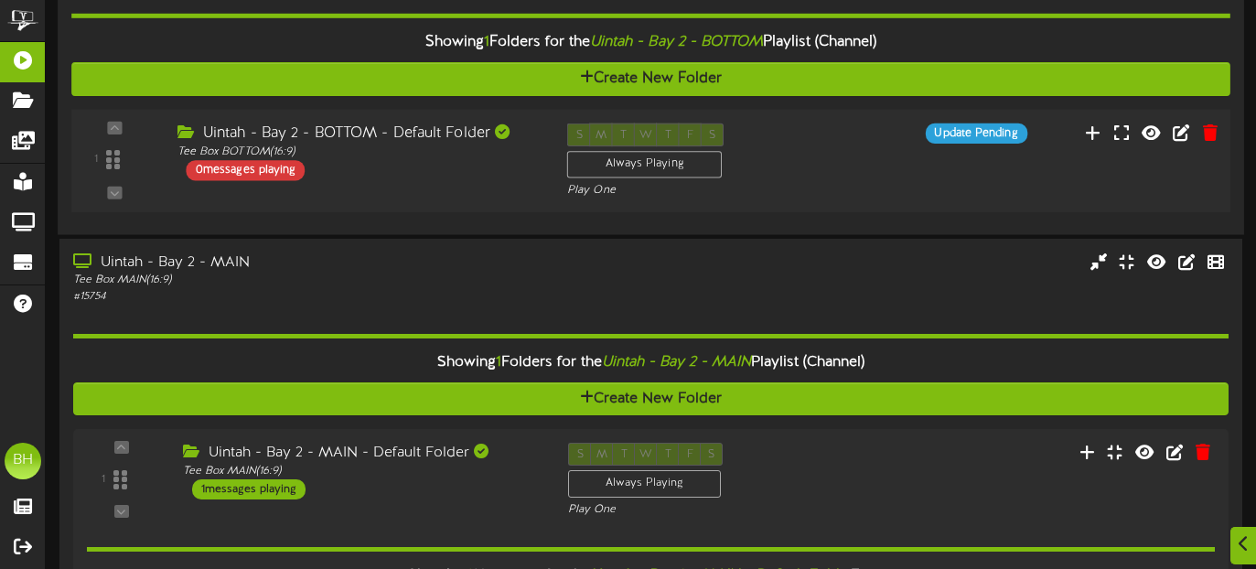
click at [251, 175] on div "0 messages playing" at bounding box center [246, 170] width 119 height 20
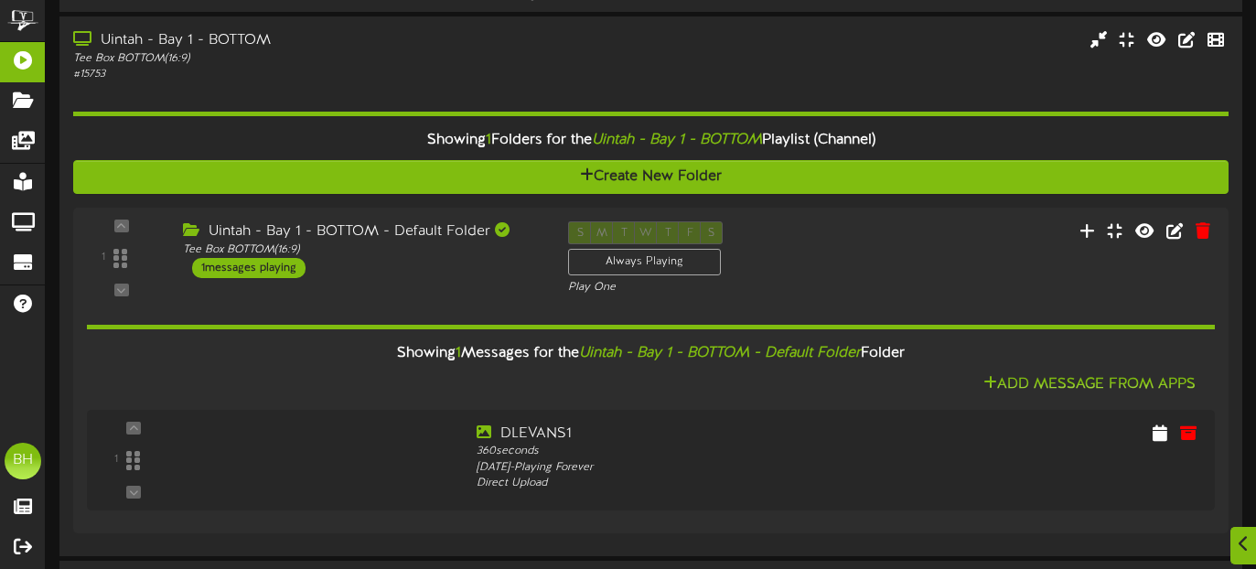
scroll to position [70, 0]
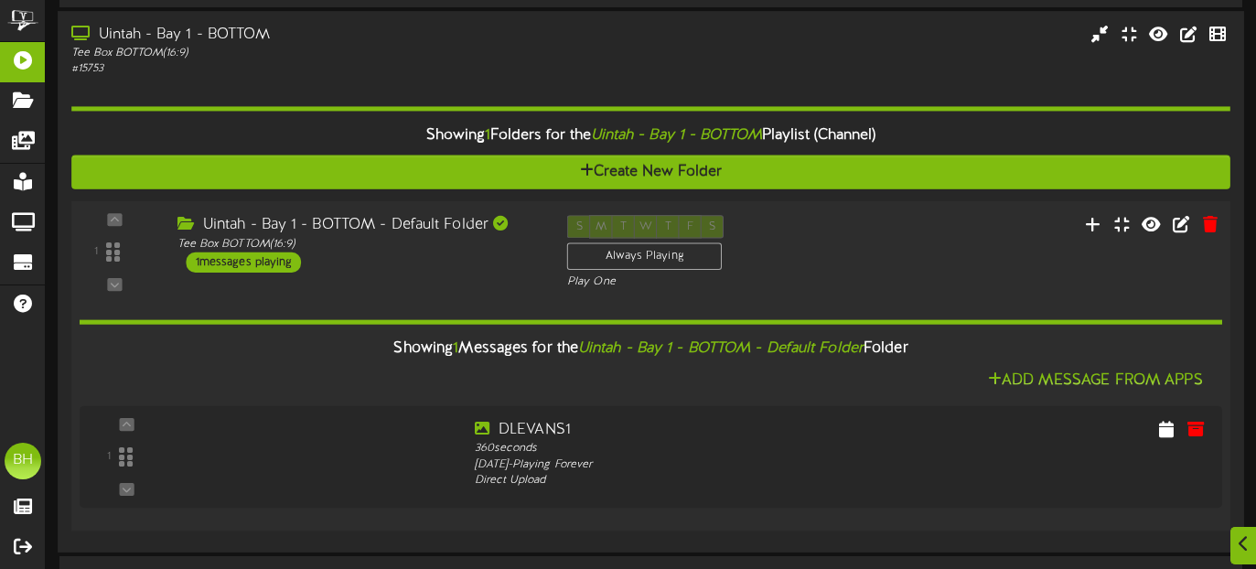
click at [278, 261] on div "1 messages playing" at bounding box center [244, 261] width 115 height 20
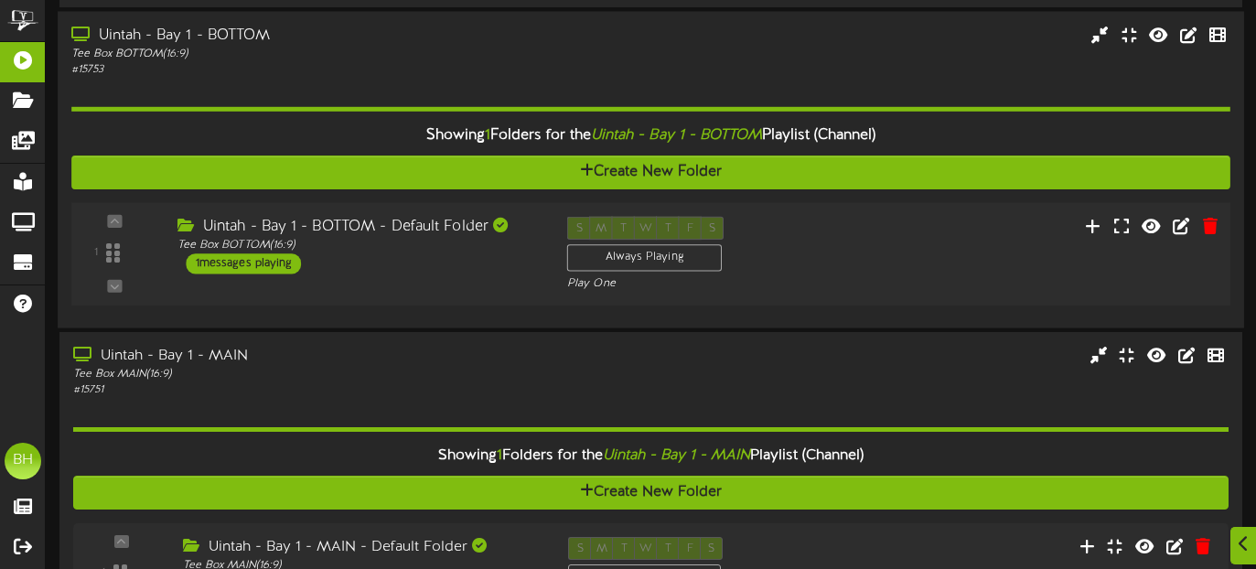
click at [278, 260] on div "1 messages playing" at bounding box center [244, 263] width 115 height 20
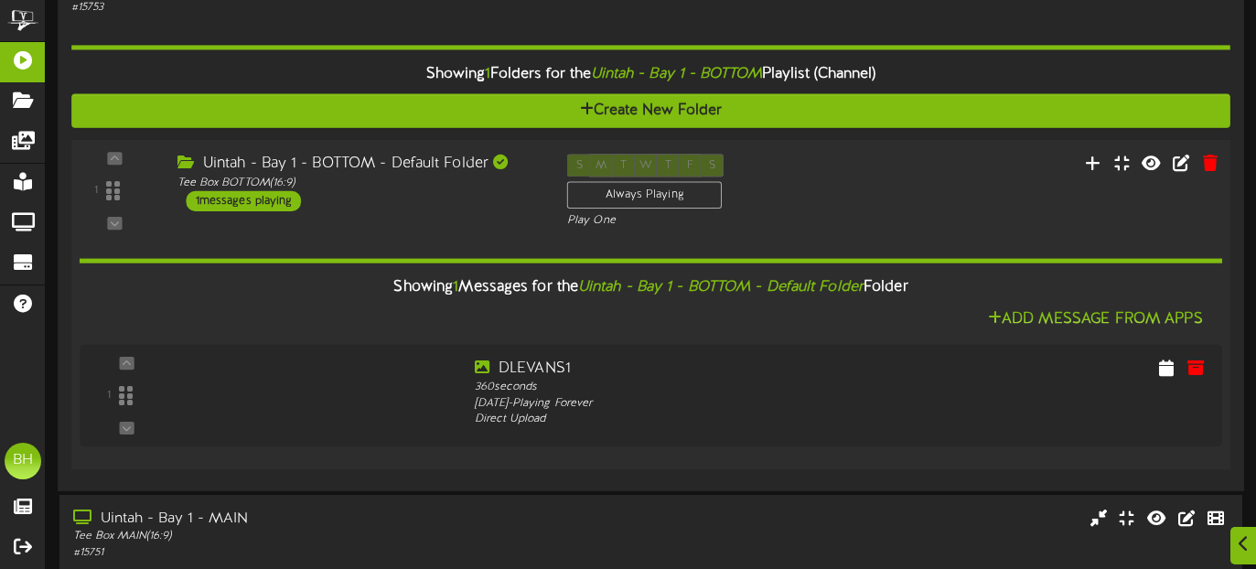
scroll to position [140, 0]
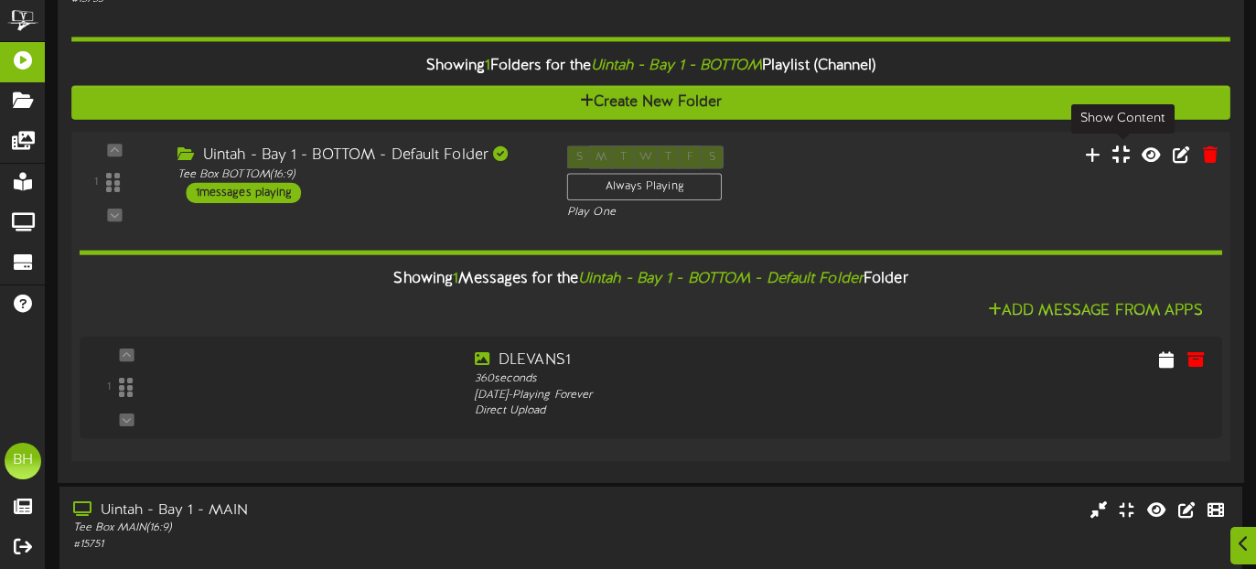
click at [1118, 159] on icon at bounding box center [1120, 154] width 17 height 20
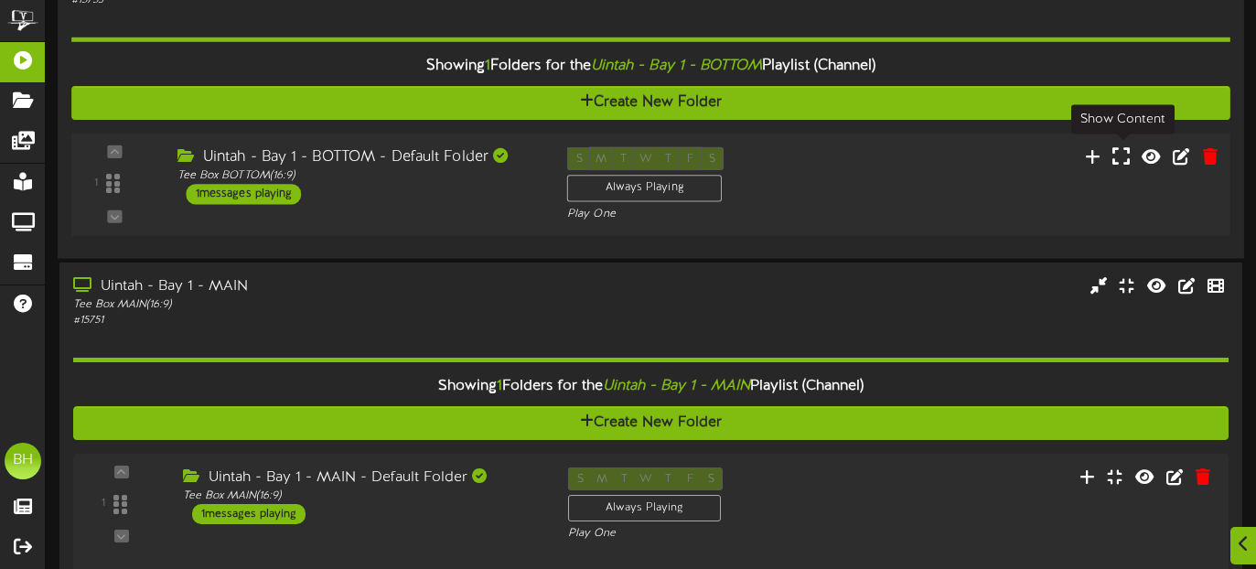
click at [1118, 159] on icon at bounding box center [1120, 155] width 17 height 20
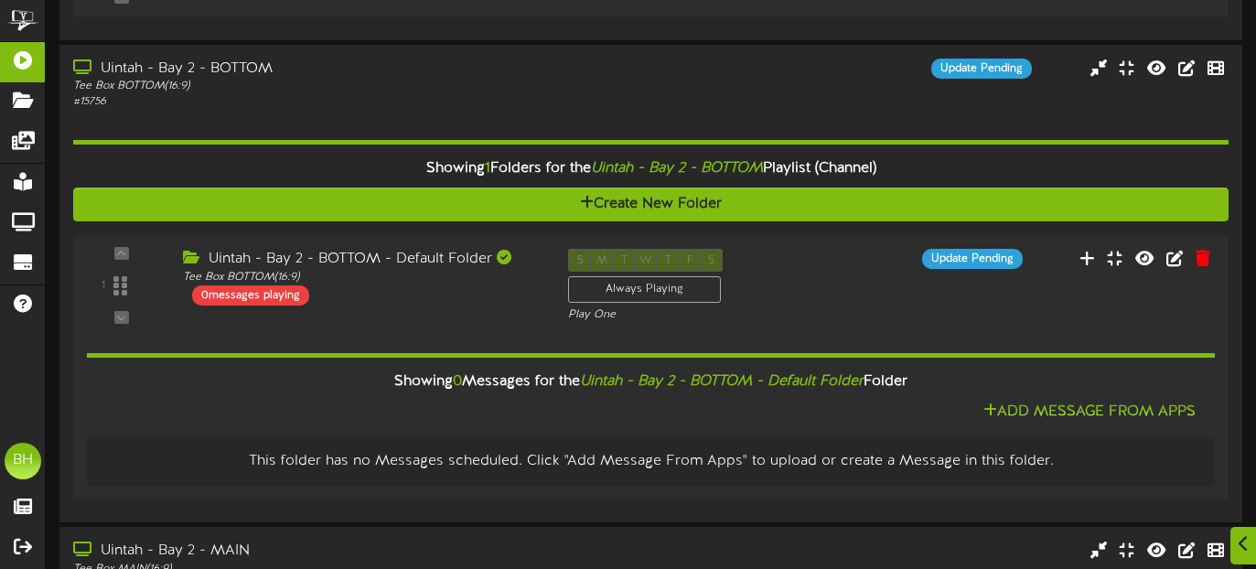
scroll to position [1444, 0]
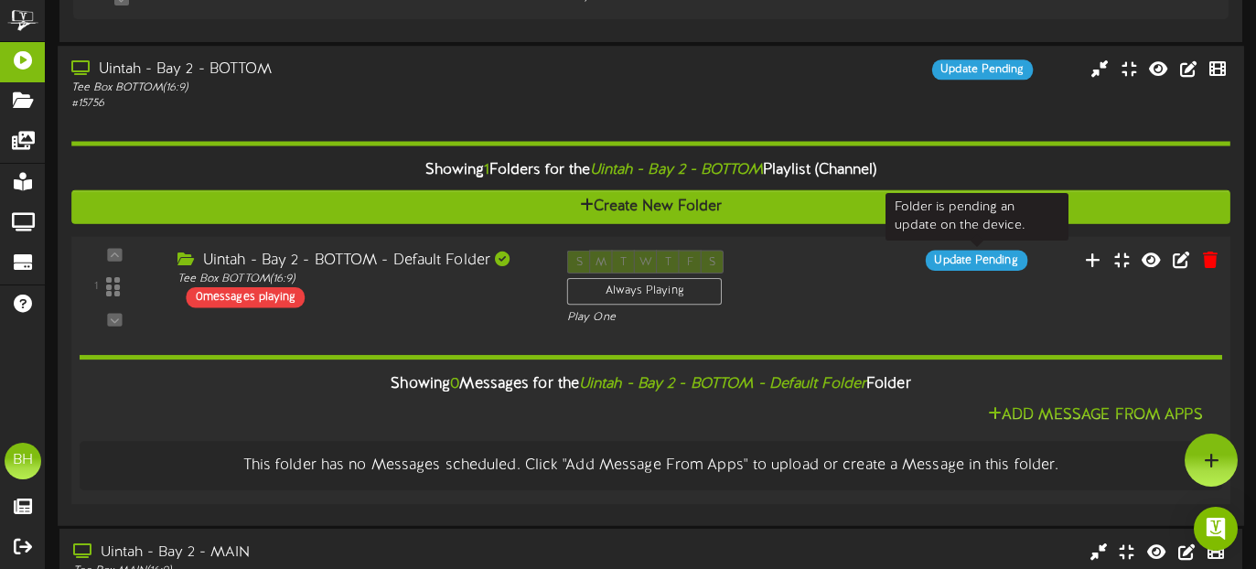
click at [959, 257] on div "Update Pending" at bounding box center [976, 260] width 102 height 20
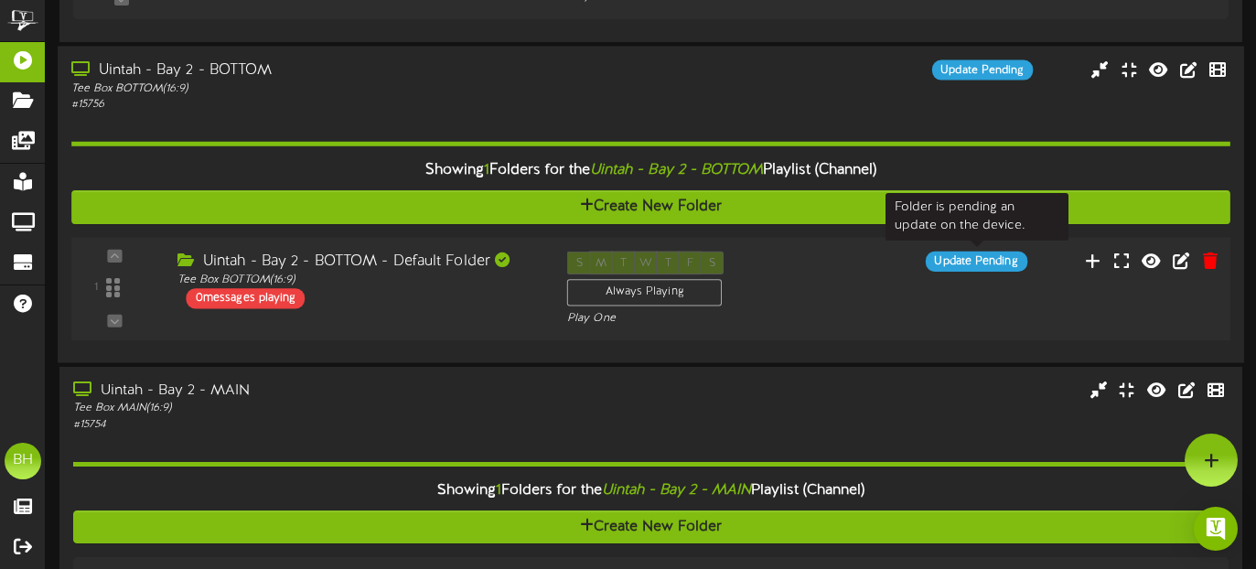
click at [959, 257] on div "Update Pending" at bounding box center [976, 261] width 102 height 20
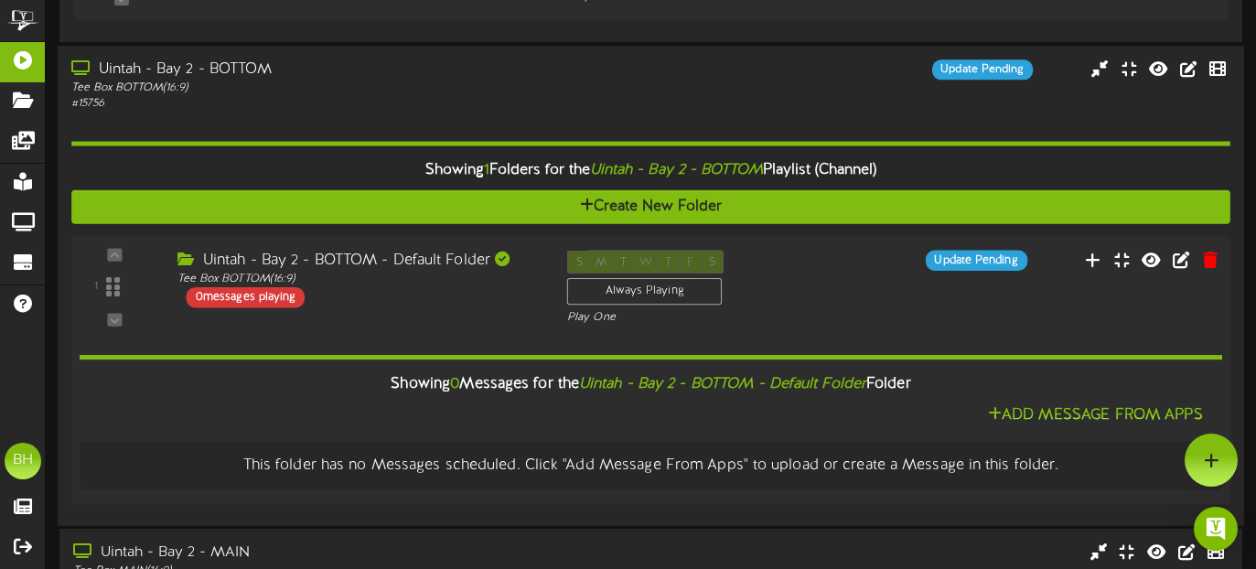
click at [261, 296] on div "0 messages playing" at bounding box center [246, 296] width 119 height 20
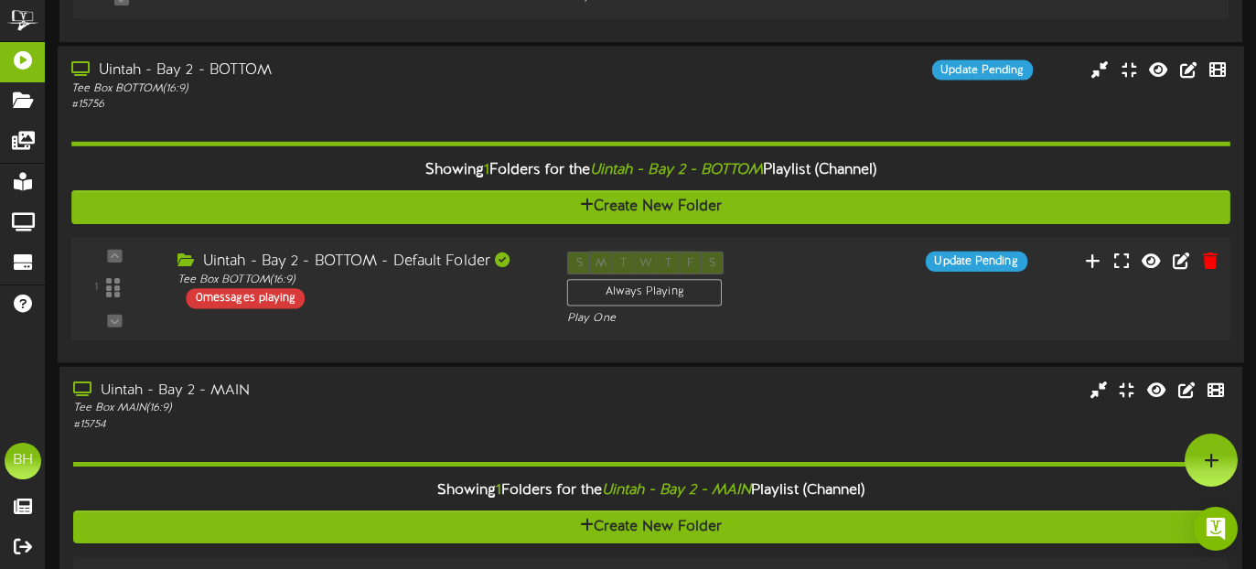
click at [262, 296] on div "0 messages playing" at bounding box center [246, 298] width 119 height 20
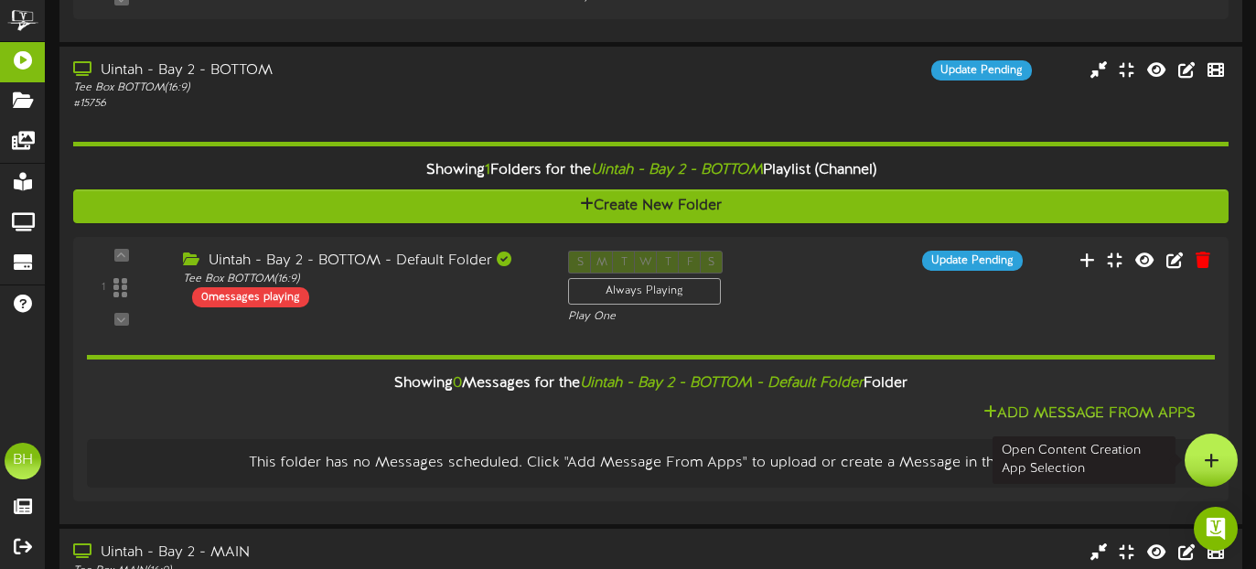
click at [1213, 457] on icon at bounding box center [1212, 460] width 16 height 16
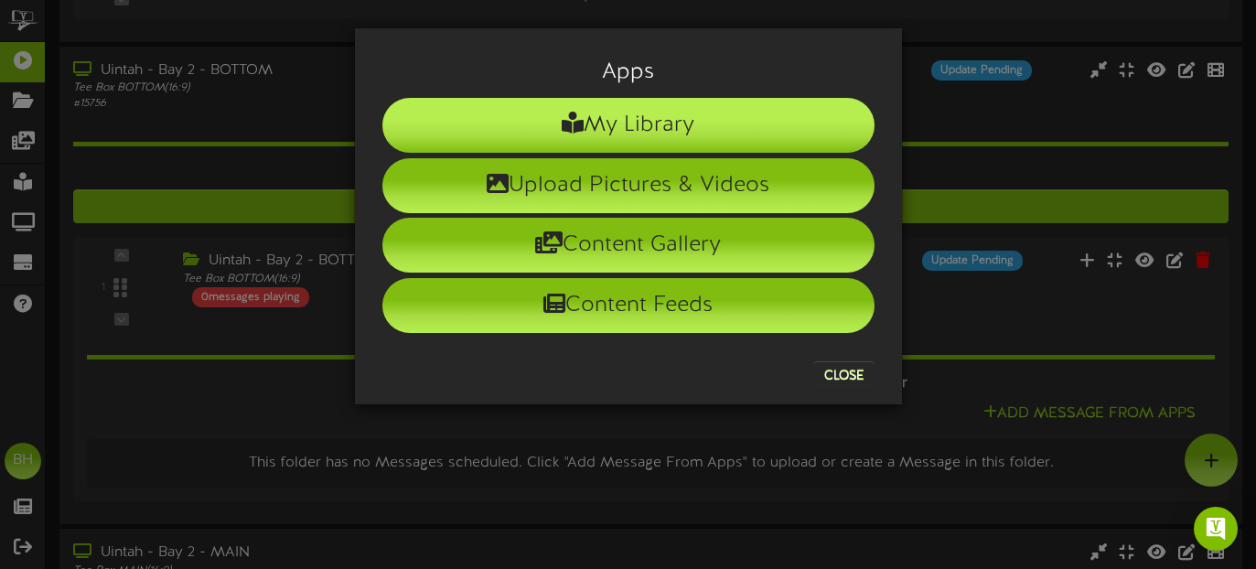
click at [629, 134] on li "My Library" at bounding box center [628, 125] width 492 height 55
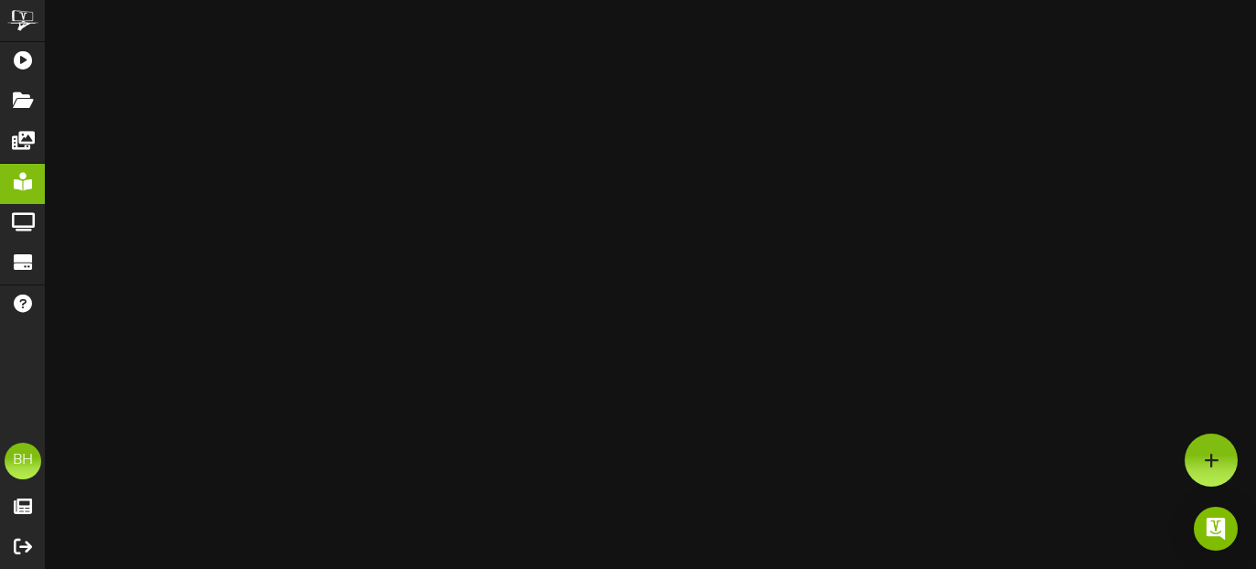
scroll to position [1359, 0]
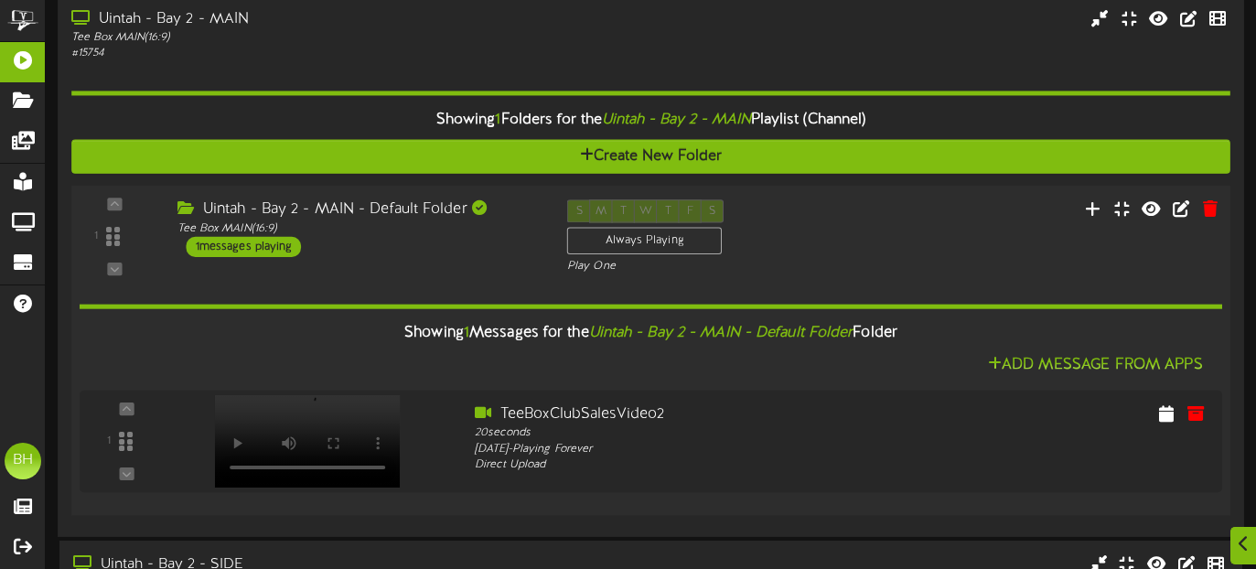
scroll to position [1980, 0]
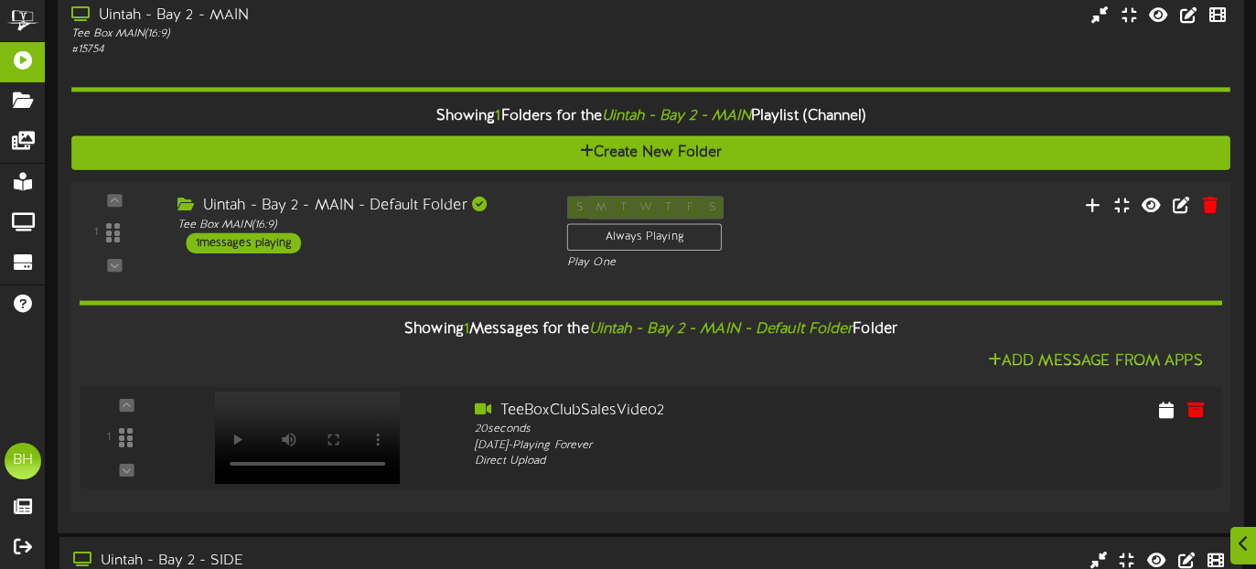
click at [280, 242] on div "1 messages playing" at bounding box center [244, 243] width 115 height 20
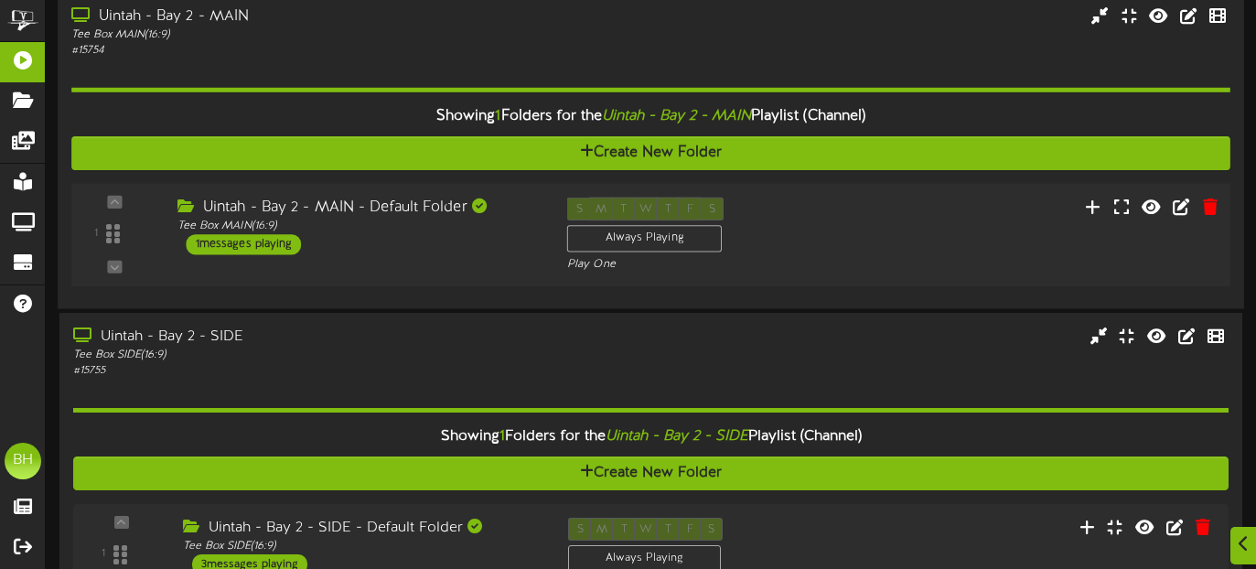
click at [269, 245] on div "1 messages playing" at bounding box center [244, 244] width 115 height 20
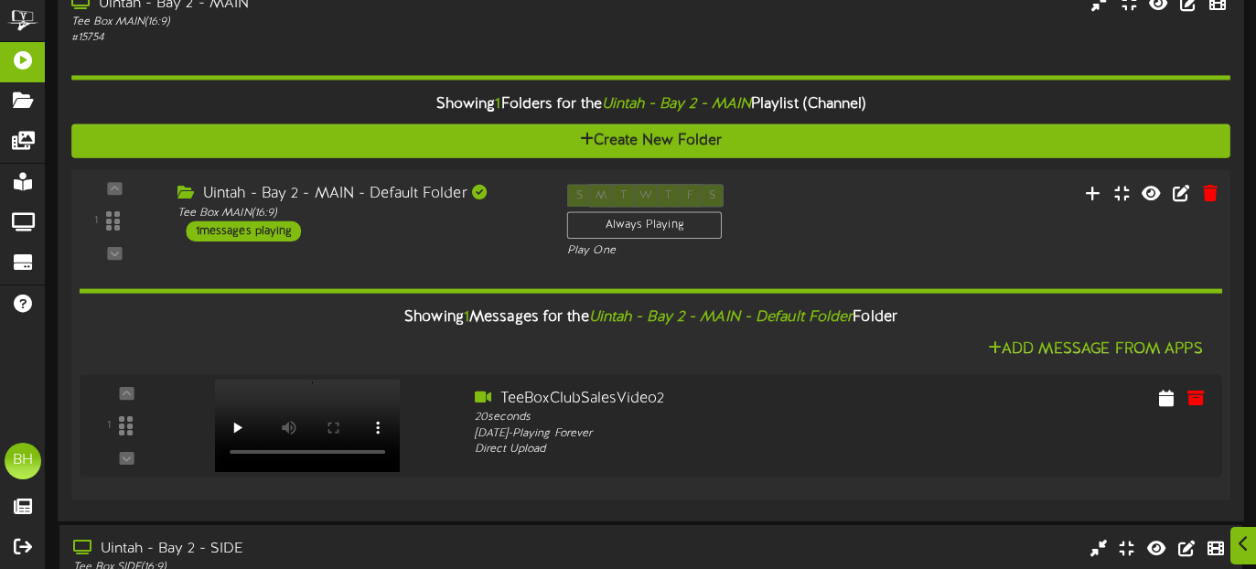
scroll to position [1994, 0]
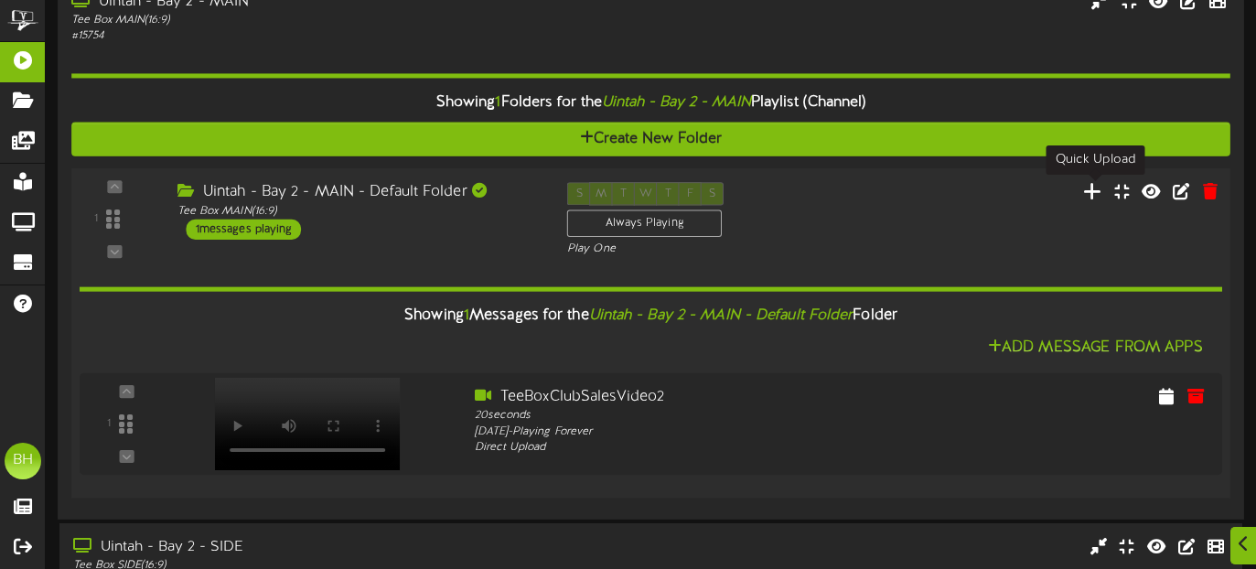
click at [1096, 193] on icon at bounding box center [1092, 191] width 19 height 20
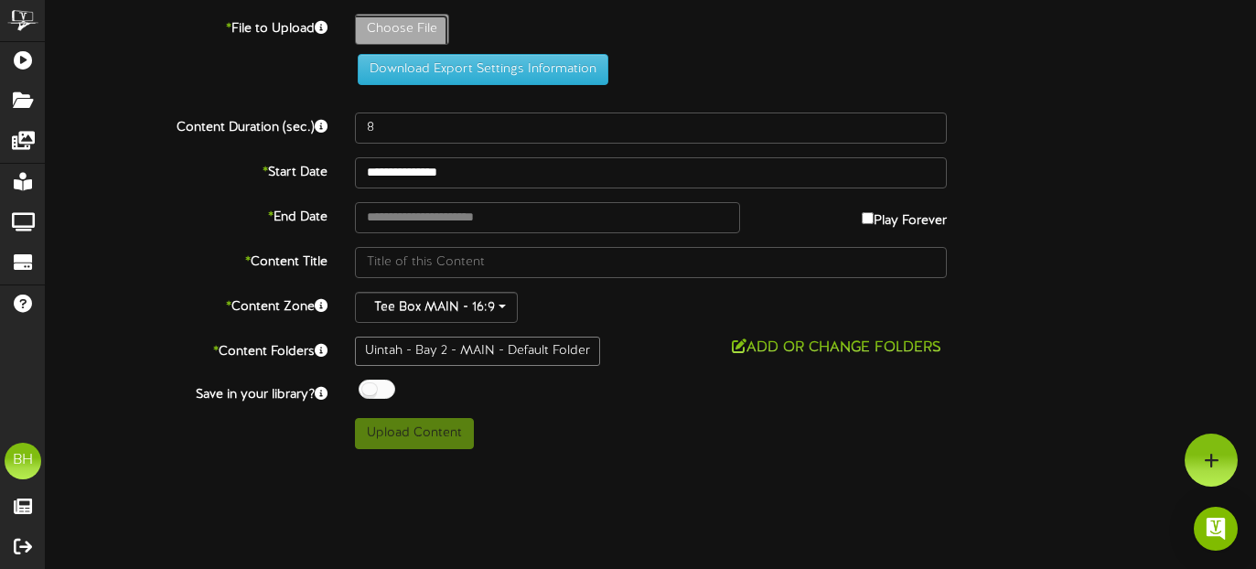
type input "**********"
type input "RevlTVADvertiseHereMainPanel"
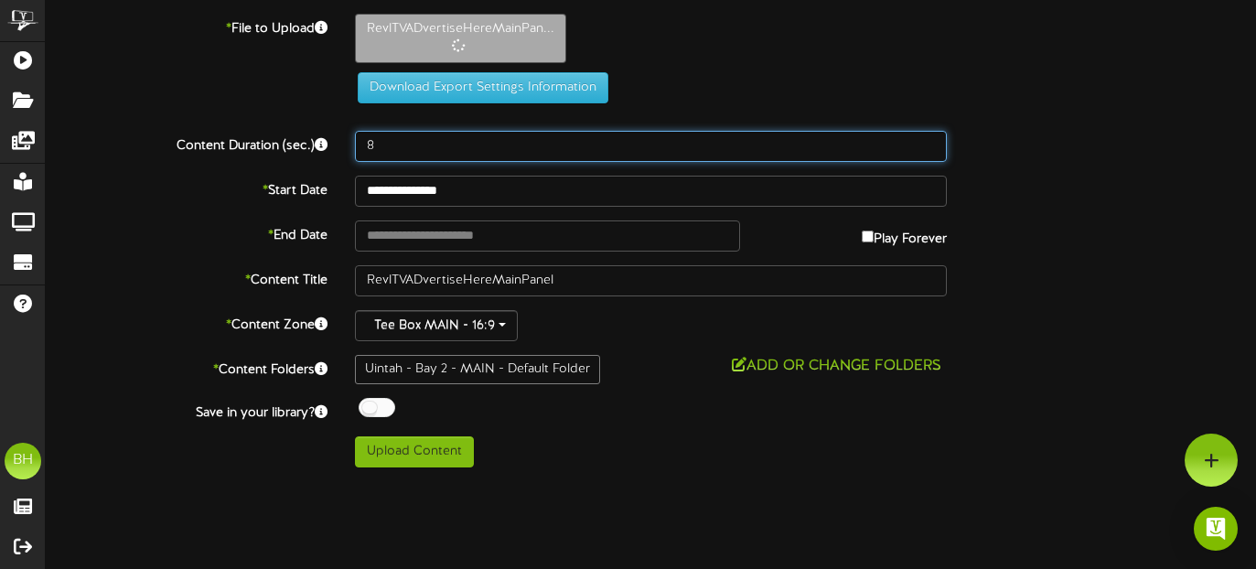
drag, startPoint x: 394, startPoint y: 146, endPoint x: 346, endPoint y: 144, distance: 48.5
click at [346, 144] on div "8" at bounding box center [650, 146] width 619 height 31
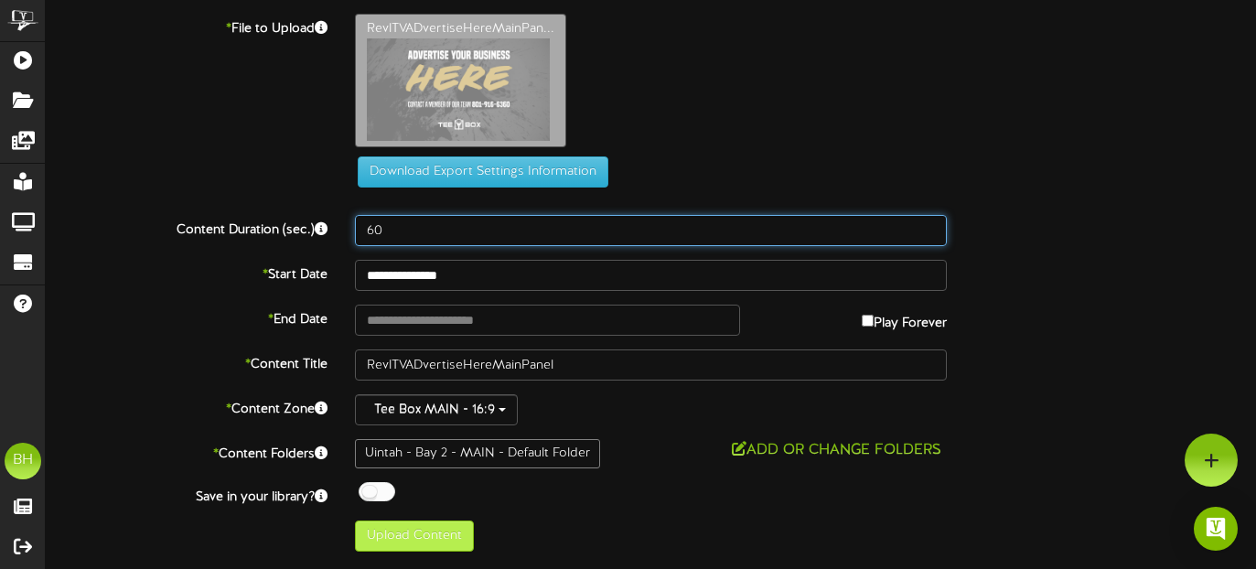
type input "60"
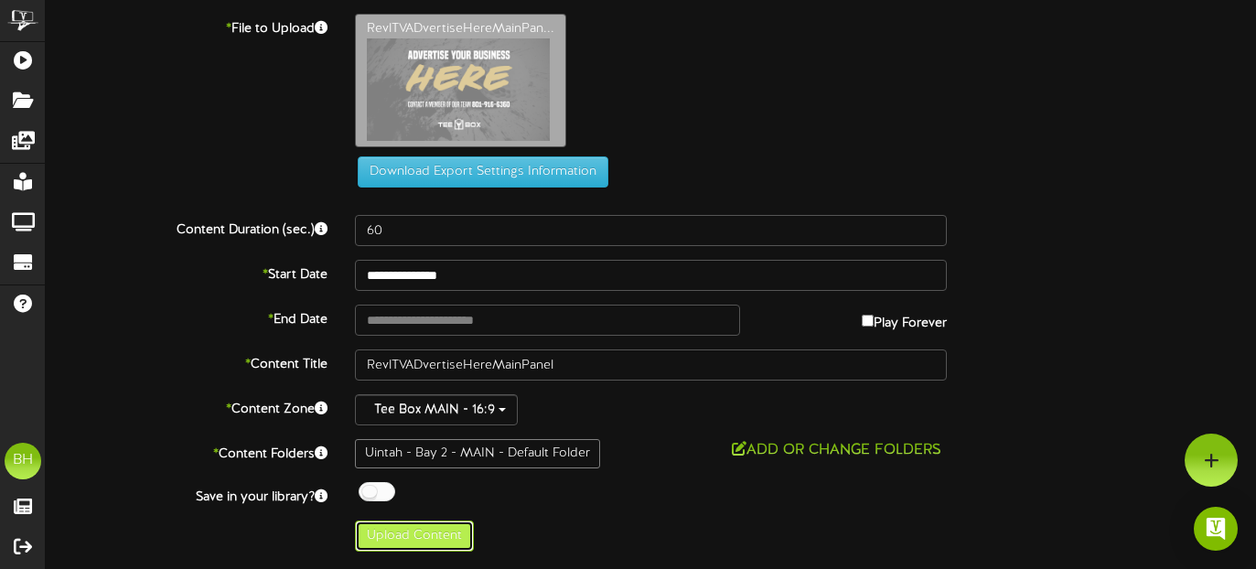
click at [412, 538] on button "Upload Content" at bounding box center [414, 535] width 119 height 31
type input "**********"
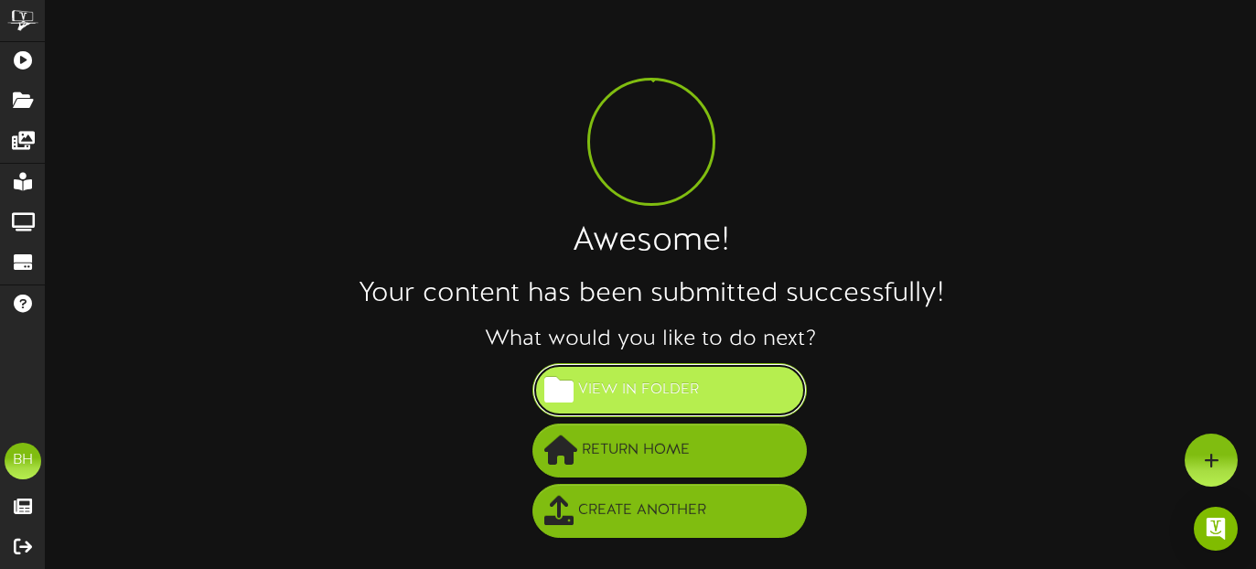
click at [698, 400] on span "View in Folder" at bounding box center [638, 390] width 130 height 30
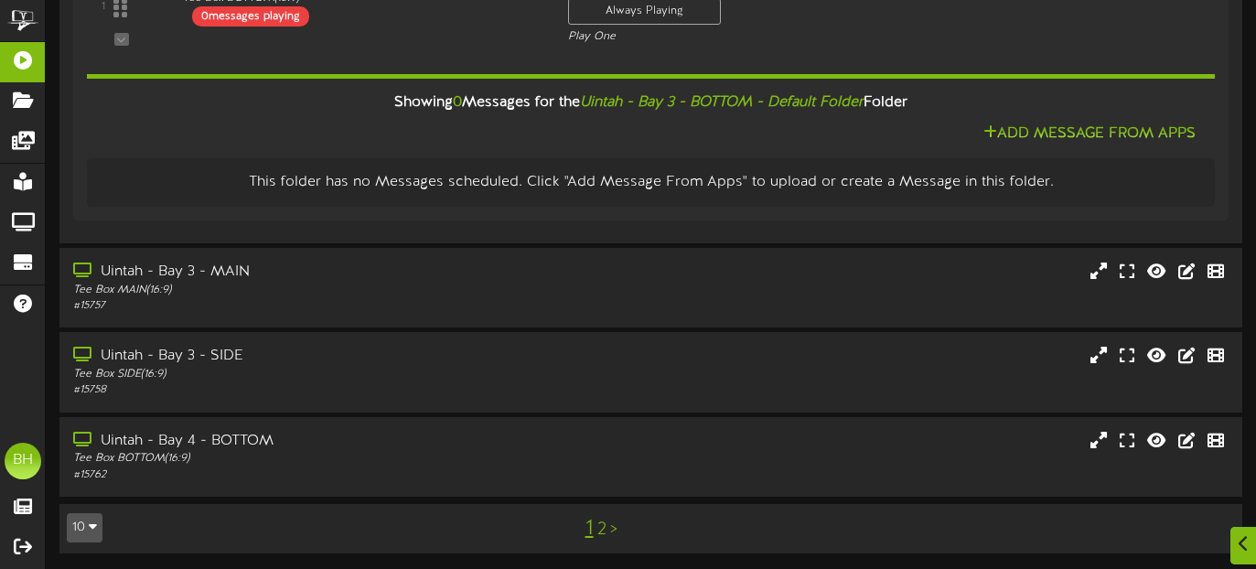
scroll to position [3627, 0]
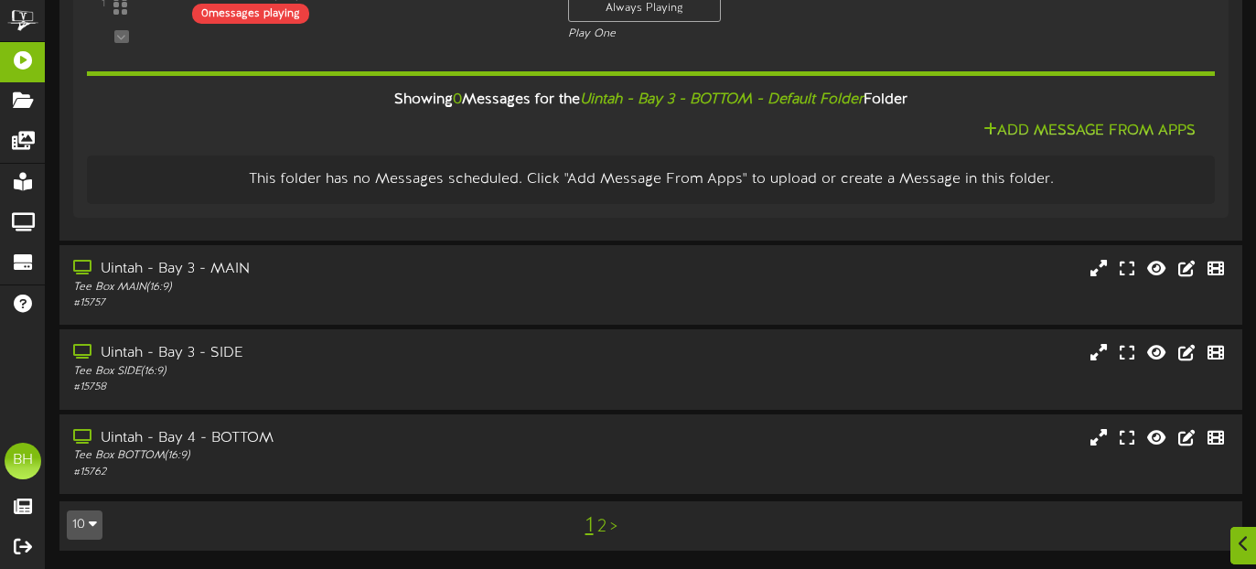
click at [603, 528] on link "2" at bounding box center [601, 527] width 9 height 20
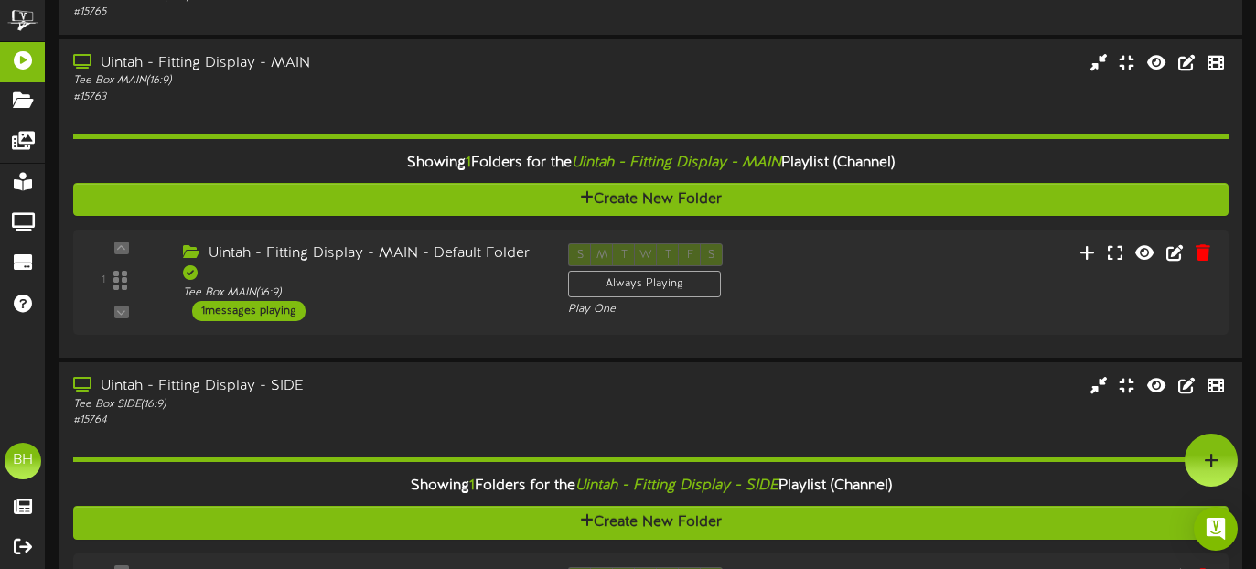
scroll to position [1436, 0]
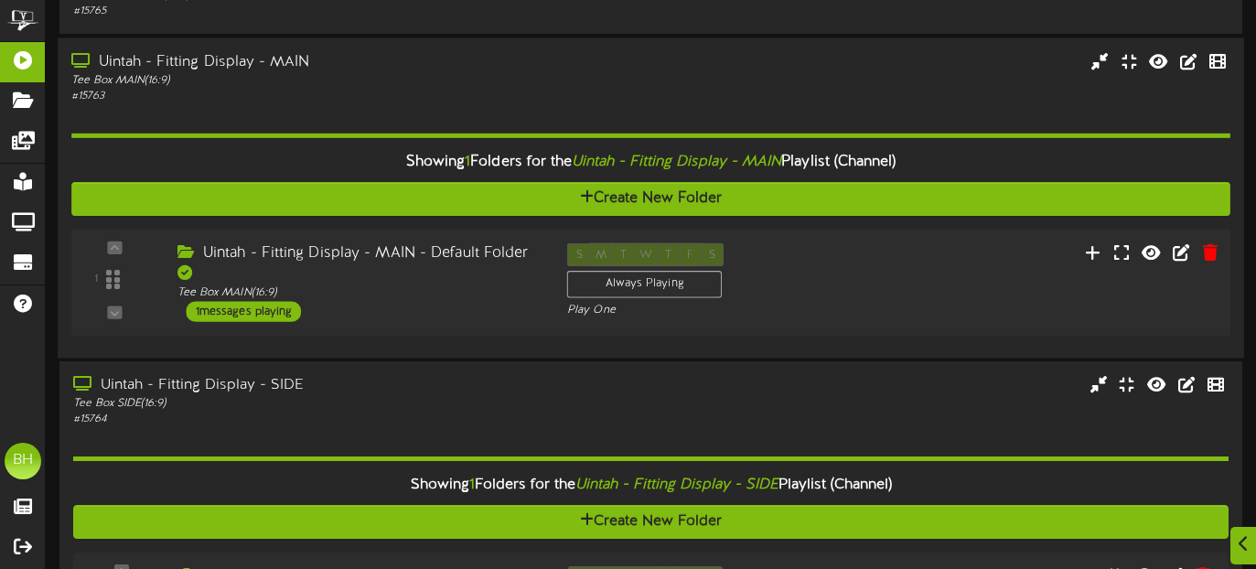
click at [251, 307] on div "1 messages playing" at bounding box center [244, 311] width 115 height 20
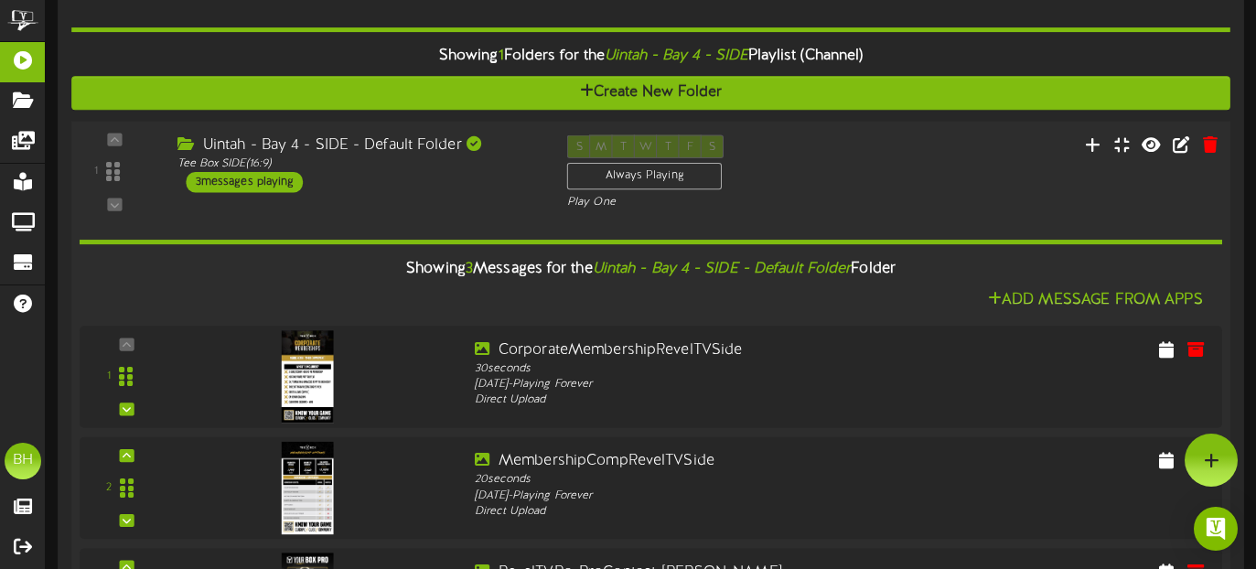
scroll to position [691, 0]
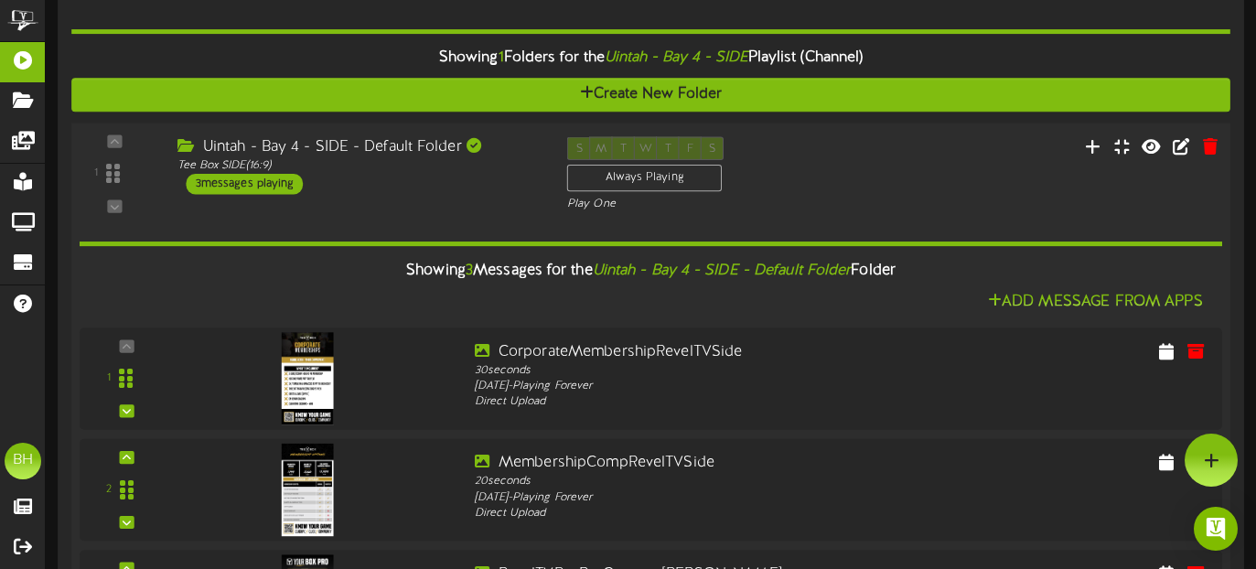
click at [280, 187] on div "3 messages playing" at bounding box center [245, 184] width 117 height 20
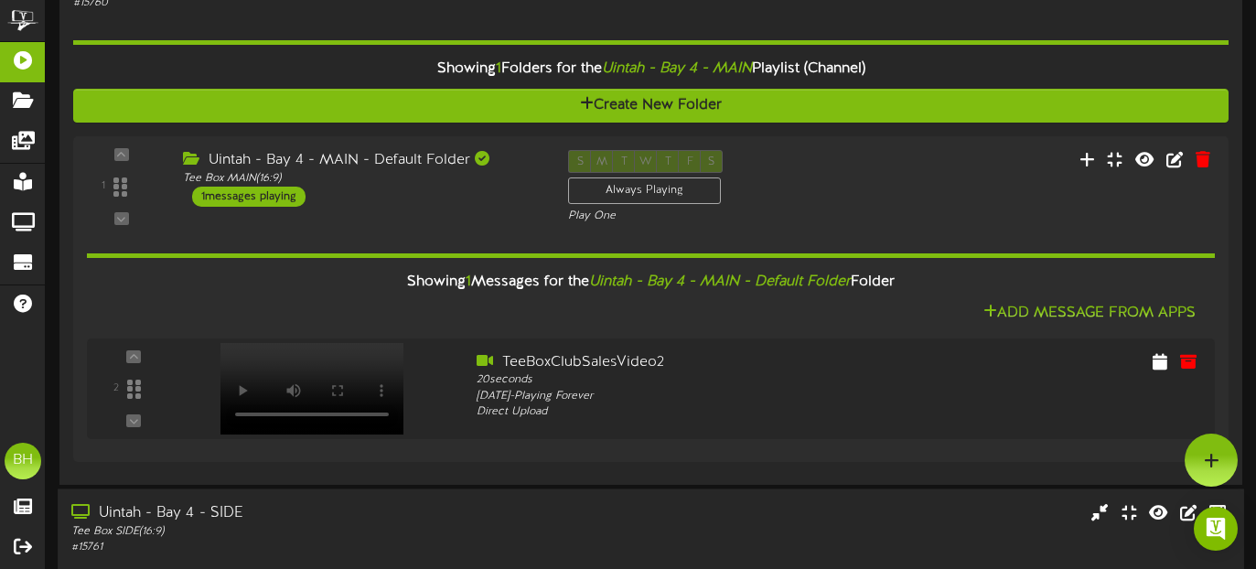
scroll to position [136, 0]
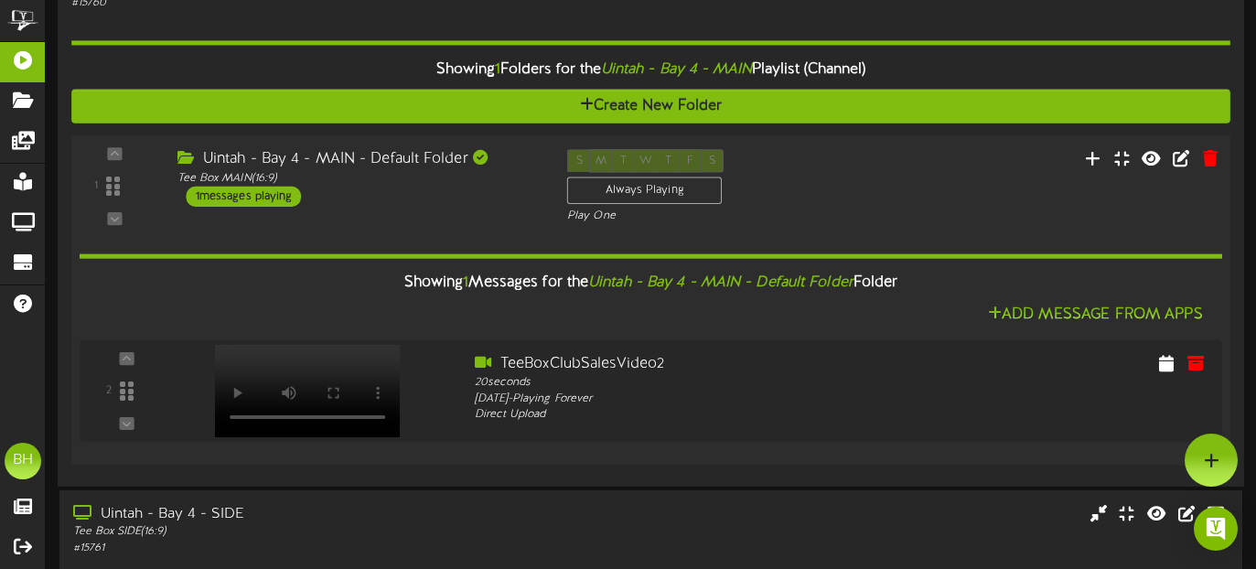
click at [381, 233] on div "Showing 1 Messages for the Uintah - Bay 4 - MAIN - Default Folder Folder Add Me…" at bounding box center [651, 337] width 1142 height 227
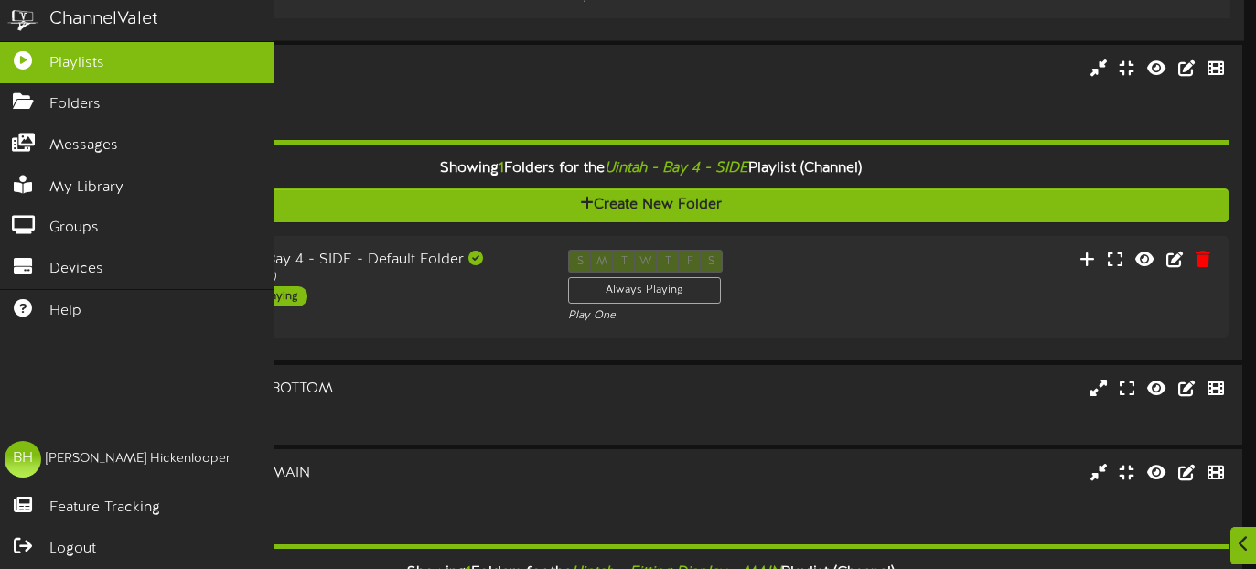
scroll to position [390, 0]
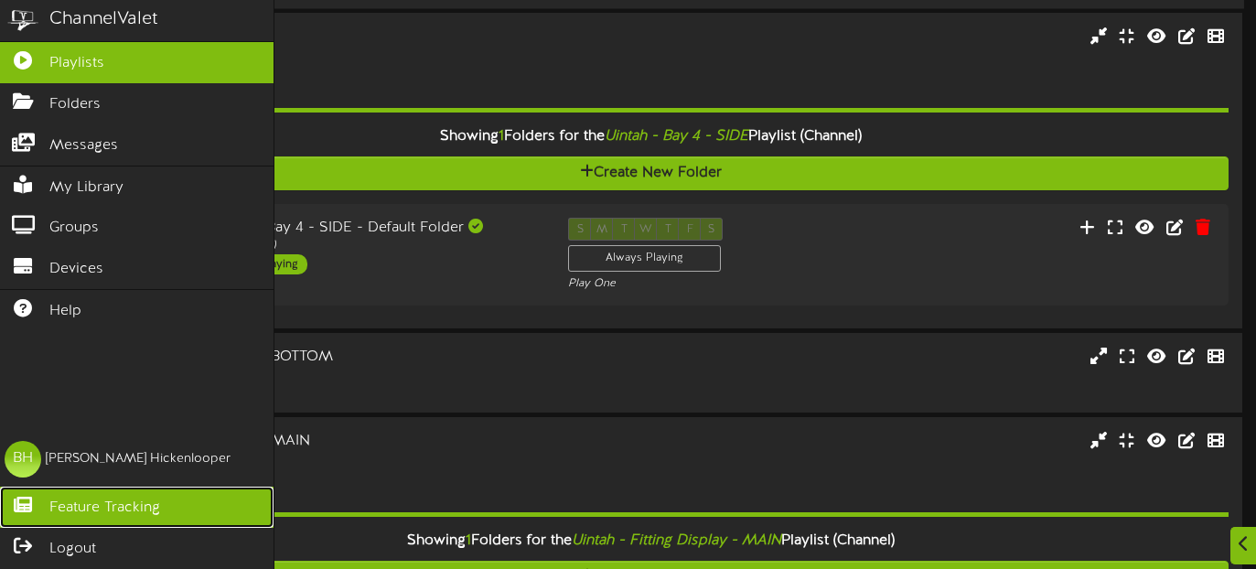
click at [80, 505] on span "Feature Tracking" at bounding box center [104, 508] width 111 height 21
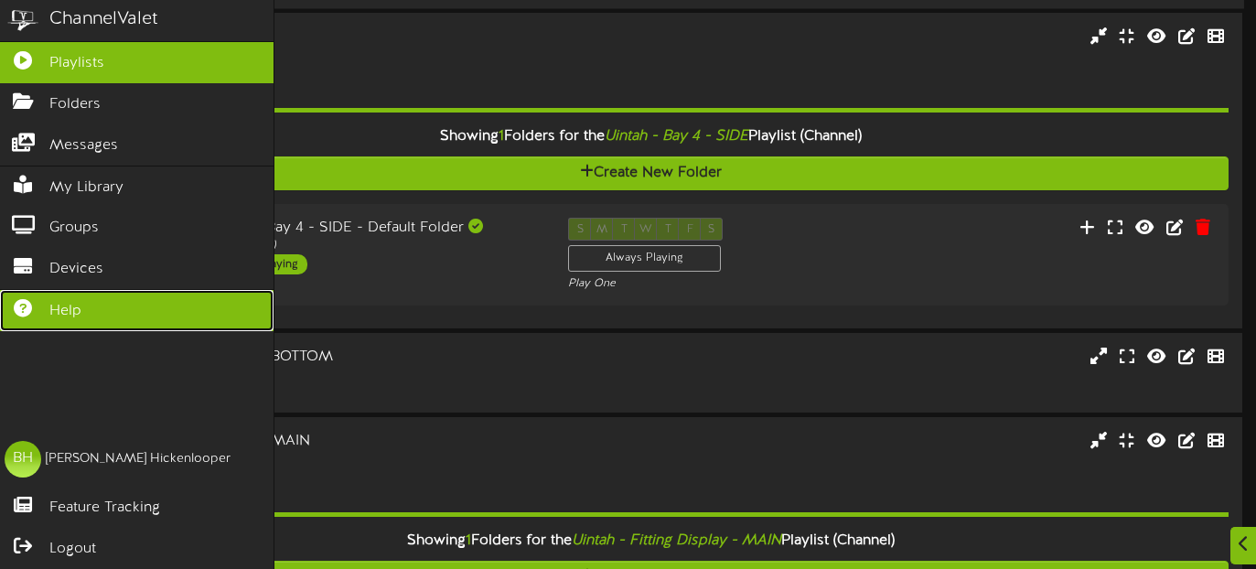
click at [102, 318] on link "Help" at bounding box center [136, 310] width 273 height 41
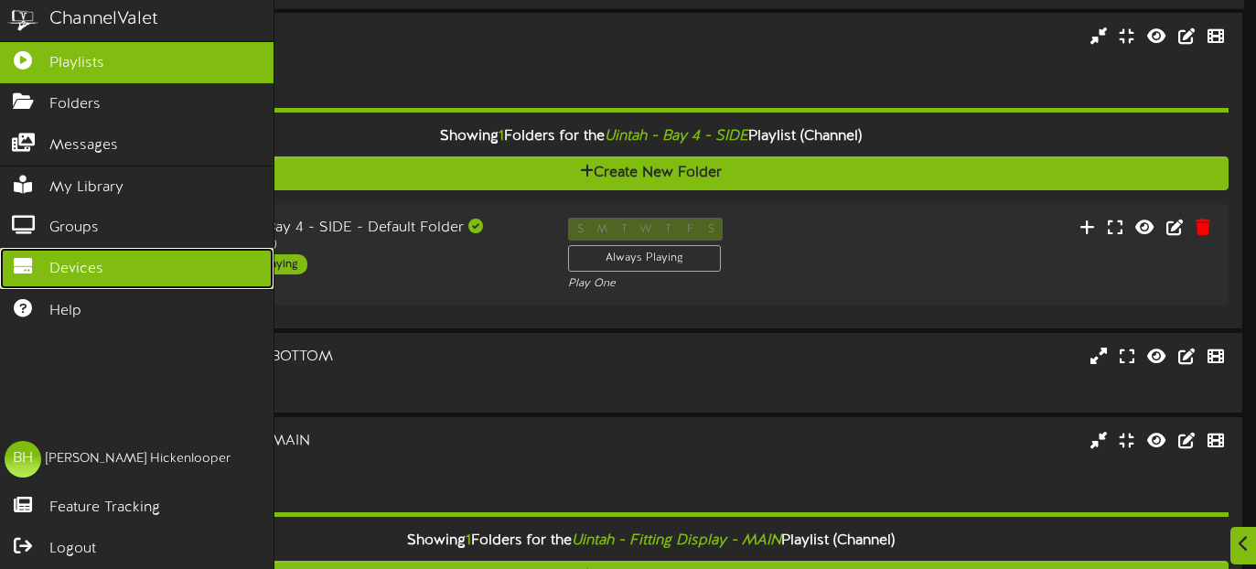
click at [83, 272] on span "Devices" at bounding box center [76, 269] width 54 height 21
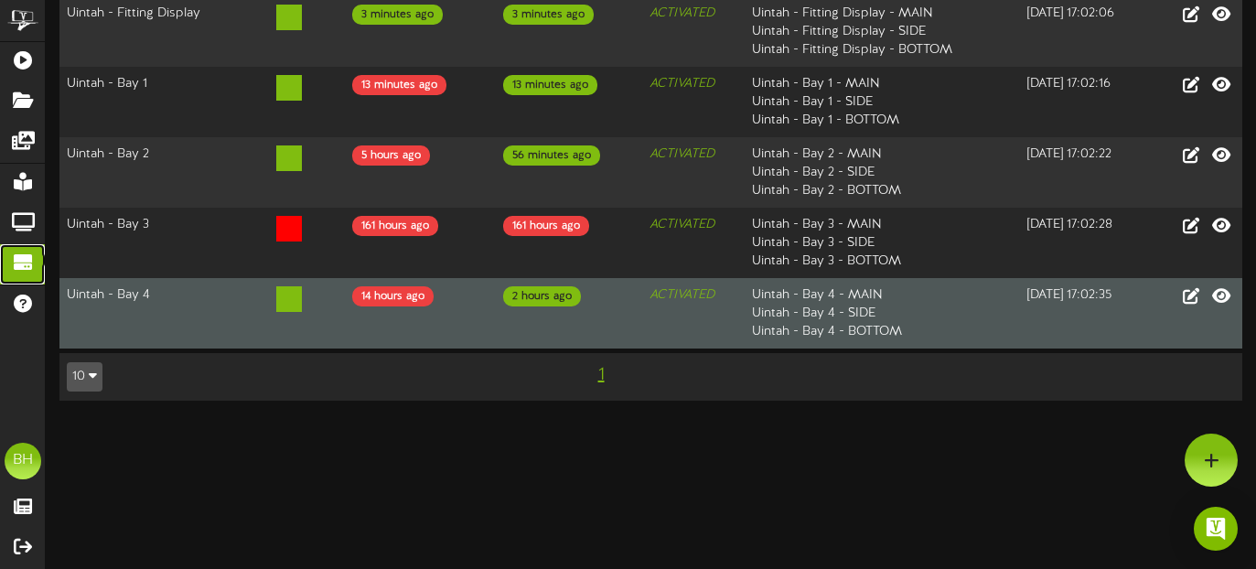
scroll to position [287, 0]
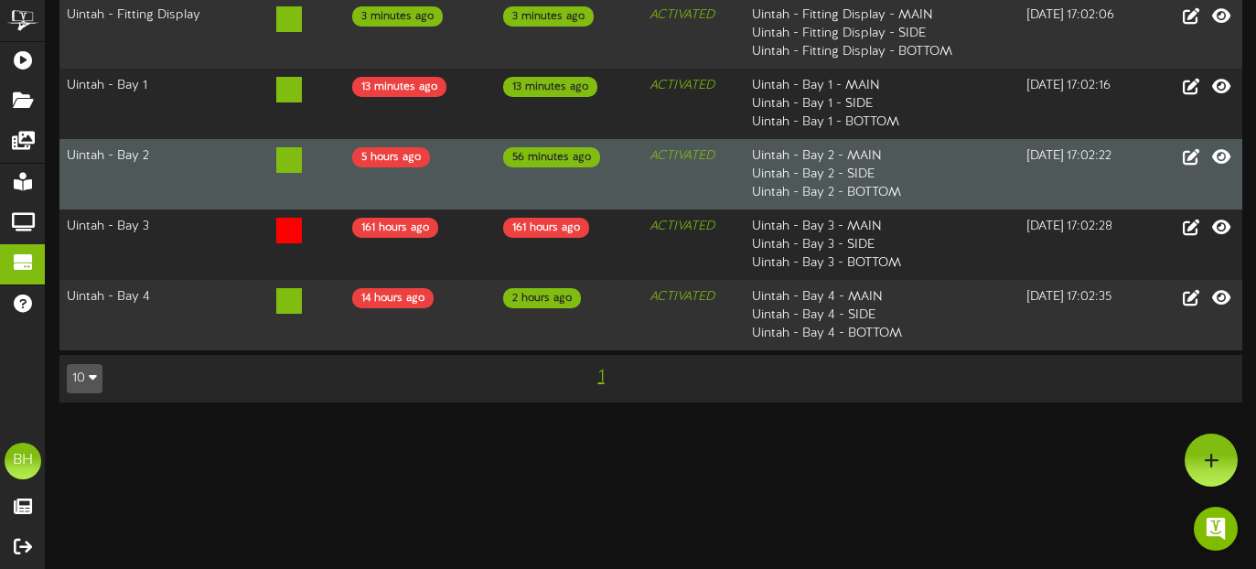
click at [283, 173] on icon at bounding box center [289, 160] width 26 height 26
click at [1221, 166] on icon at bounding box center [1221, 156] width 22 height 20
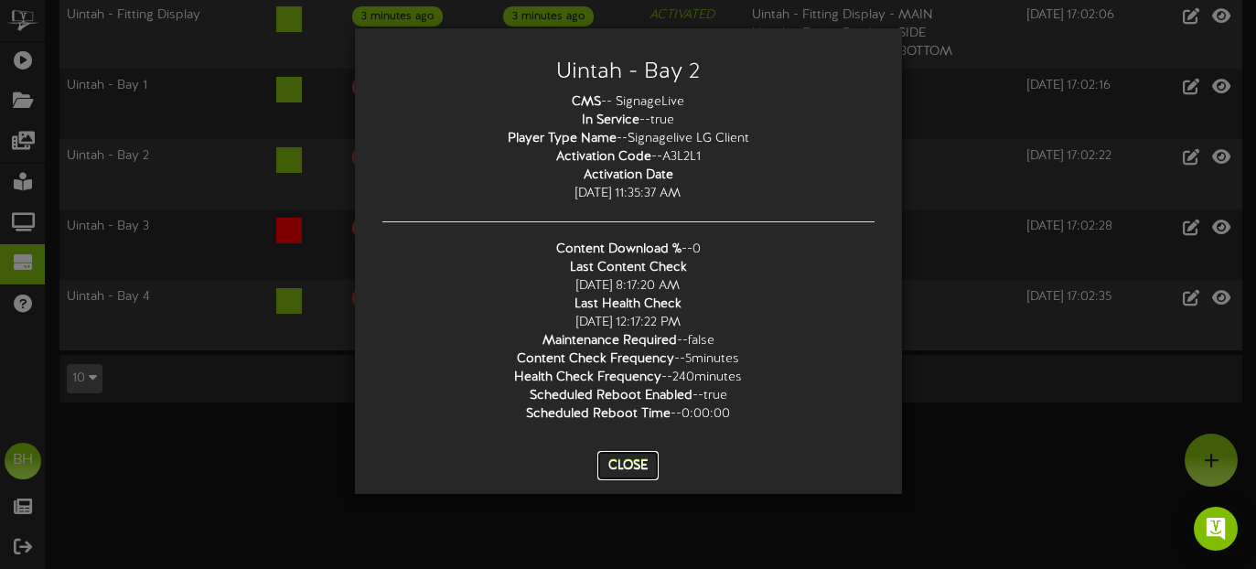
click at [635, 470] on button "Close" at bounding box center [627, 465] width 61 height 29
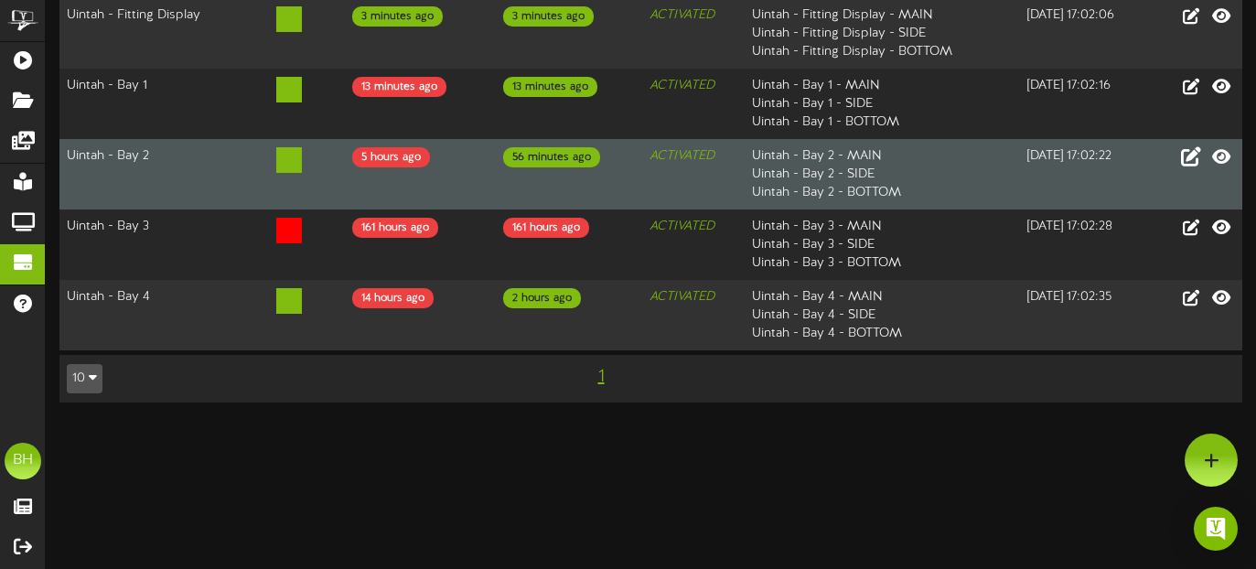
click at [1193, 166] on icon at bounding box center [1191, 156] width 20 height 20
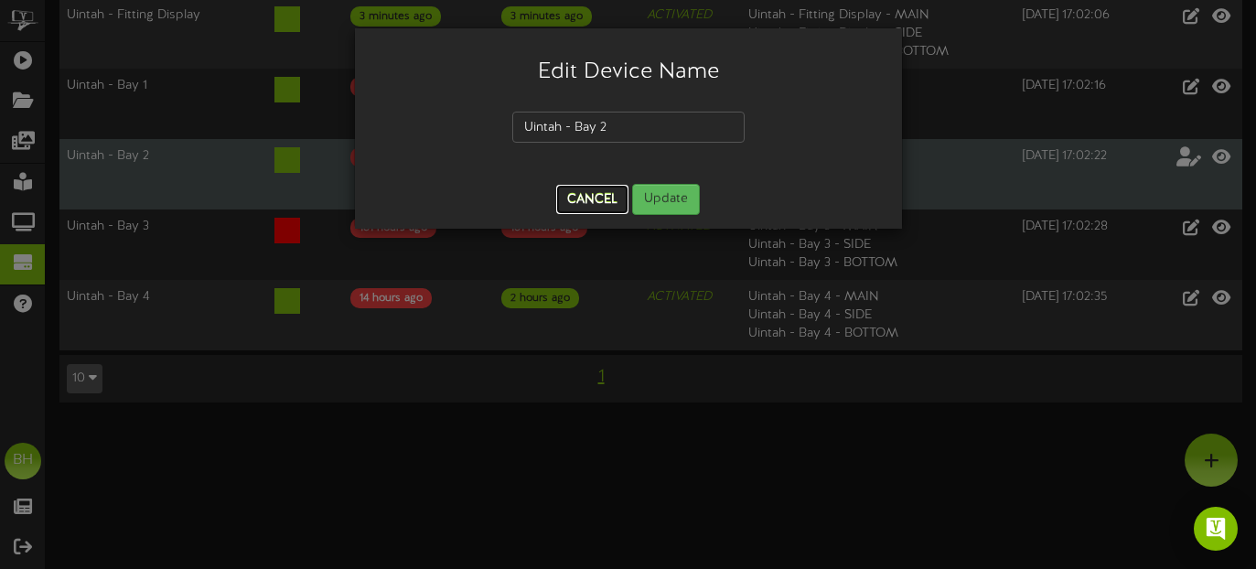
click at [605, 203] on button "Cancel" at bounding box center [592, 199] width 72 height 29
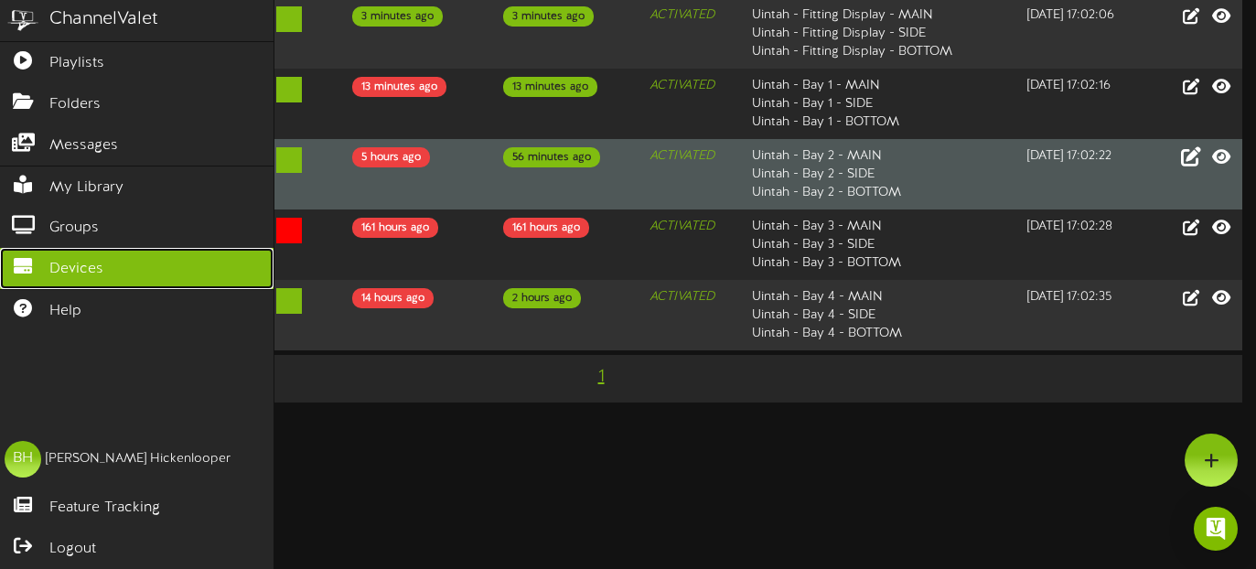
click at [60, 264] on span "Devices" at bounding box center [76, 269] width 54 height 21
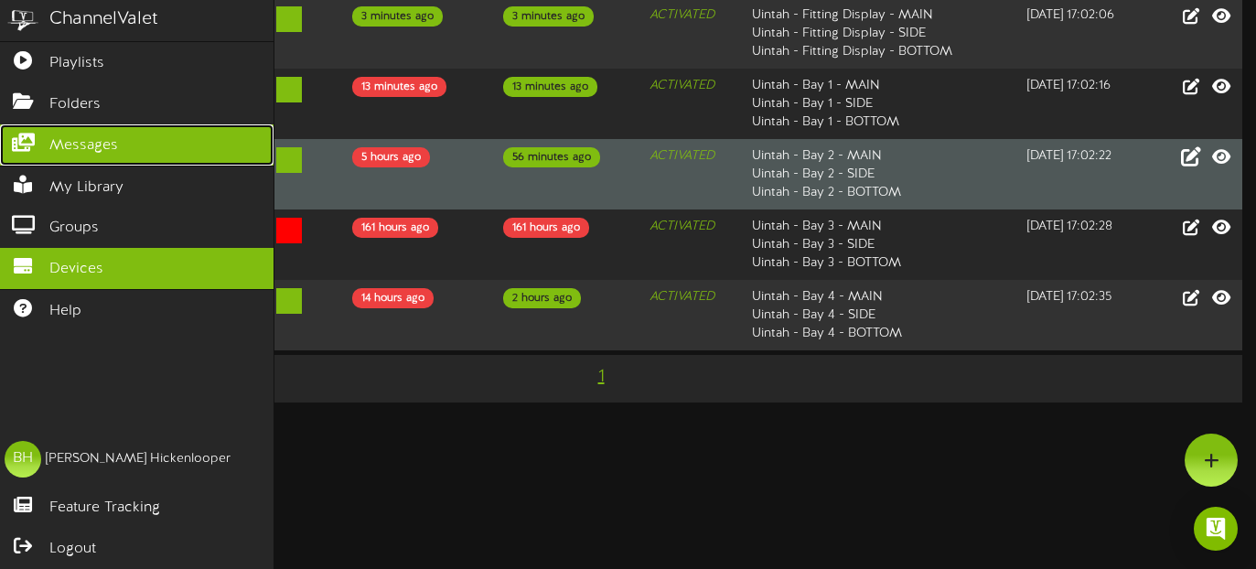
click at [60, 144] on span "Messages" at bounding box center [83, 145] width 69 height 21
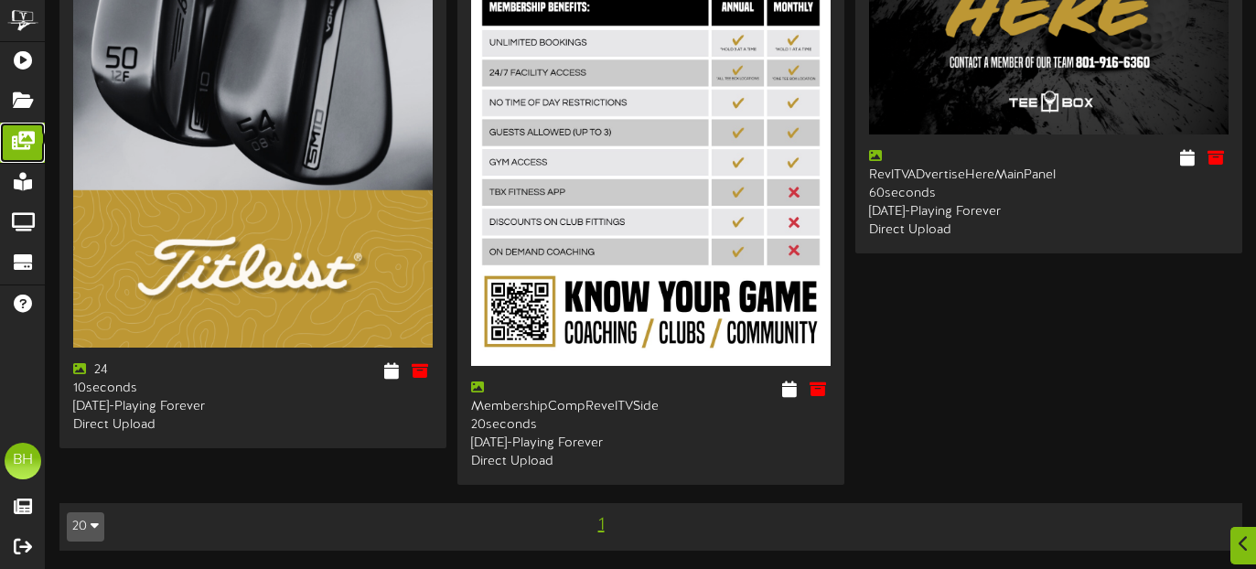
scroll to position [4592, 0]
click at [99, 525] on button "20" at bounding box center [85, 526] width 37 height 29
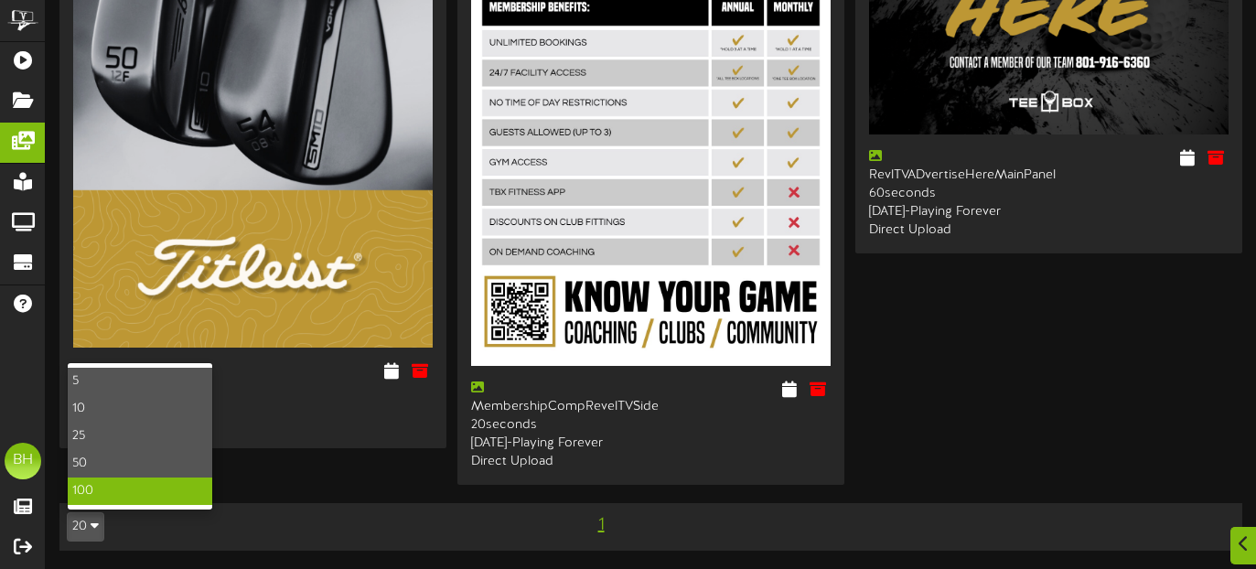
click at [103, 496] on div "100" at bounding box center [140, 490] width 144 height 27
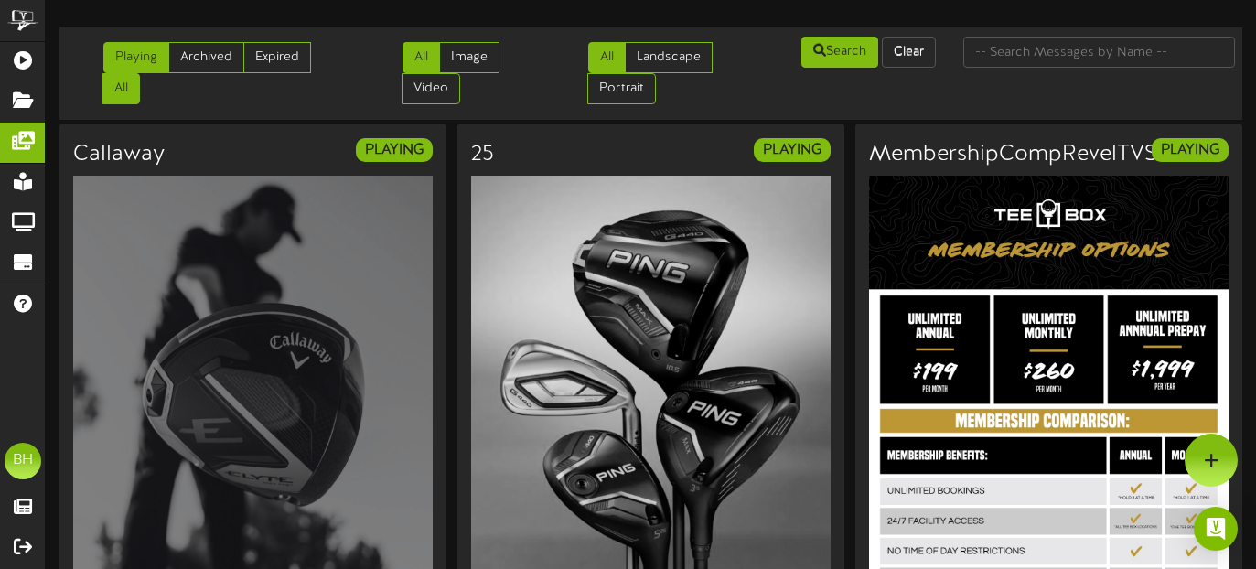
click at [123, 96] on link "All" at bounding box center [120, 88] width 37 height 31
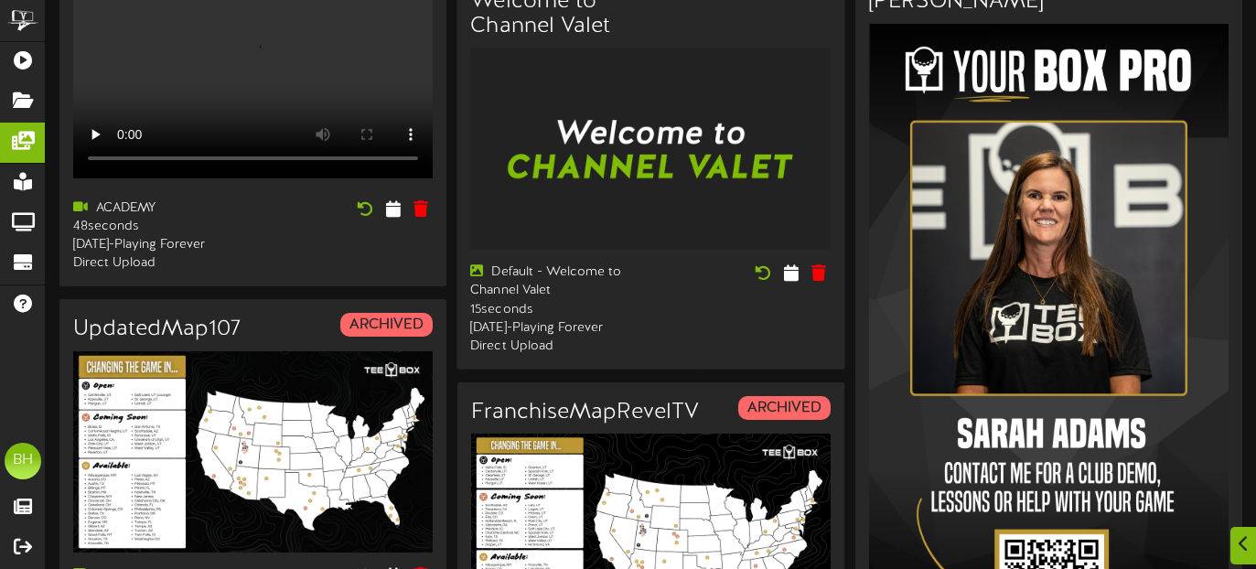
scroll to position [224, 0]
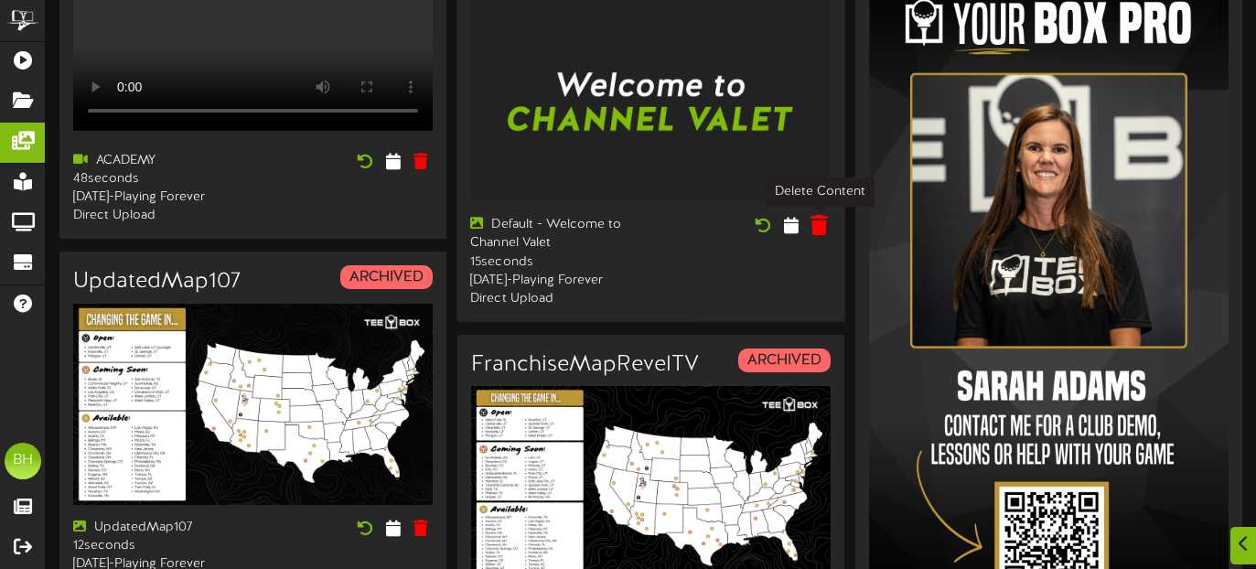
click at [819, 232] on icon at bounding box center [818, 225] width 17 height 20
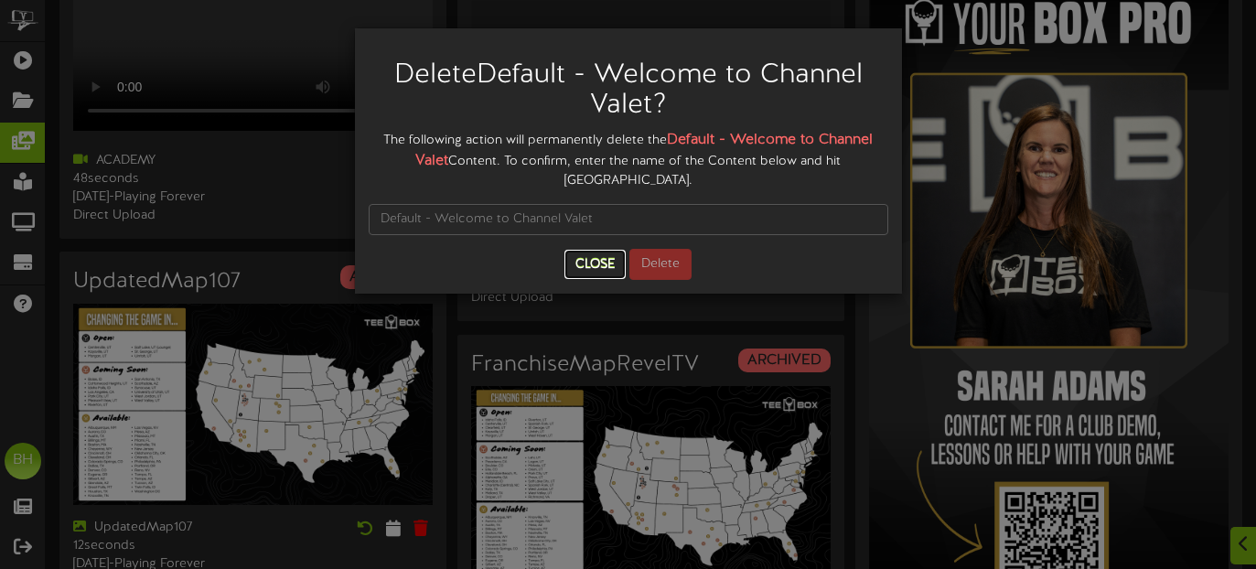
click at [605, 265] on button "Close" at bounding box center [594, 264] width 61 height 29
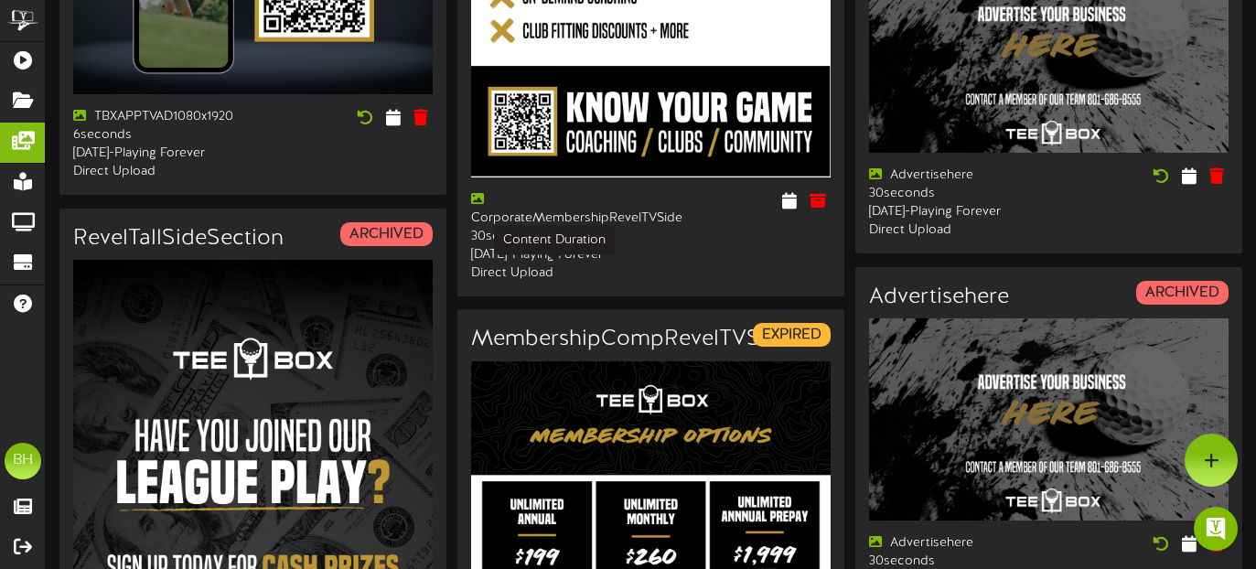
scroll to position [1438, 0]
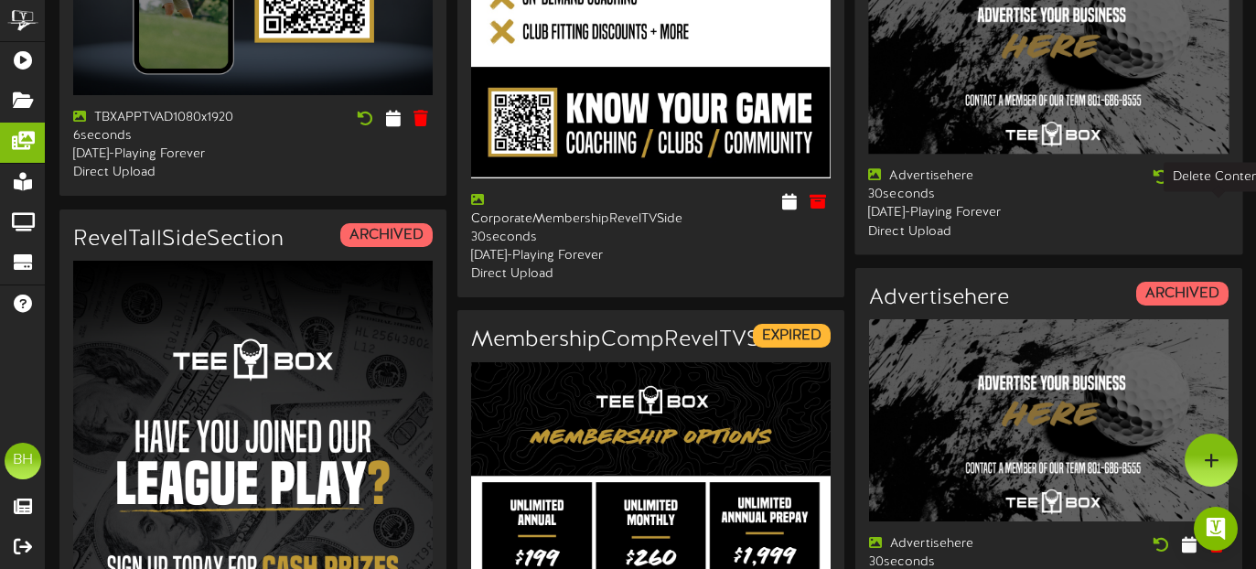
click at [1218, 187] on icon at bounding box center [1216, 176] width 17 height 20
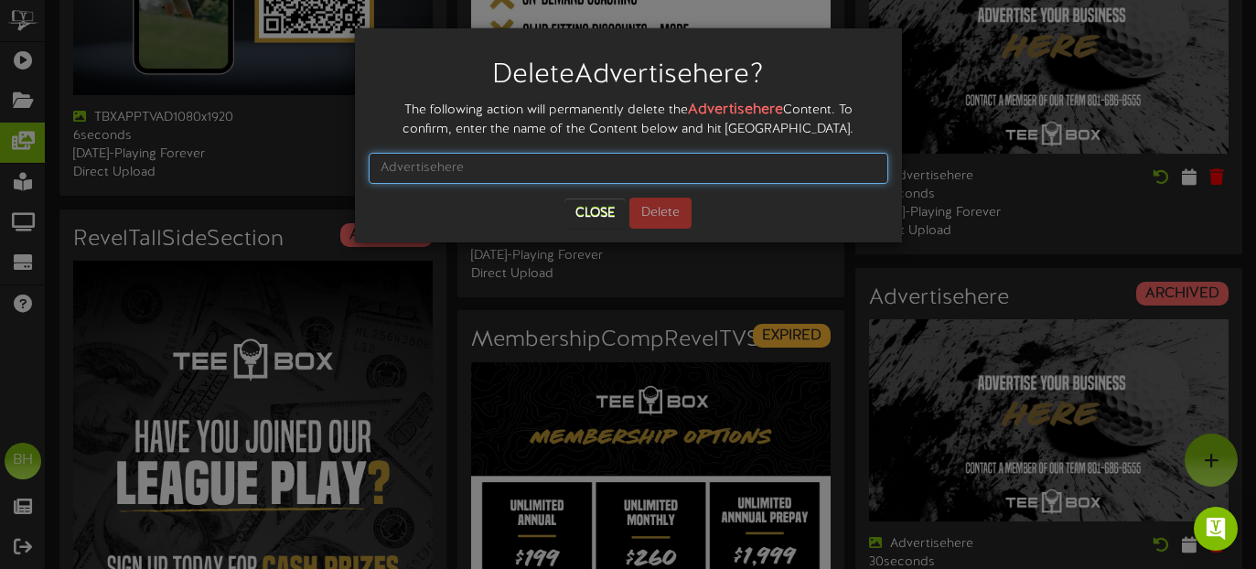
click at [576, 165] on input "text" at bounding box center [628, 168] width 519 height 31
drag, startPoint x: 487, startPoint y: 169, endPoint x: 313, endPoint y: 158, distance: 175.0
click at [313, 158] on div "Delete Advertisehere ? The following action will permanently delete the Adverti…" at bounding box center [628, 284] width 1256 height 569
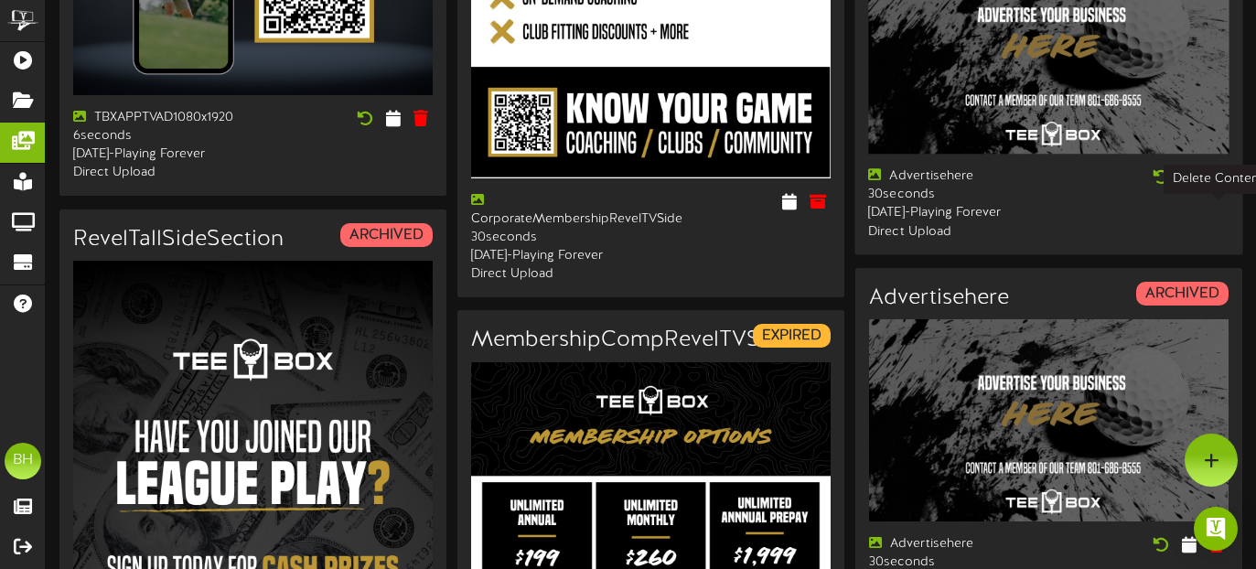
click at [1214, 187] on icon at bounding box center [1216, 176] width 17 height 20
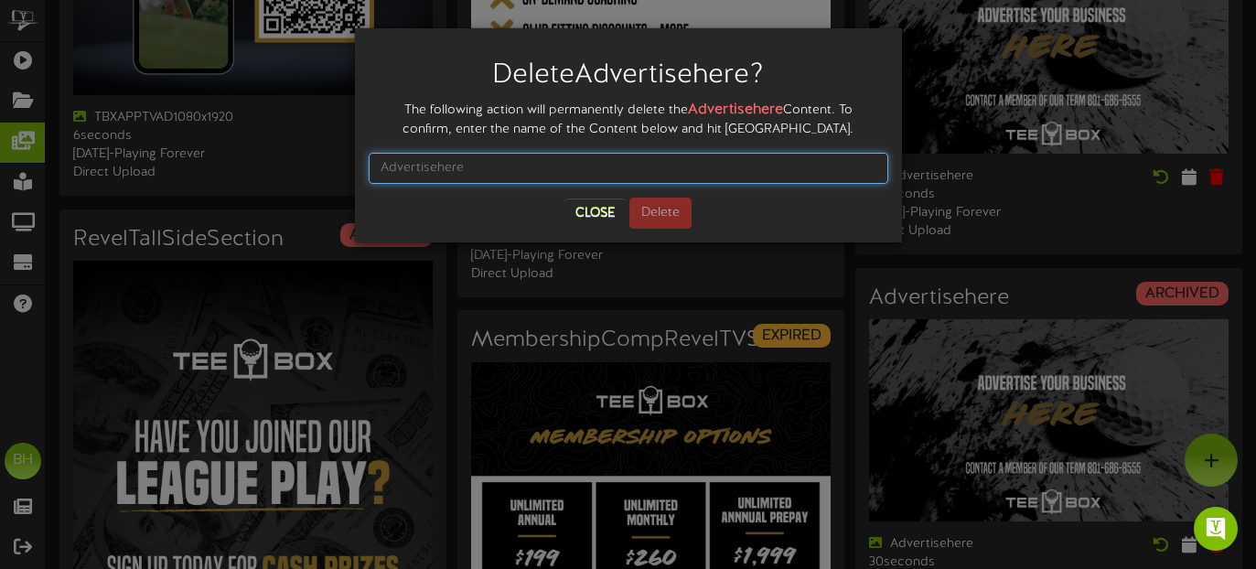
click at [513, 166] on input "text" at bounding box center [628, 168] width 519 height 31
type input "Advertisehere"
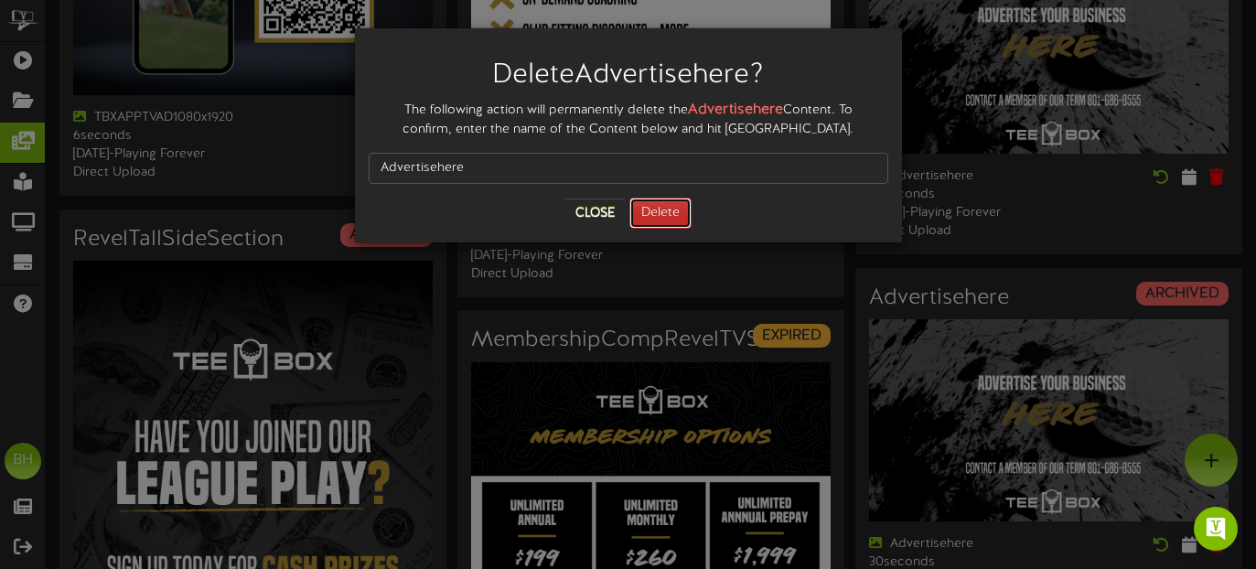
click at [660, 226] on button "Delete" at bounding box center [660, 213] width 62 height 31
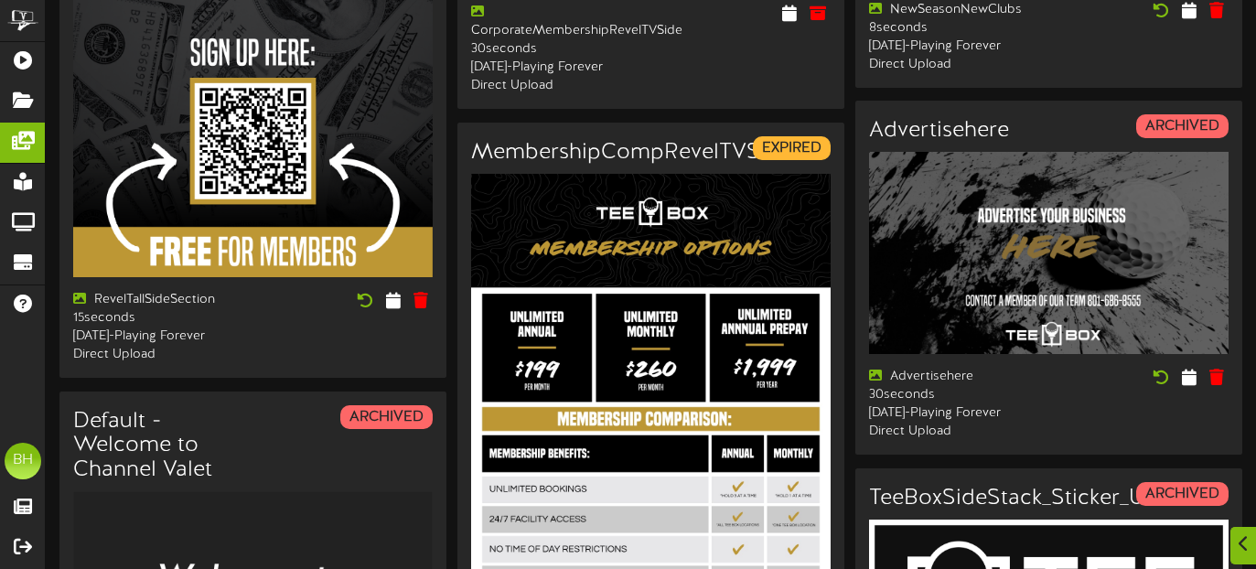
scroll to position [2064, 0]
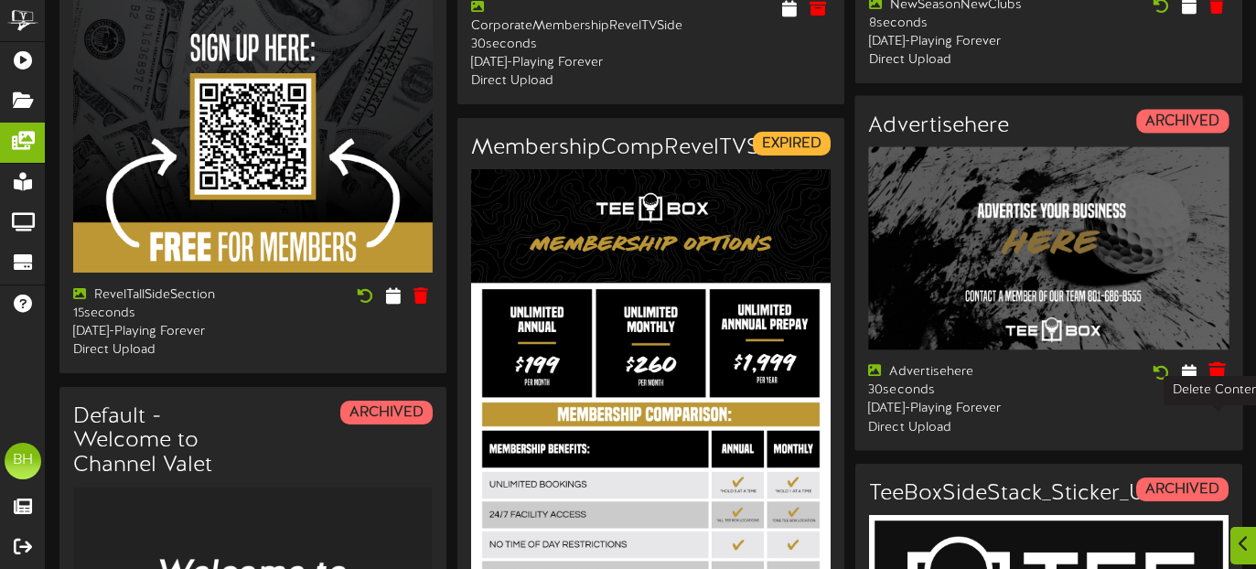
click at [1218, 382] on icon at bounding box center [1216, 372] width 17 height 20
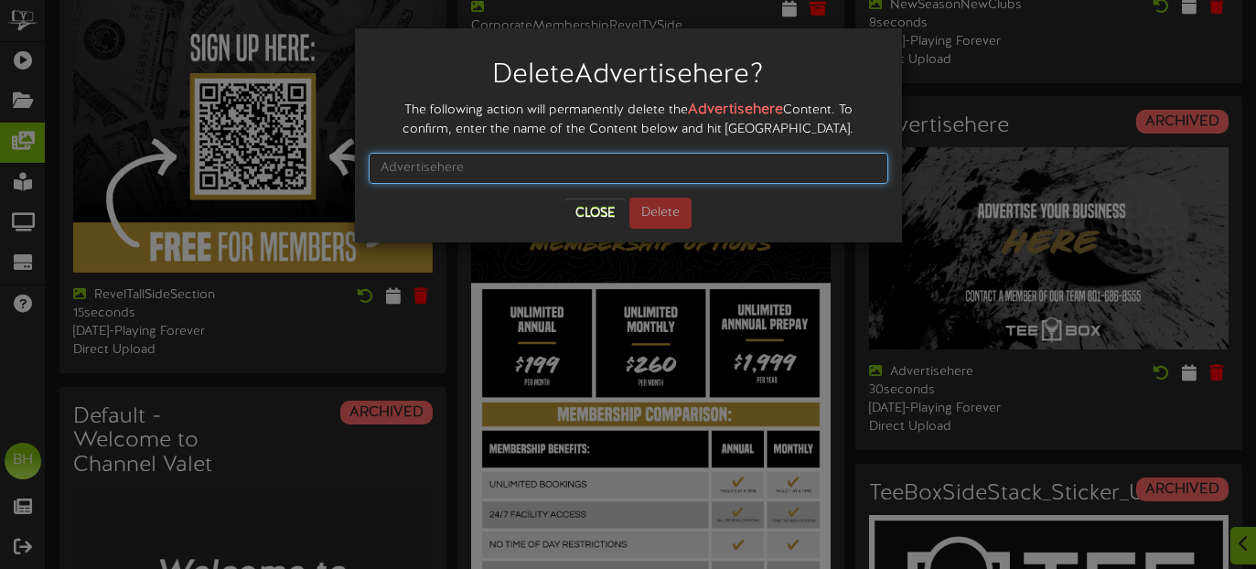
click at [573, 171] on input "text" at bounding box center [628, 168] width 519 height 31
type input "Advertisehere"
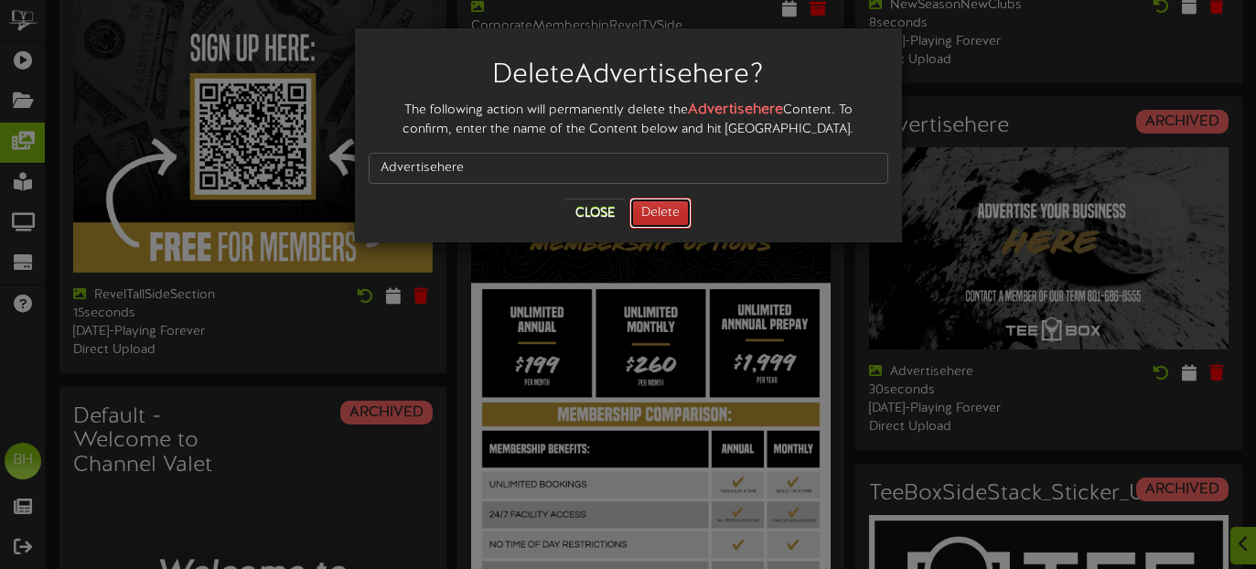
click at [670, 215] on button "Delete" at bounding box center [660, 213] width 62 height 31
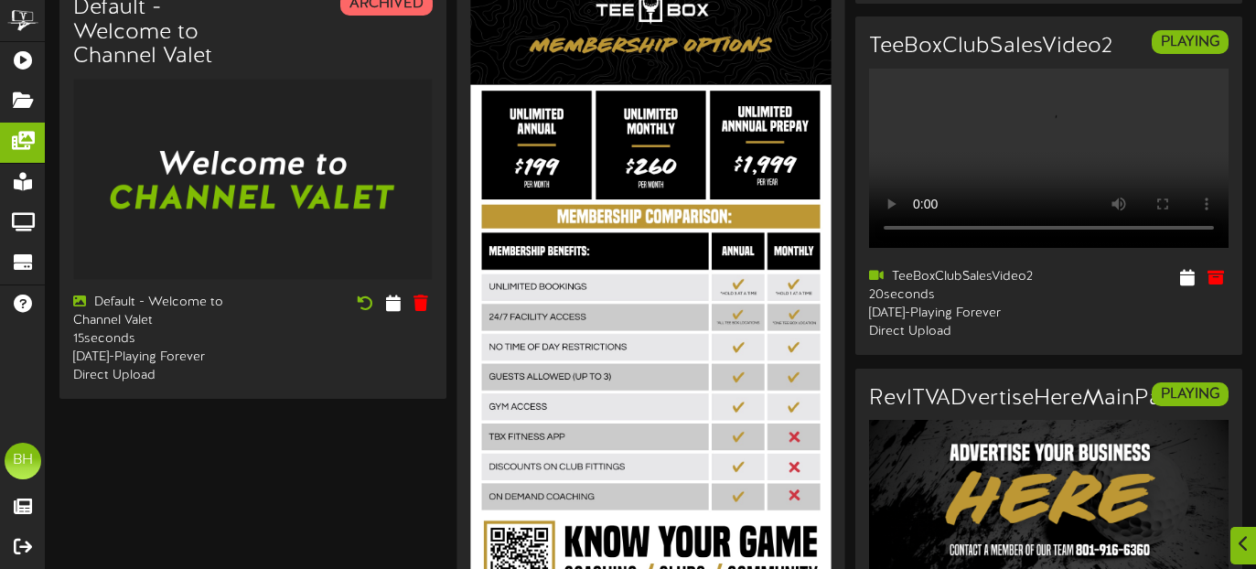
scroll to position [2963, 0]
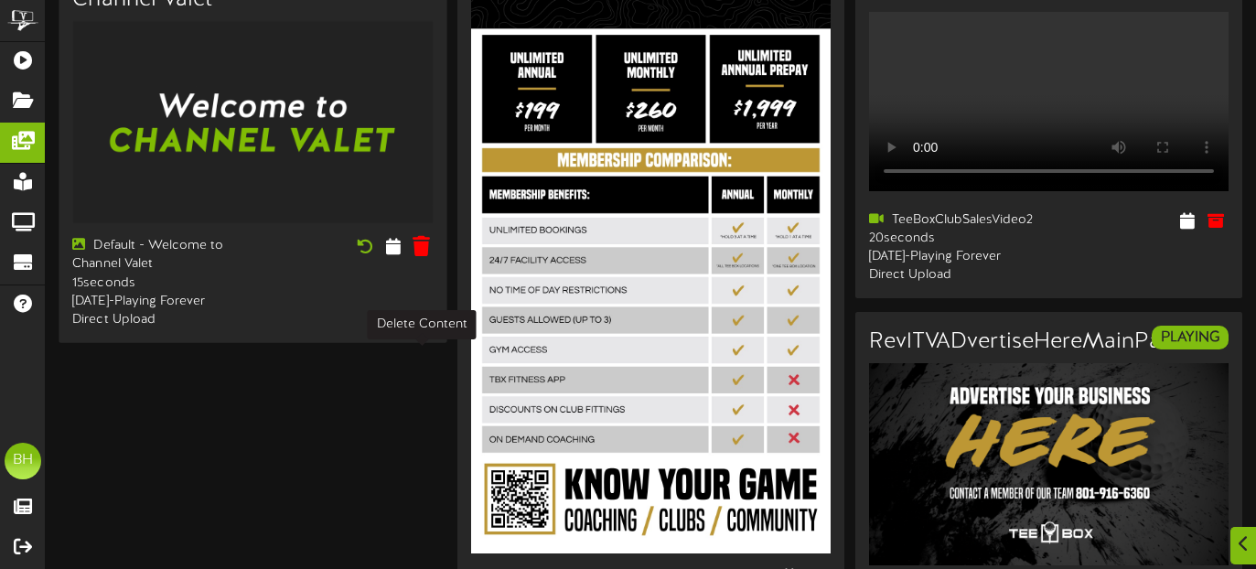
click at [423, 256] on icon at bounding box center [420, 246] width 17 height 20
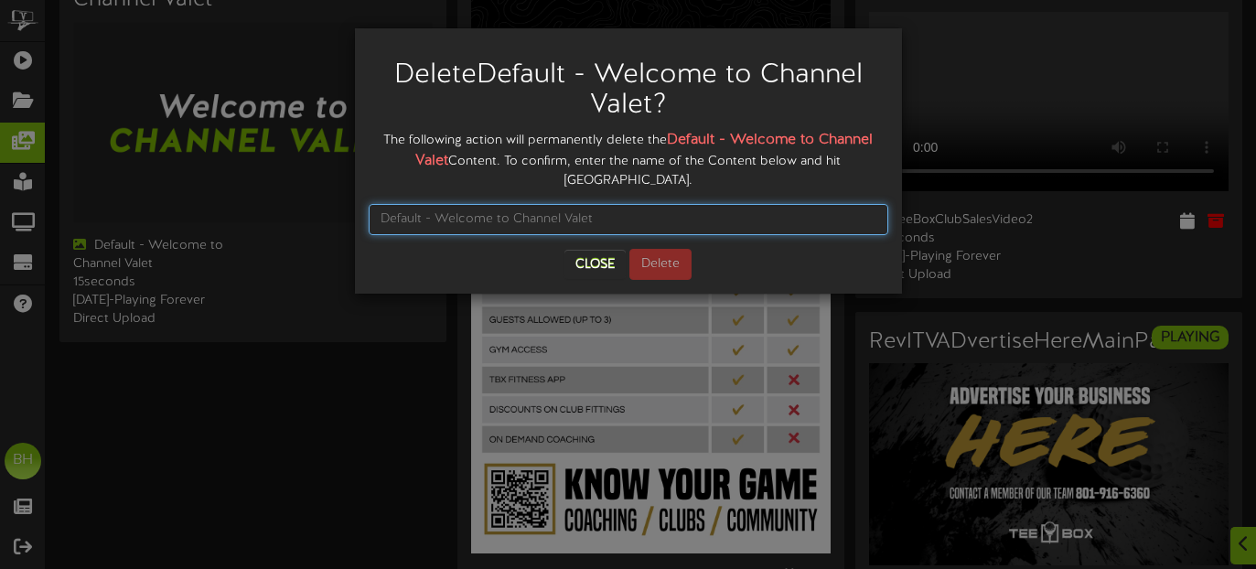
drag, startPoint x: 379, startPoint y: 215, endPoint x: 658, endPoint y: 219, distance: 279.9
click at [661, 222] on input "text" at bounding box center [628, 219] width 519 height 31
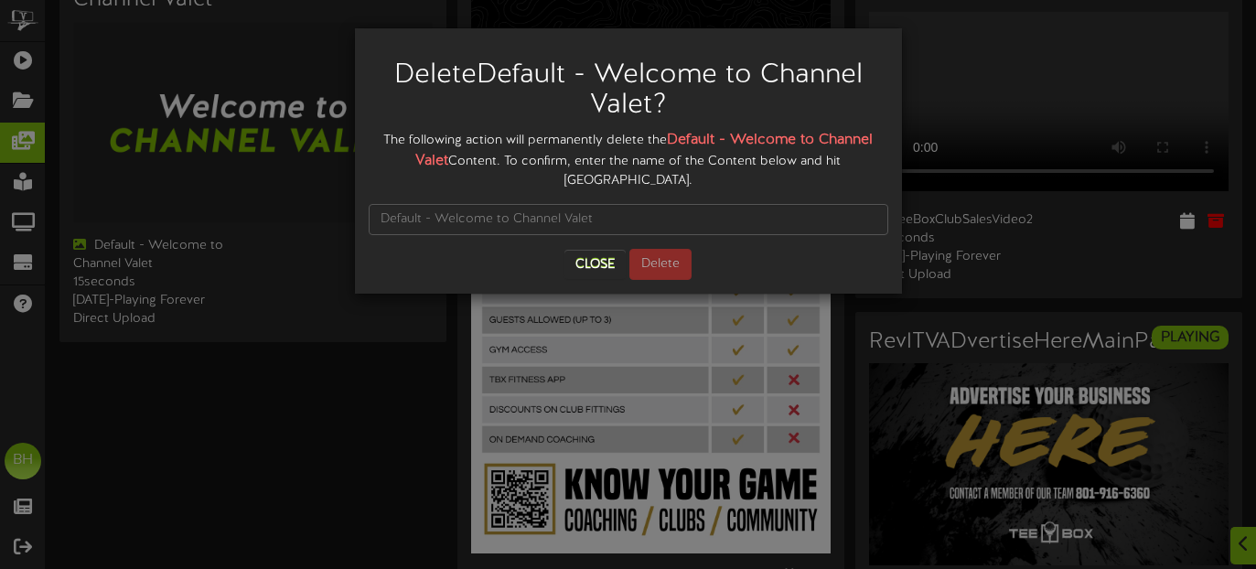
click at [359, 517] on div "Delete Default - Welcome to Channel Valet ? The following action will permanent…" at bounding box center [628, 284] width 1256 height 569
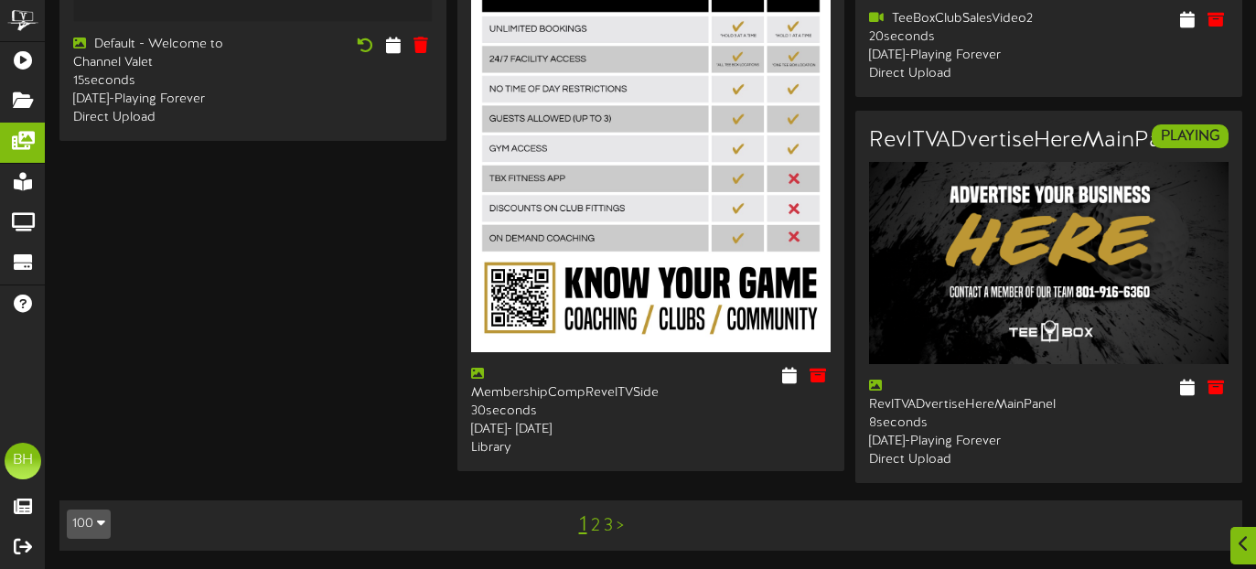
scroll to position [3311, 0]
click at [597, 524] on link "2" at bounding box center [595, 526] width 9 height 20
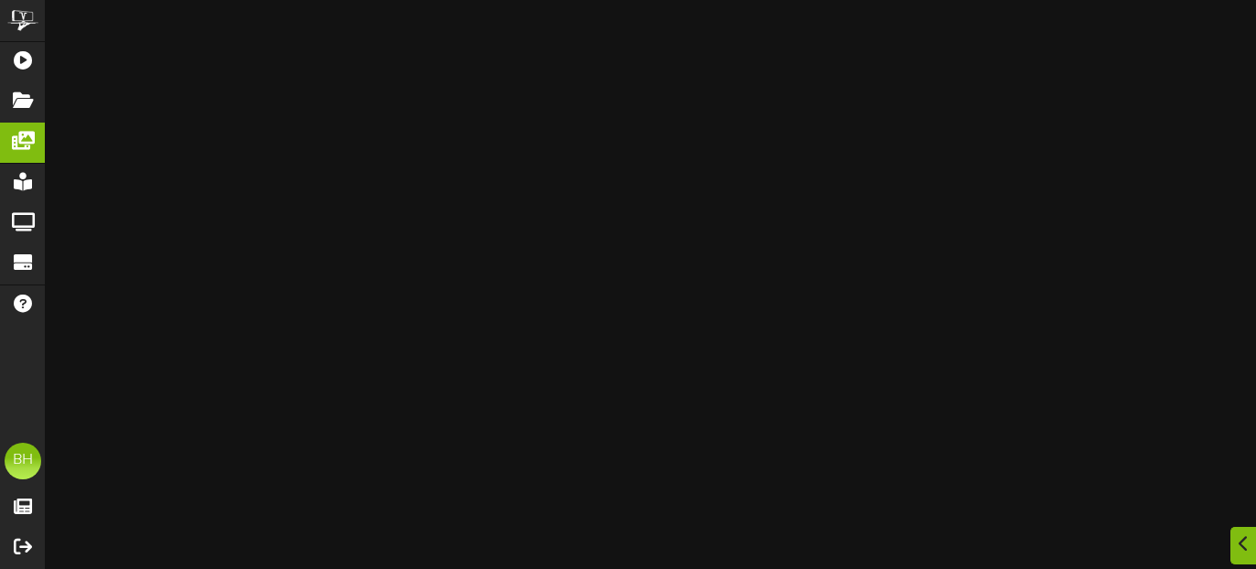
scroll to position [1359, 0]
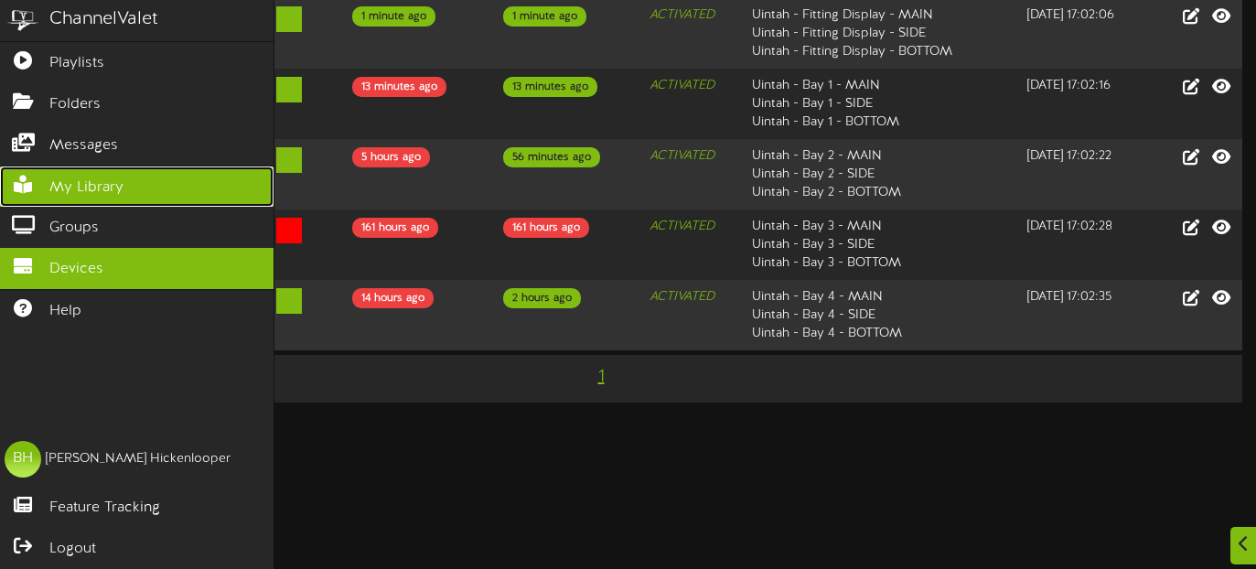
click at [72, 190] on span "My Library" at bounding box center [86, 187] width 74 height 21
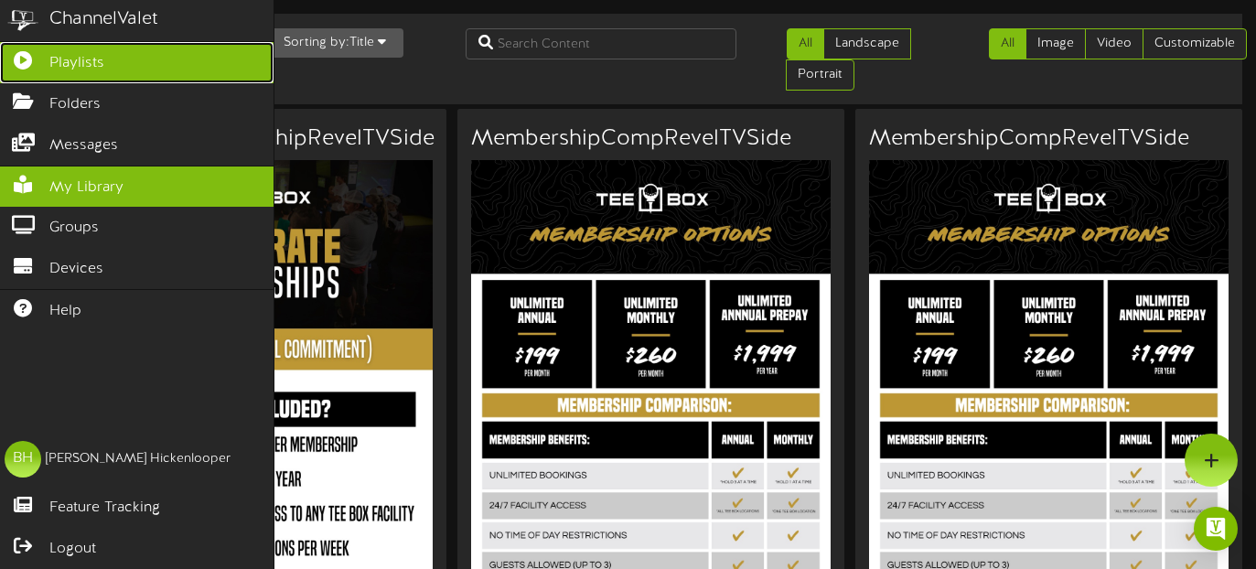
click at [34, 70] on link "Playlists" at bounding box center [136, 62] width 273 height 41
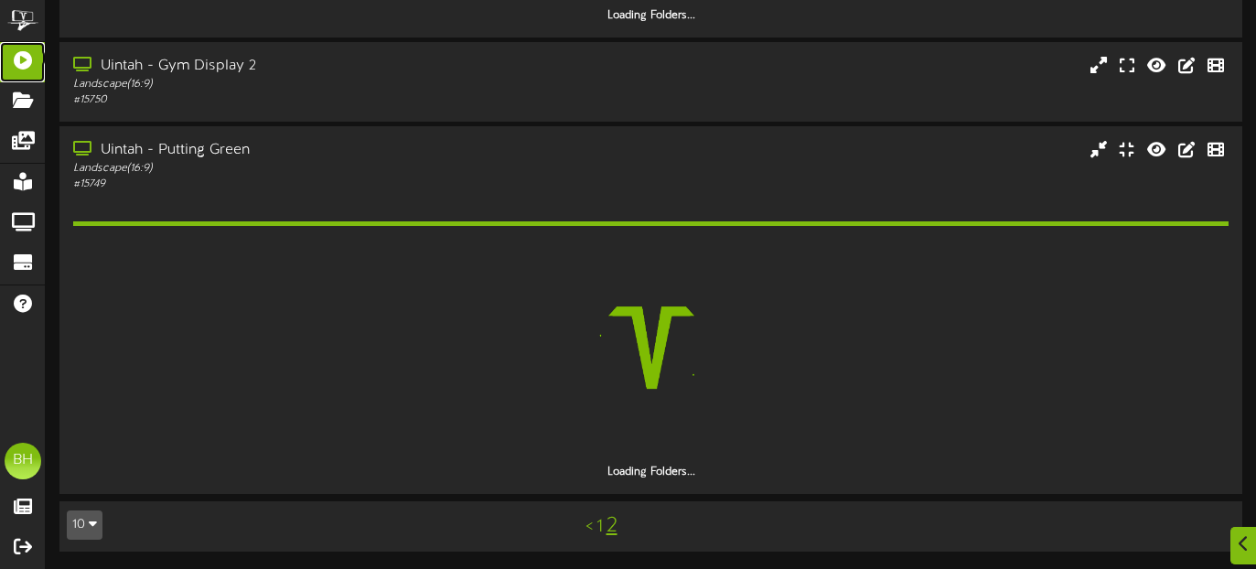
scroll to position [1802, 0]
click at [599, 529] on link "1" at bounding box center [599, 527] width 6 height 20
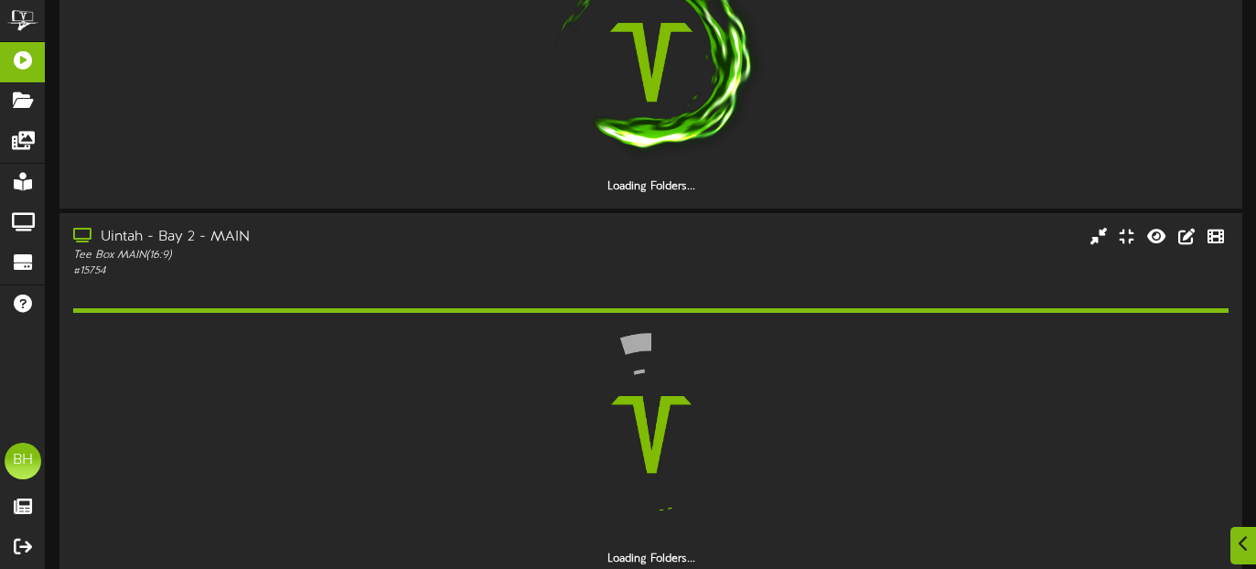
scroll to position [1802, 0]
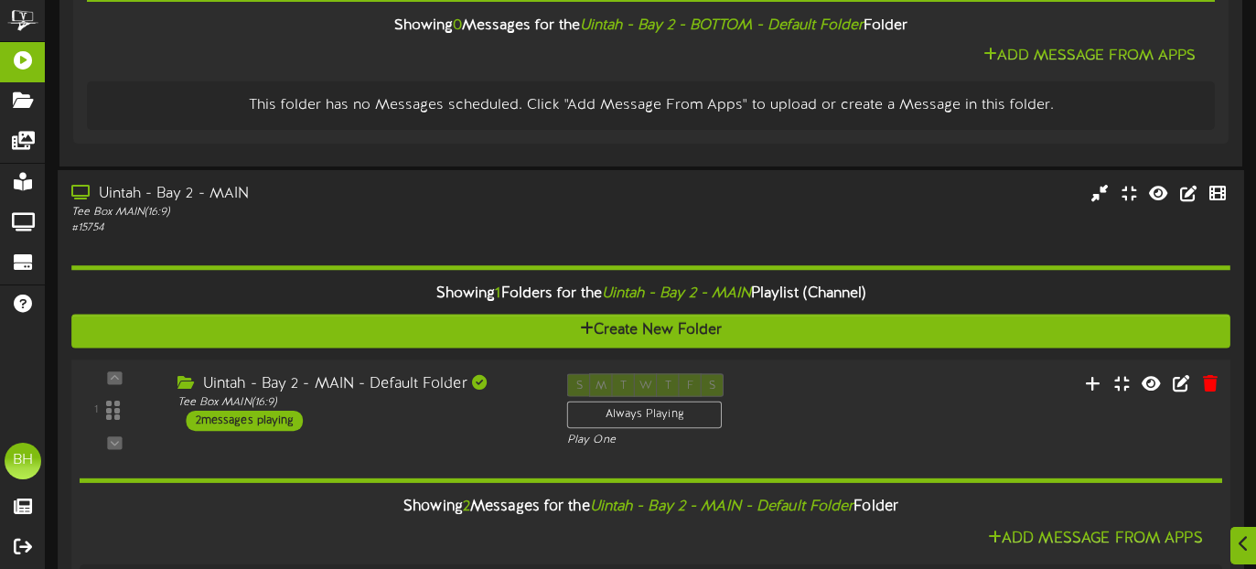
click at [279, 420] on div "2 messages playing" at bounding box center [245, 421] width 117 height 20
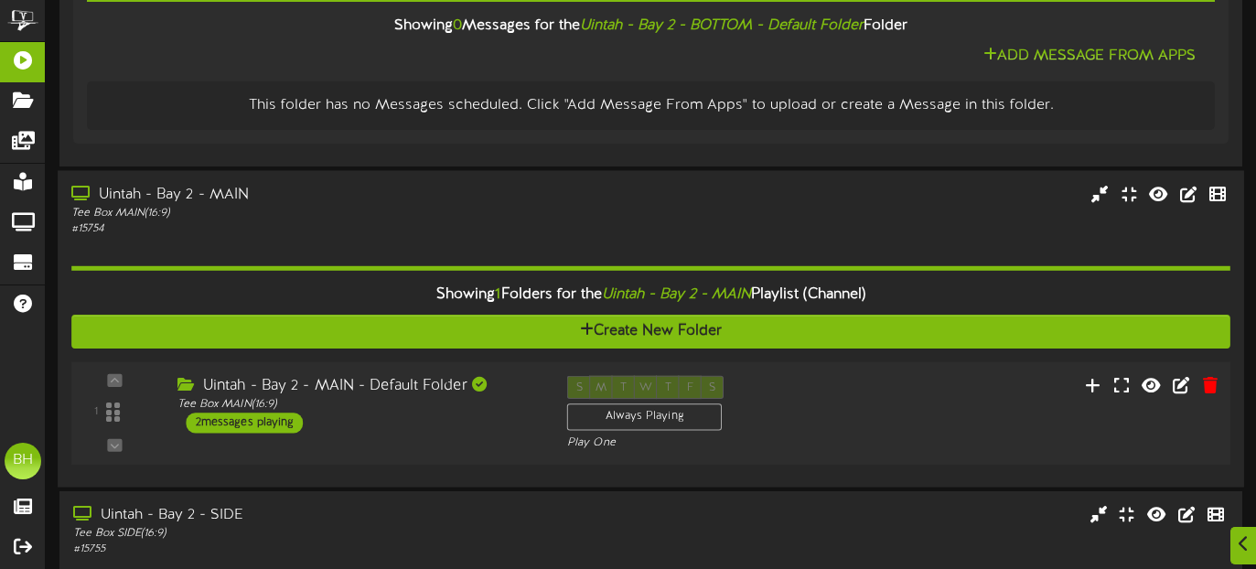
click at [279, 421] on div "2 messages playing" at bounding box center [245, 422] width 117 height 20
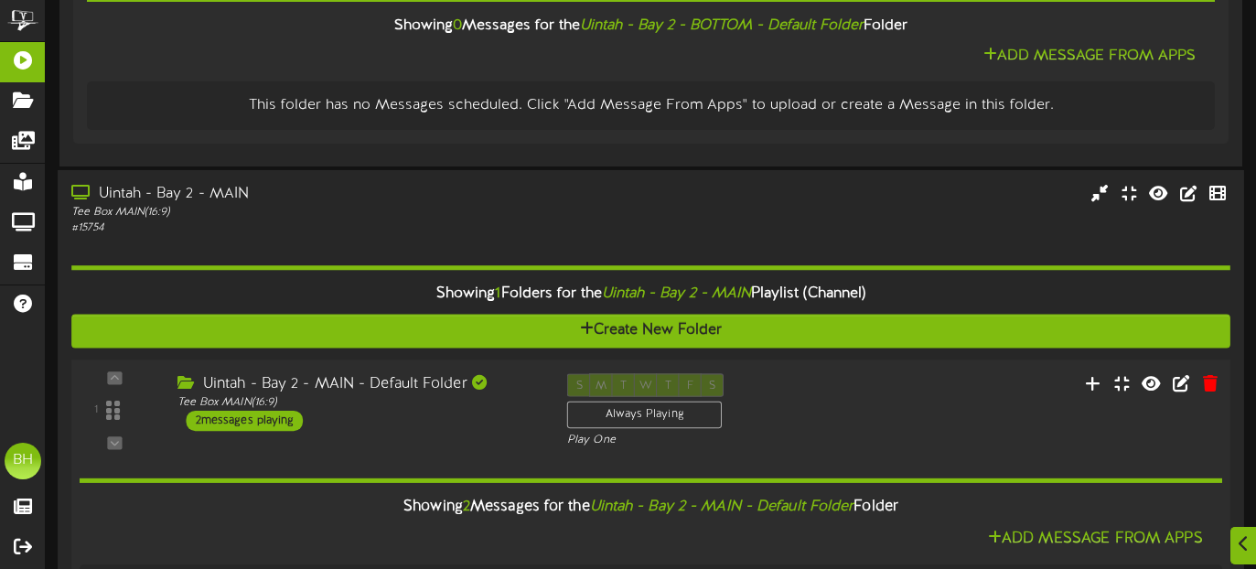
scroll to position [2139, 0]
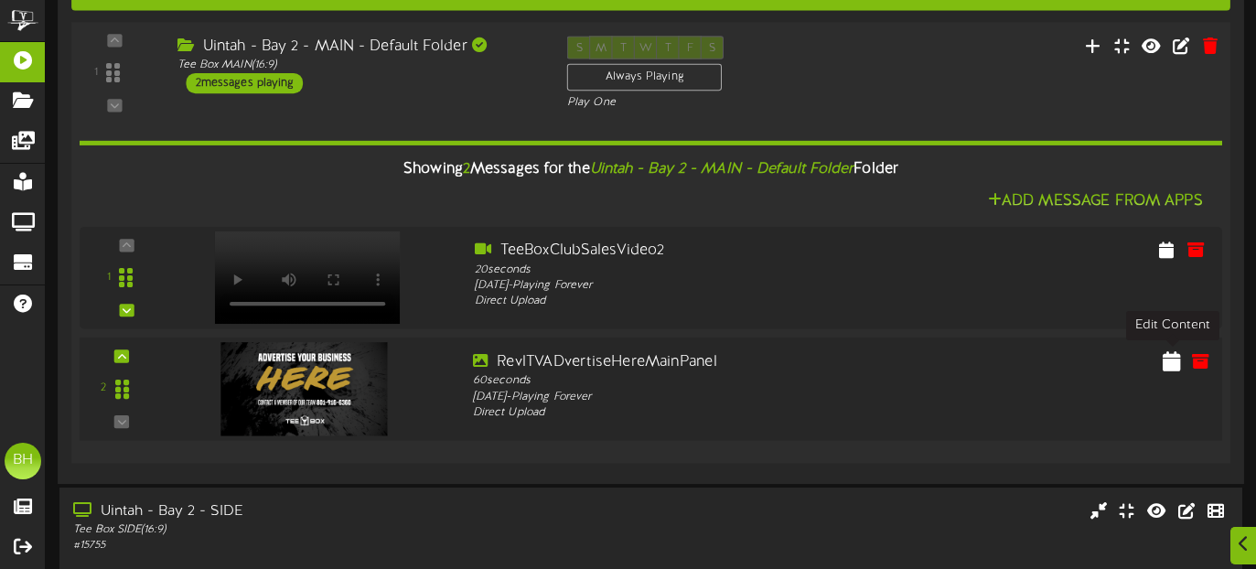
click at [1167, 365] on icon at bounding box center [1171, 360] width 18 height 20
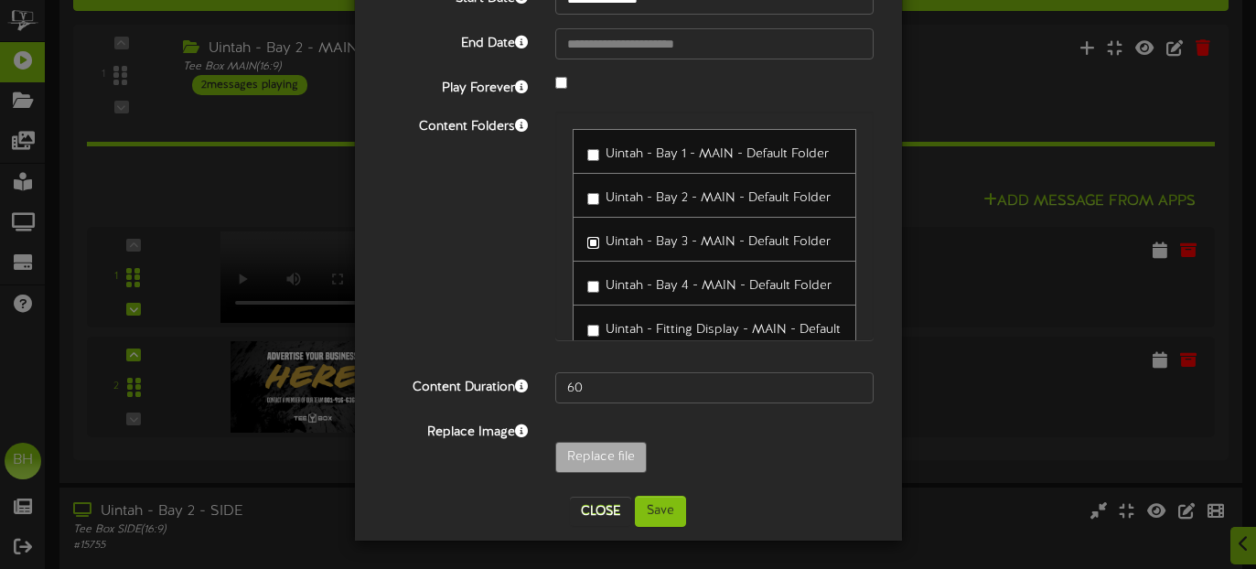
scroll to position [45, 0]
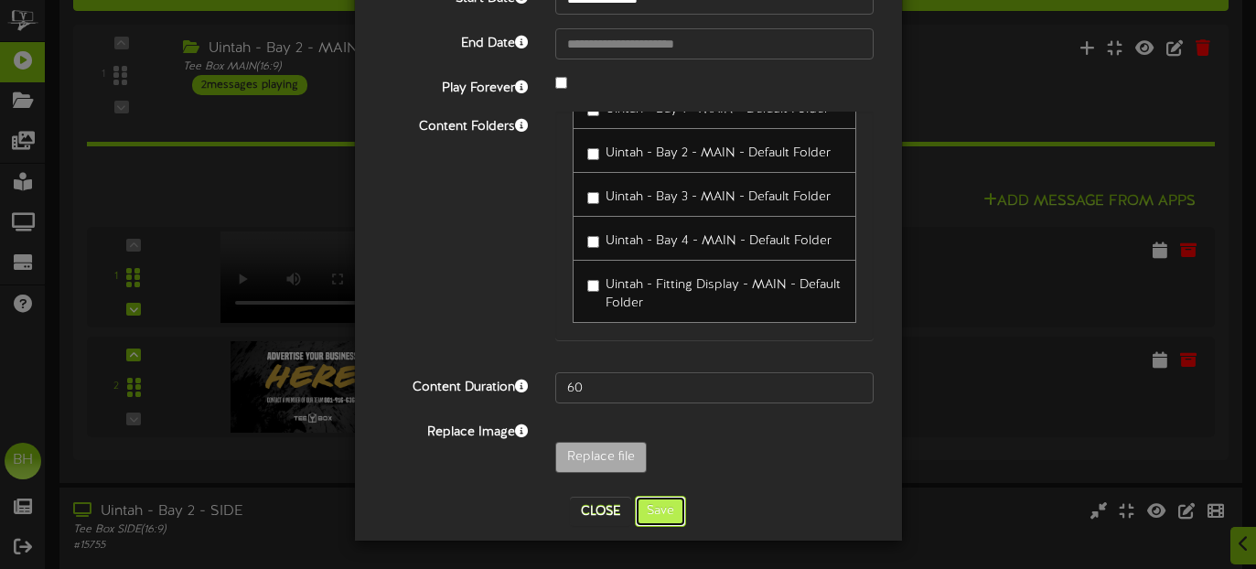
click at [667, 509] on button "Save" at bounding box center [660, 511] width 51 height 31
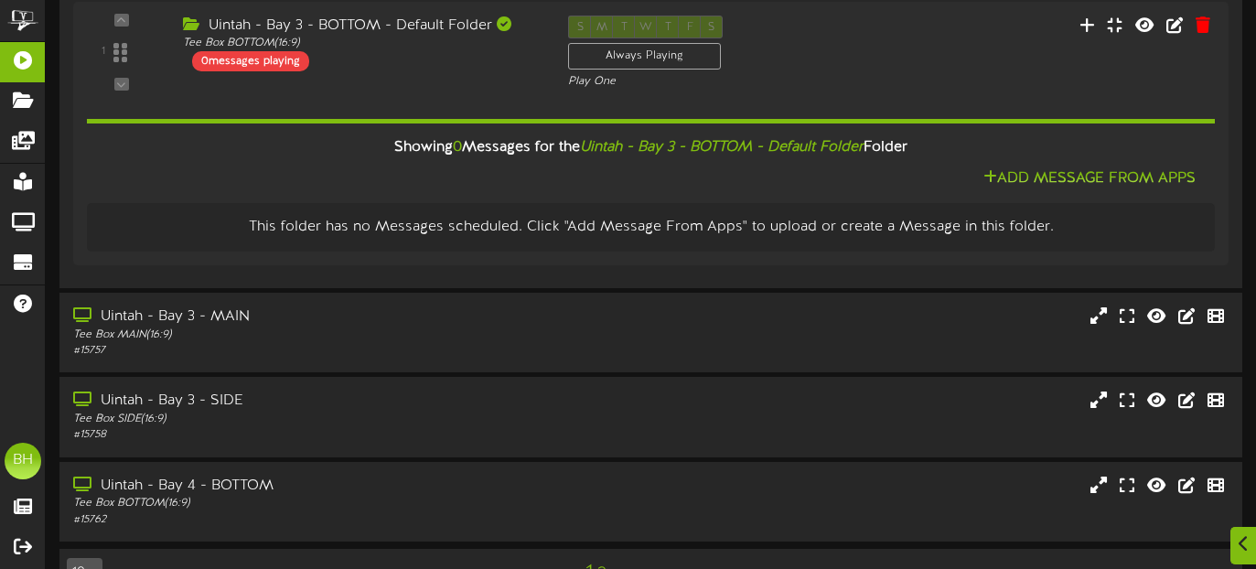
scroll to position [3627, 0]
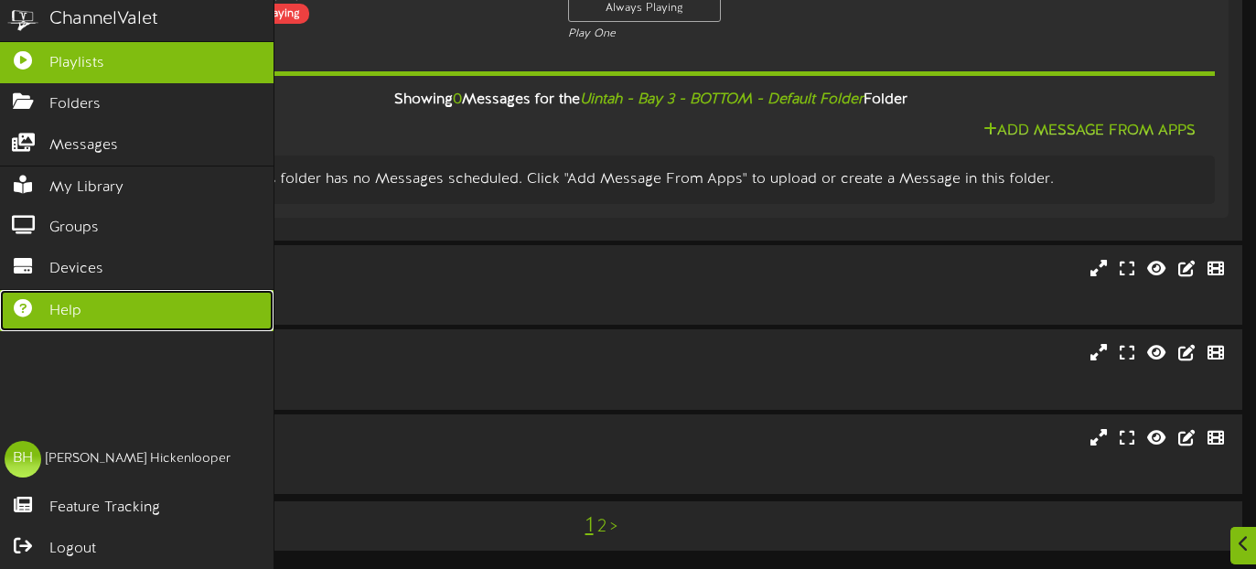
click at [65, 305] on span "Help" at bounding box center [65, 311] width 32 height 21
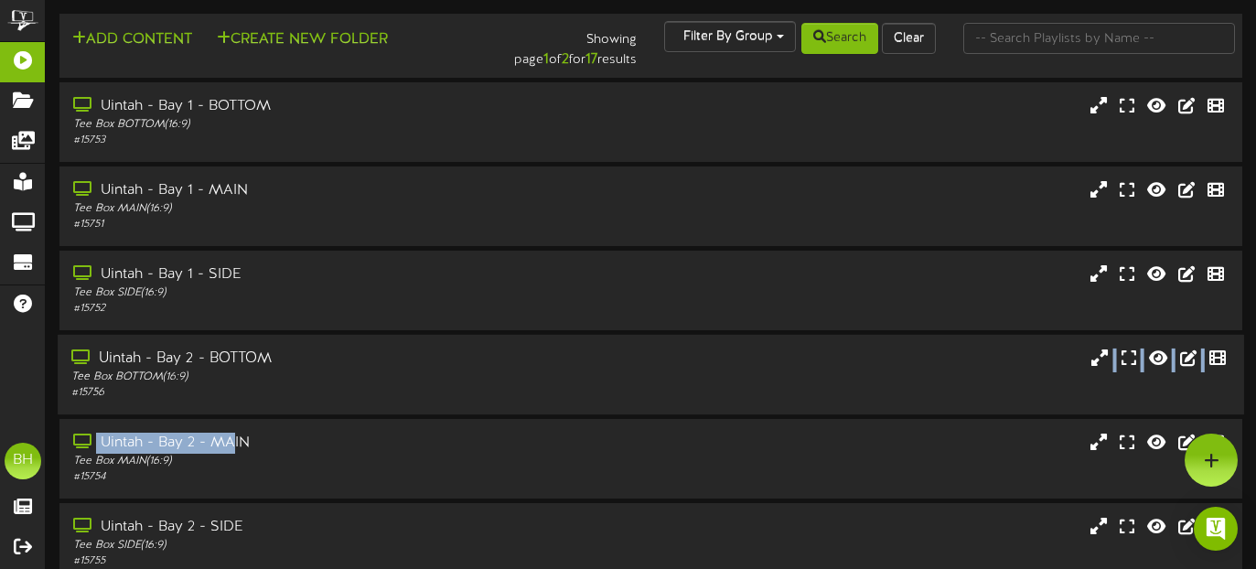
drag, startPoint x: 188, startPoint y: 448, endPoint x: 185, endPoint y: 348, distance: 99.8
click at [185, 354] on div "Add Content Create New Folder Showing page 1 of 2 for 17 results Filter By Grou…" at bounding box center [651, 504] width 1210 height 981
